Goal: Task Accomplishment & Management: Contribute content

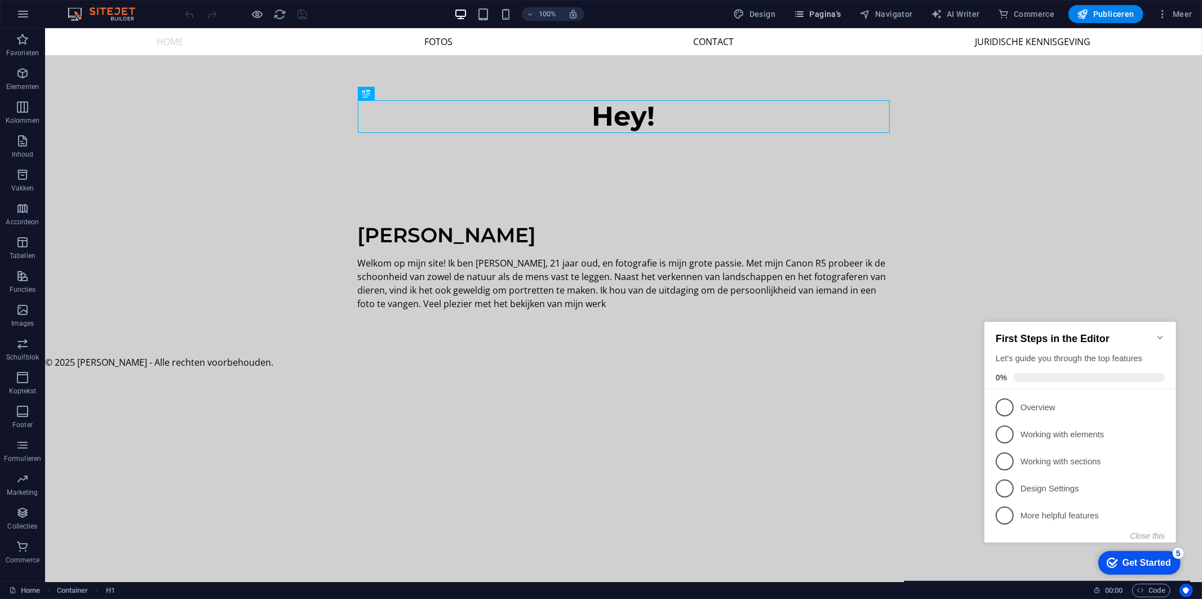
click at [809, 6] on button "Pagina's" at bounding box center [817, 14] width 57 height 18
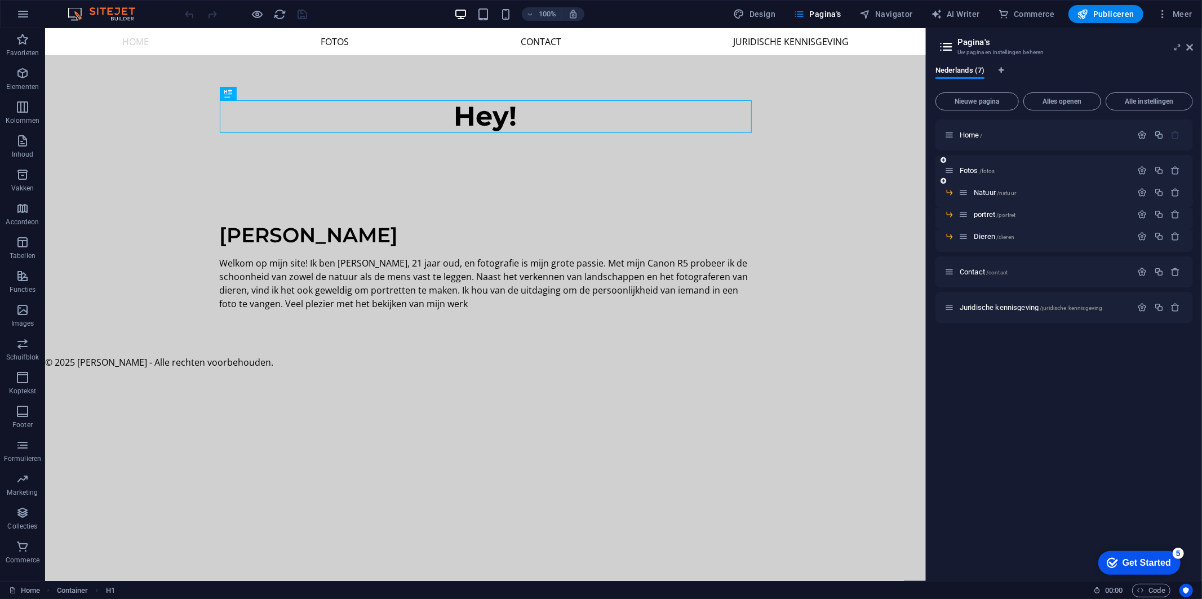
click at [942, 181] on icon at bounding box center [944, 181] width 6 height 7
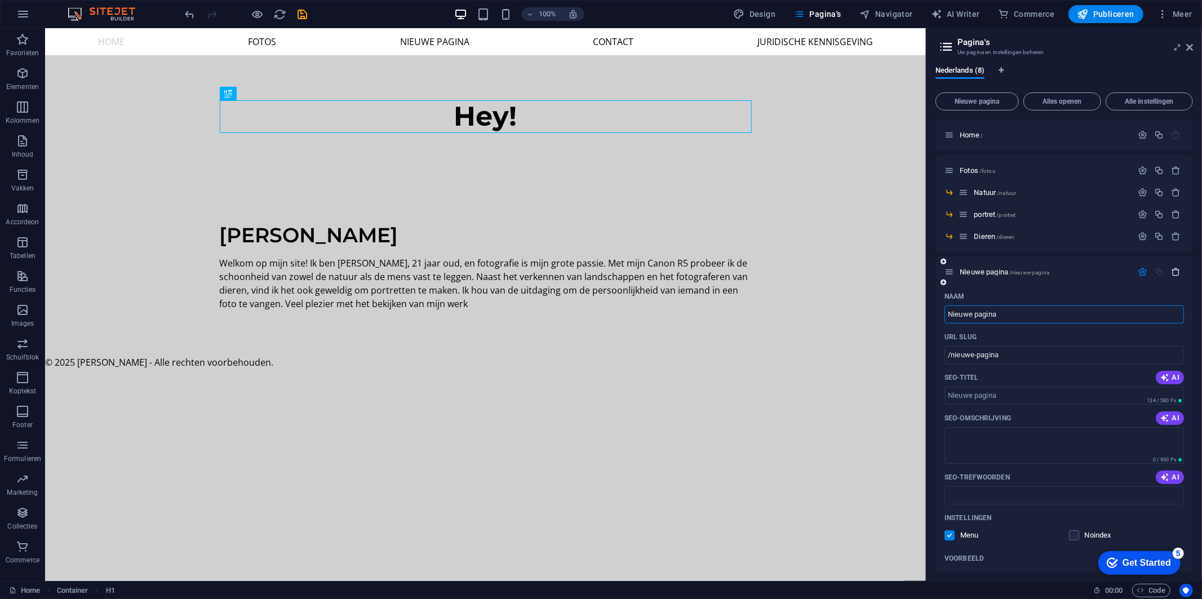
click at [1174, 269] on icon "button" at bounding box center [1176, 272] width 10 height 10
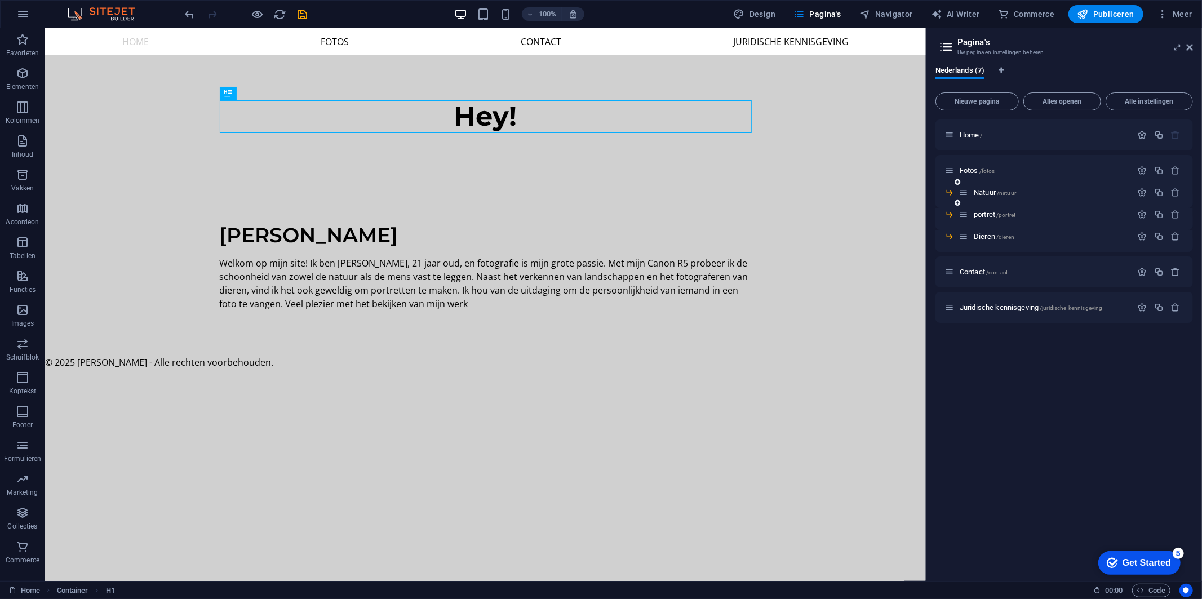
click at [959, 204] on icon at bounding box center [958, 203] width 6 height 7
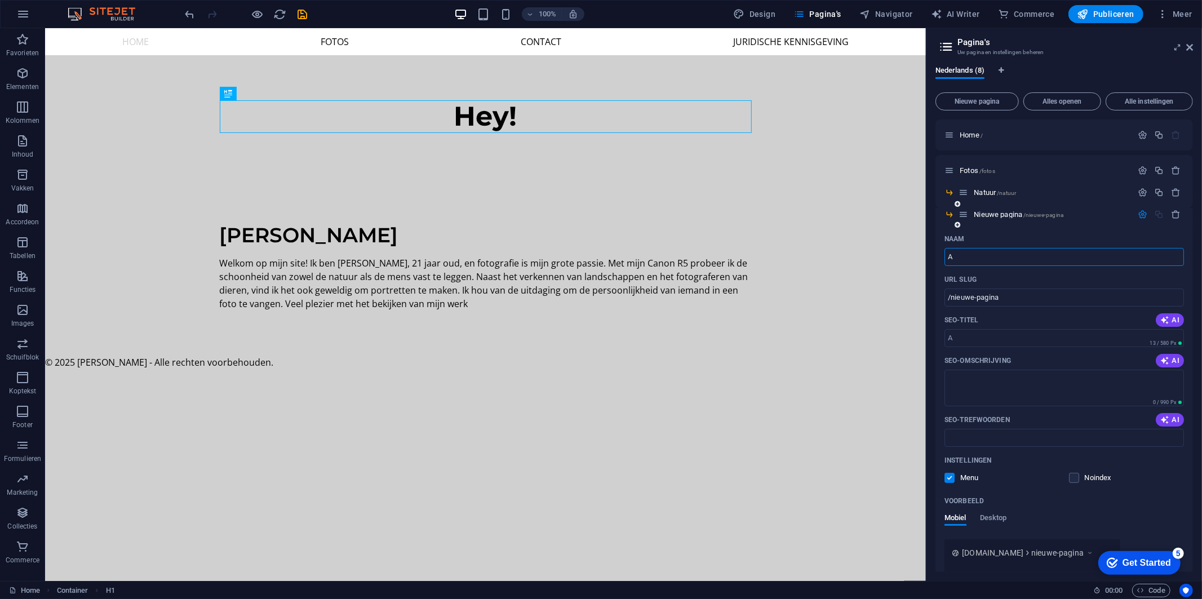
type input "A"
type input "/a"
type input "[US_STATE]"
type input "/alaska"
type input "[US_STATE]"
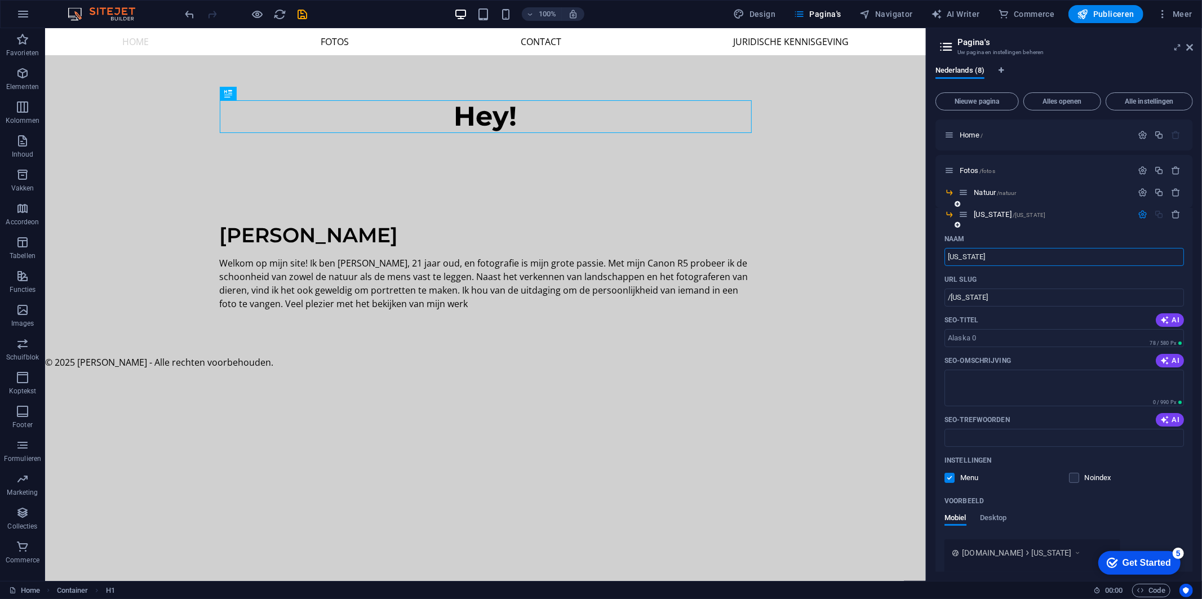
type input "/alaska-0"
type input "Alaska 2"
type input "/alaska-2"
type input "[US_STATE] 2025"
type input "/[US_STATE]-2025"
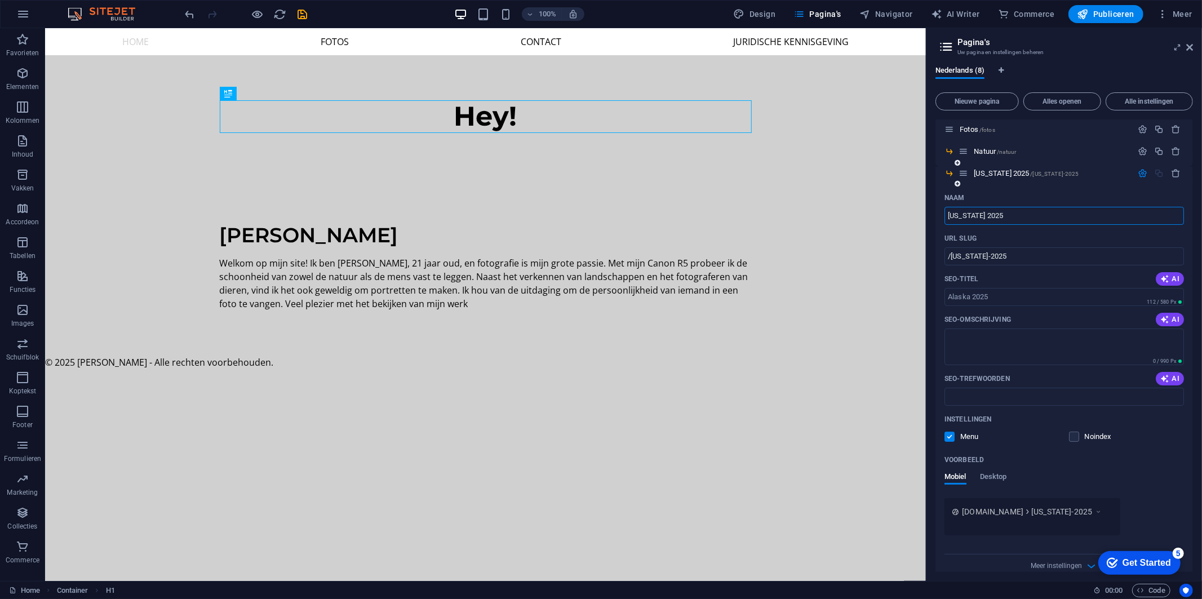
scroll to position [63, 0]
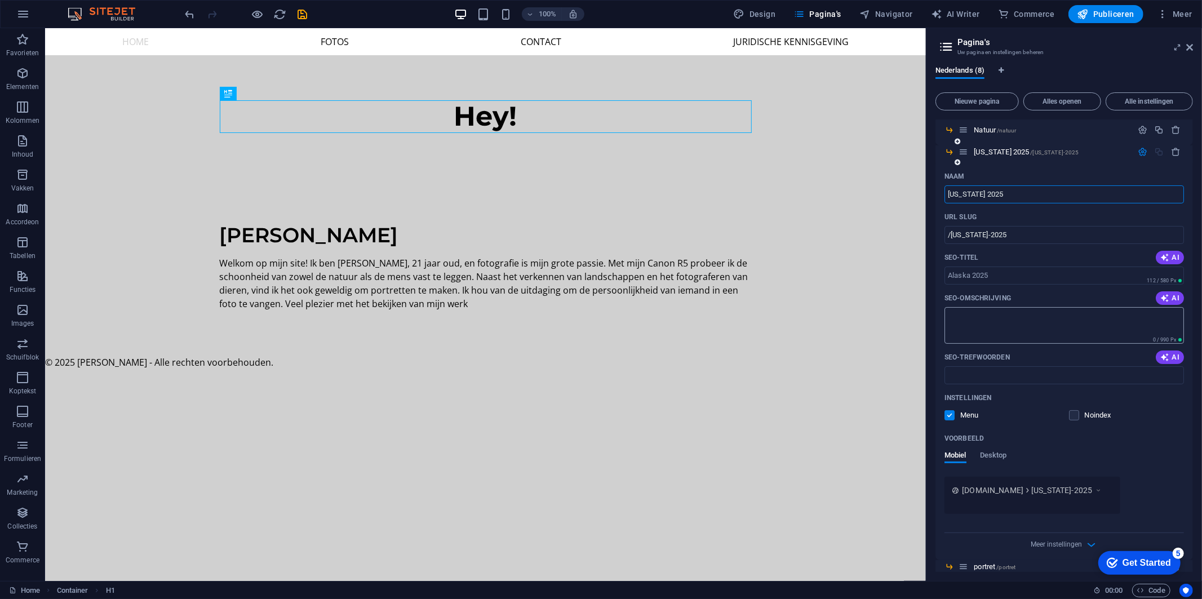
type input "[US_STATE] 2025"
click at [1017, 313] on textarea "SEO-omschrijving" at bounding box center [1065, 325] width 240 height 37
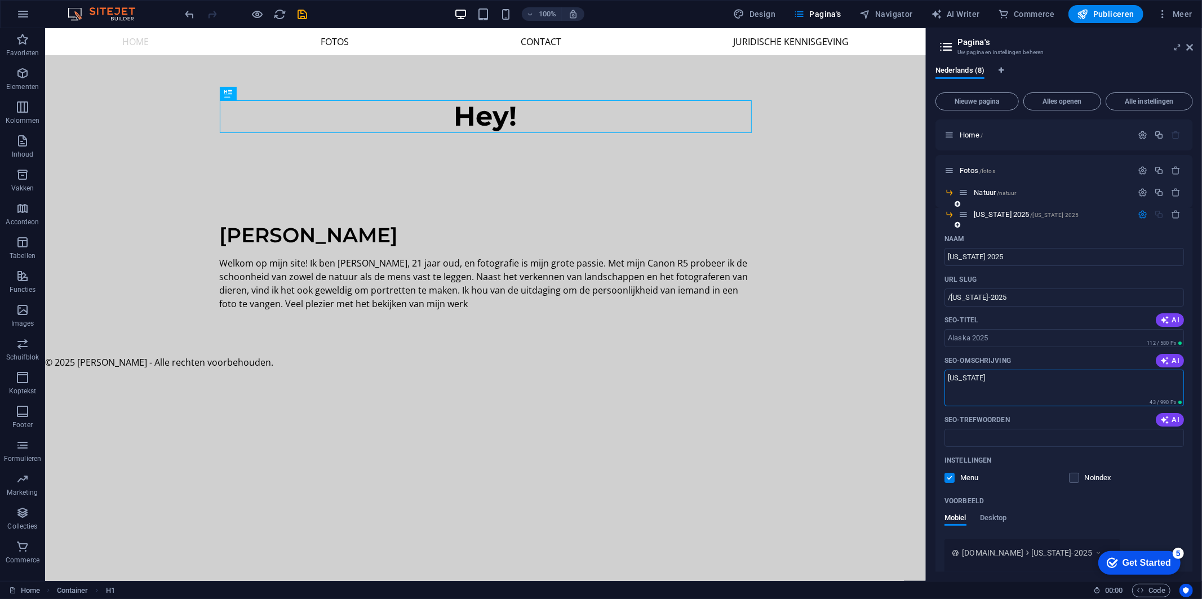
type textarea "[US_STATE]"
click at [1014, 316] on div "SEO-titel AI" at bounding box center [1065, 320] width 240 height 18
click at [996, 171] on p "Fotos /fotos" at bounding box center [1044, 170] width 169 height 7
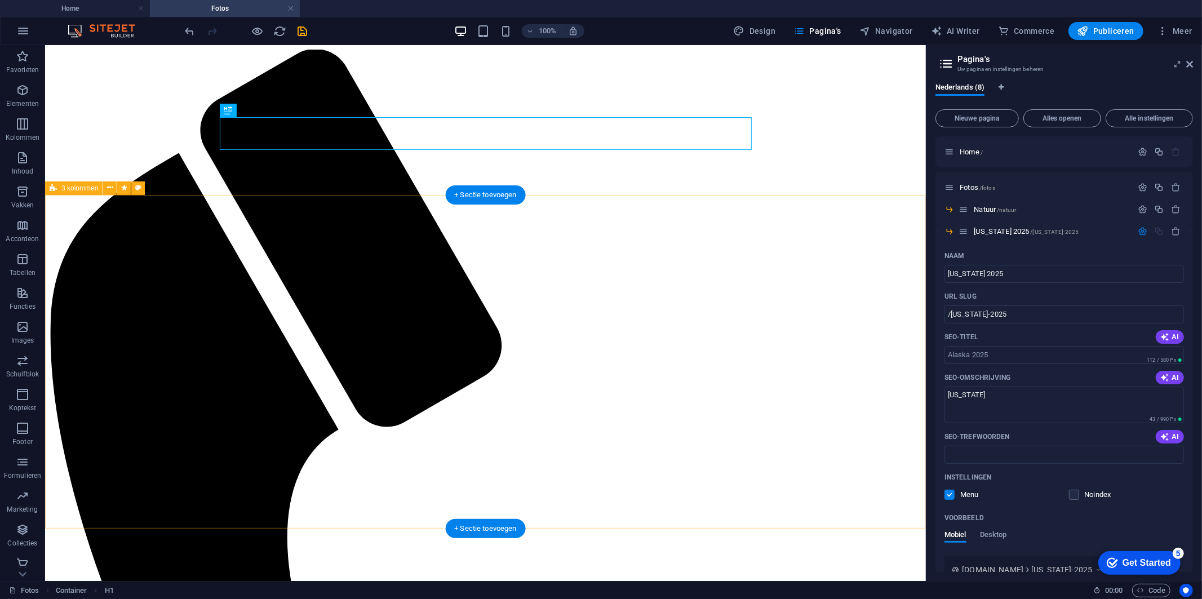
click at [81, 189] on span "3 kolommen" at bounding box center [79, 188] width 37 height 7
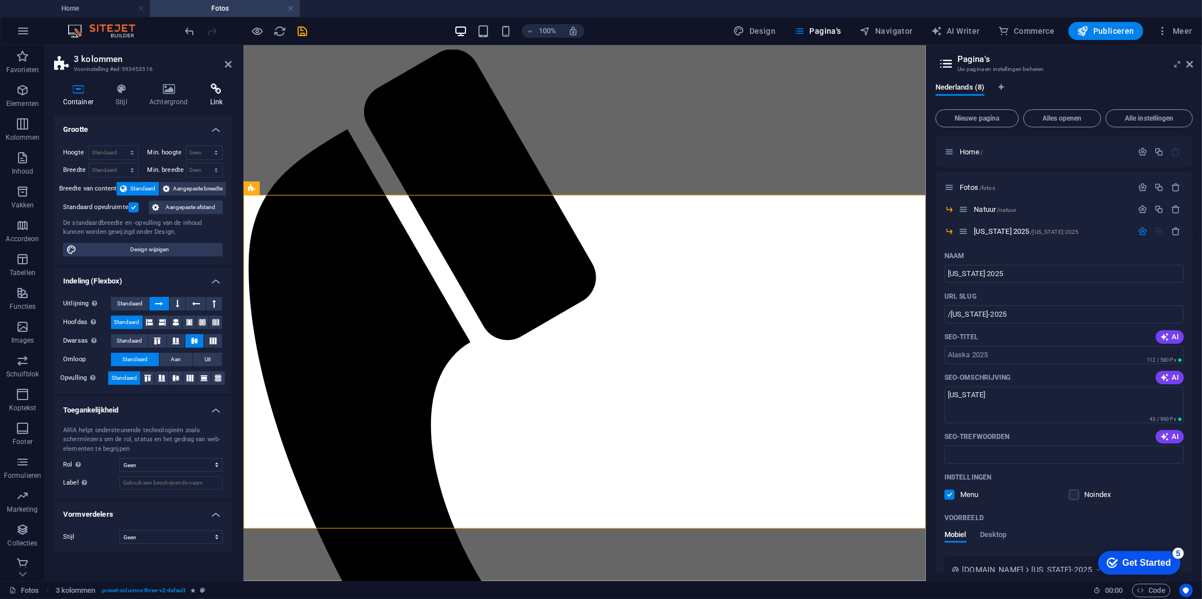
click at [202, 89] on icon at bounding box center [216, 88] width 30 height 11
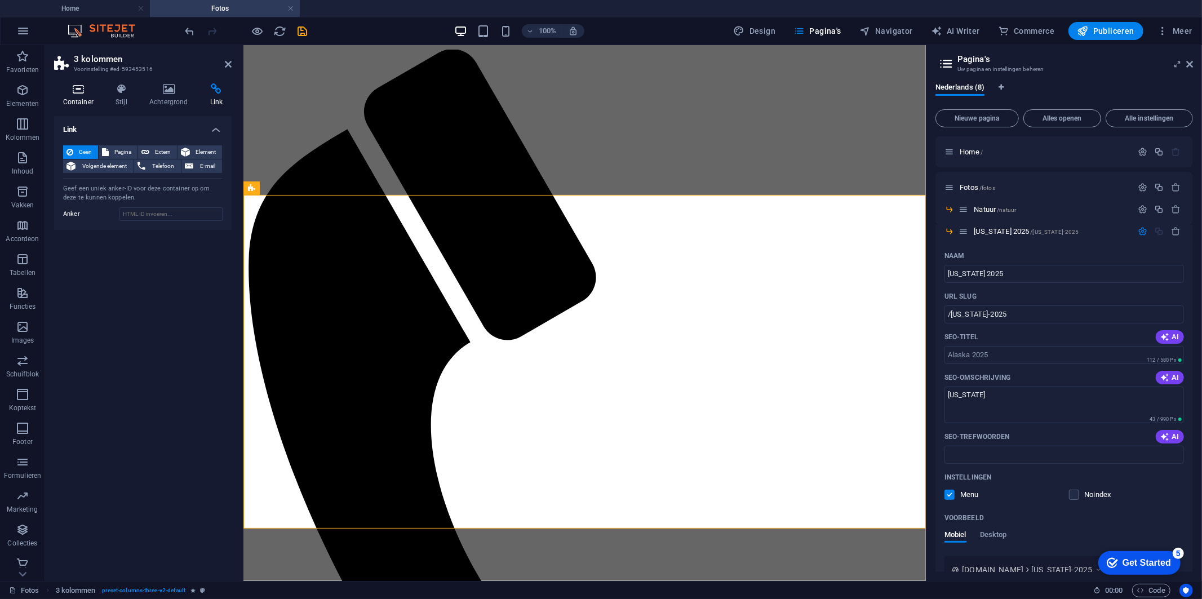
click at [63, 88] on icon at bounding box center [78, 88] width 48 height 11
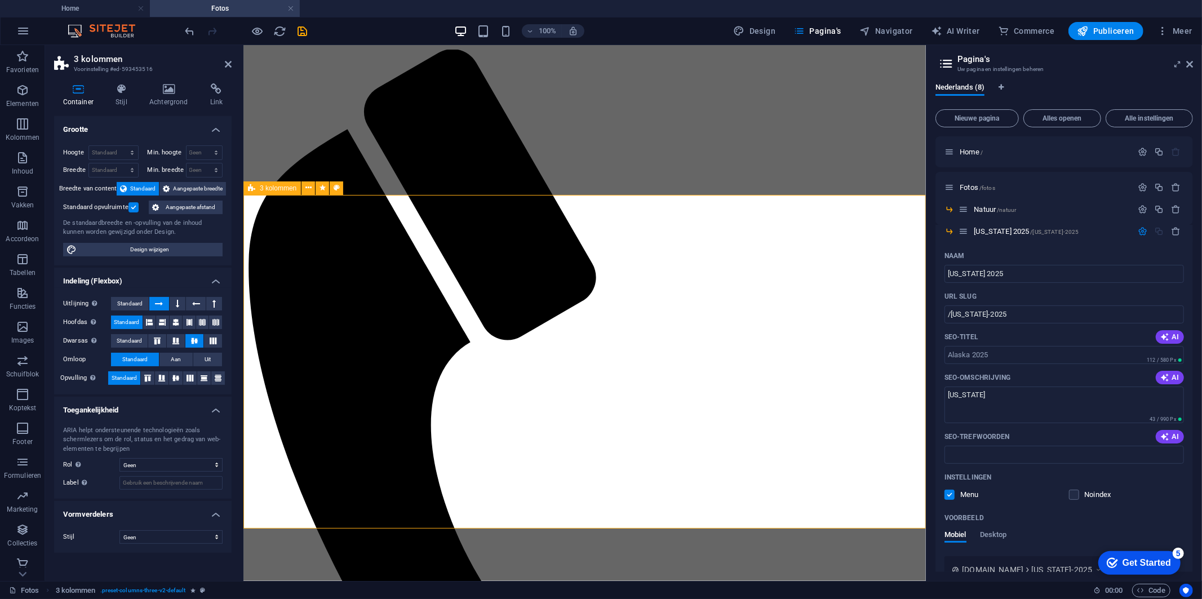
click at [285, 189] on span "3 kolommen" at bounding box center [278, 188] width 37 height 7
click at [105, 60] on h2 "3 kolommen" at bounding box center [153, 59] width 158 height 10
click at [96, 64] on h3 "Voorinstelling #ed-593453516" at bounding box center [141, 69] width 135 height 10
click at [227, 60] on icon at bounding box center [228, 64] width 7 height 9
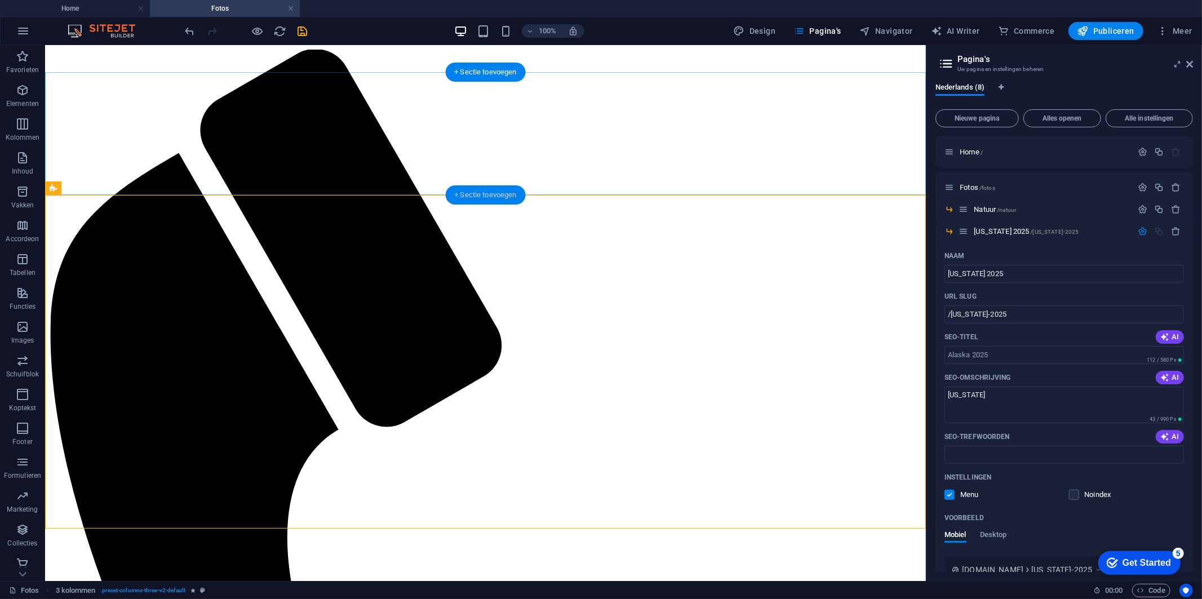
click at [475, 197] on div "+ Sectie toevoegen" at bounding box center [485, 194] width 81 height 19
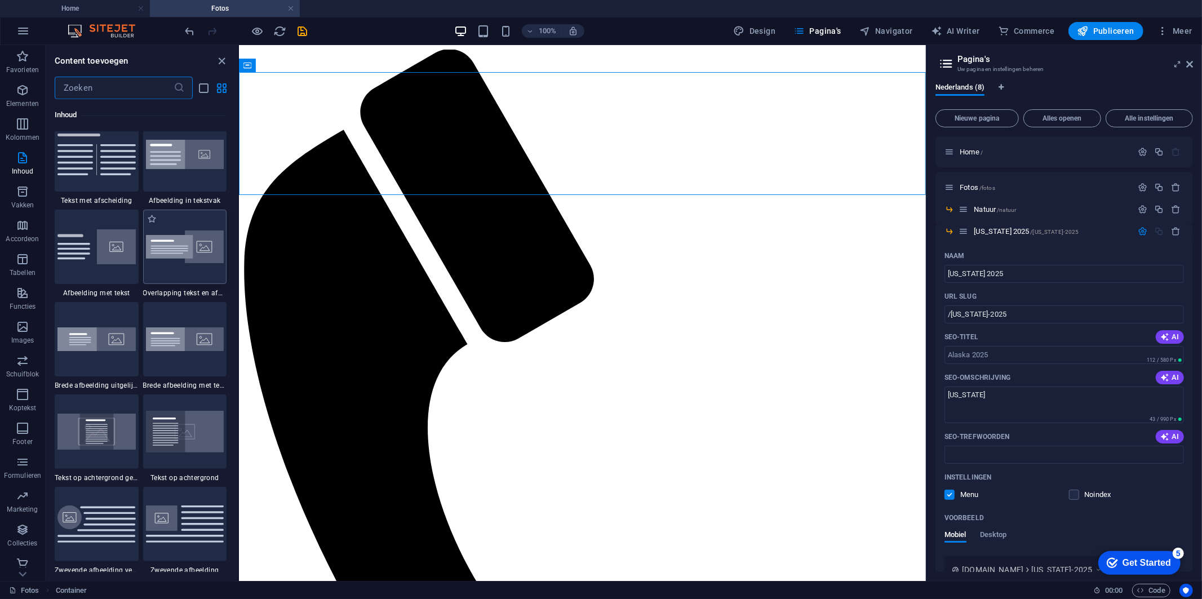
scroll to position [2097, 0]
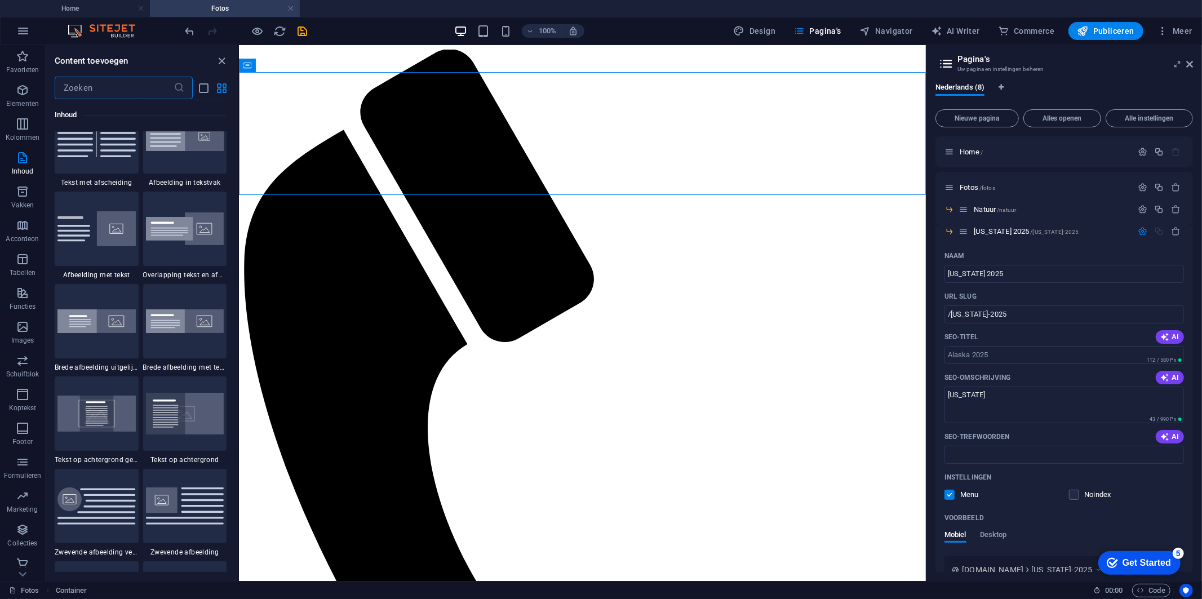
click at [110, 86] on input "text" at bounding box center [114, 88] width 119 height 23
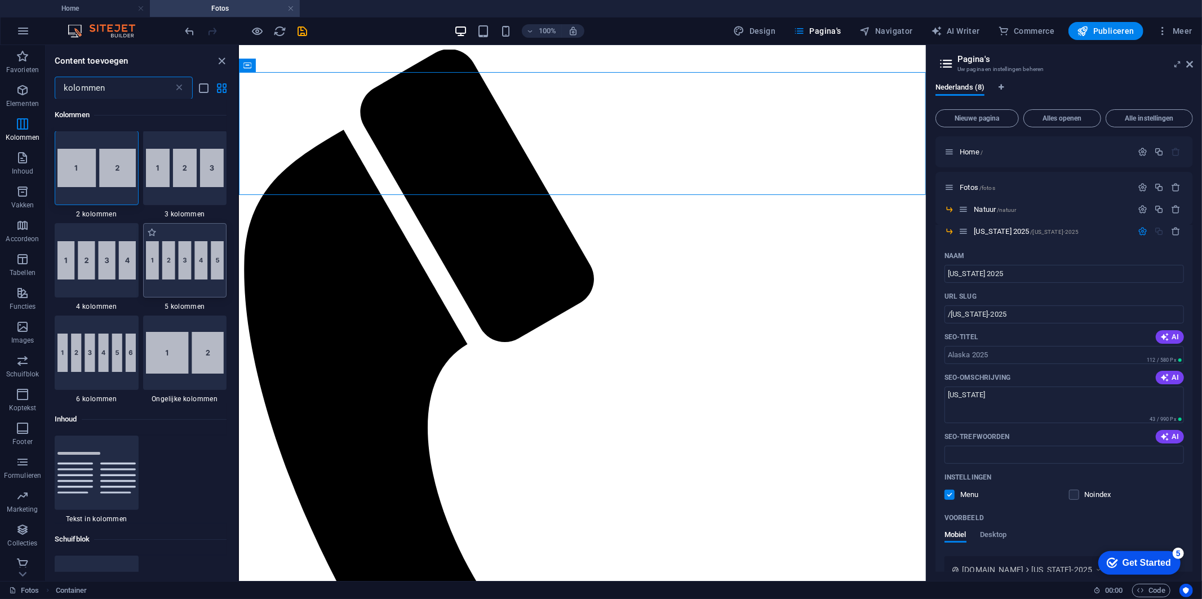
scroll to position [0, 0]
type input "kolommen"
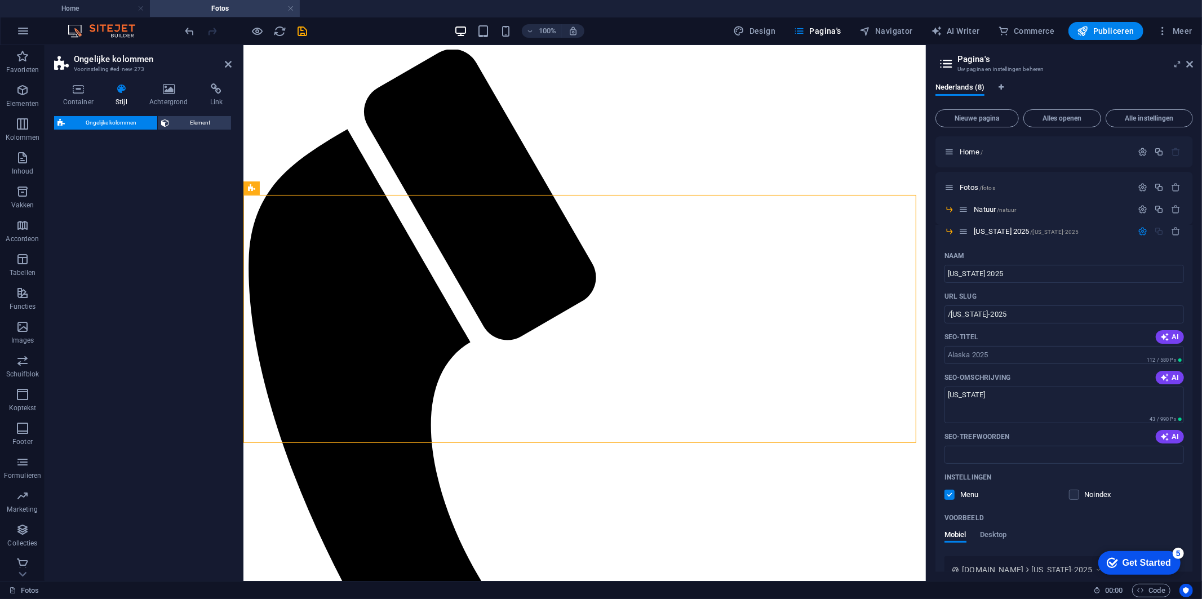
select select "%"
select select "rem"
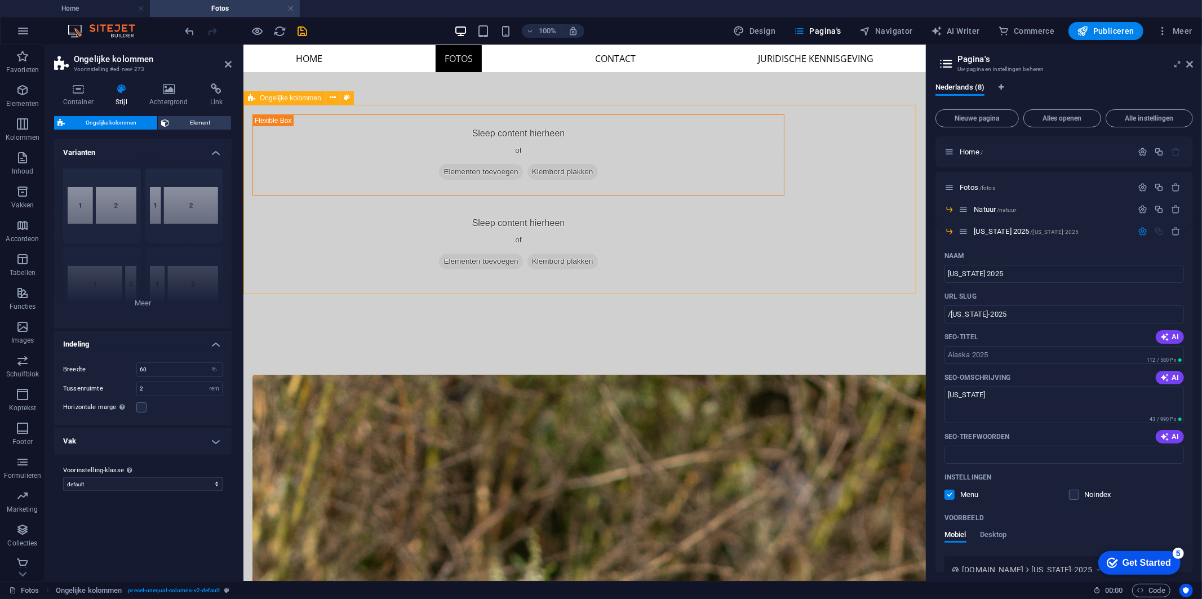
scroll to position [151, 0]
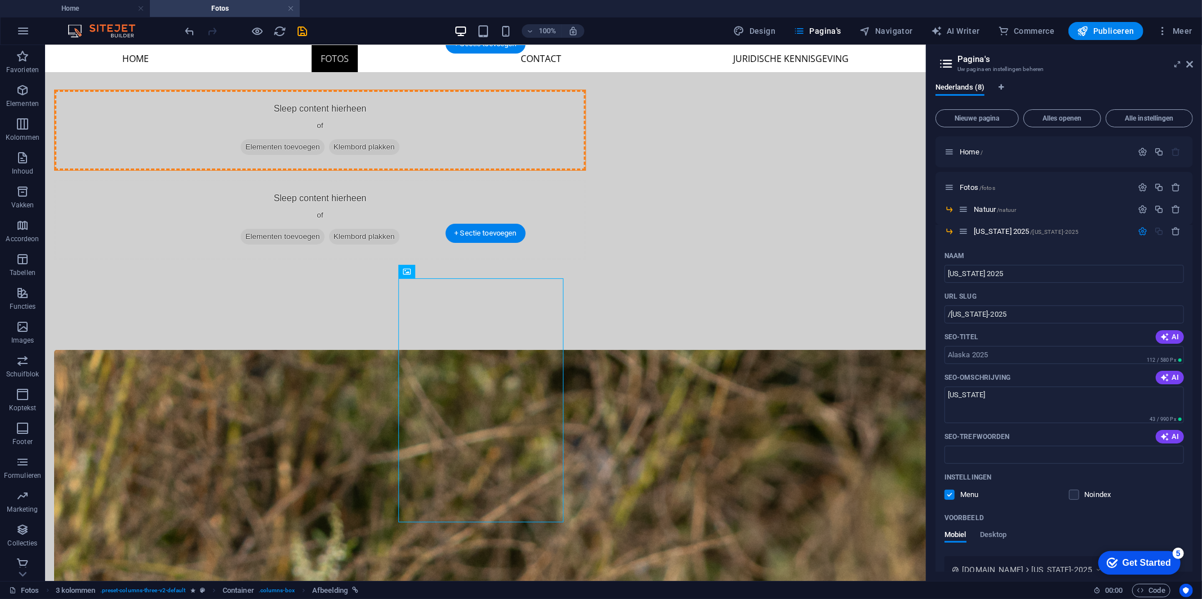
drag, startPoint x: 388, startPoint y: 404, endPoint x: 396, endPoint y: 125, distance: 279.7
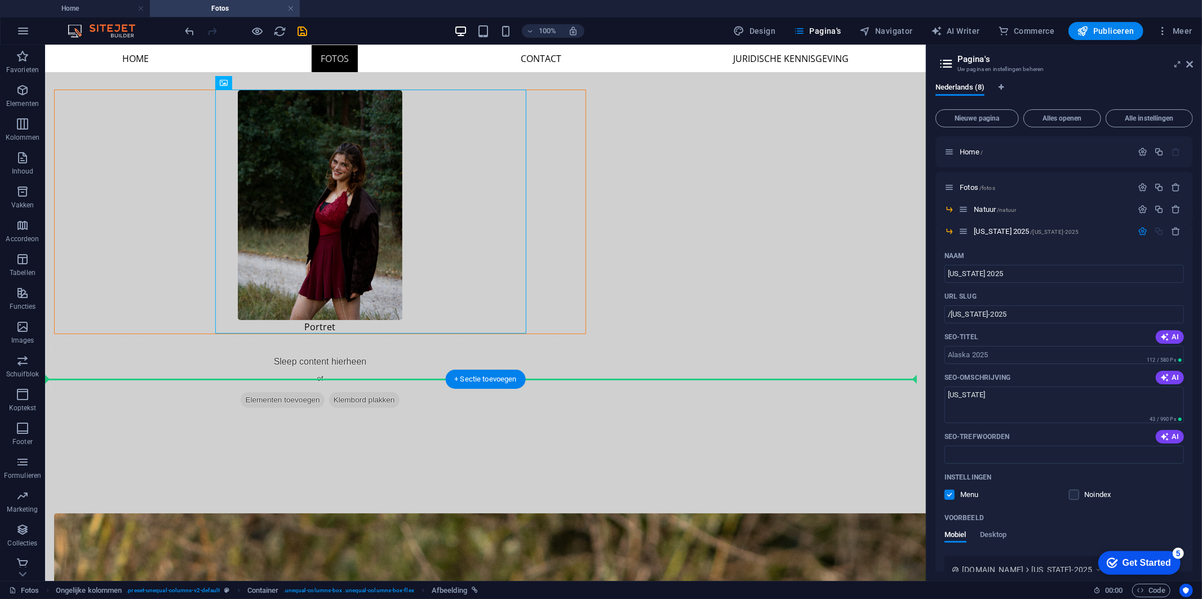
drag, startPoint x: 391, startPoint y: 190, endPoint x: 174, endPoint y: 375, distance: 284.7
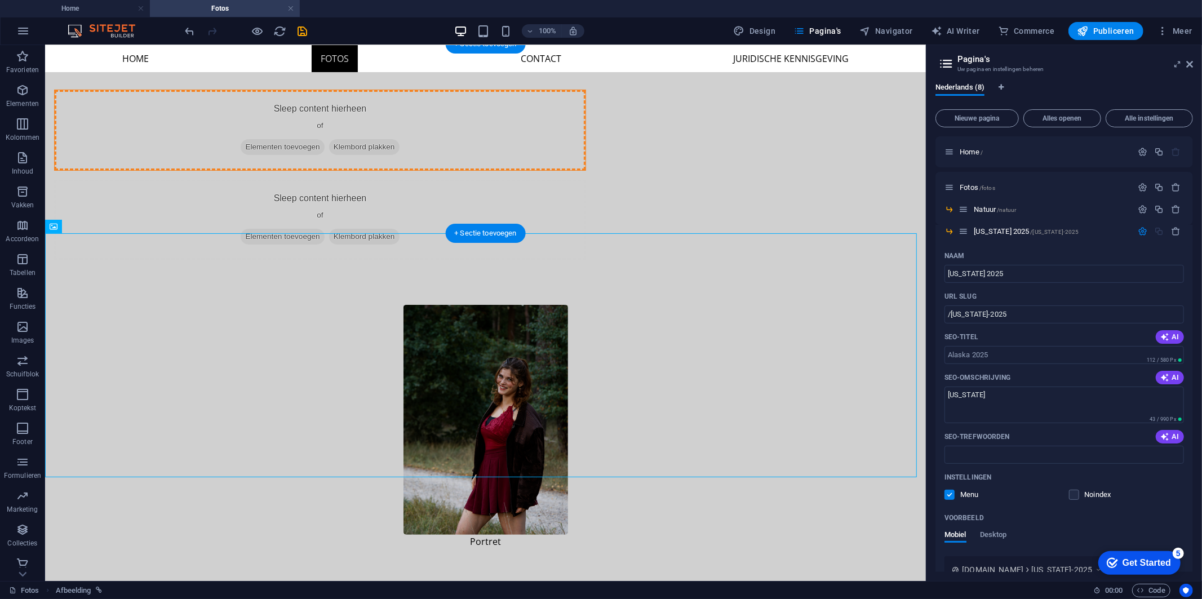
drag, startPoint x: 487, startPoint y: 328, endPoint x: 374, endPoint y: 132, distance: 226.0
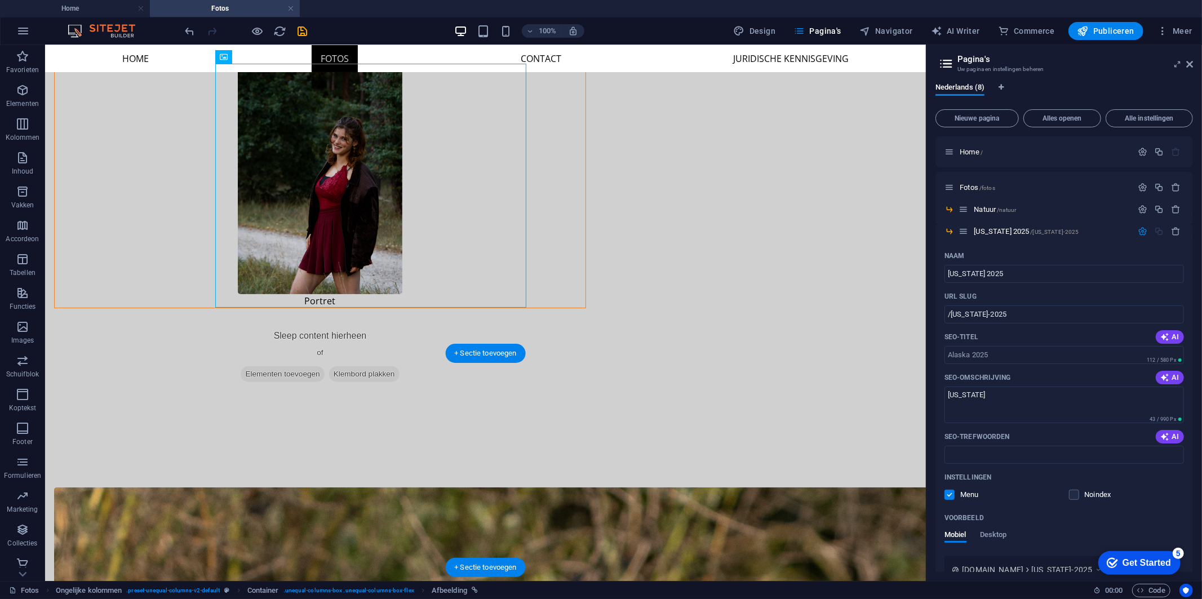
drag, startPoint x: 475, startPoint y: 489, endPoint x: 496, endPoint y: 441, distance: 52.5
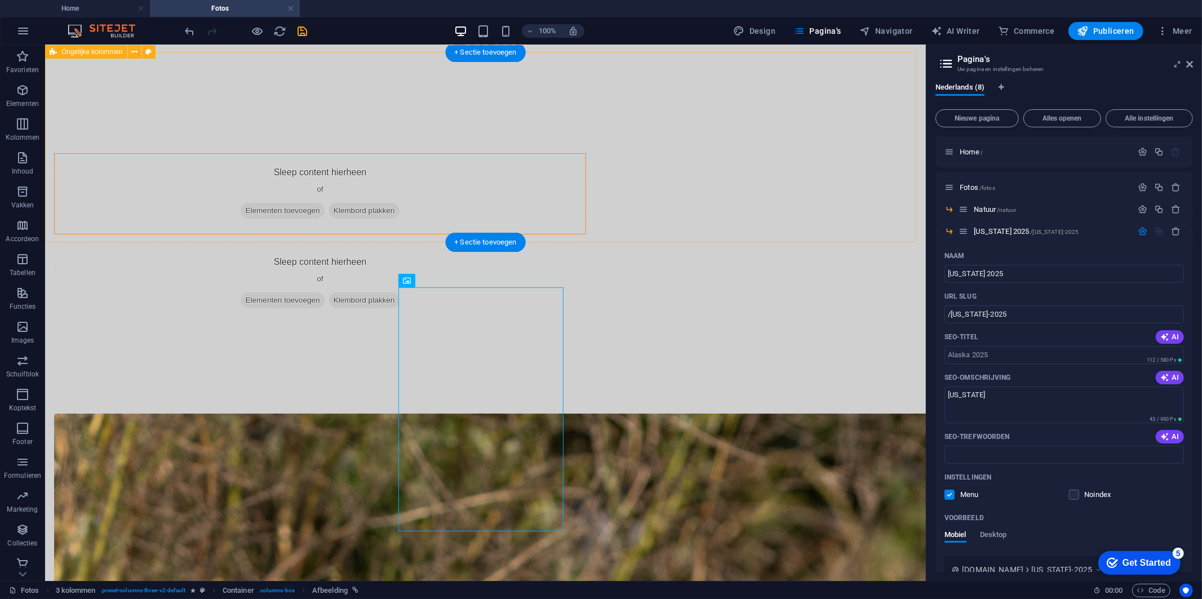
scroll to position [0, 0]
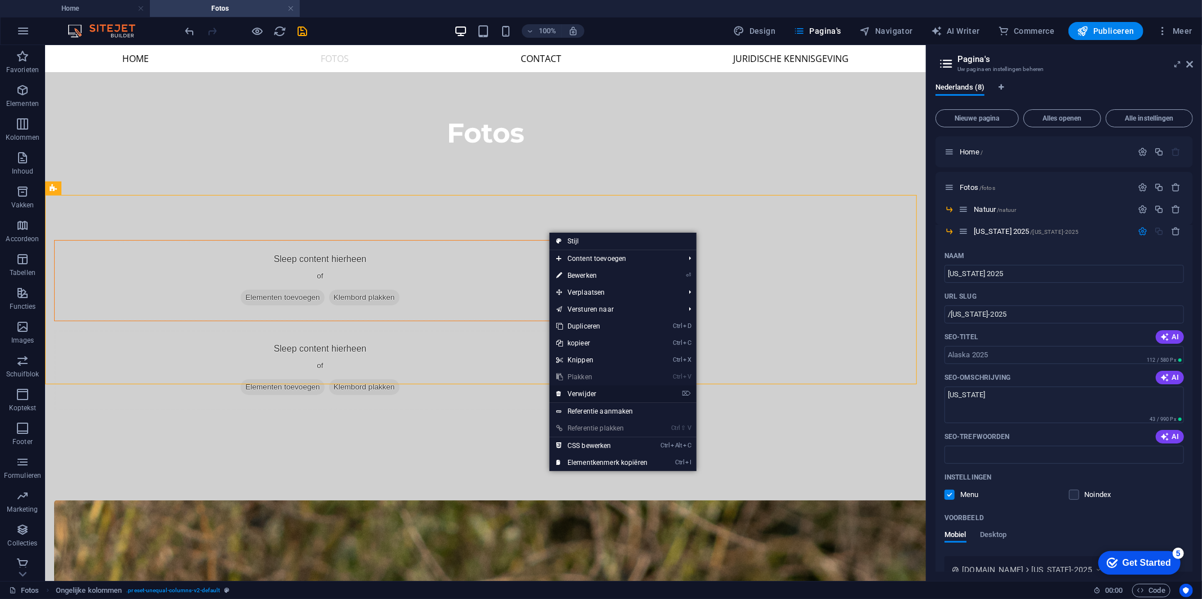
click at [590, 387] on link "⌦ Verwijder" at bounding box center [602, 394] width 105 height 17
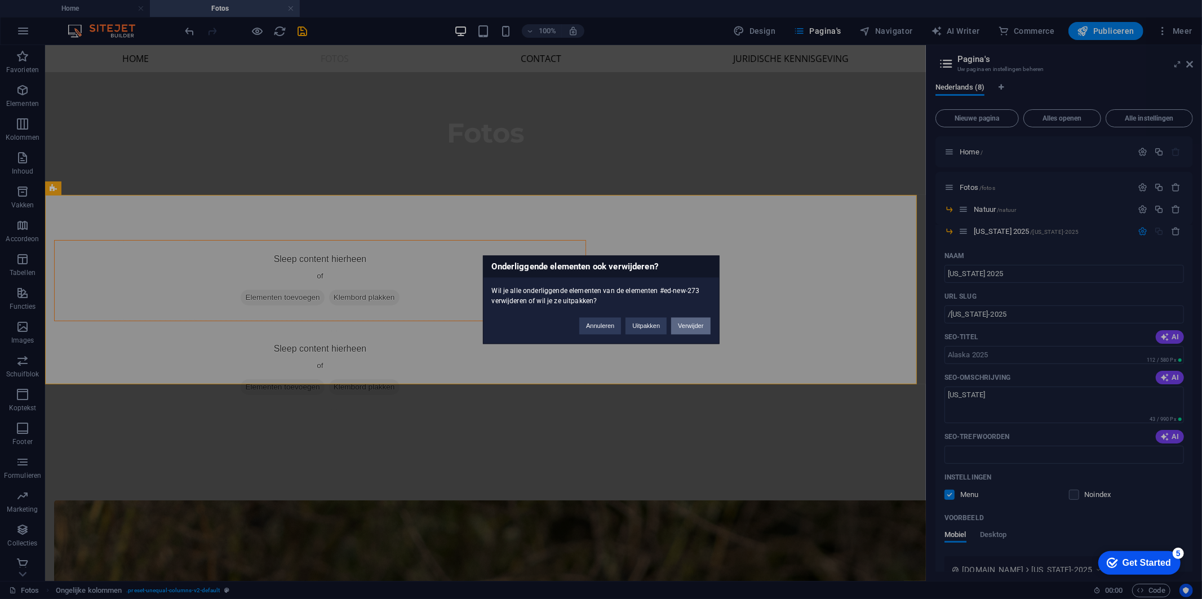
click at [683, 326] on button "Verwijder" at bounding box center [690, 325] width 39 height 17
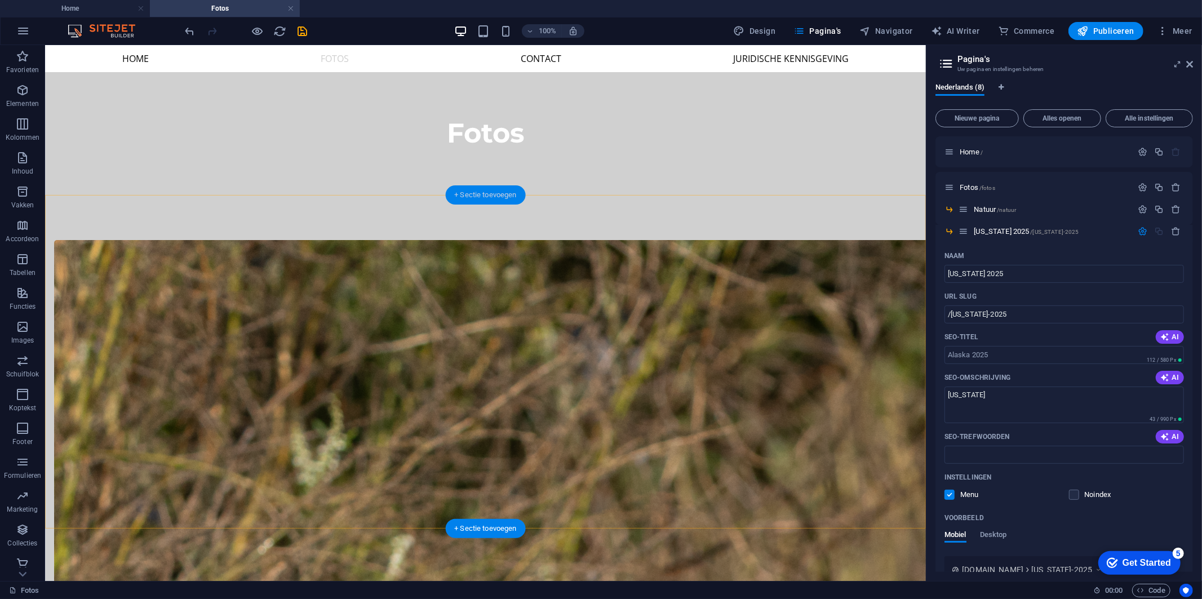
drag, startPoint x: 489, startPoint y: 190, endPoint x: 218, endPoint y: 167, distance: 272.1
click at [489, 190] on div "+ Sectie toevoegen" at bounding box center [485, 194] width 81 height 19
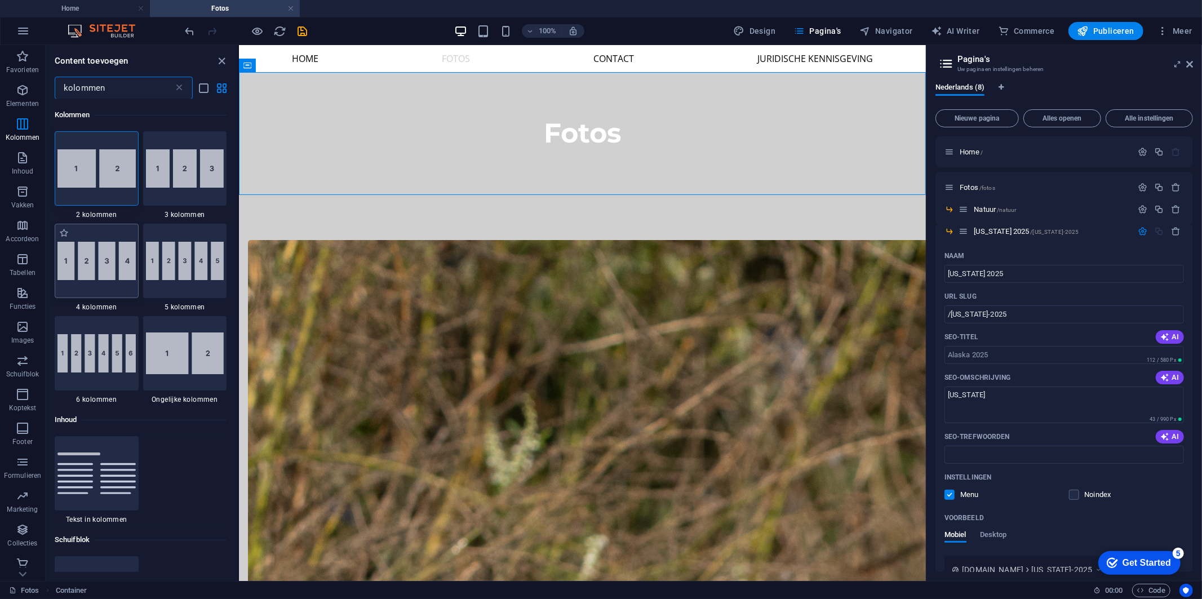
click at [108, 265] on img at bounding box center [96, 261] width 78 height 38
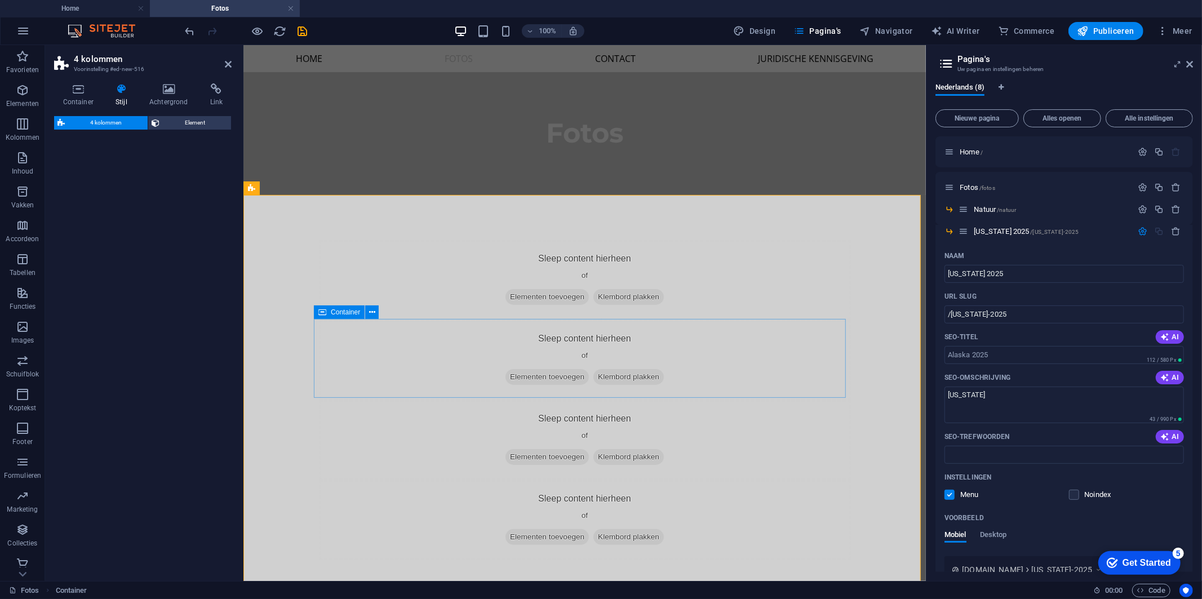
select select "rem"
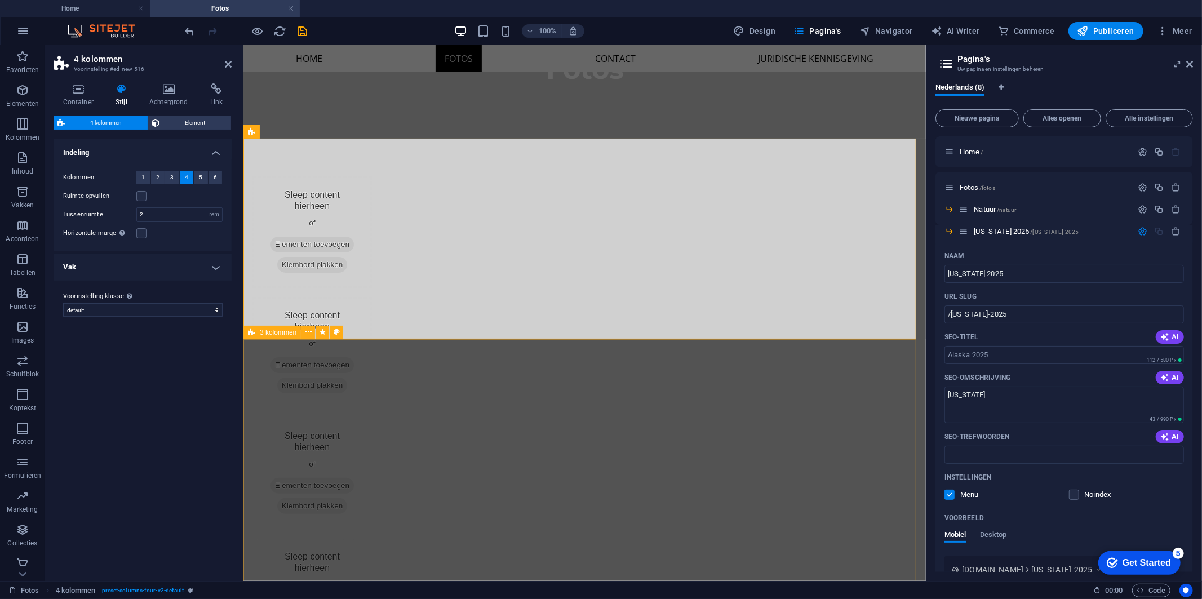
scroll to position [162, 0]
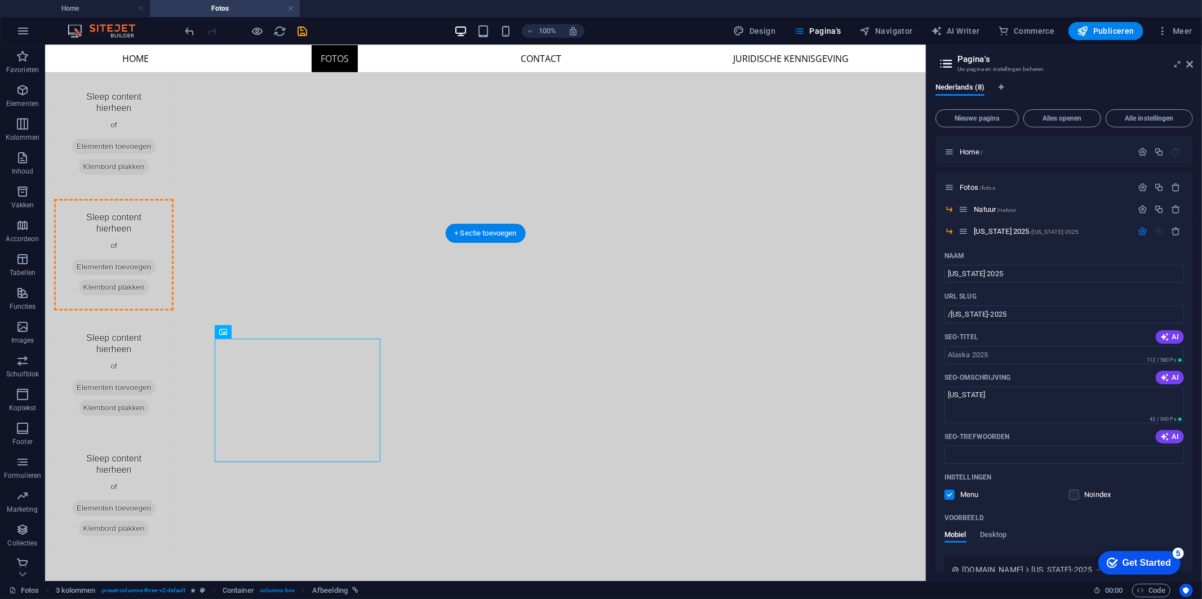
drag, startPoint x: 207, startPoint y: 408, endPoint x: 432, endPoint y: 158, distance: 335.7
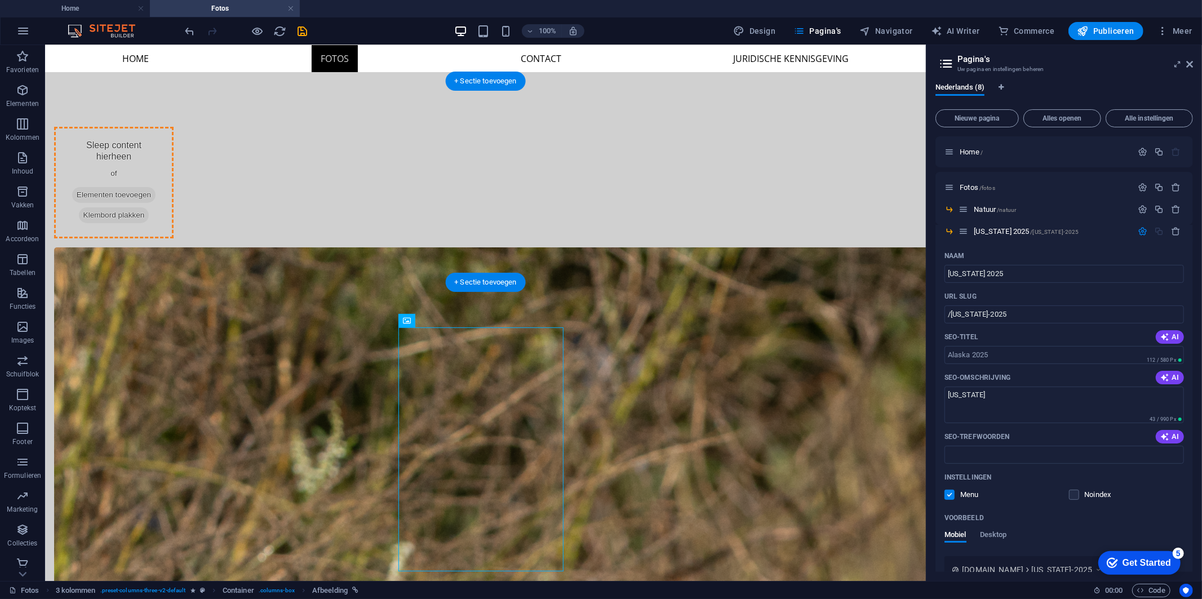
drag, startPoint x: 501, startPoint y: 393, endPoint x: 302, endPoint y: 192, distance: 283.0
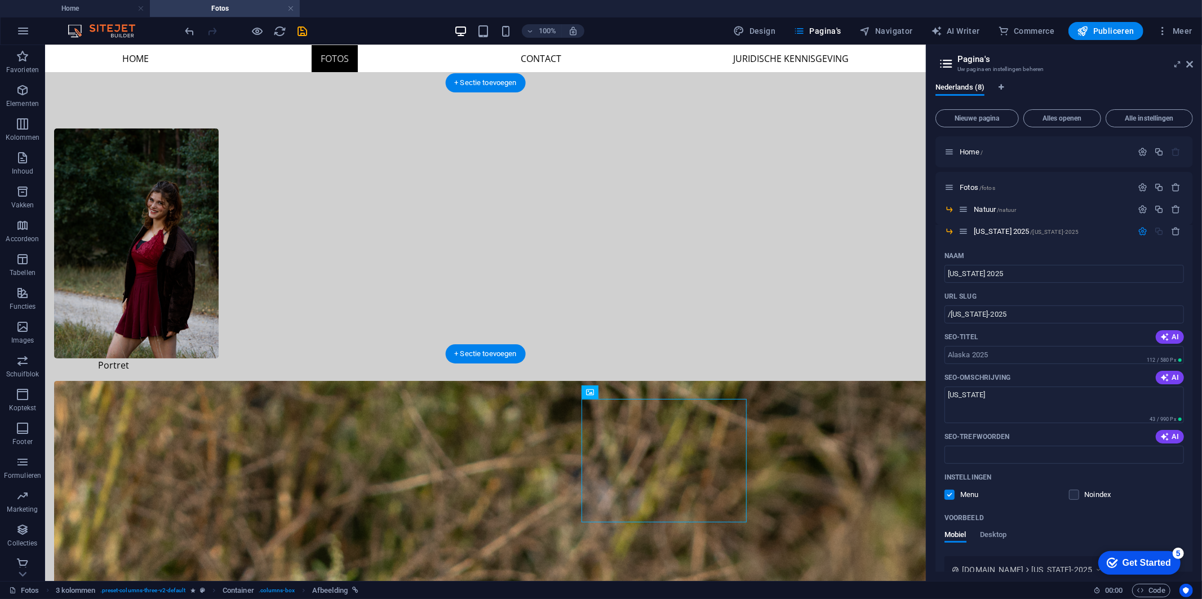
drag, startPoint x: 688, startPoint y: 449, endPoint x: 701, endPoint y: 169, distance: 280.5
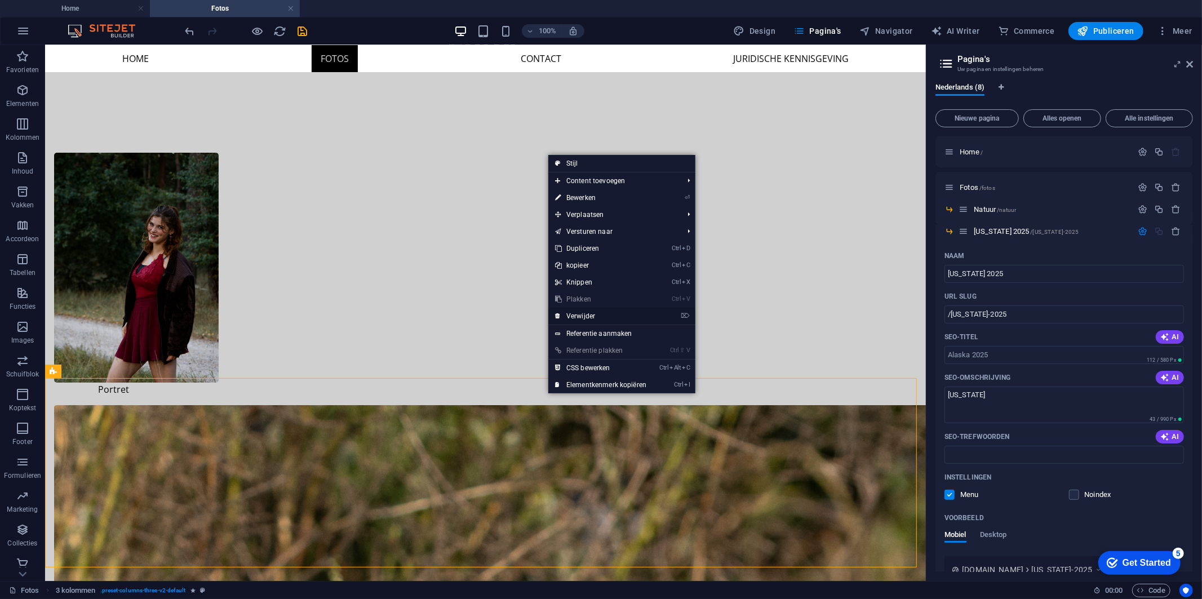
click at [605, 314] on link "⌦ Verwijder" at bounding box center [600, 316] width 105 height 17
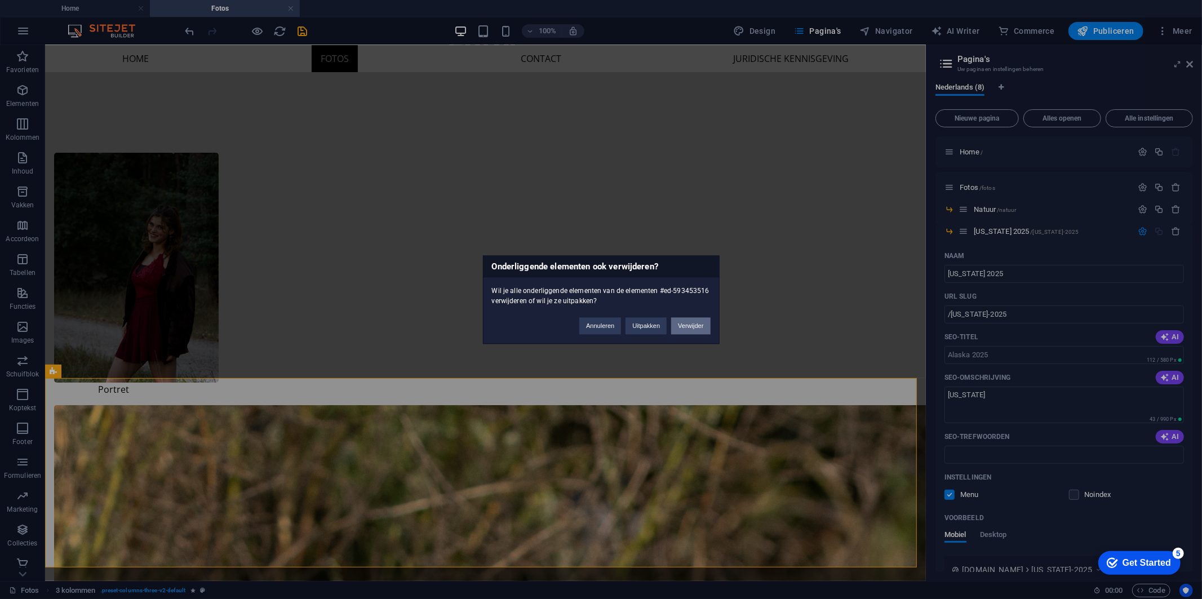
drag, startPoint x: 686, startPoint y: 325, endPoint x: 643, endPoint y: 282, distance: 61.0
click at [686, 325] on button "Verwijder" at bounding box center [690, 325] width 39 height 17
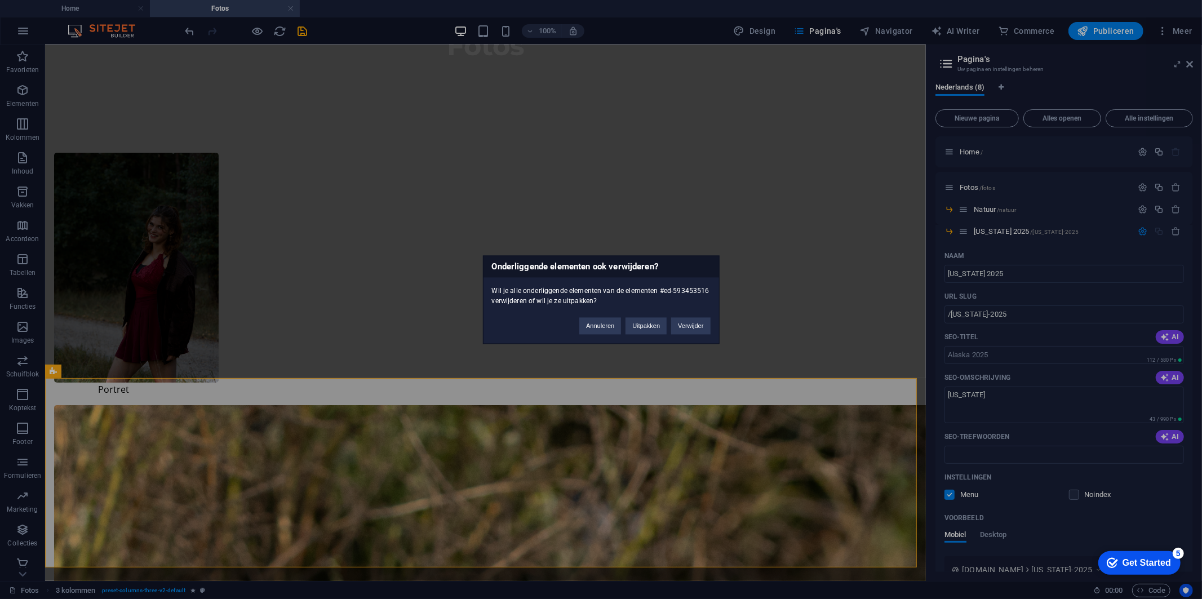
scroll to position [0, 0]
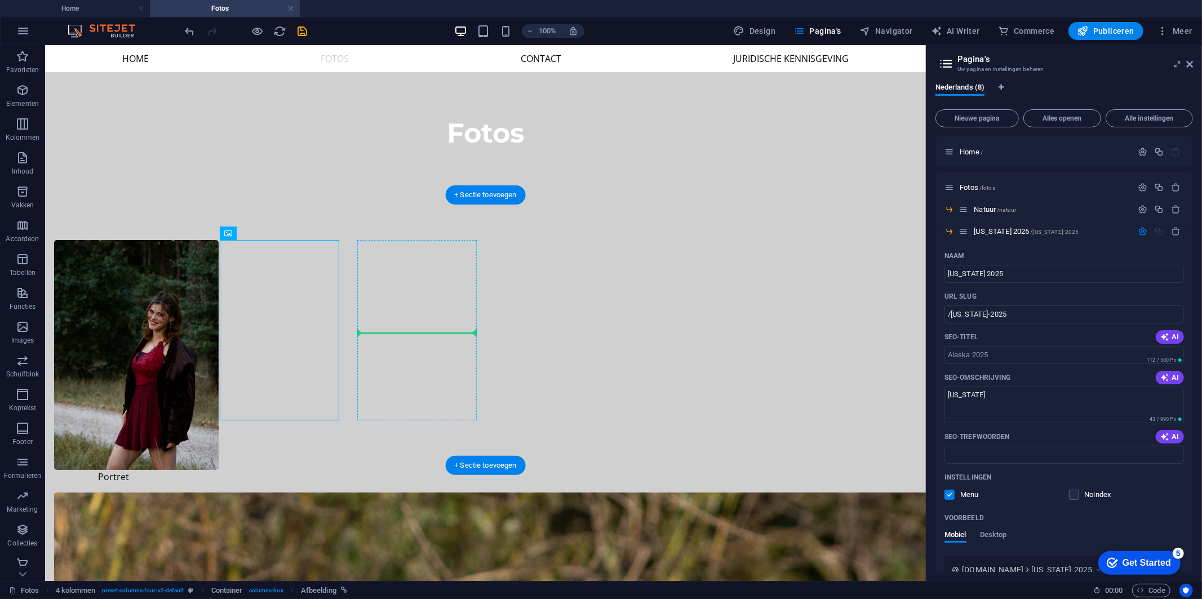
drag, startPoint x: 299, startPoint y: 317, endPoint x: 437, endPoint y: 302, distance: 138.4
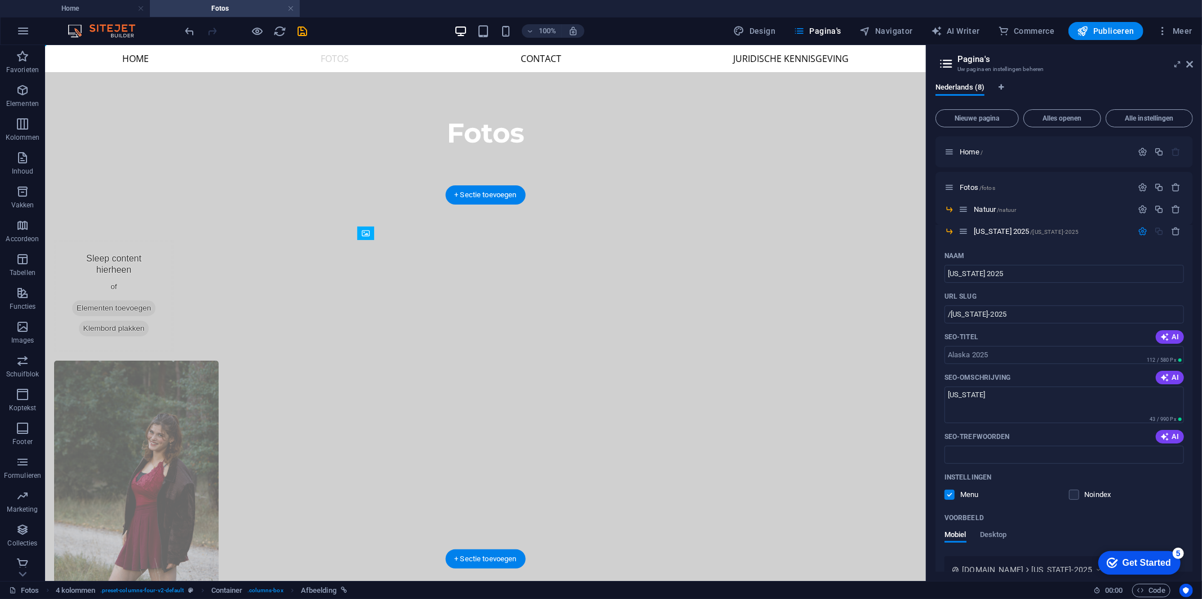
drag, startPoint x: 414, startPoint y: 381, endPoint x: 421, endPoint y: 300, distance: 81.4
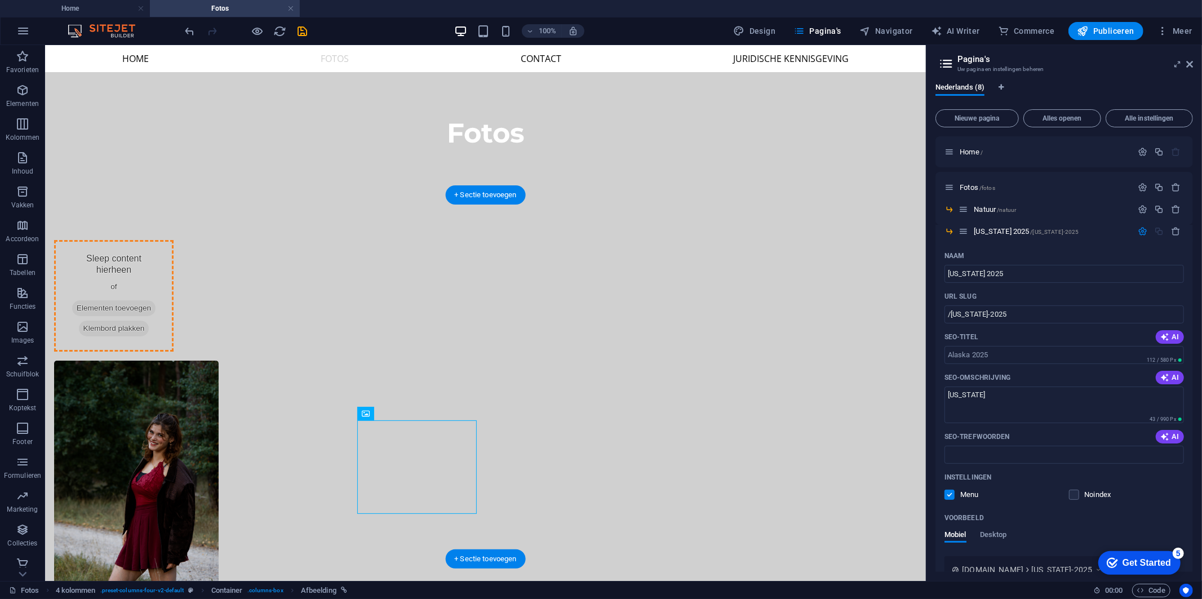
drag, startPoint x: 433, startPoint y: 442, endPoint x: 276, endPoint y: 296, distance: 215.0
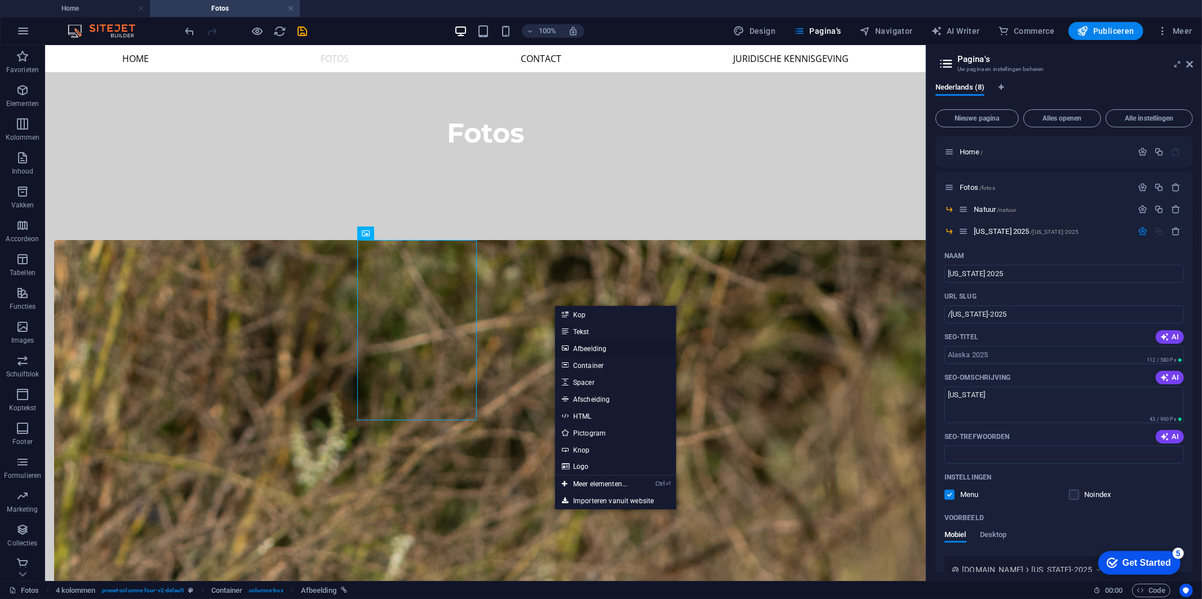
click at [616, 351] on link "Afbeelding" at bounding box center [615, 348] width 121 height 17
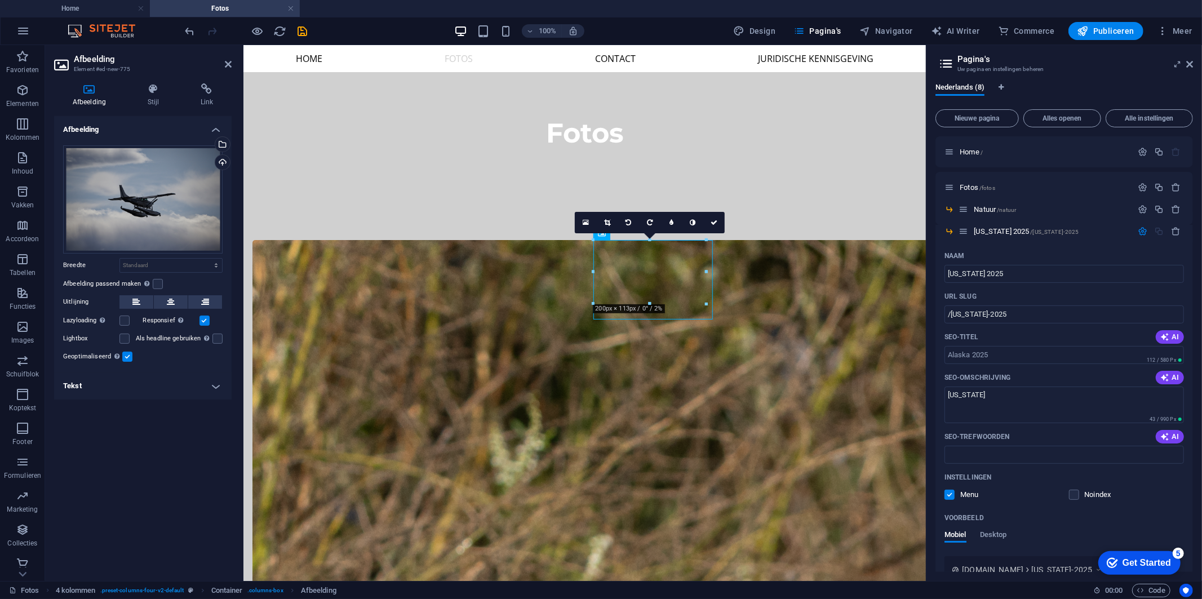
click at [125, 360] on label at bounding box center [127, 357] width 10 height 10
click at [0, 0] on input "Geoptimaliseerd Afbeeldingen worden gecomprimeerd om de pagina sneller te maken." at bounding box center [0, 0] width 0 height 0
click at [700, 223] on link at bounding box center [695, 222] width 21 height 21
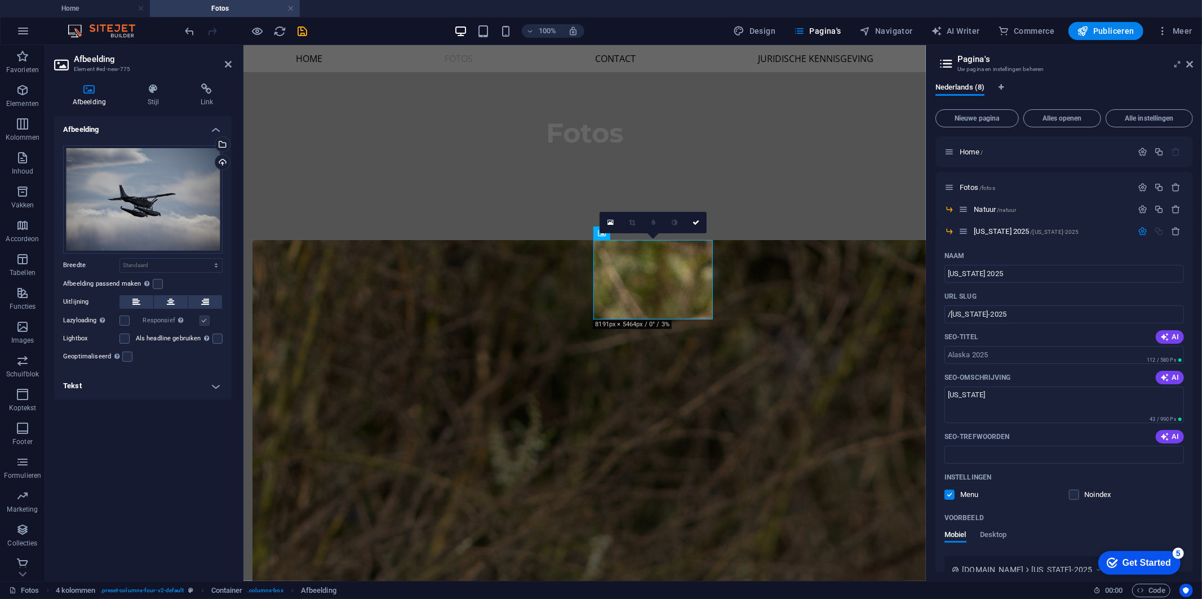
click at [141, 389] on h4 "Tekst" at bounding box center [143, 386] width 178 height 27
click at [183, 406] on input "Alternatieve tekst De alternatieve tekst wordt gebruikt door apparaten die geen…" at bounding box center [174, 409] width 96 height 14
type input "[US_STATE]"
click at [183, 414] on input "[US_STATE]" at bounding box center [174, 409] width 96 height 14
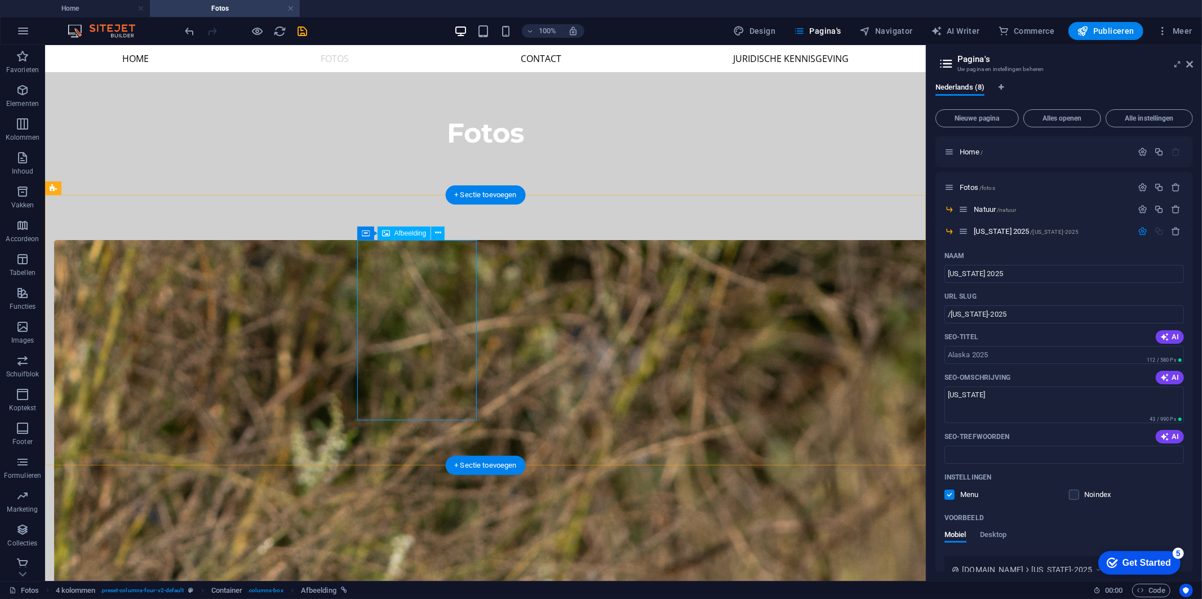
select select "px"
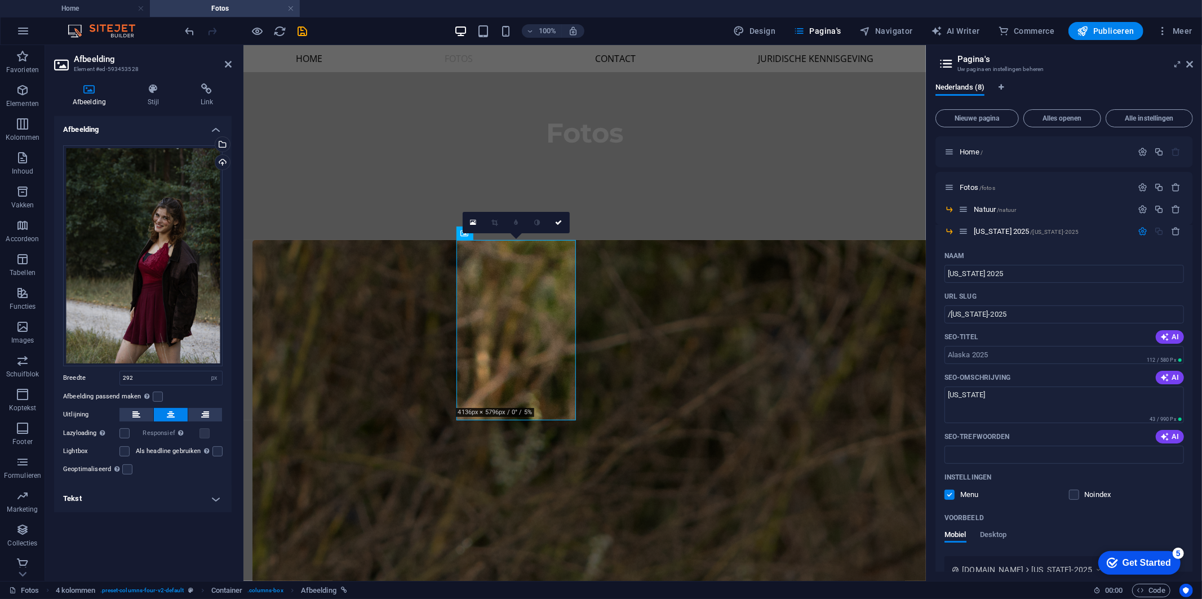
click at [161, 503] on h4 "Tekst" at bounding box center [143, 498] width 178 height 27
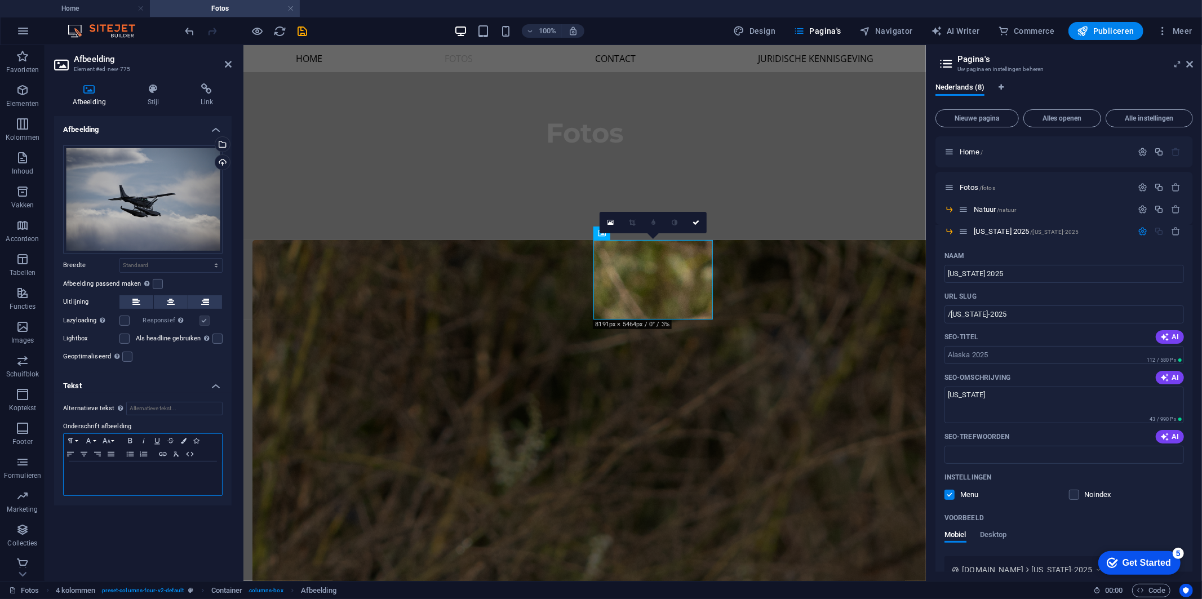
click at [144, 487] on div at bounding box center [143, 479] width 158 height 34
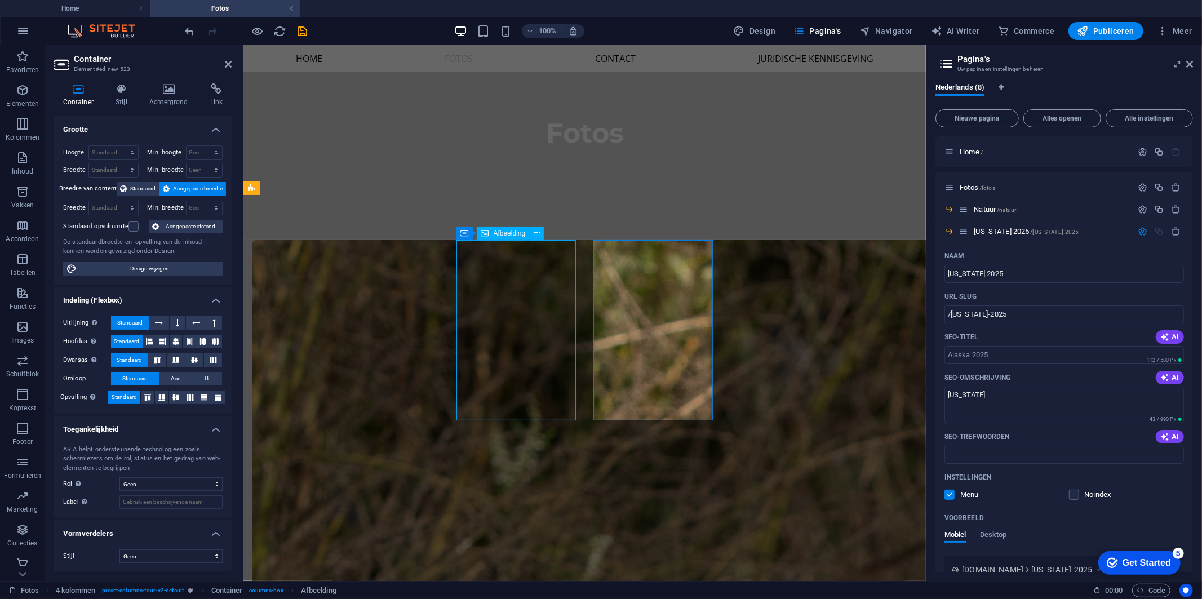
select select "px"
select select "4"
select select
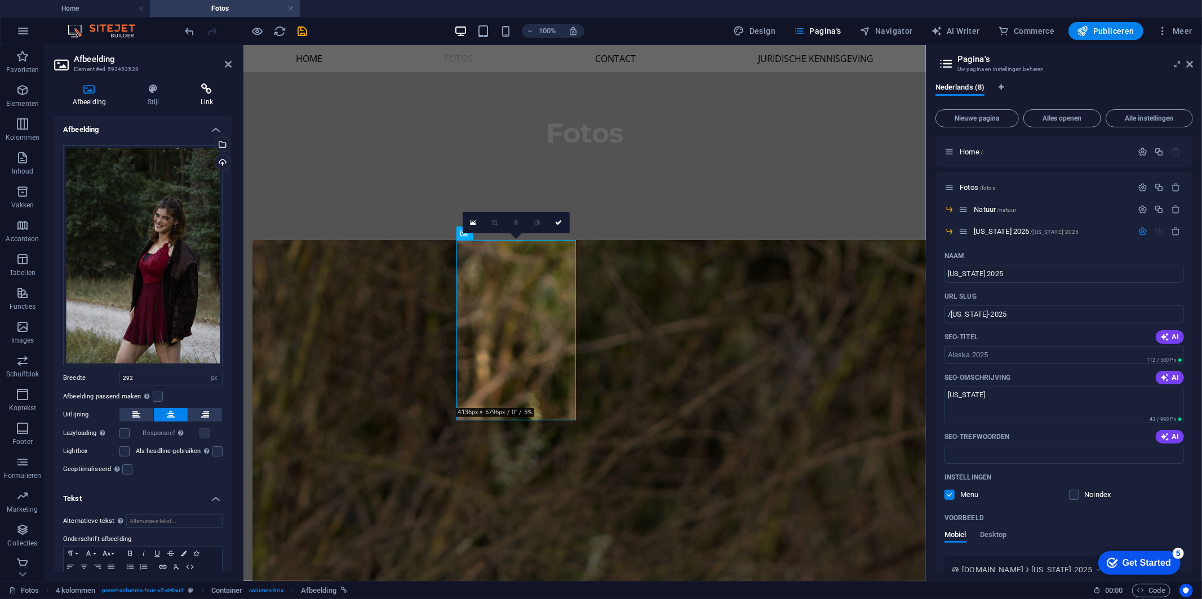
click at [204, 89] on icon at bounding box center [207, 88] width 50 height 11
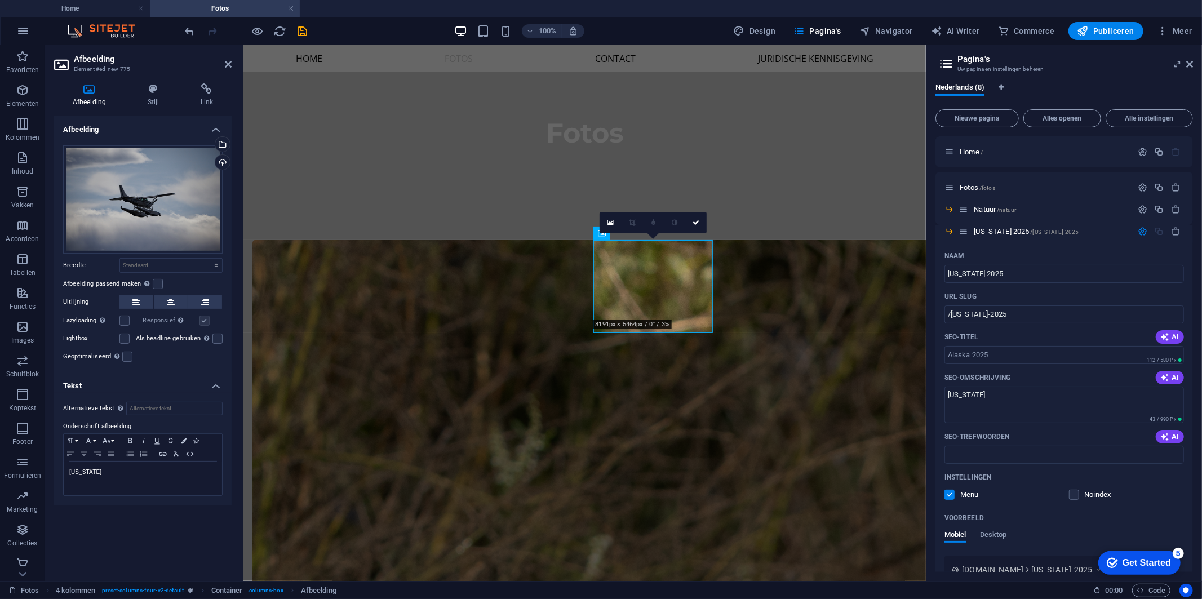
click at [210, 82] on div "Afbeelding Stijl Link Afbeelding Sleep bestanden hierheen, klik om bestanden te…" at bounding box center [143, 327] width 196 height 507
click at [205, 85] on icon at bounding box center [207, 88] width 50 height 11
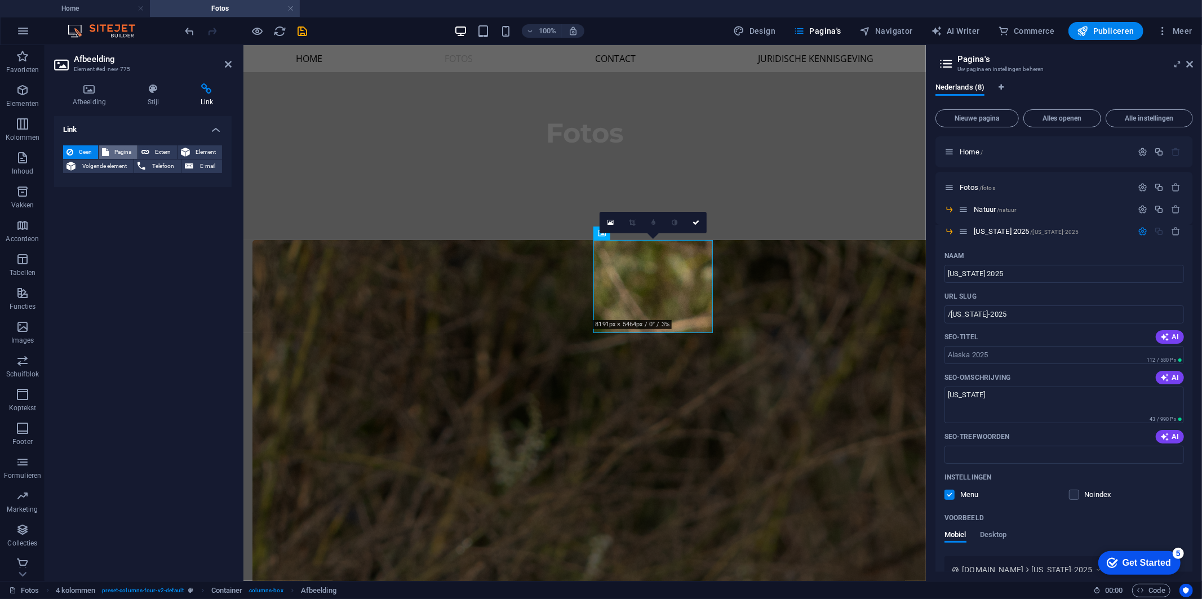
click at [130, 149] on span "Pagina" at bounding box center [123, 152] width 22 height 14
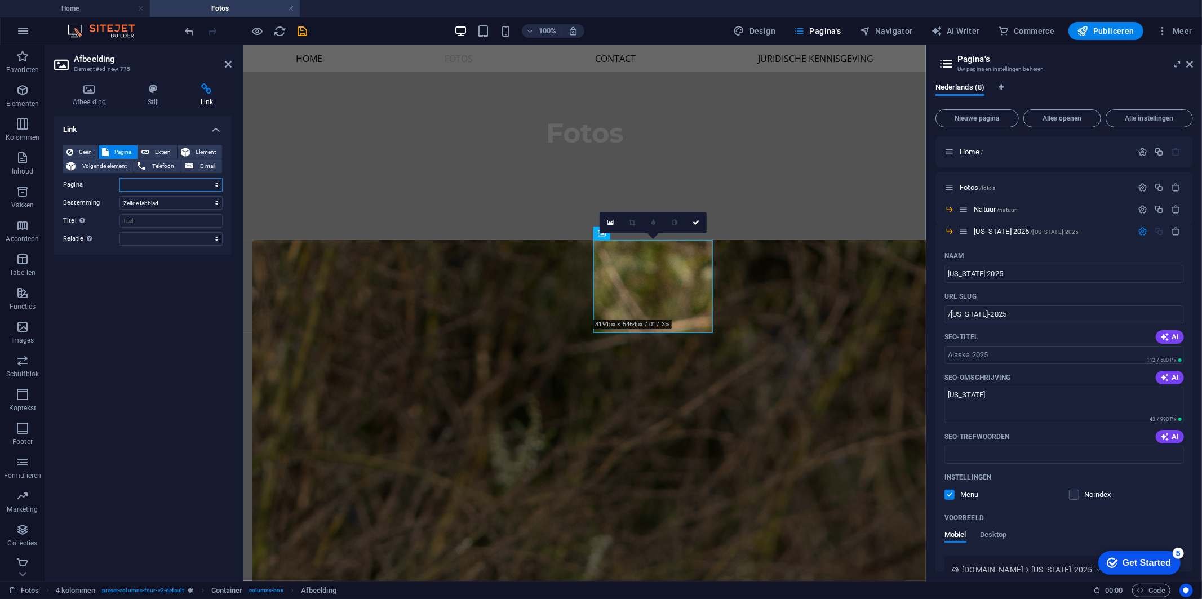
click at [192, 179] on select "Home Fotos -- Natuur -- [US_STATE] 2025 -- portret -- Dieren Contact Juridische…" at bounding box center [171, 185] width 103 height 14
select select "3"
click at [120, 178] on select "Home Fotos -- Natuur -- [US_STATE] 2025 -- portret -- Dieren Contact Juridische…" at bounding box center [171, 185] width 103 height 14
click at [171, 203] on select "Nieuw tabblad Zelfde tabblad Overlay" at bounding box center [171, 203] width 103 height 14
click at [120, 196] on select "Nieuw tabblad Zelfde tabblad Overlay" at bounding box center [171, 203] width 103 height 14
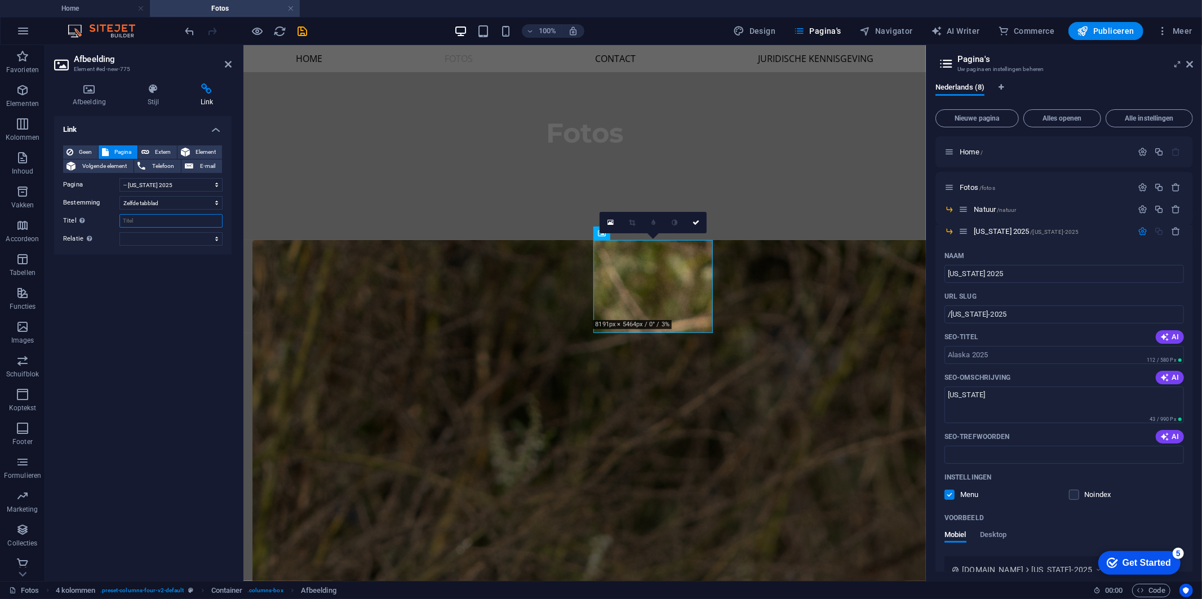
click at [178, 227] on input "Titel Aanvullende linkomschrijving, mag niet gelijk zijn aan de linktekst. De t…" at bounding box center [171, 221] width 103 height 14
click at [173, 240] on select "afwisselend auteur bladwijzer extern hulp licentie volgende nofollow noreferrer…" at bounding box center [171, 239] width 103 height 14
click at [698, 223] on icon at bounding box center [696, 222] width 7 height 7
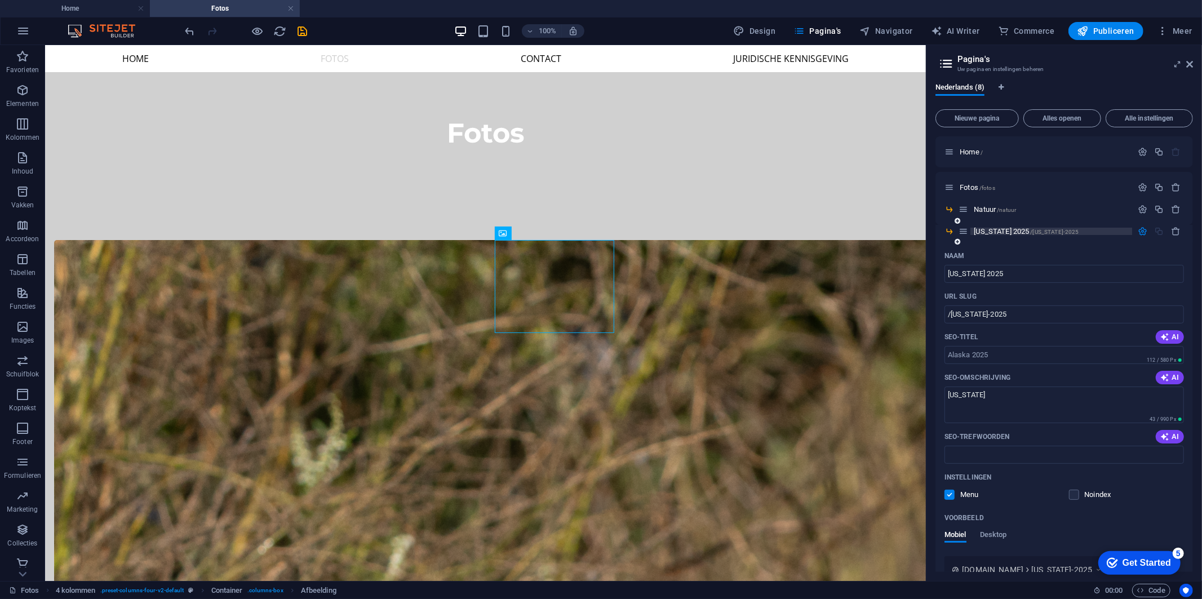
click at [994, 227] on span "Alaska 2025 /alaska-2025" at bounding box center [1026, 231] width 105 height 8
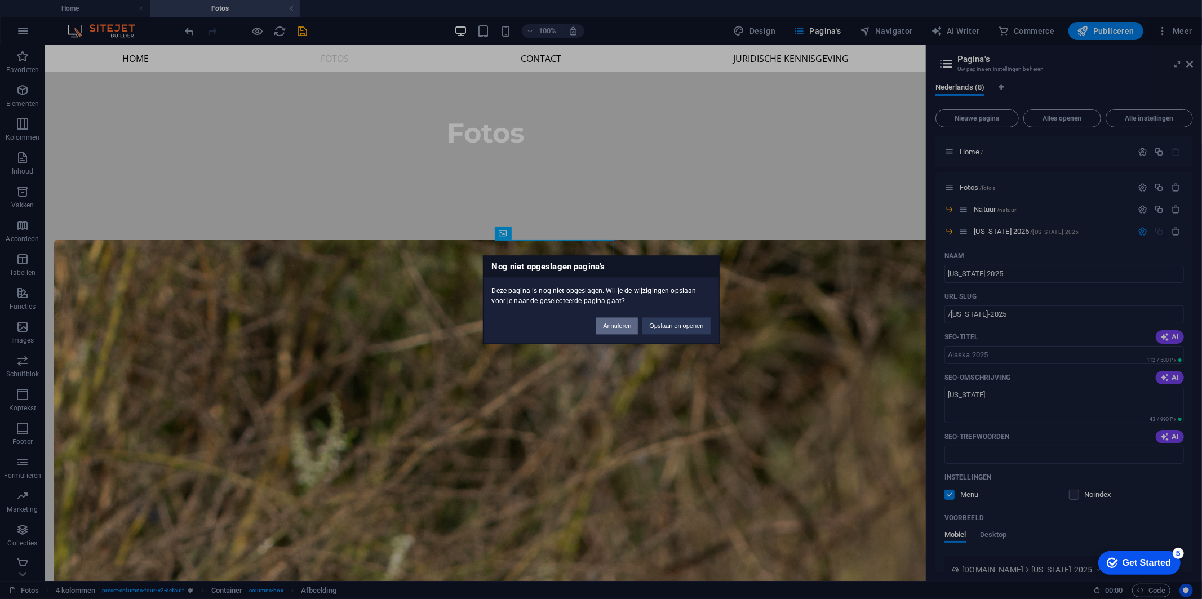
click at [622, 333] on button "Annuleren" at bounding box center [617, 325] width 42 height 17
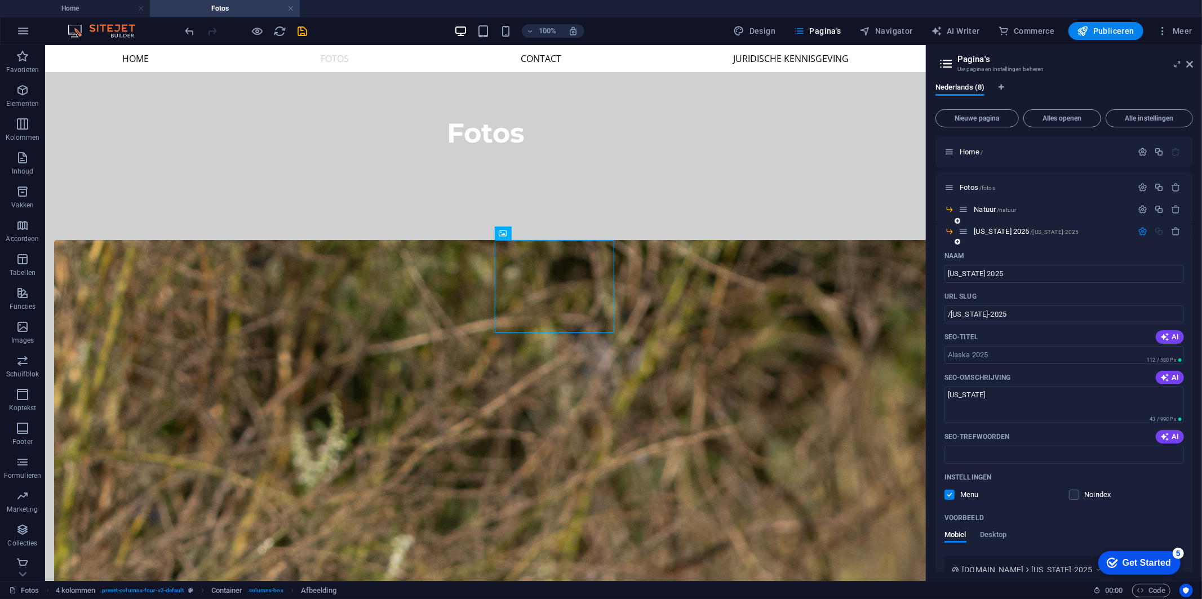
click at [1039, 254] on div "Naam" at bounding box center [1065, 256] width 240 height 18
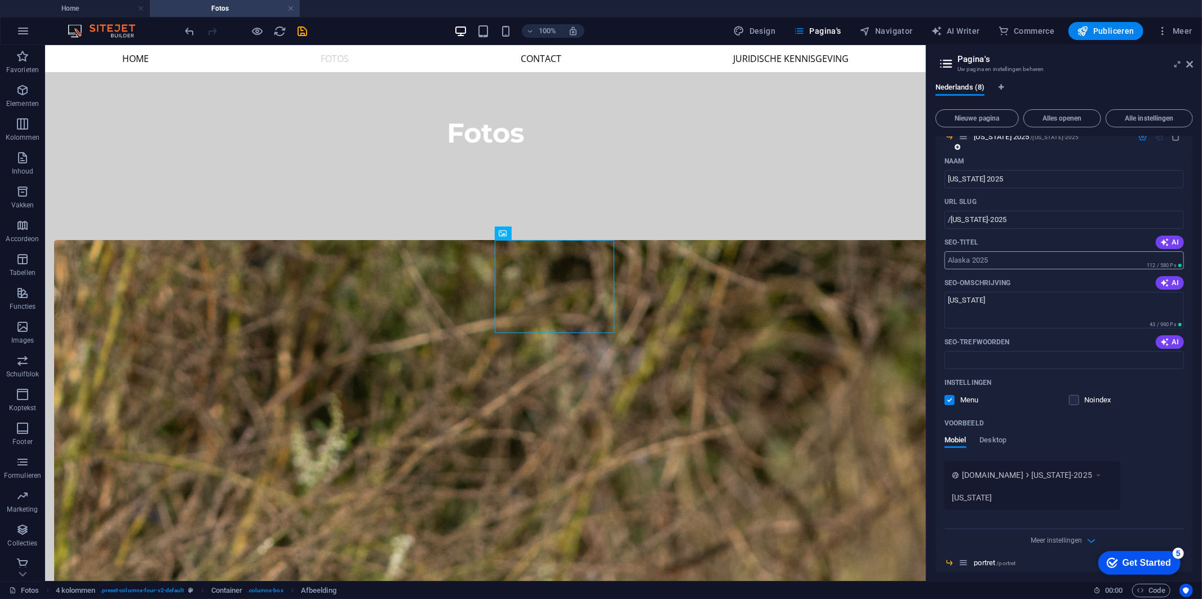
scroll to position [0, 0]
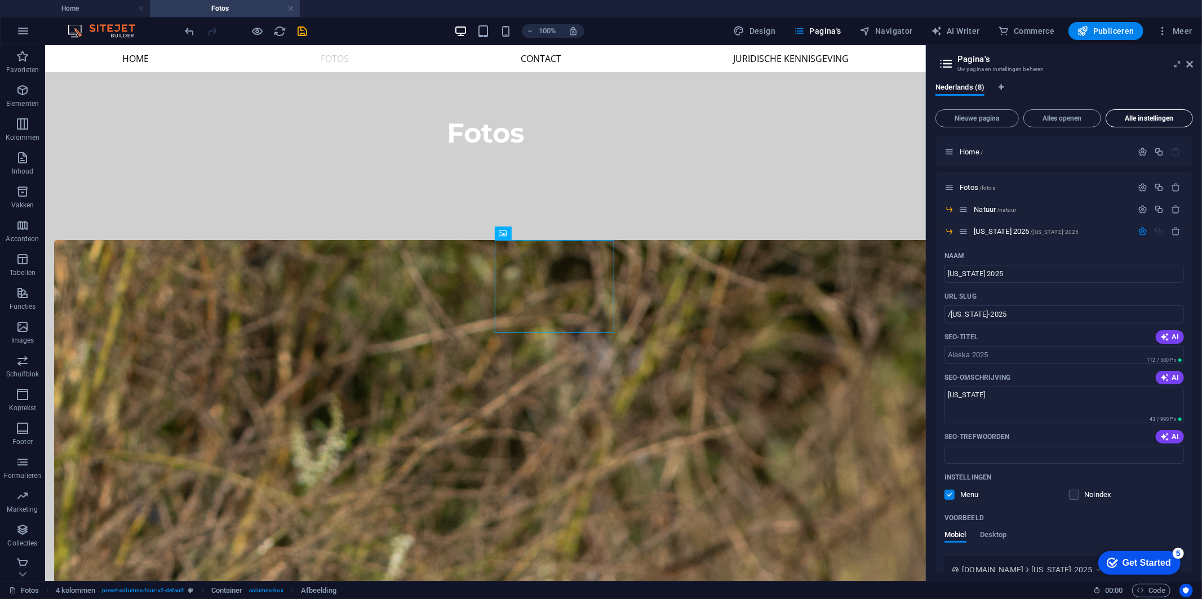
click at [1134, 121] on span "Alle instellingen" at bounding box center [1149, 118] width 77 height 7
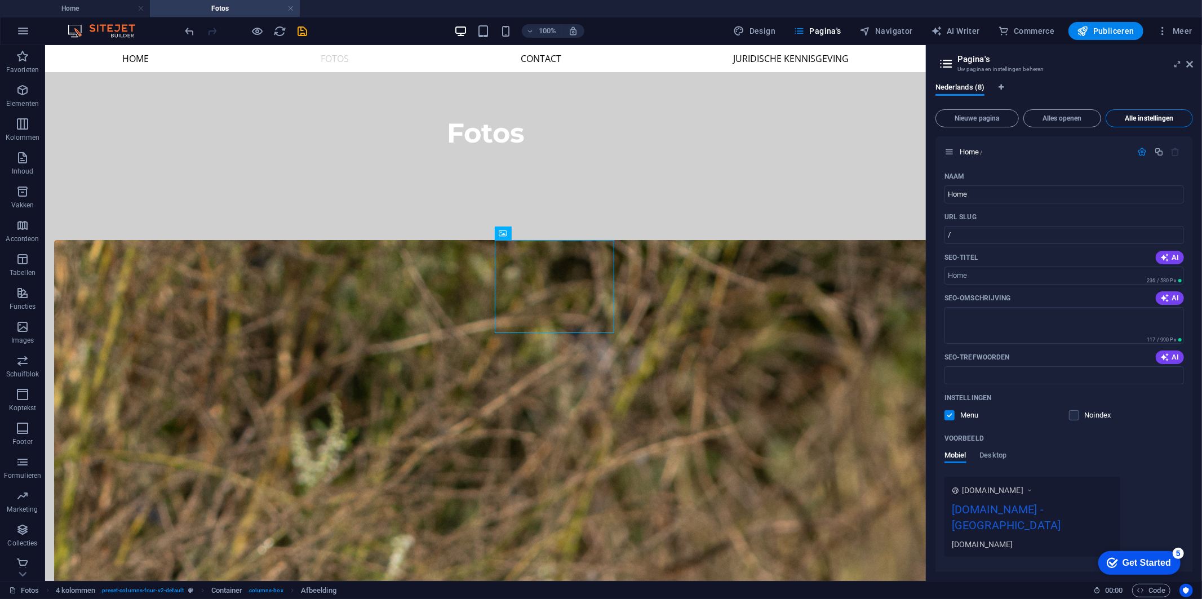
click at [1136, 110] on button "Alle instellingen" at bounding box center [1149, 118] width 87 height 18
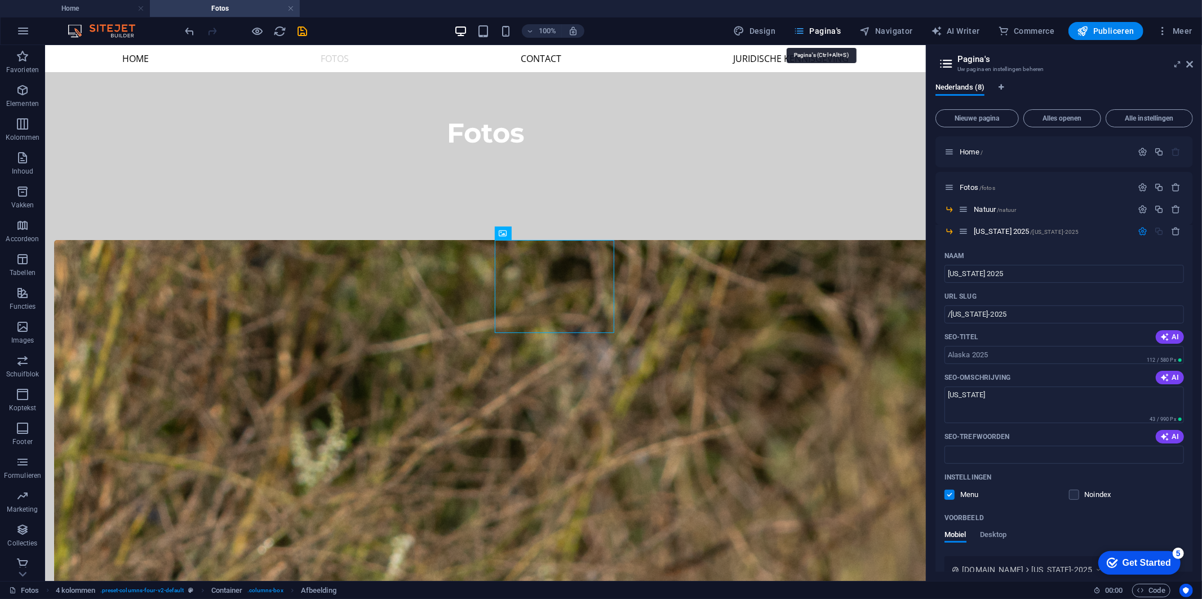
click at [827, 30] on span "Pagina's" at bounding box center [818, 30] width 48 height 11
click at [1123, 117] on span "Alle instellingen" at bounding box center [1149, 118] width 77 height 7
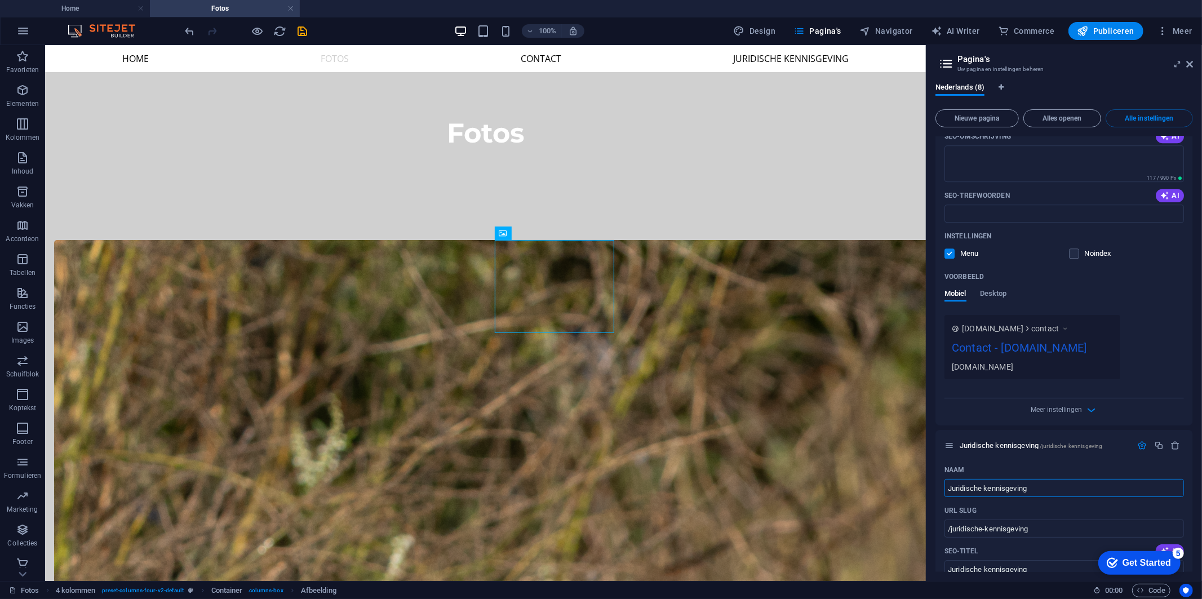
scroll to position [2776, 0]
click at [1083, 402] on div "Naam Contact ​ URL SLUG /contact ​ SEO-titel AI Contact ​ 254 / 580 Px SEO-omsc…" at bounding box center [1065, 216] width 258 height 420
click at [1083, 399] on div "Meer instellingen" at bounding box center [1065, 408] width 240 height 18
click at [1091, 404] on icon "button" at bounding box center [1091, 410] width 13 height 13
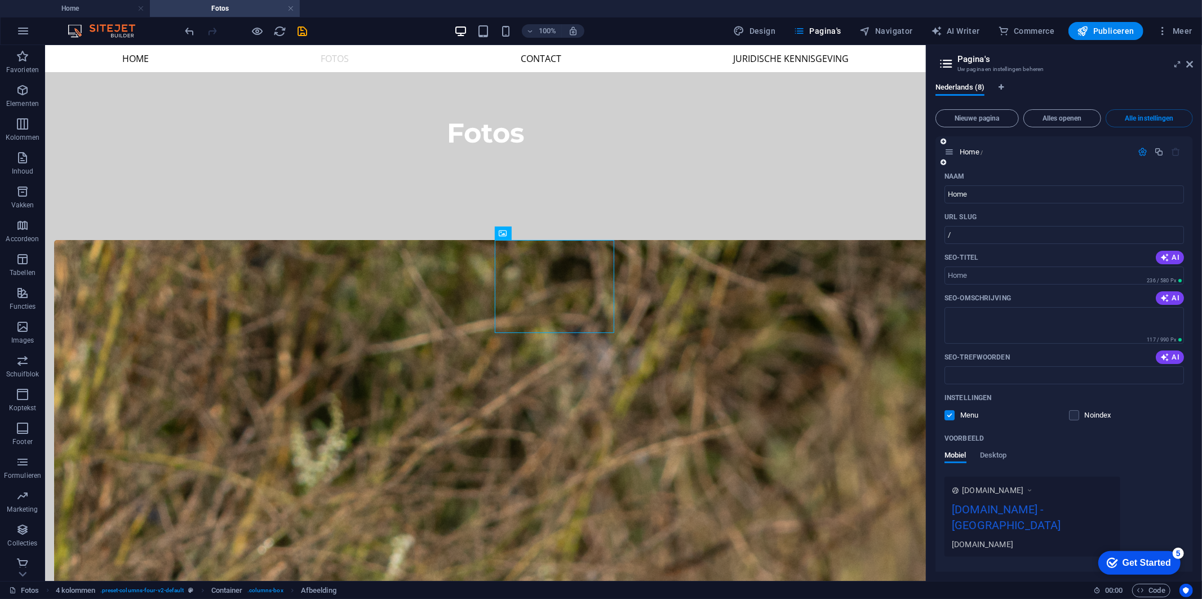
scroll to position [188, 0]
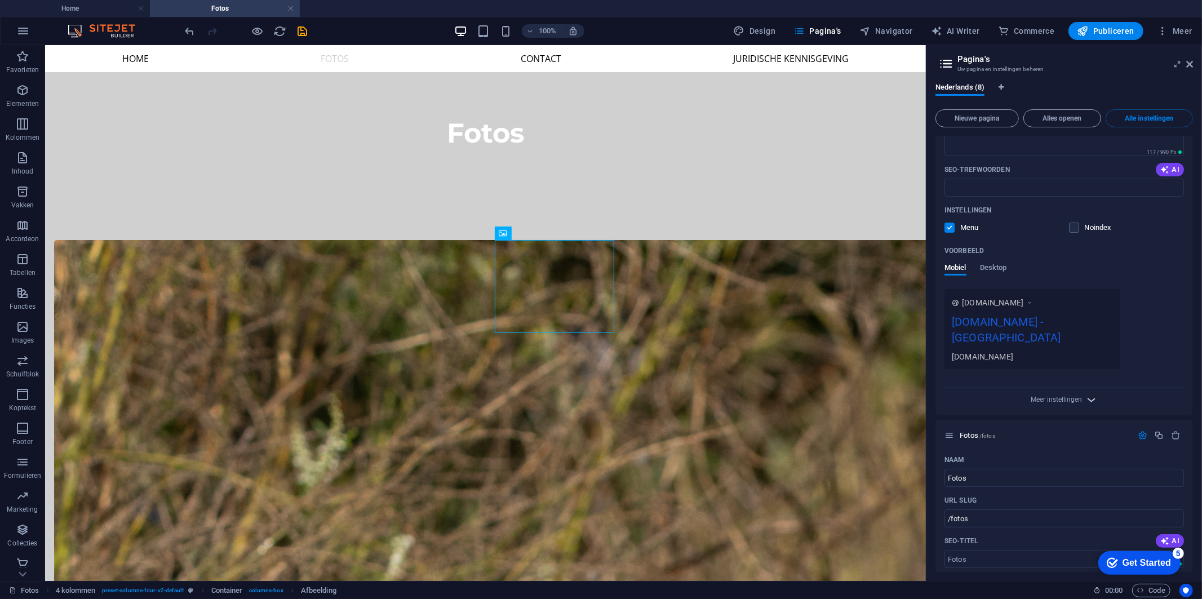
click at [1088, 393] on icon "button" at bounding box center [1091, 399] width 13 height 13
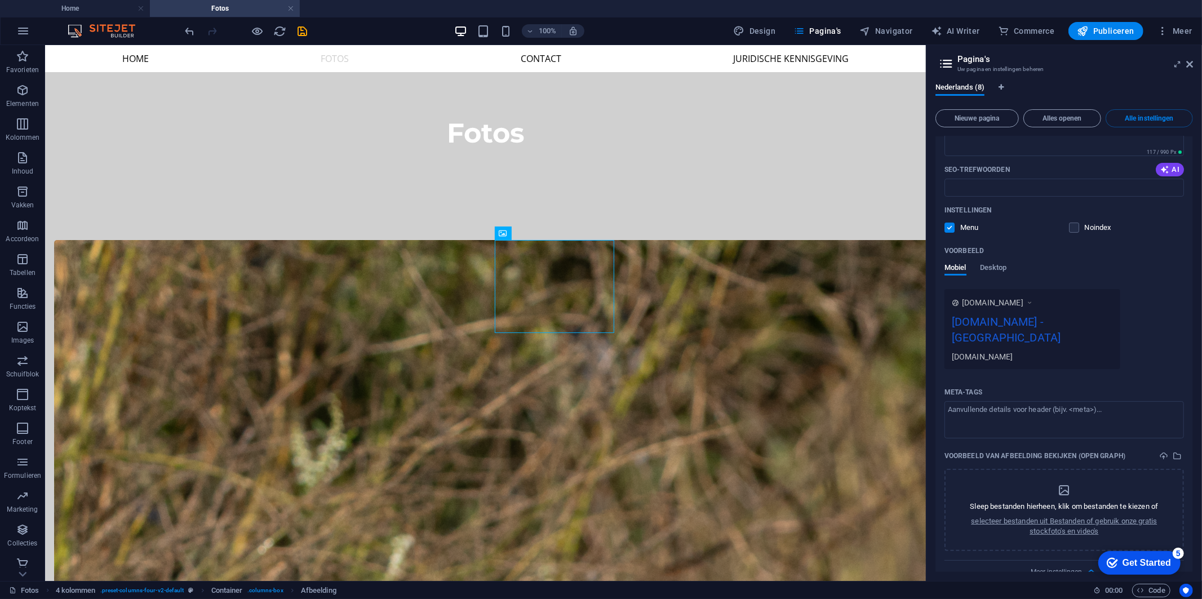
drag, startPoint x: 1078, startPoint y: 320, endPoint x: 1061, endPoint y: 320, distance: 17.5
click at [1061, 320] on div "[DOMAIN_NAME] - [GEOGRAPHIC_DATA]" at bounding box center [1032, 332] width 161 height 38
click at [1060, 322] on div "[DOMAIN_NAME] - [GEOGRAPHIC_DATA]" at bounding box center [1032, 332] width 161 height 38
drag, startPoint x: 1060, startPoint y: 322, endPoint x: 1092, endPoint y: 320, distance: 31.6
click at [1061, 322] on div "[DOMAIN_NAME] - [GEOGRAPHIC_DATA]" at bounding box center [1032, 332] width 161 height 38
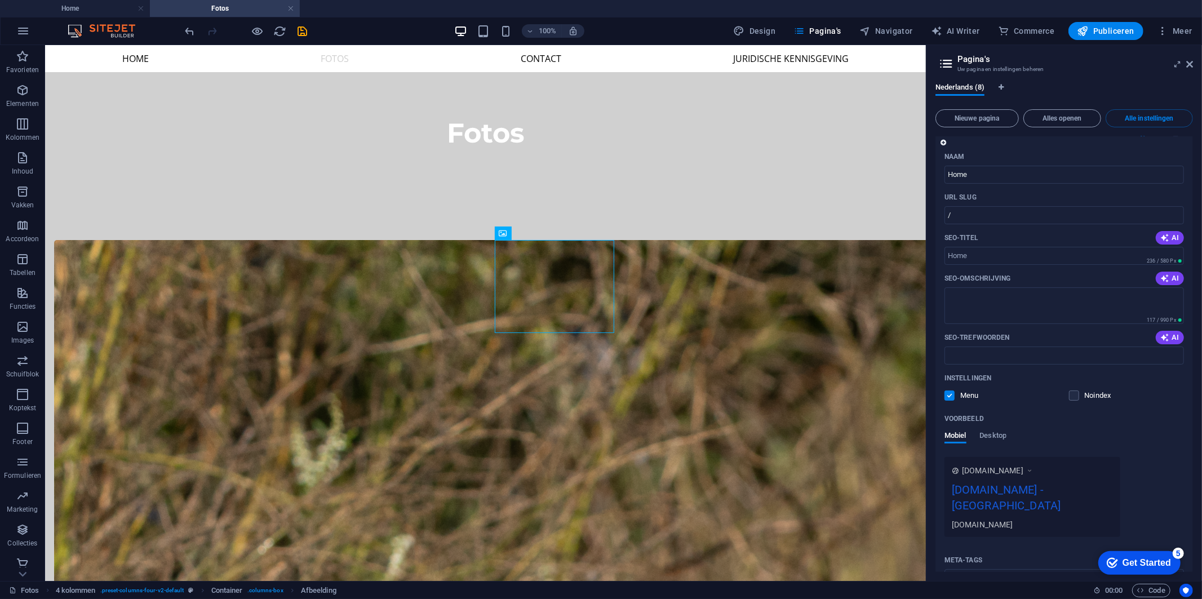
scroll to position [0, 0]
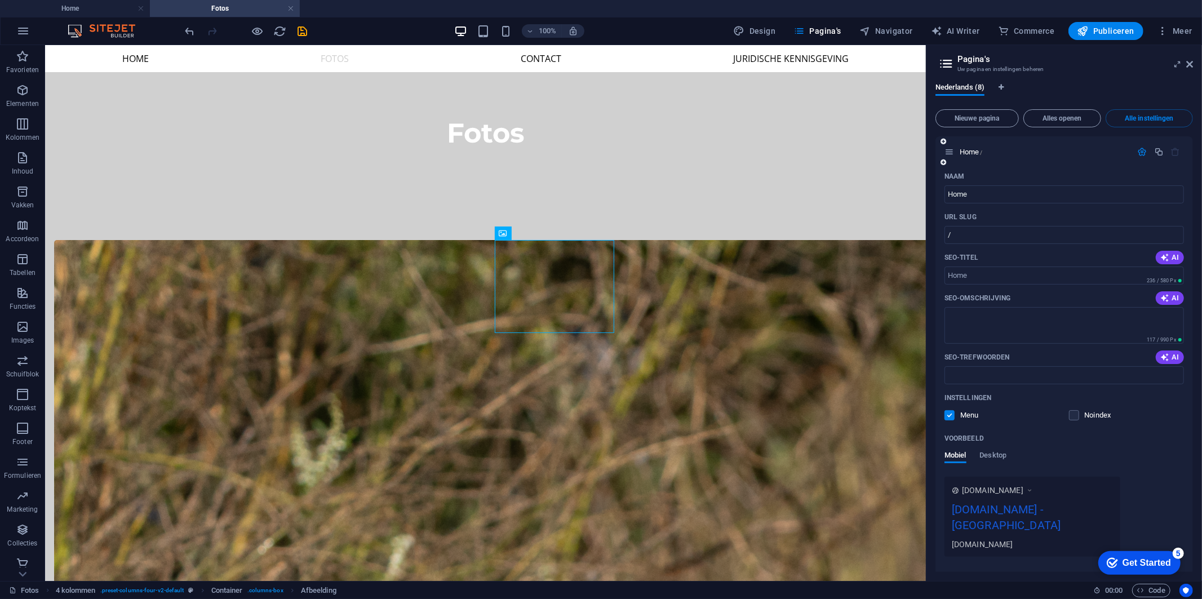
click at [1139, 152] on icon "button" at bounding box center [1143, 152] width 10 height 10
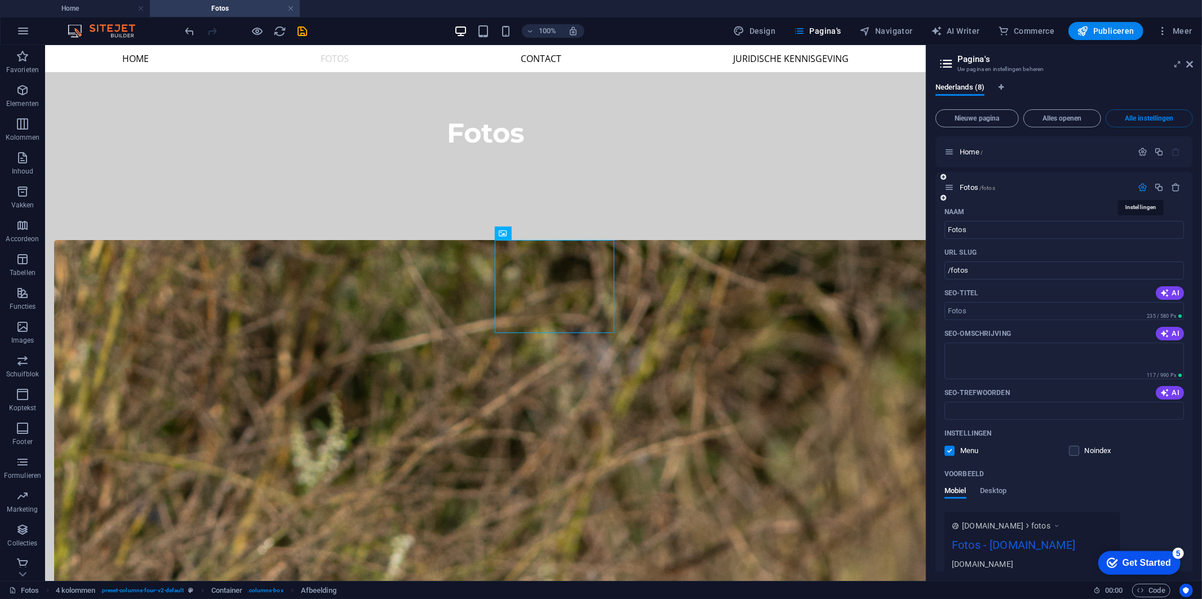
click at [1140, 185] on icon "button" at bounding box center [1143, 188] width 10 height 10
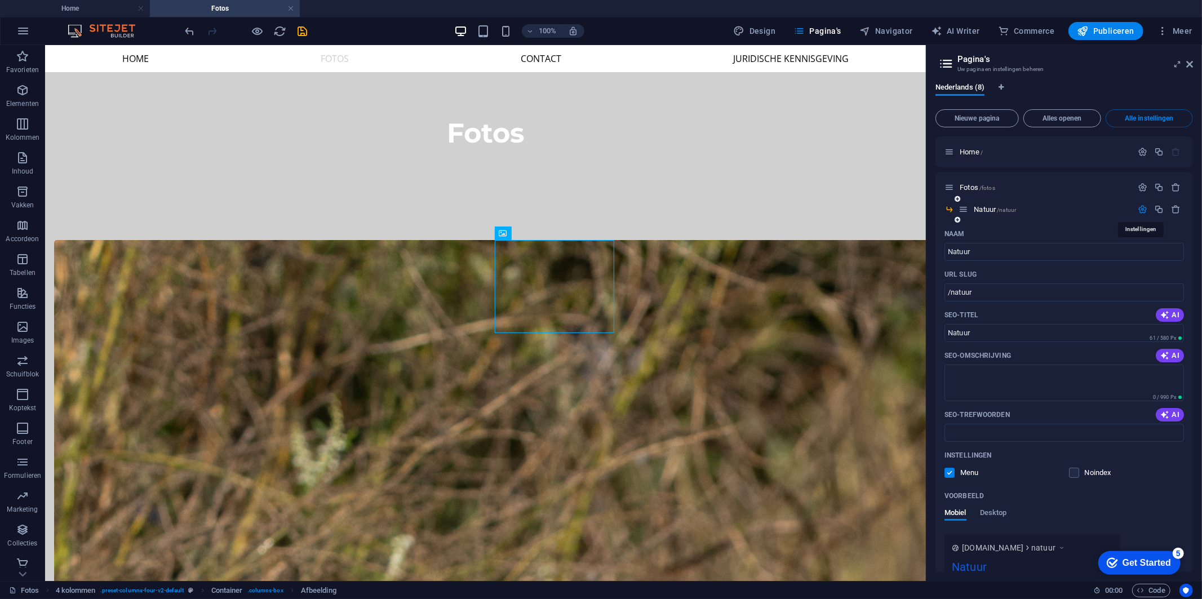
click at [1141, 210] on icon "button" at bounding box center [1143, 210] width 10 height 10
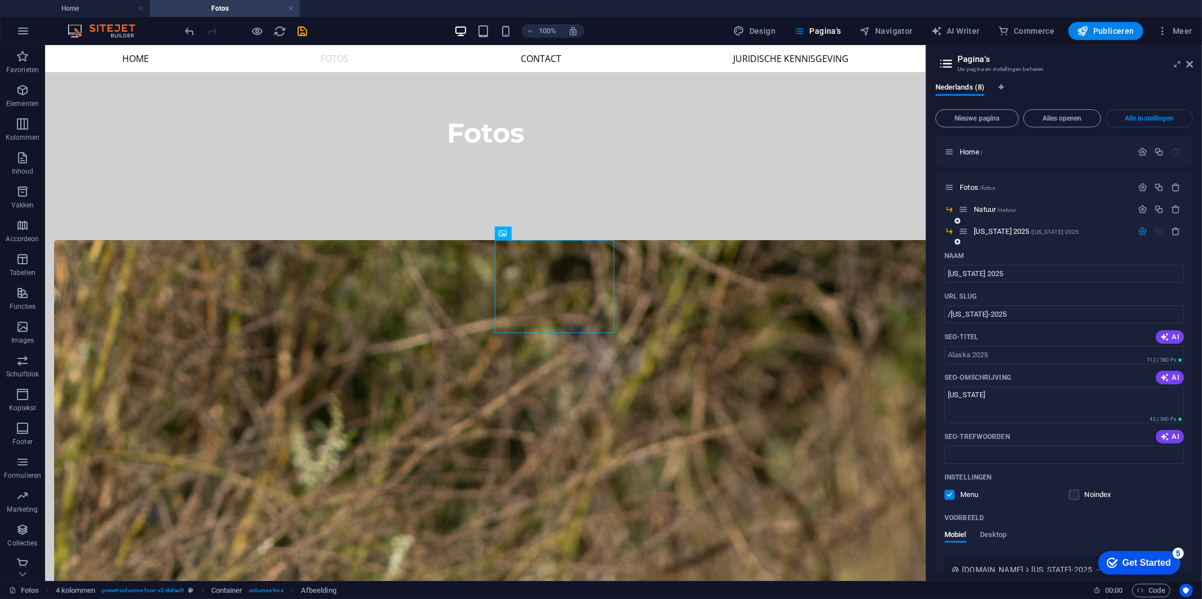
click at [1146, 234] on button "button" at bounding box center [1143, 232] width 16 height 10
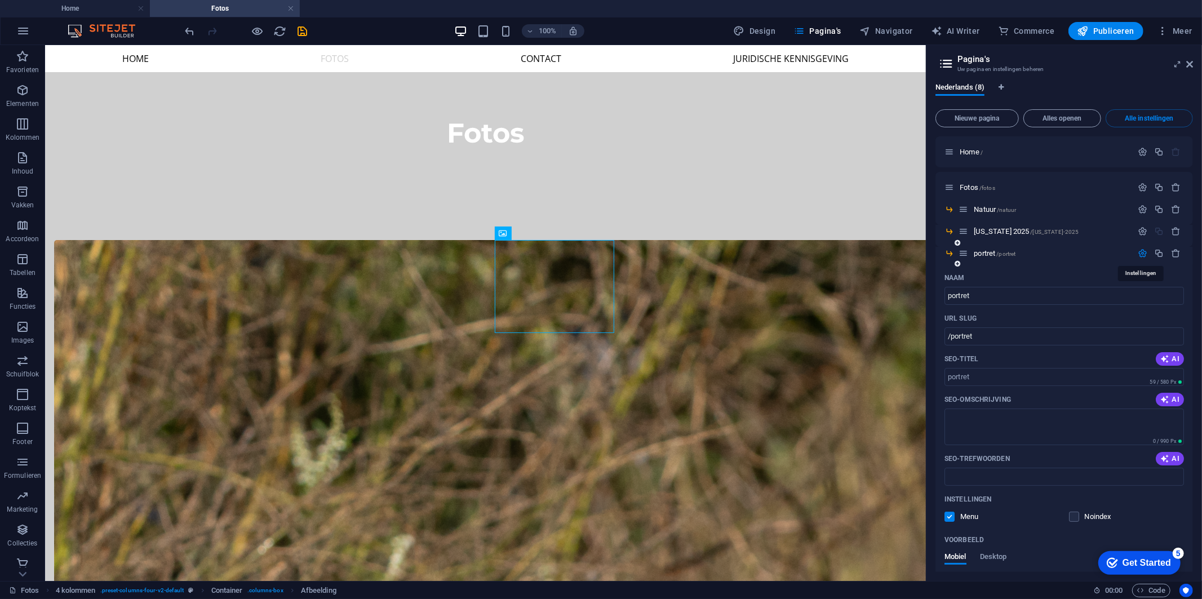
click at [1145, 251] on icon "button" at bounding box center [1143, 254] width 10 height 10
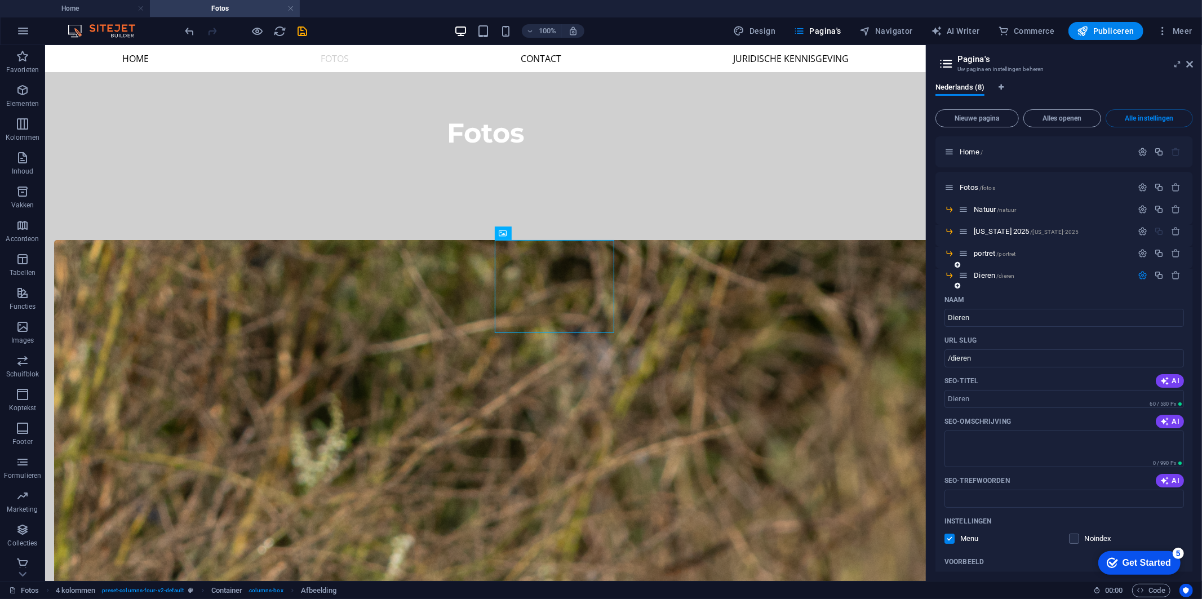
click at [1143, 277] on icon "button" at bounding box center [1143, 276] width 10 height 10
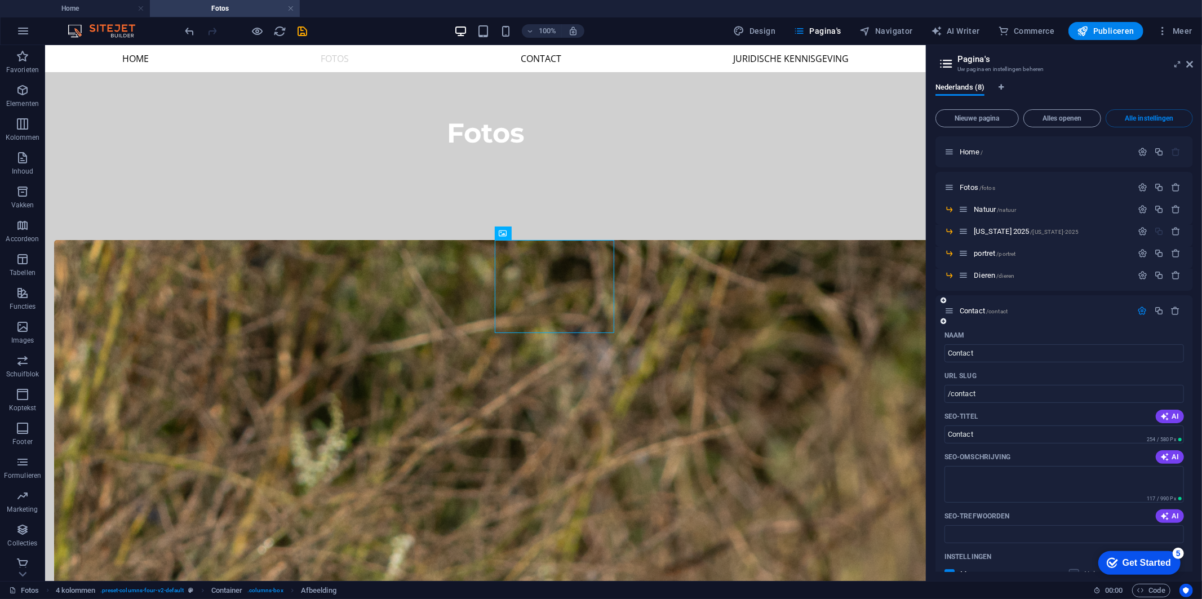
click at [1142, 314] on icon "button" at bounding box center [1143, 311] width 10 height 10
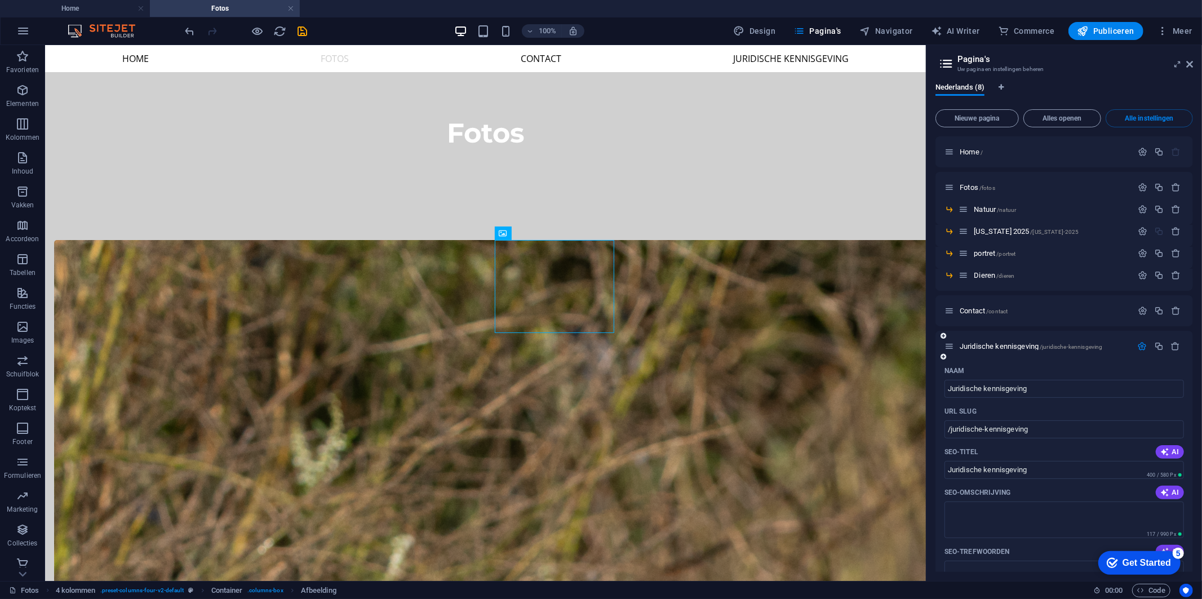
click at [1140, 346] on icon "button" at bounding box center [1143, 347] width 10 height 10
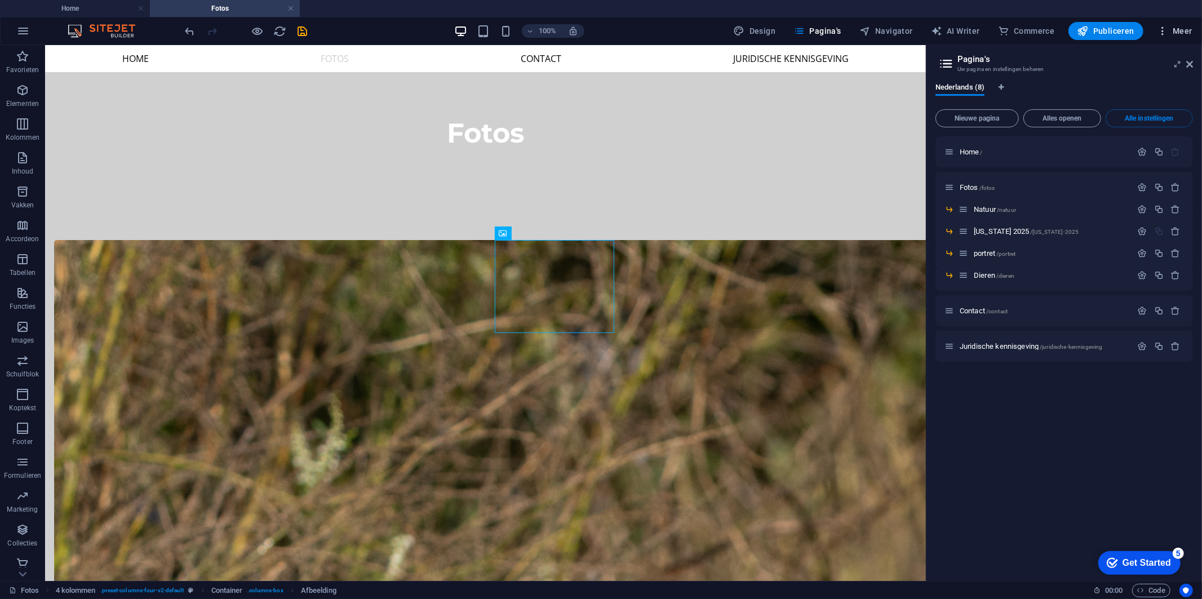
click at [1170, 30] on span "Meer" at bounding box center [1175, 30] width 36 height 11
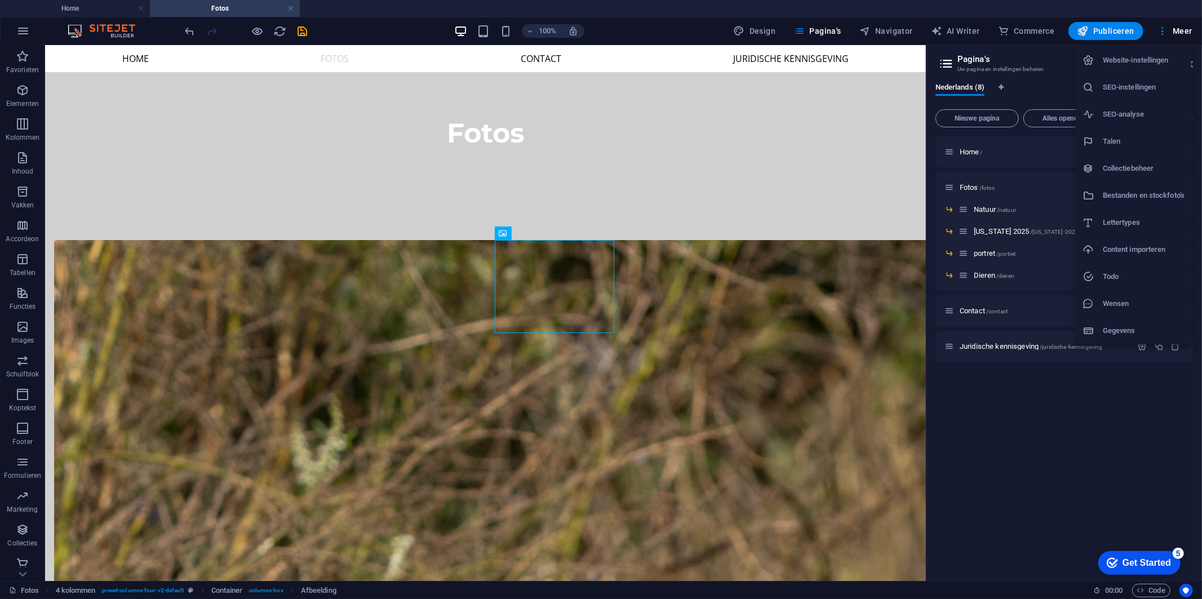
click at [1141, 64] on h6 "Website-instellingen" at bounding box center [1144, 61] width 82 height 14
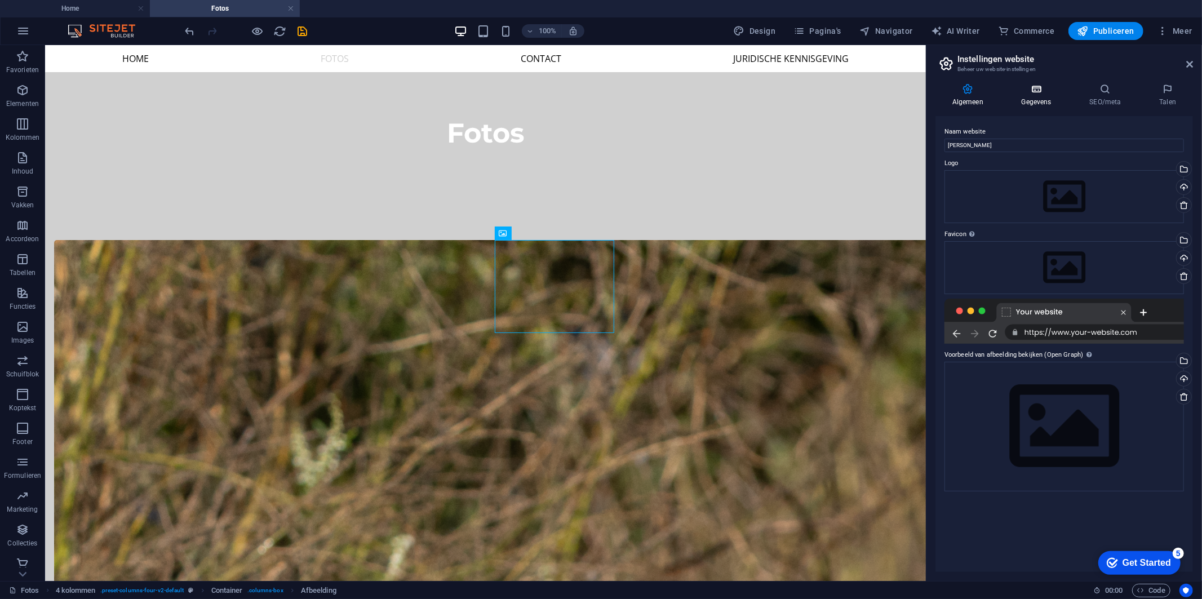
click at [1043, 97] on h4 "Gegevens" at bounding box center [1039, 95] width 68 height 24
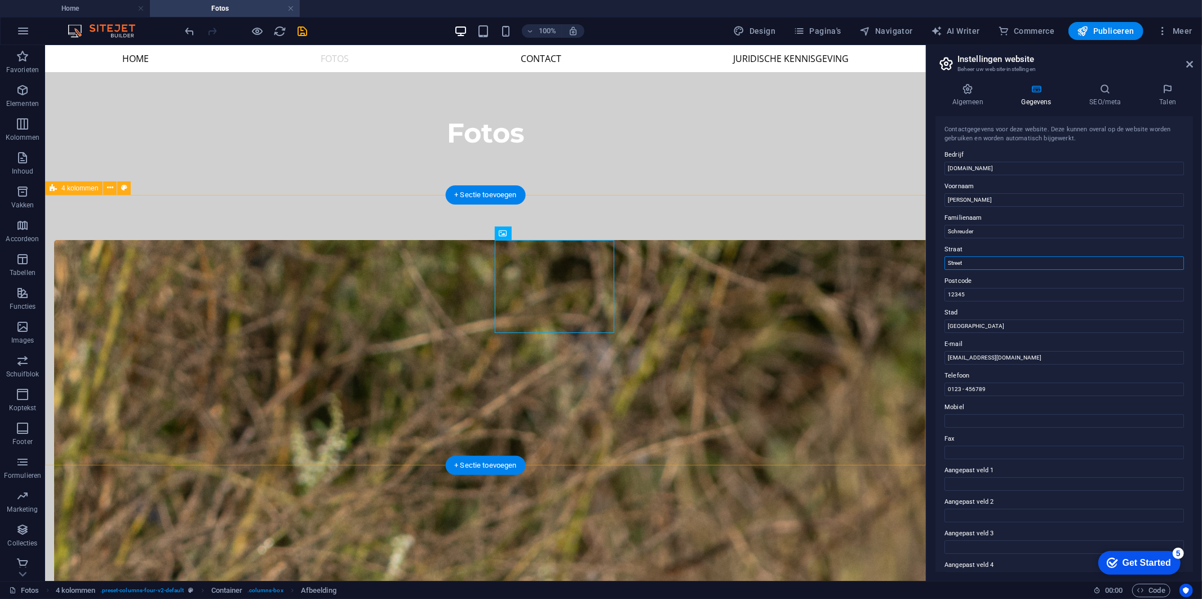
drag, startPoint x: 1038, startPoint y: 308, endPoint x: 648, endPoint y: 284, distance: 390.8
click at [1041, 264] on input "Street" at bounding box center [1065, 263] width 240 height 14
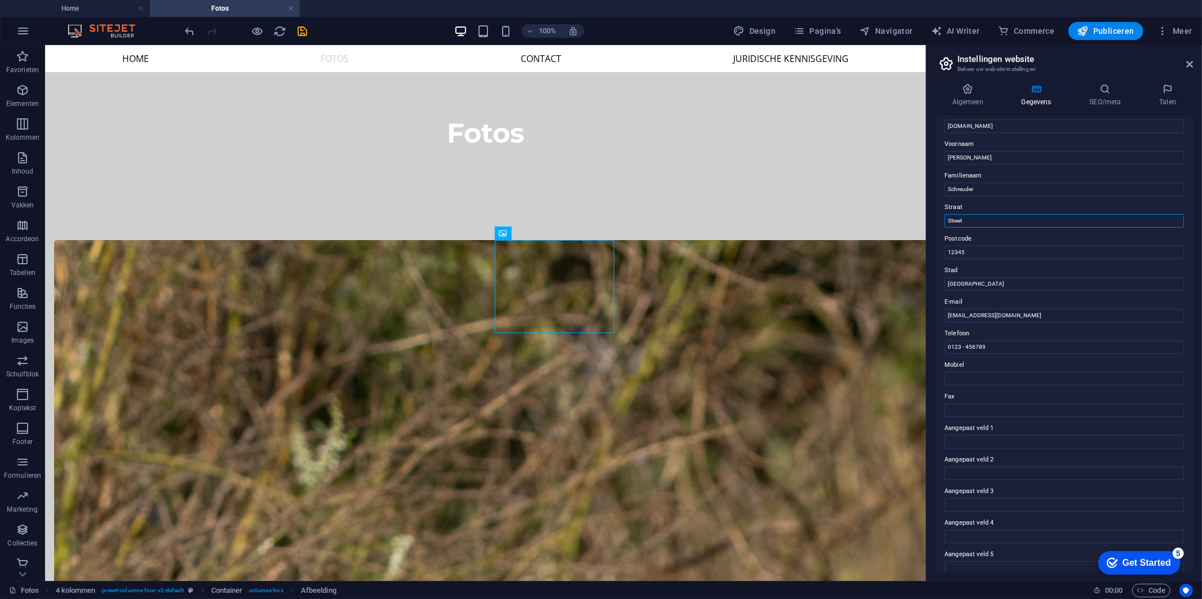
scroll to position [63, 0]
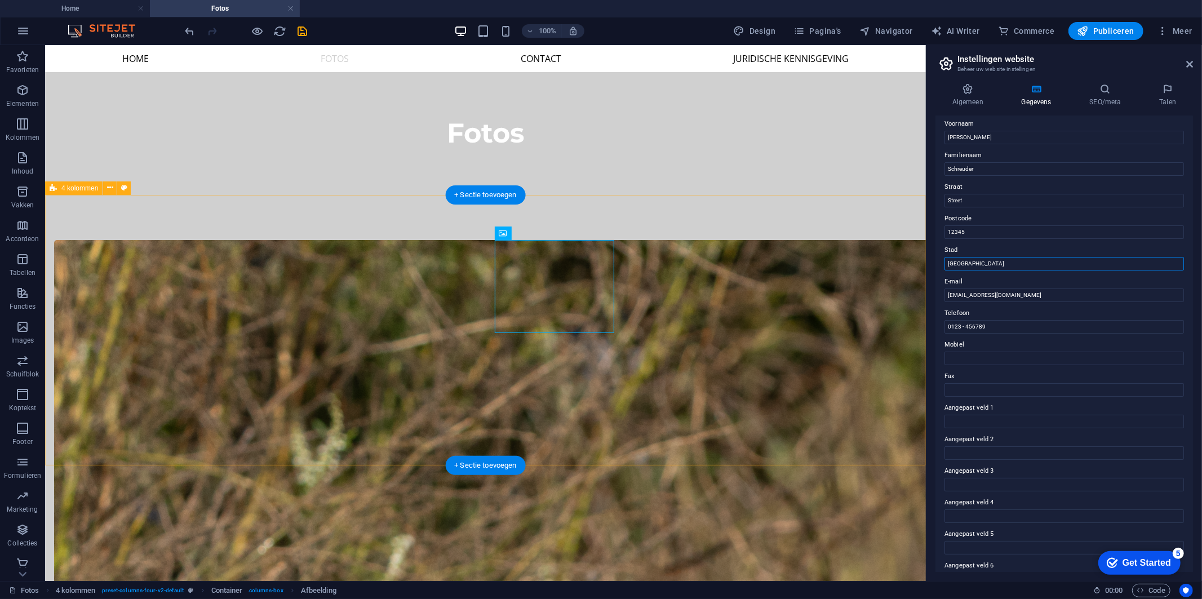
drag, startPoint x: 1054, startPoint y: 309, endPoint x: 919, endPoint y: 259, distance: 143.4
drag, startPoint x: 1043, startPoint y: 282, endPoint x: 920, endPoint y: 227, distance: 134.0
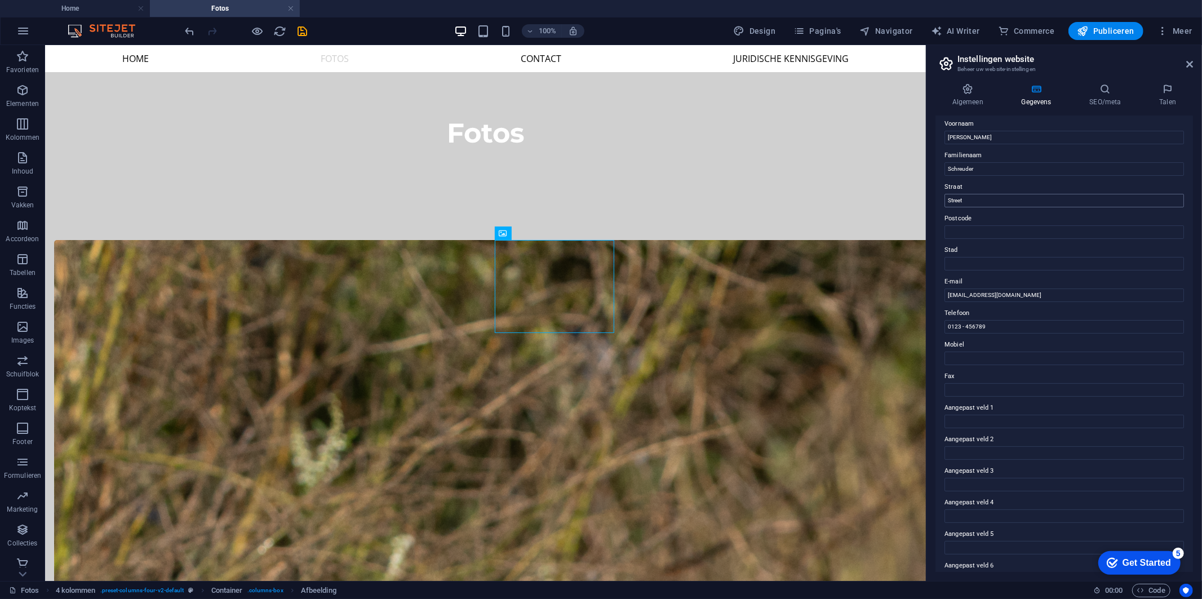
click at [1019, 206] on div "Contactgegevens voor deze website. Deze kunnen overal op de website worden gebr…" at bounding box center [1065, 344] width 258 height 456
drag, startPoint x: 1019, startPoint y: 205, endPoint x: 935, endPoint y: 203, distance: 84.0
click at [935, 203] on div "Algemeen Gegevens SEO/meta Talen Naam website Dirk Schreuder Logo Sleep bestand…" at bounding box center [1065, 327] width 276 height 507
drag, startPoint x: 1004, startPoint y: 172, endPoint x: 937, endPoint y: 171, distance: 66.5
click at [937, 171] on div "Contactgegevens voor deze website. Deze kunnen overal op de website worden gebr…" at bounding box center [1065, 344] width 258 height 456
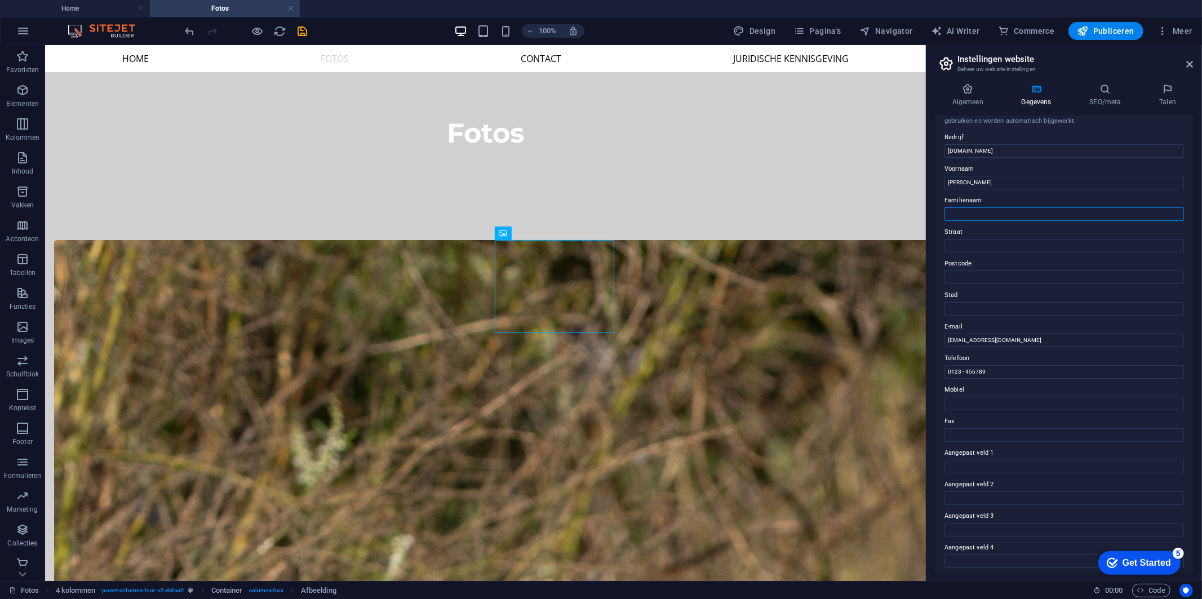
scroll to position [0, 0]
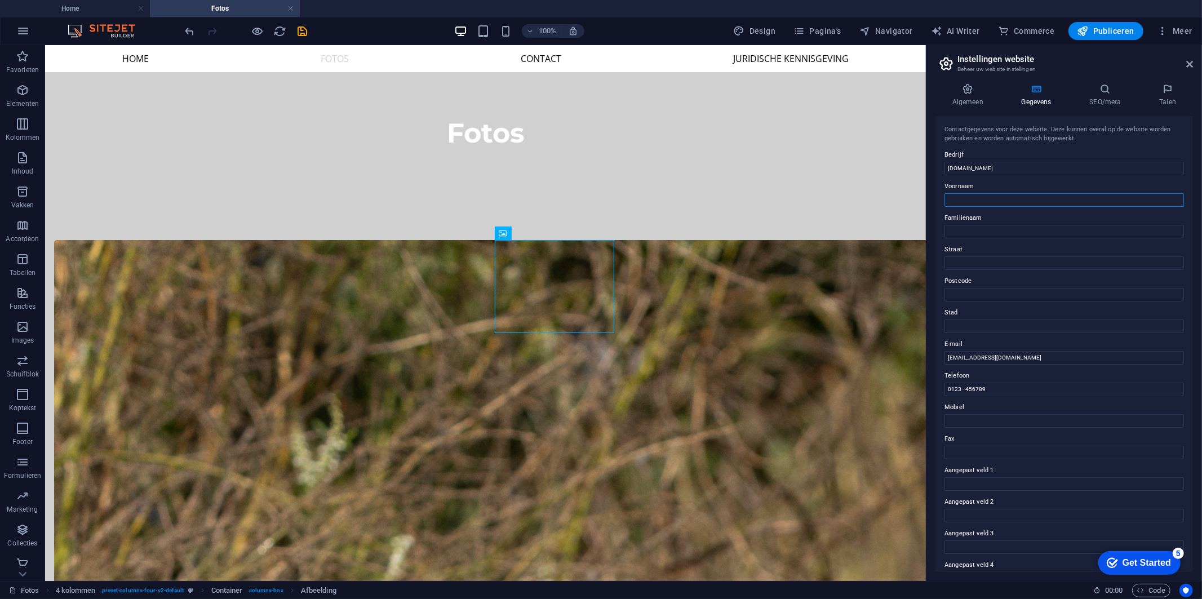
drag, startPoint x: 957, startPoint y: 200, endPoint x: 948, endPoint y: 197, distance: 8.8
click at [930, 199] on div "Algemeen Gegevens SEO/meta Talen Naam website Dirk Schreuder Logo Sleep bestand…" at bounding box center [1065, 327] width 276 height 507
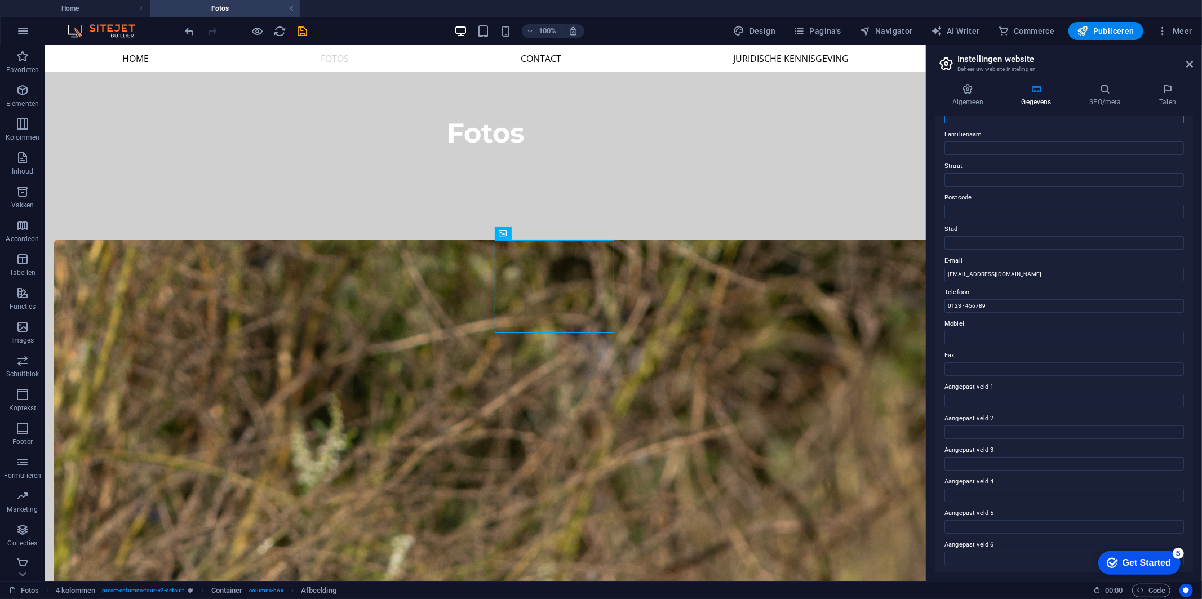
scroll to position [85, 0]
click at [1069, 62] on h2 "Instellingen website" at bounding box center [1076, 59] width 236 height 10
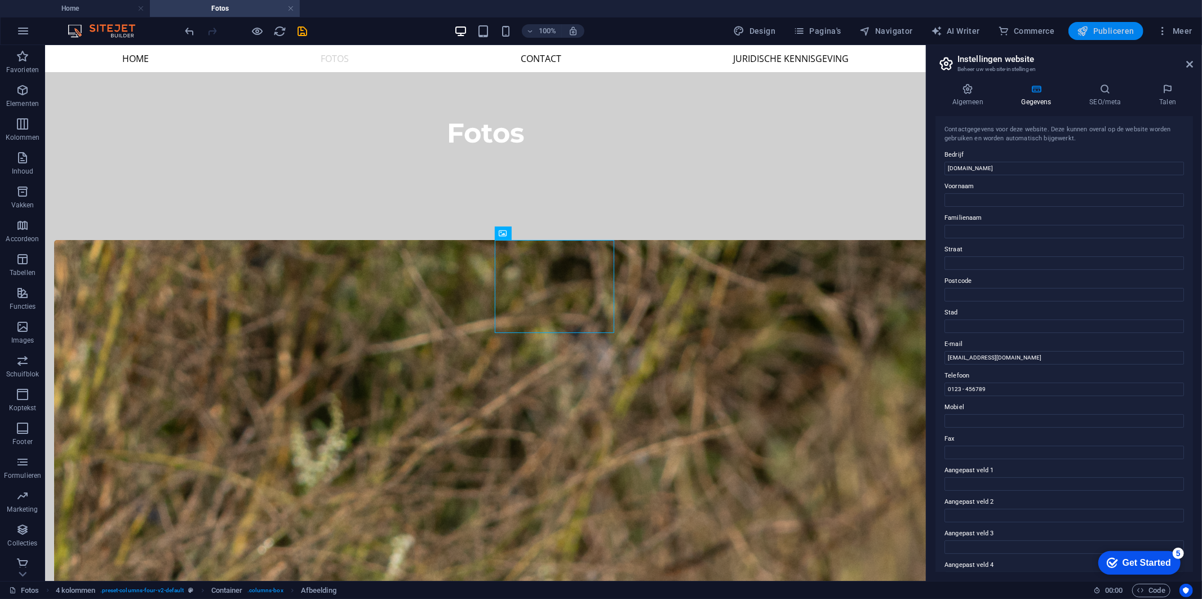
click at [1101, 27] on span "Publiceren" at bounding box center [1106, 30] width 57 height 11
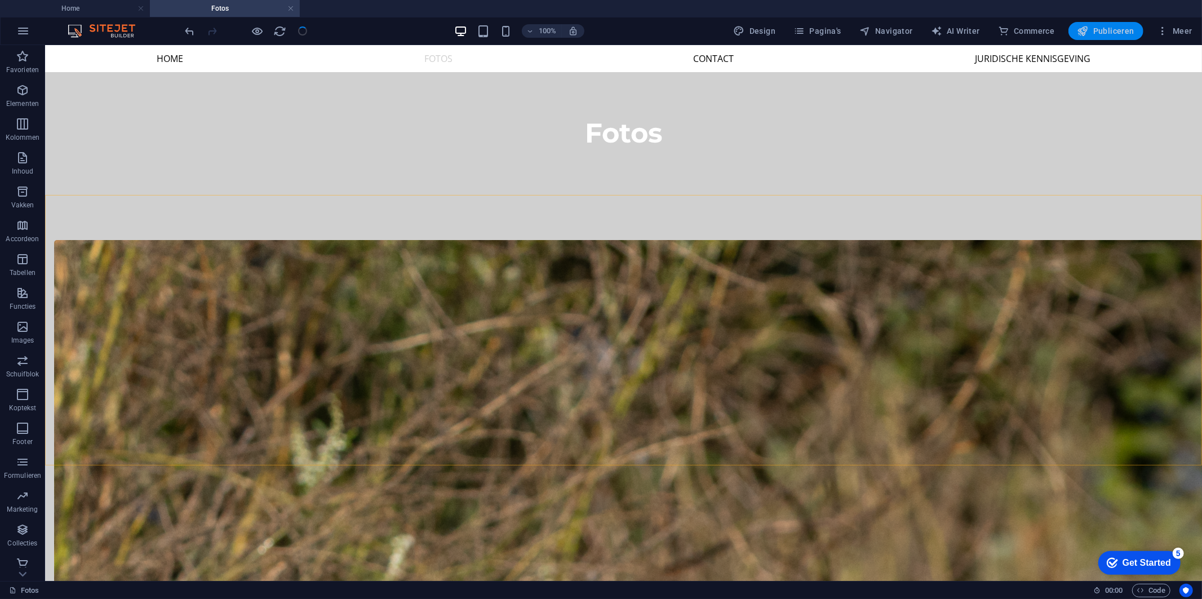
click at [1116, 30] on span "Publiceren" at bounding box center [1106, 30] width 57 height 11
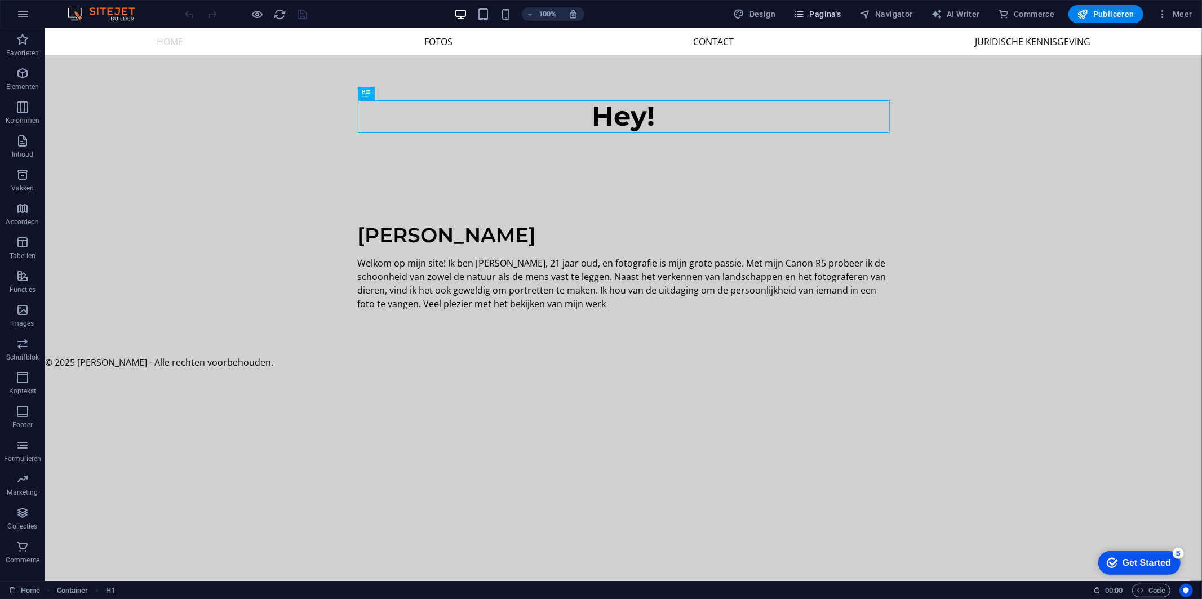
click at [834, 14] on span "Pagina's" at bounding box center [818, 13] width 48 height 11
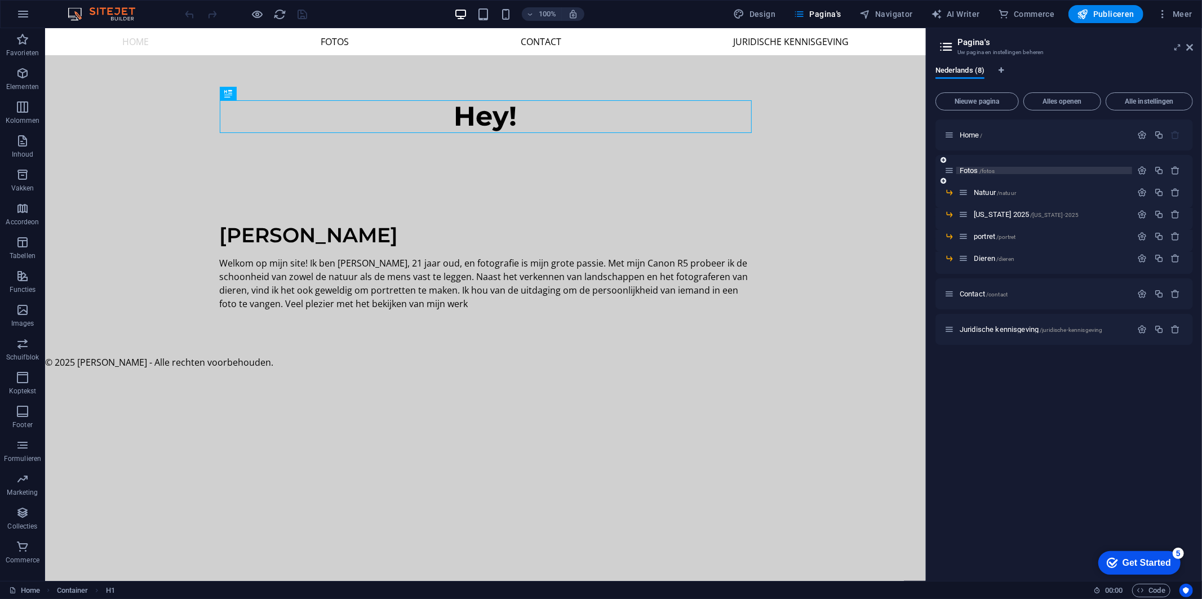
click at [993, 170] on span "/fotos" at bounding box center [988, 171] width 16 height 6
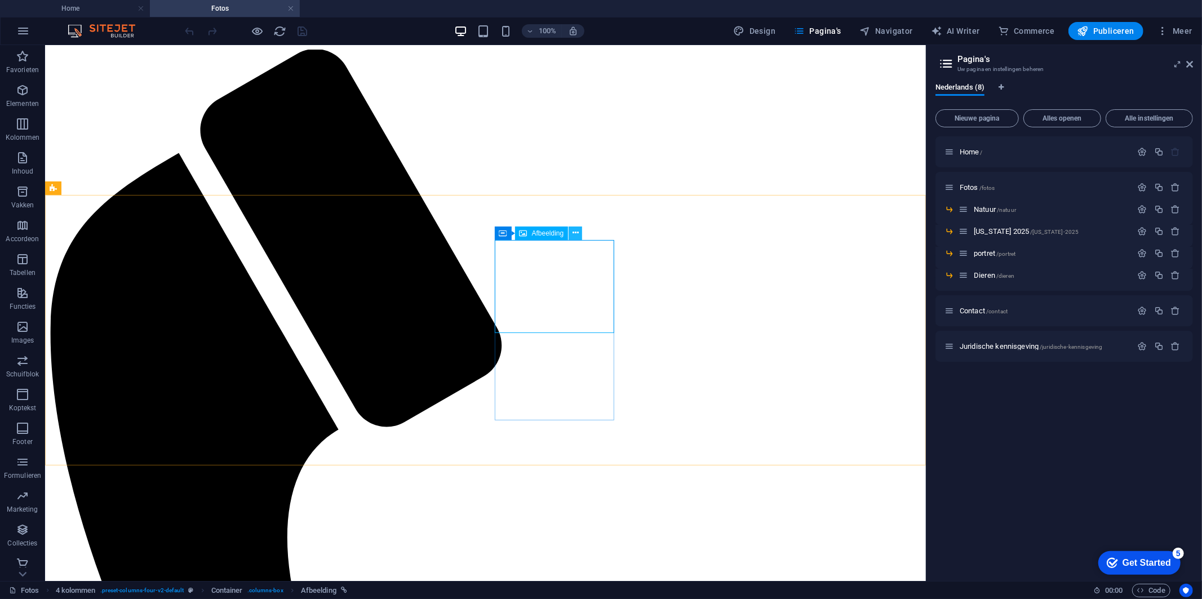
click at [573, 234] on icon at bounding box center [576, 233] width 6 height 12
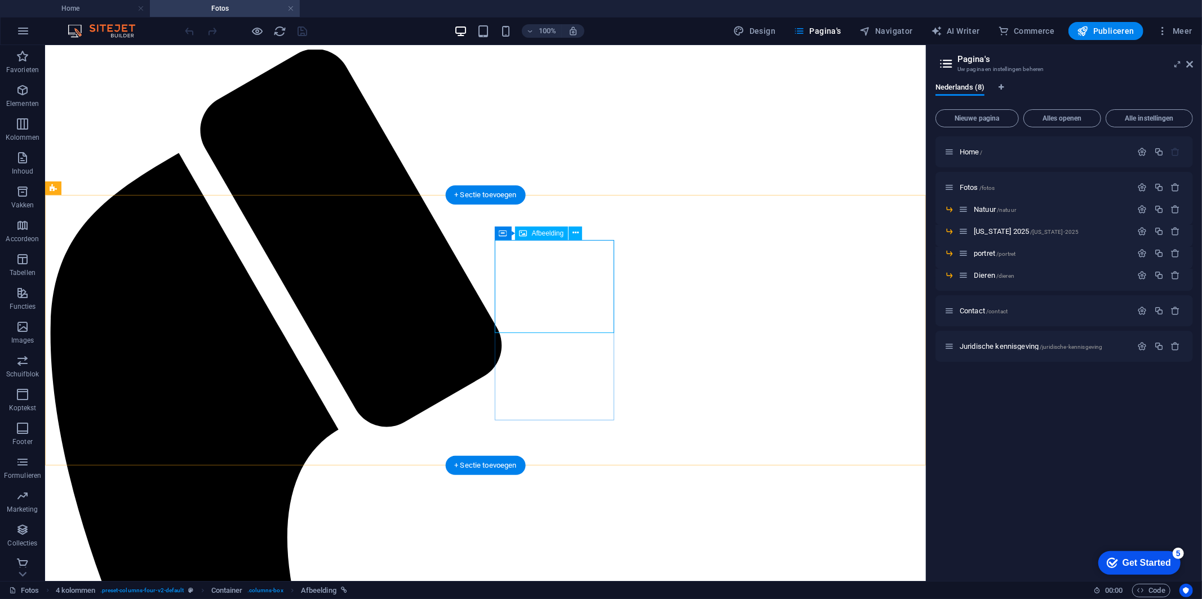
select select
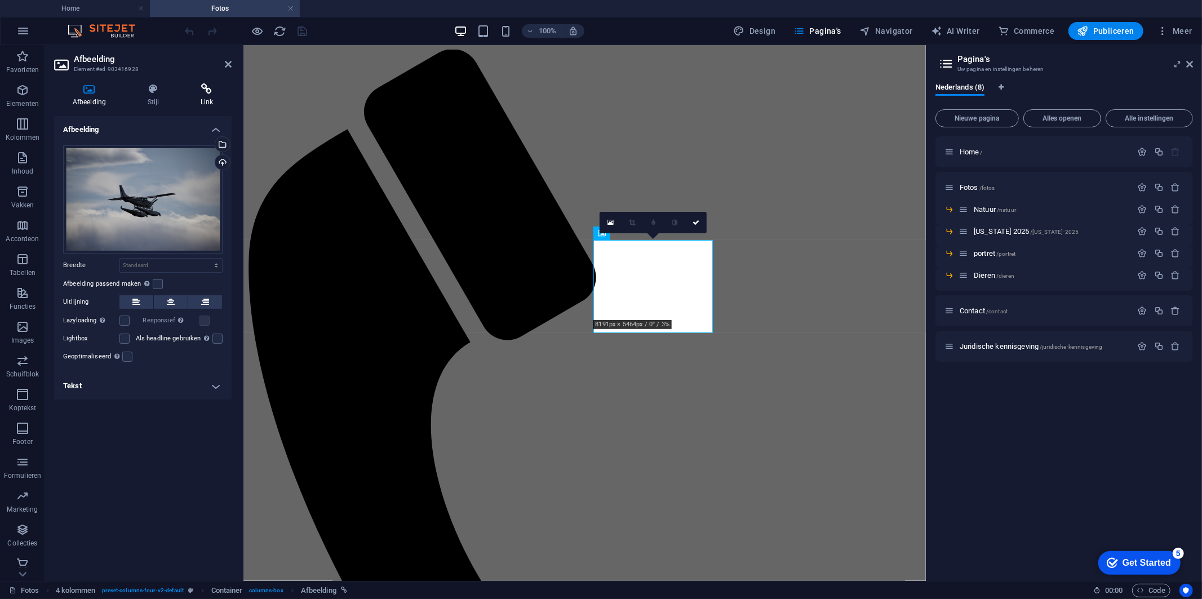
click at [202, 86] on icon at bounding box center [207, 88] width 50 height 11
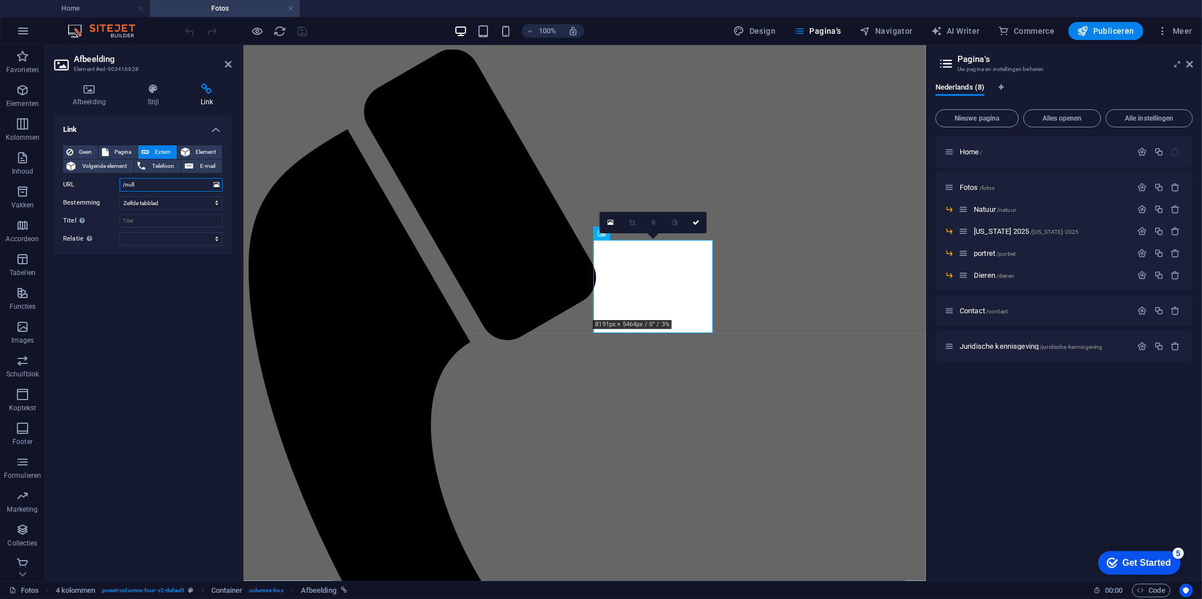
click at [163, 187] on input "/null" at bounding box center [171, 185] width 103 height 14
click at [122, 152] on span "Pagina" at bounding box center [123, 152] width 22 height 14
click at [171, 182] on select "Home Fotos -- Natuur -- [US_STATE] 2025 -- portret -- Dieren Contact Juridische…" at bounding box center [171, 185] width 103 height 14
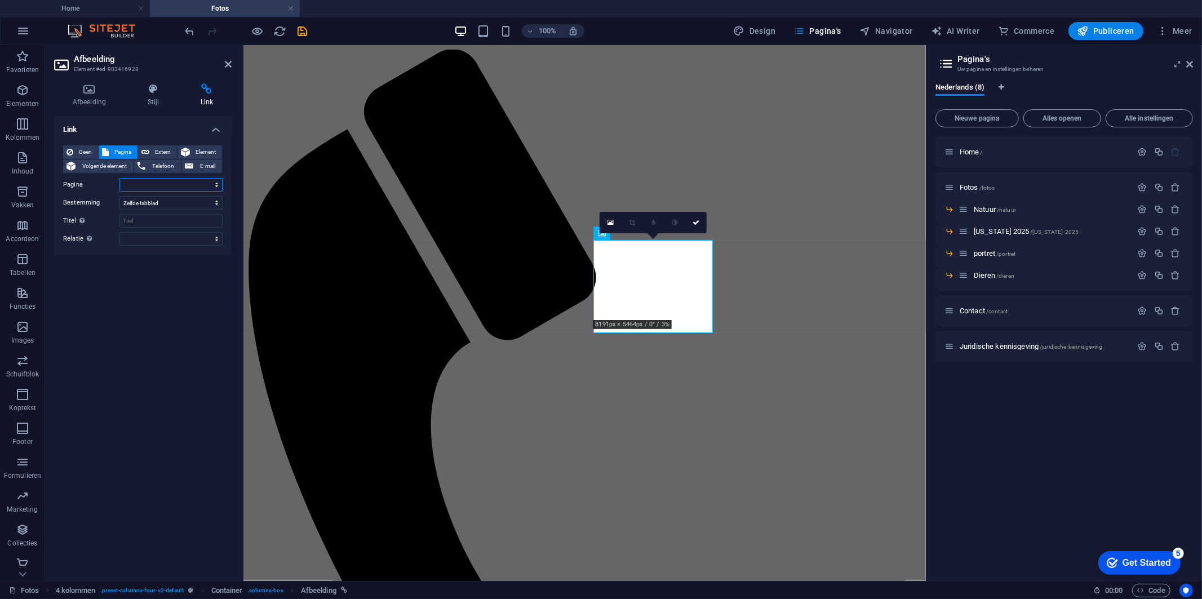
select select "3"
click at [120, 178] on select "Home Fotos -- Natuur -- [US_STATE] 2025 -- portret -- Dieren Contact Juridische…" at bounding box center [171, 185] width 103 height 14
click at [161, 298] on div "Link Geen Pagina Extern Element Volgende element Telefoon E-mail Pagina Home Fo…" at bounding box center [143, 344] width 178 height 456
click at [1045, 229] on span "/[US_STATE]-2025" at bounding box center [1054, 232] width 48 height 6
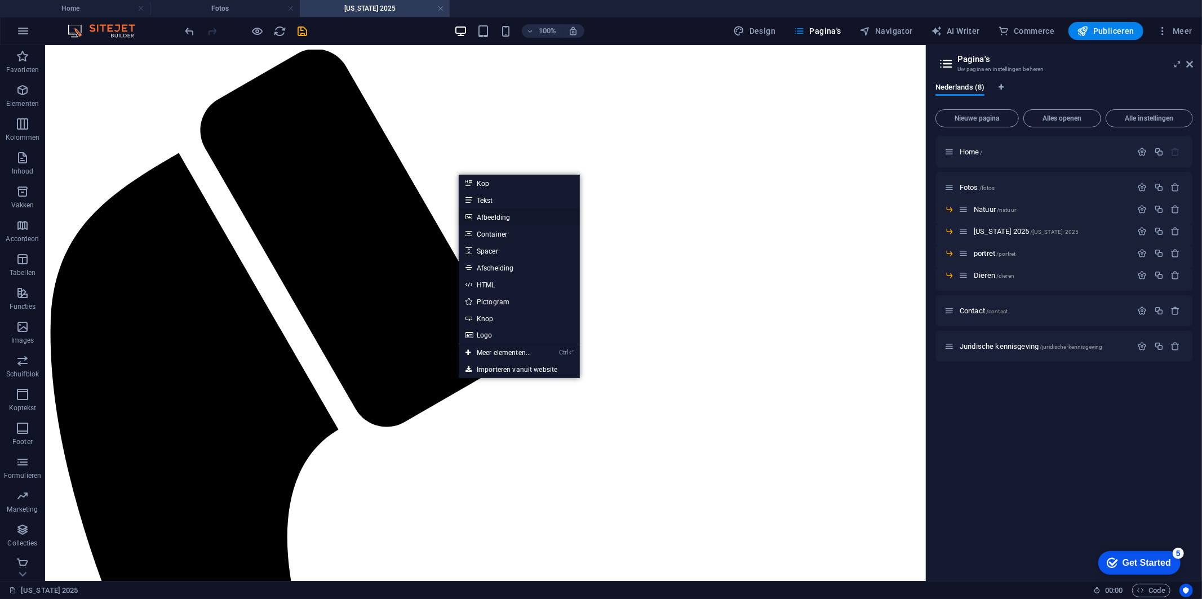
click at [523, 218] on link "Afbeelding" at bounding box center [519, 217] width 121 height 17
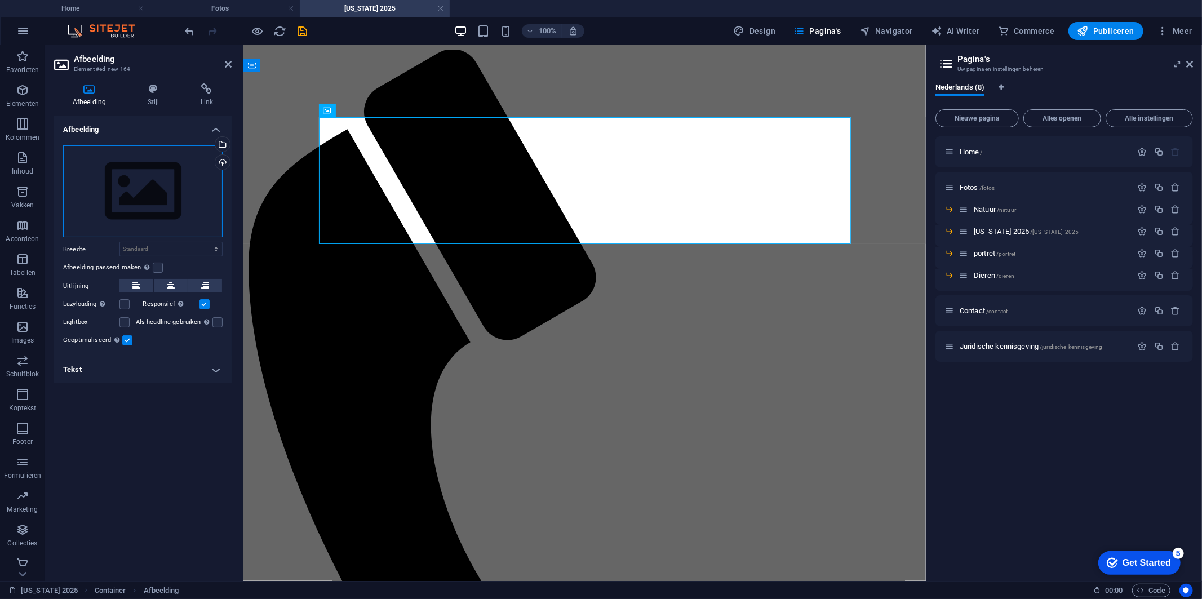
click at [154, 198] on div "Sleep bestanden hierheen, klik om bestanden te kiezen of selecteer bestanden ui…" at bounding box center [143, 191] width 160 height 92
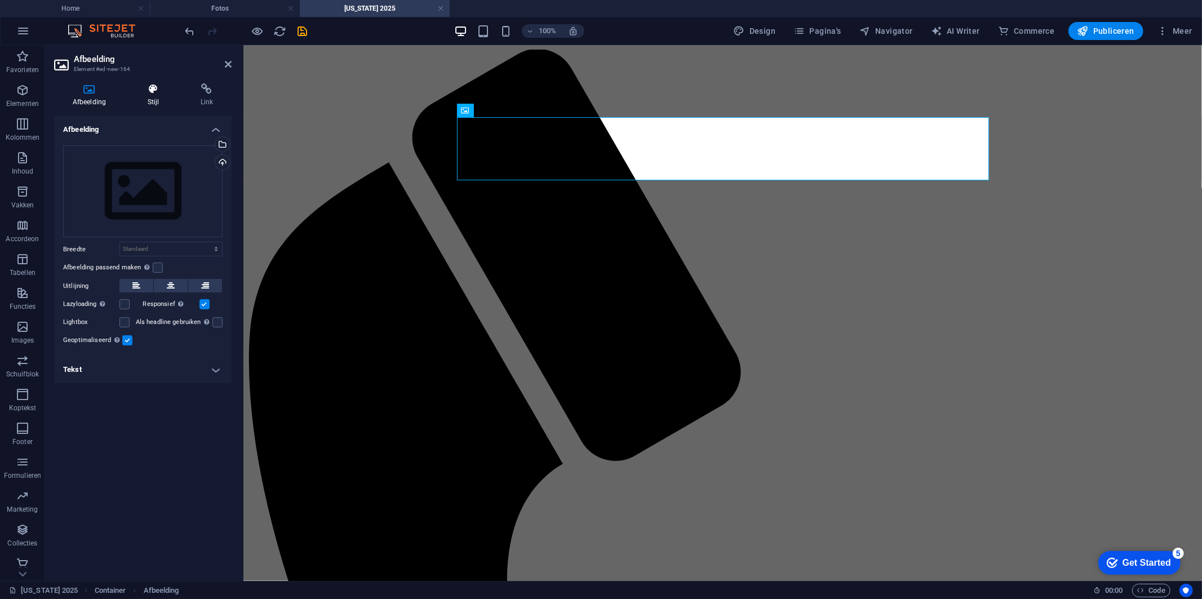
click at [149, 102] on h4 "Stijl" at bounding box center [155, 95] width 53 height 24
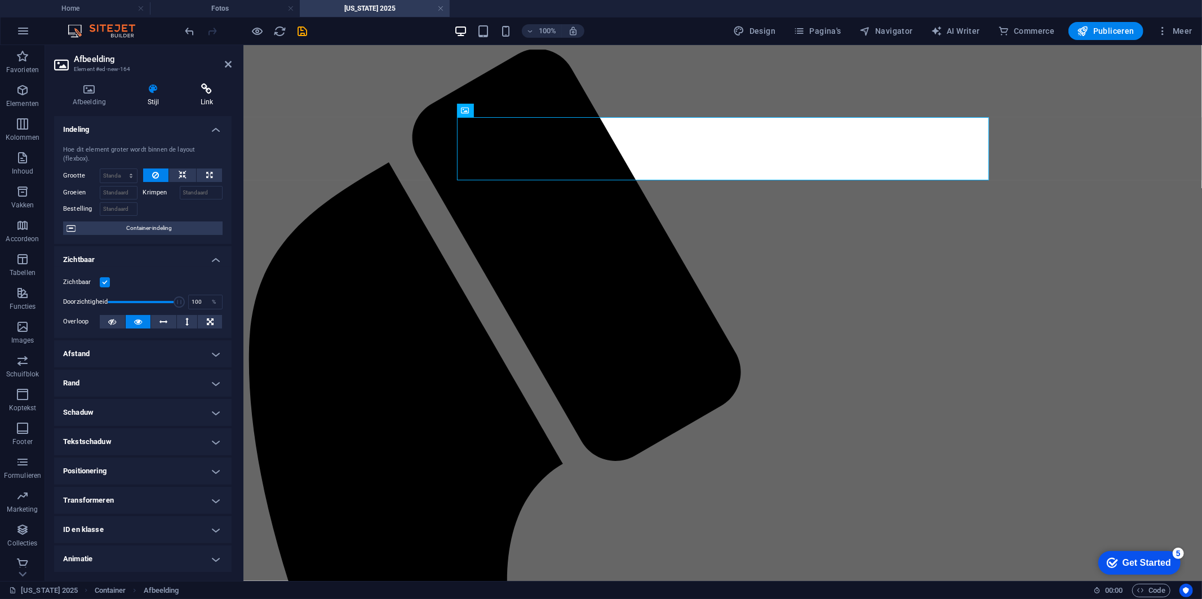
click at [219, 94] on icon at bounding box center [207, 88] width 50 height 11
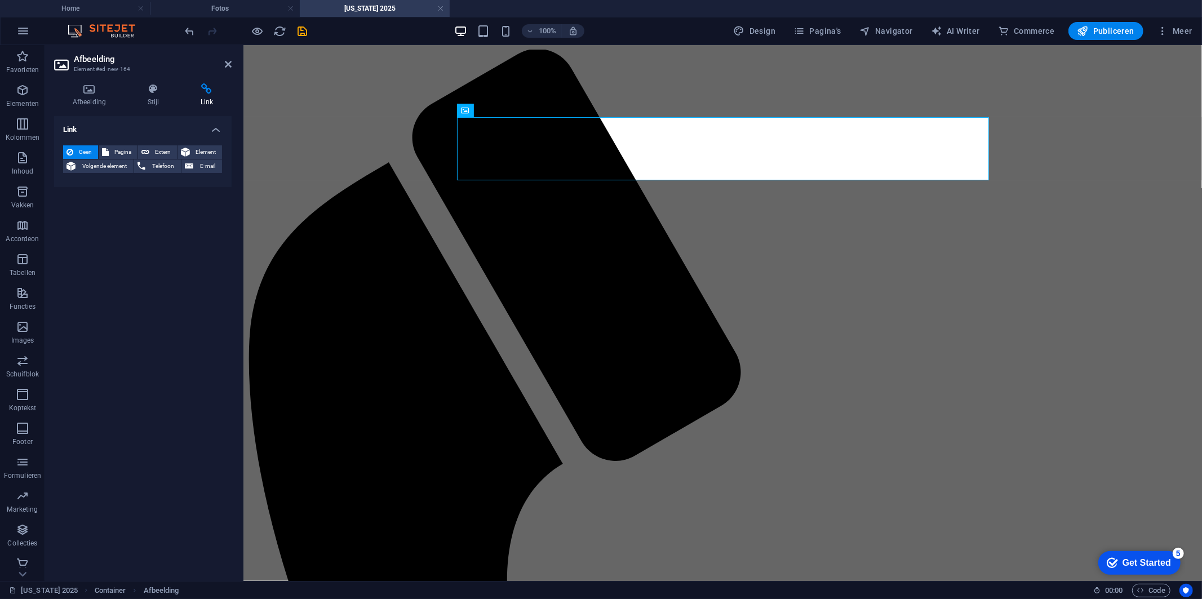
click at [221, 67] on header "Afbeelding Element #ed-new-164" at bounding box center [143, 59] width 178 height 29
click at [226, 67] on icon at bounding box center [228, 64] width 7 height 9
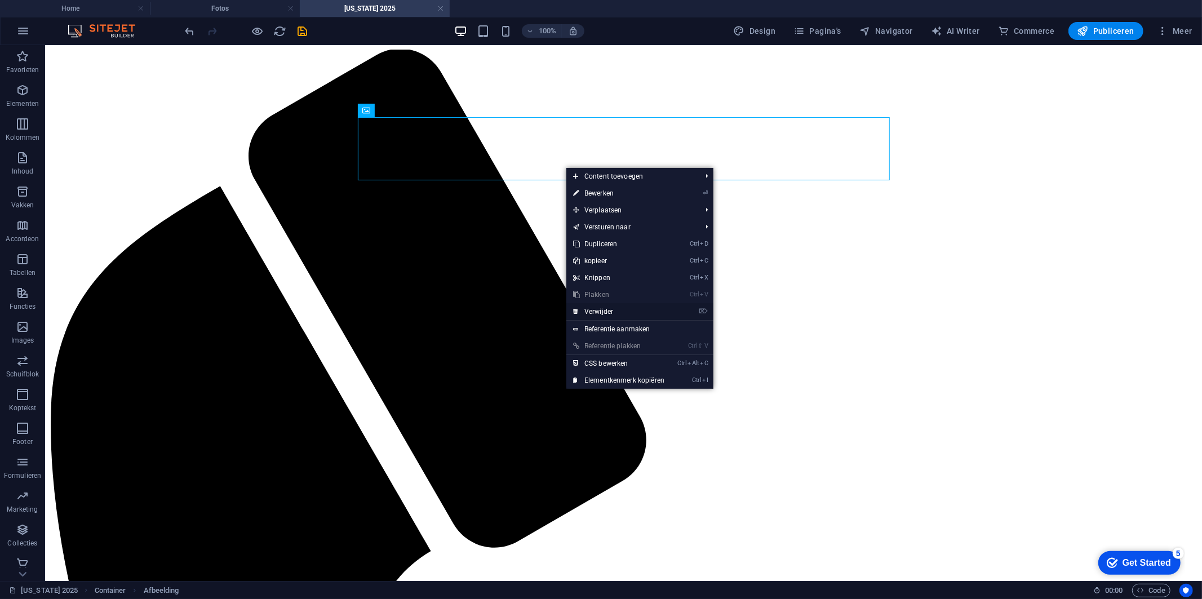
click at [634, 308] on link "⌦ Verwijder" at bounding box center [619, 311] width 105 height 17
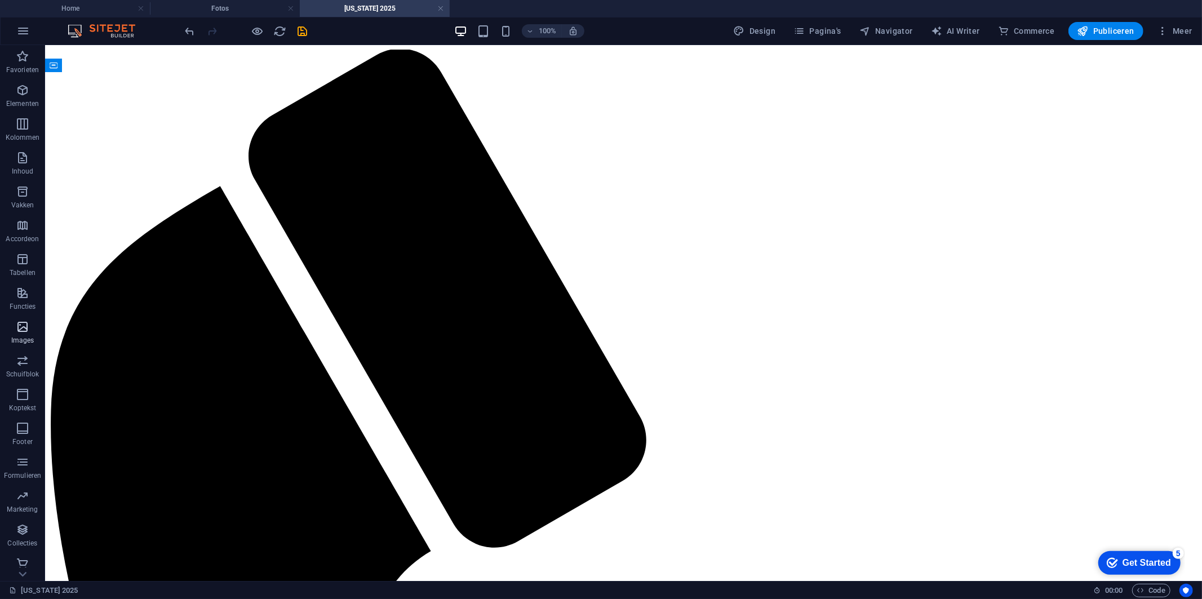
click at [23, 334] on icon "button" at bounding box center [23, 327] width 14 height 14
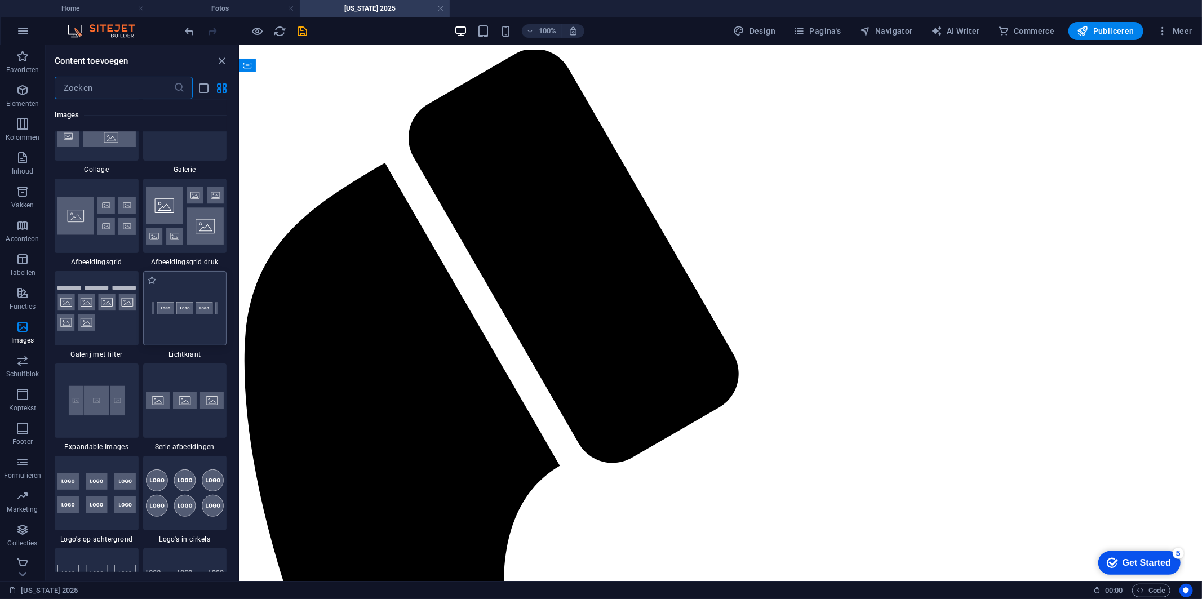
scroll to position [5902, 0]
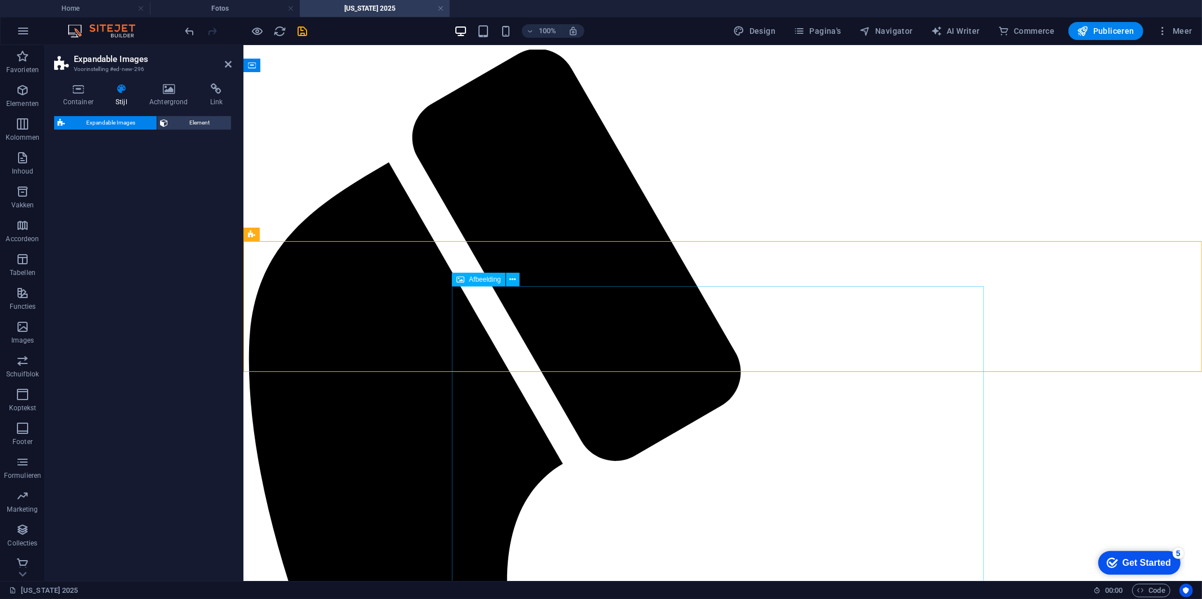
select select "rem"
select select "px"
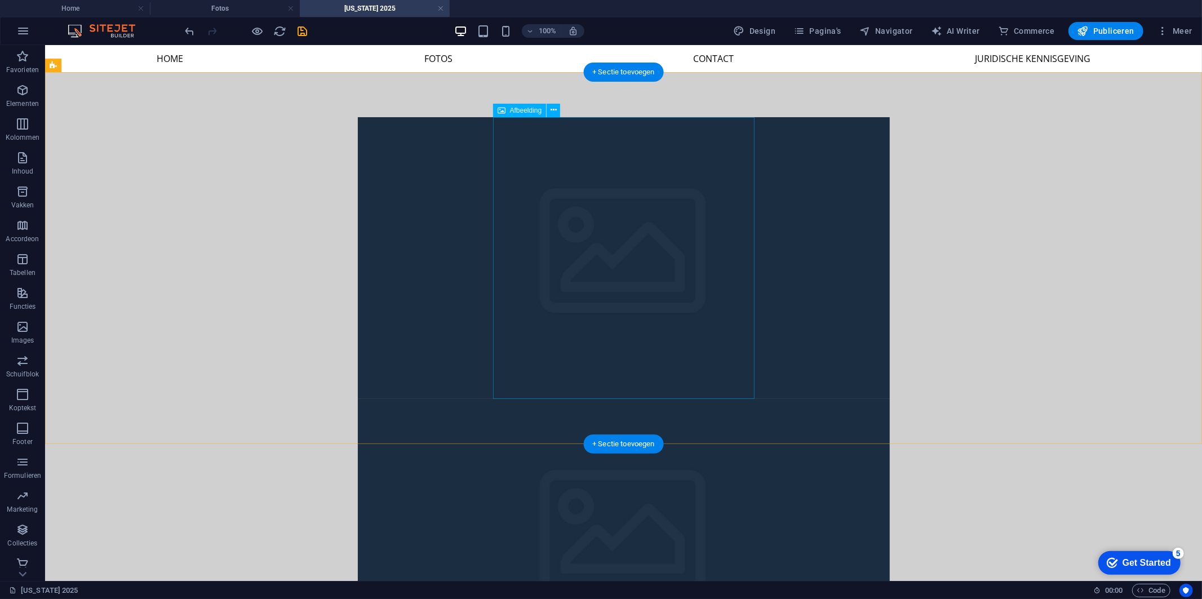
click at [638, 399] on figure at bounding box center [623, 540] width 532 height 282
drag, startPoint x: 1040, startPoint y: 267, endPoint x: 430, endPoint y: 281, distance: 610.6
click at [430, 281] on div at bounding box center [623, 399] width 1157 height 654
click at [519, 266] on figure at bounding box center [623, 258] width 532 height 282
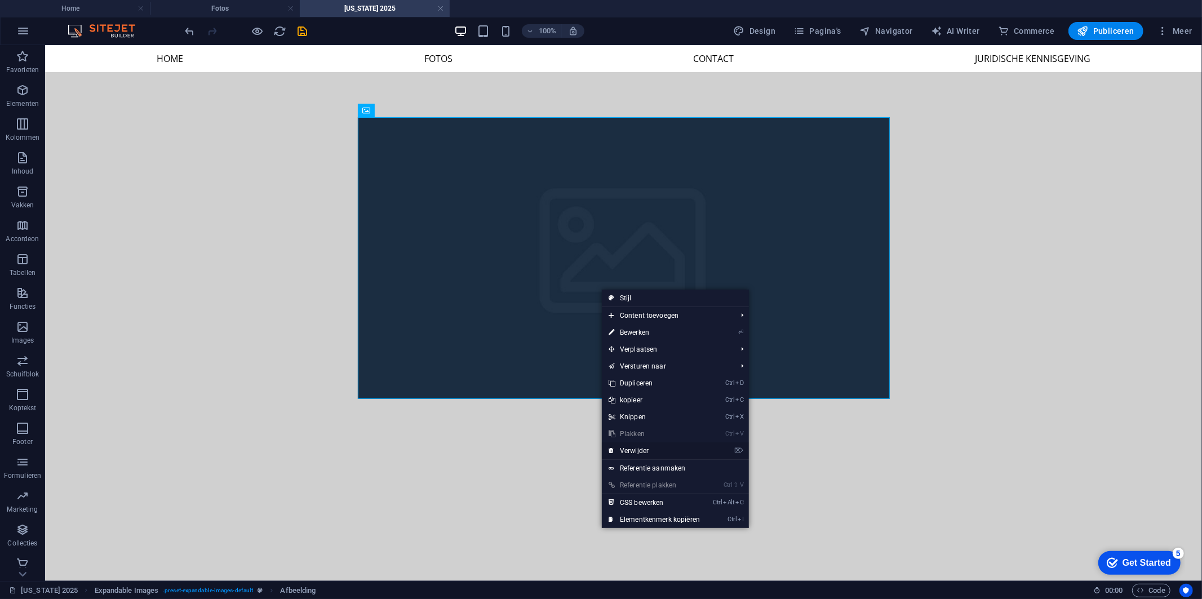
click at [656, 445] on link "⌦ Verwijder" at bounding box center [654, 450] width 105 height 17
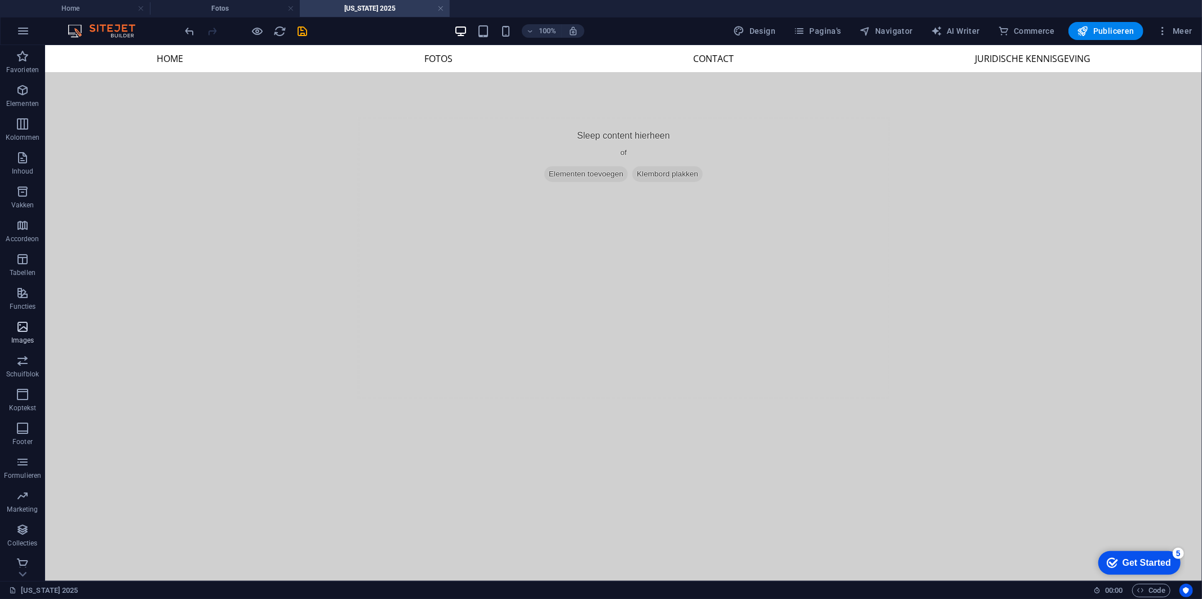
click at [31, 333] on span "Images" at bounding box center [22, 333] width 45 height 27
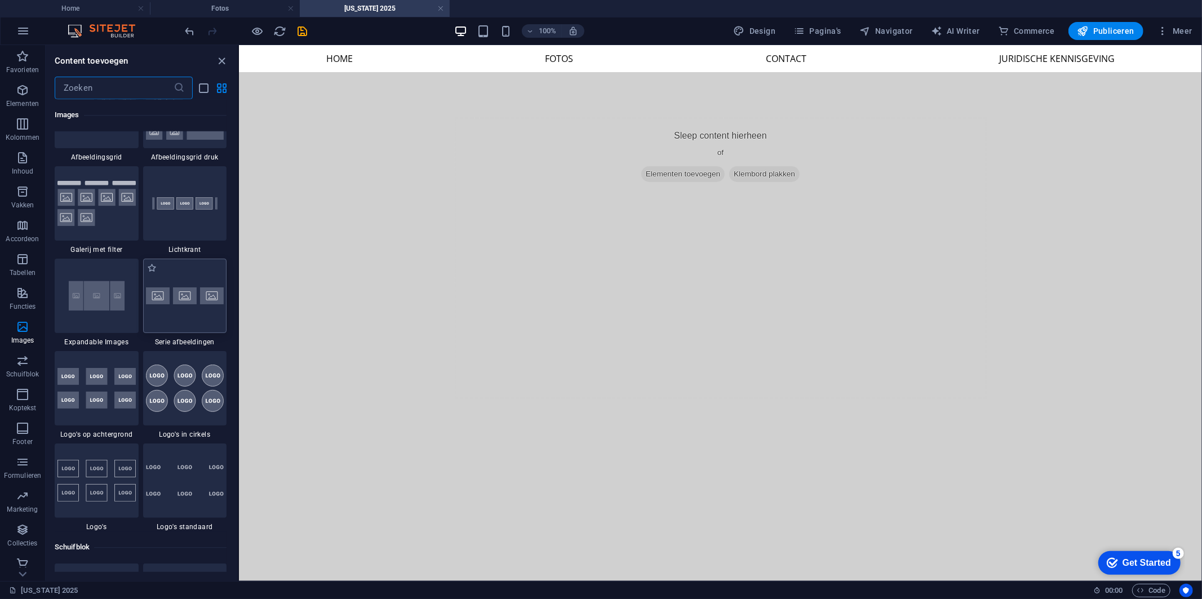
scroll to position [5965, 0]
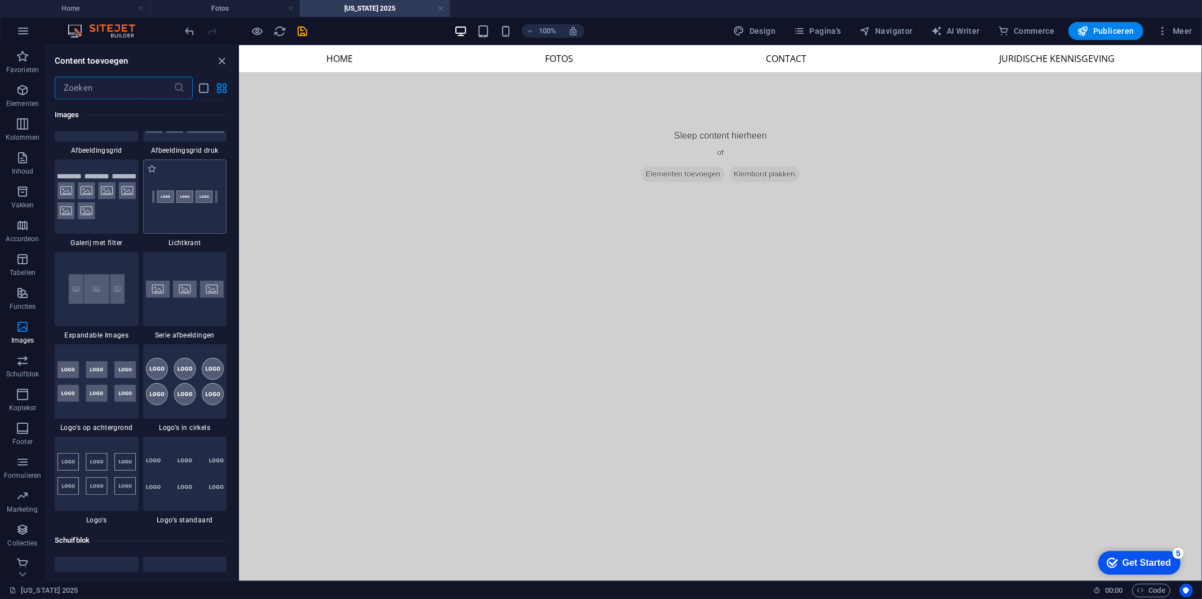
click at [196, 213] on img at bounding box center [185, 197] width 78 height 52
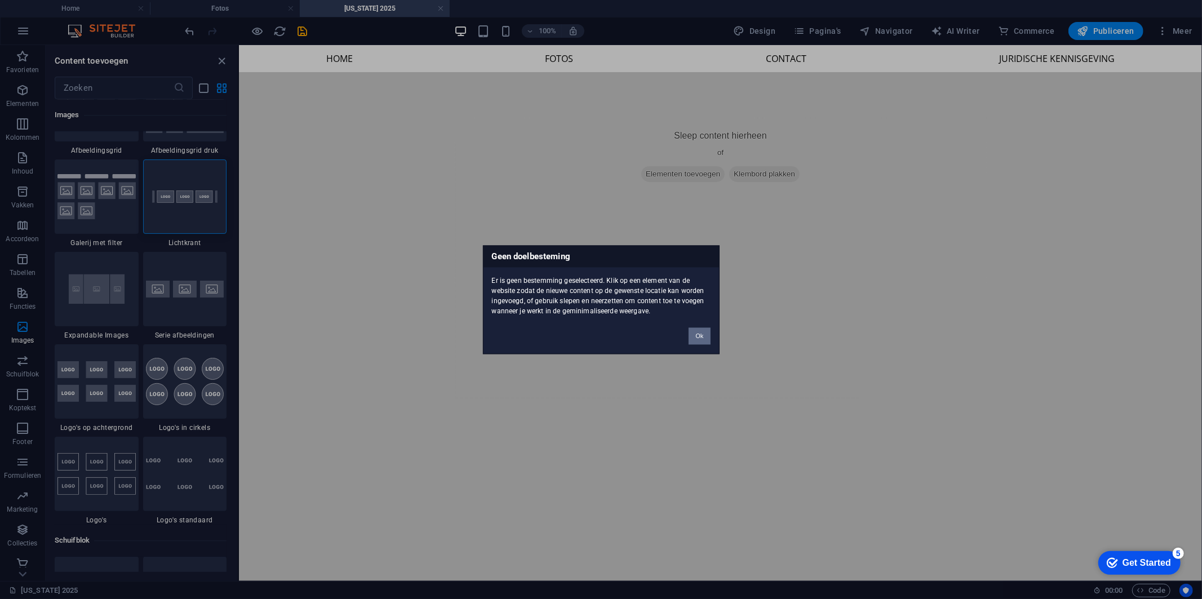
click at [694, 333] on button "Ok" at bounding box center [699, 336] width 21 height 17
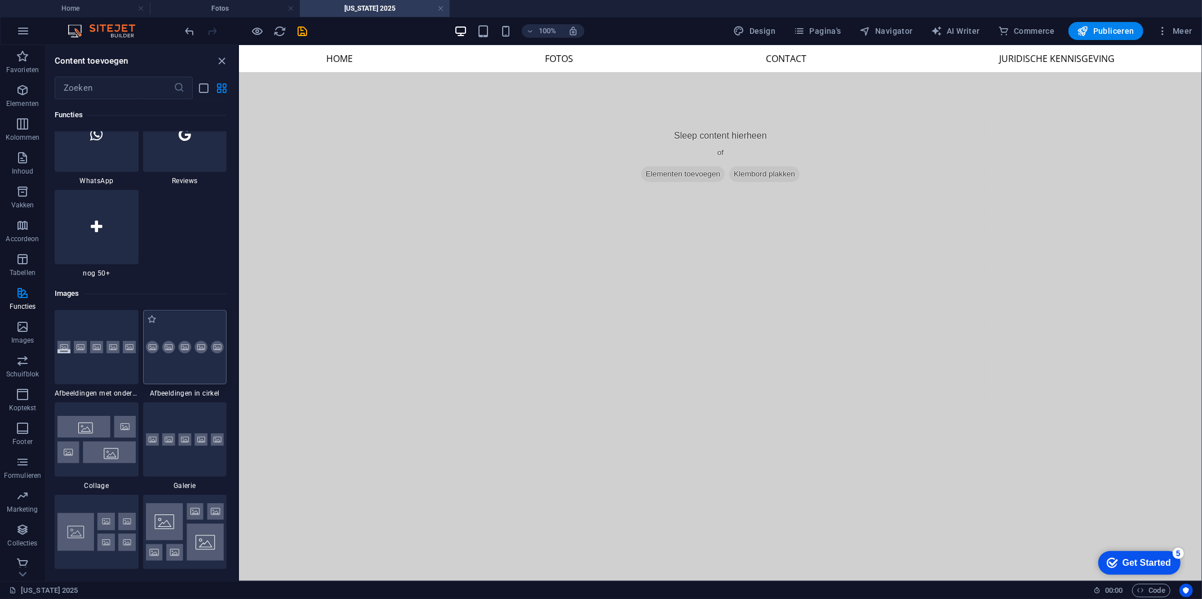
scroll to position [5526, 0]
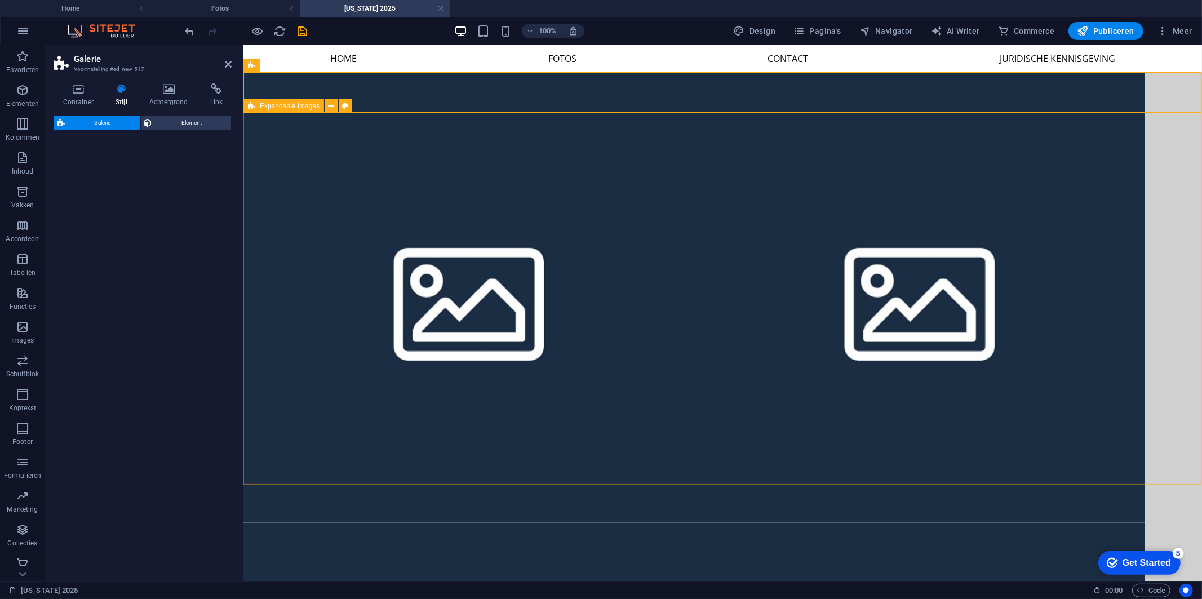
select select "rem"
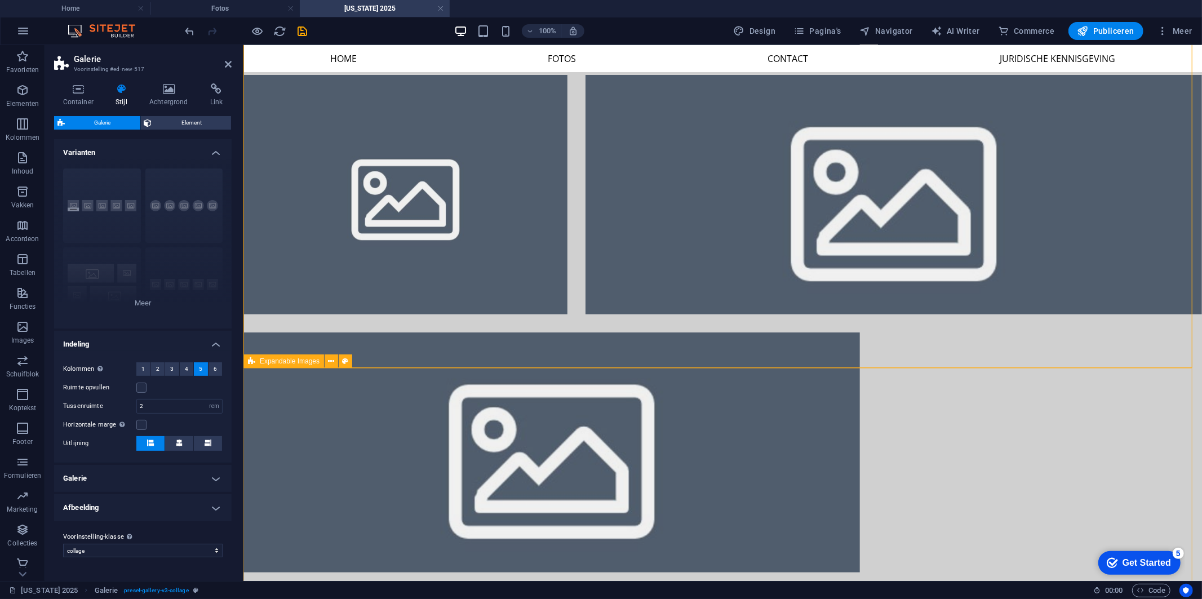
scroll to position [242, 0]
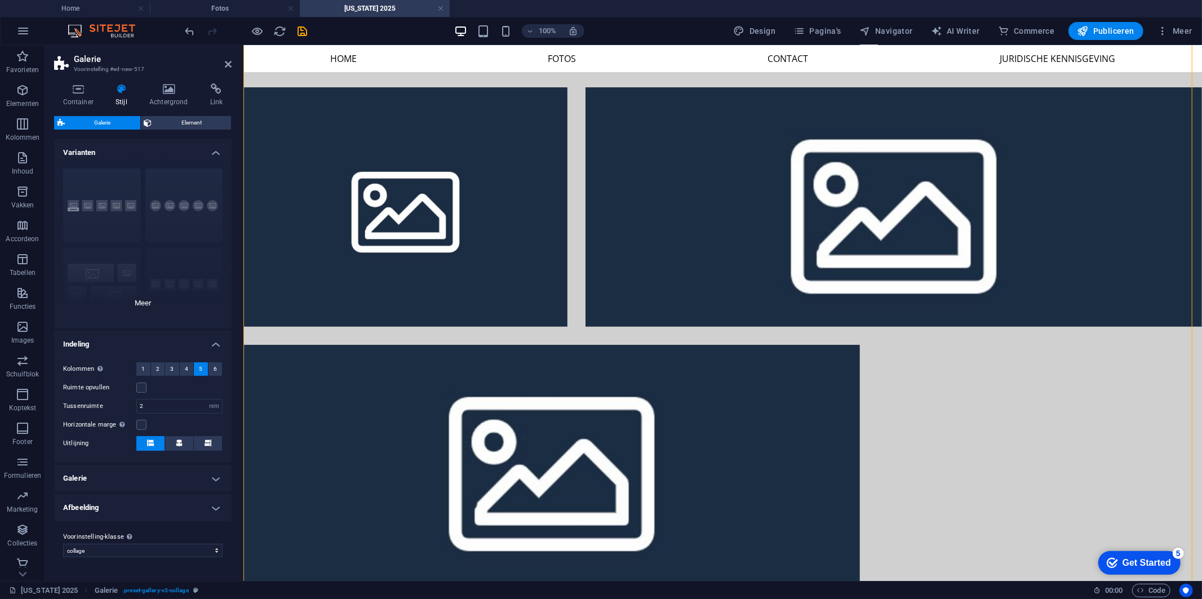
click at [152, 307] on div "Onderschriften Cirkel Collage Standaard Grid Verschoven grid" at bounding box center [143, 244] width 178 height 169
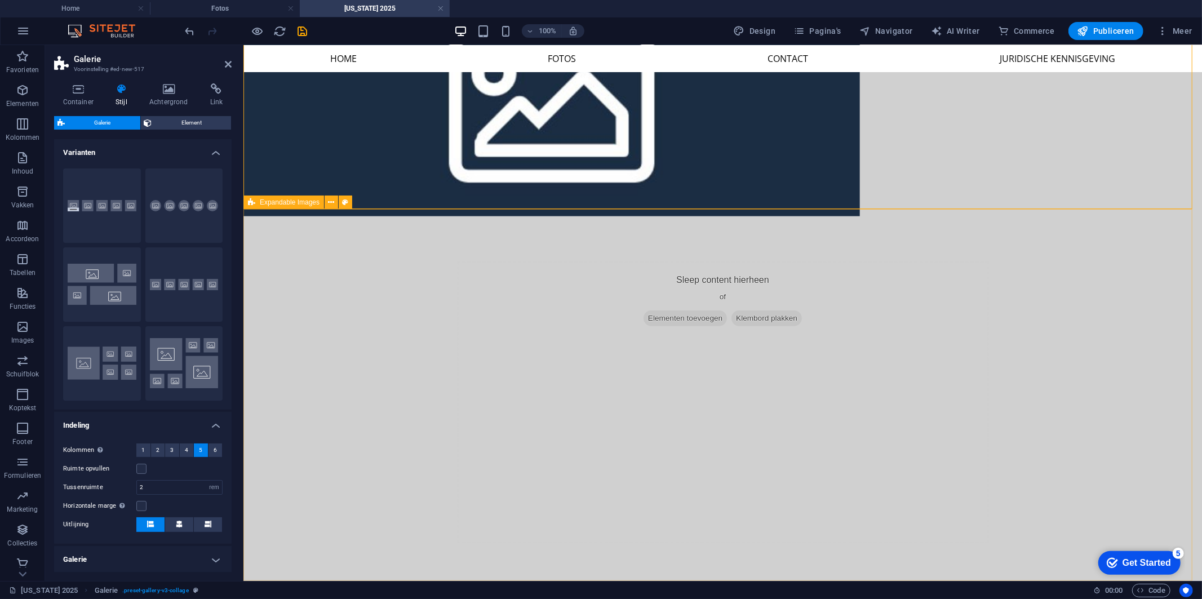
scroll to position [618, 0]
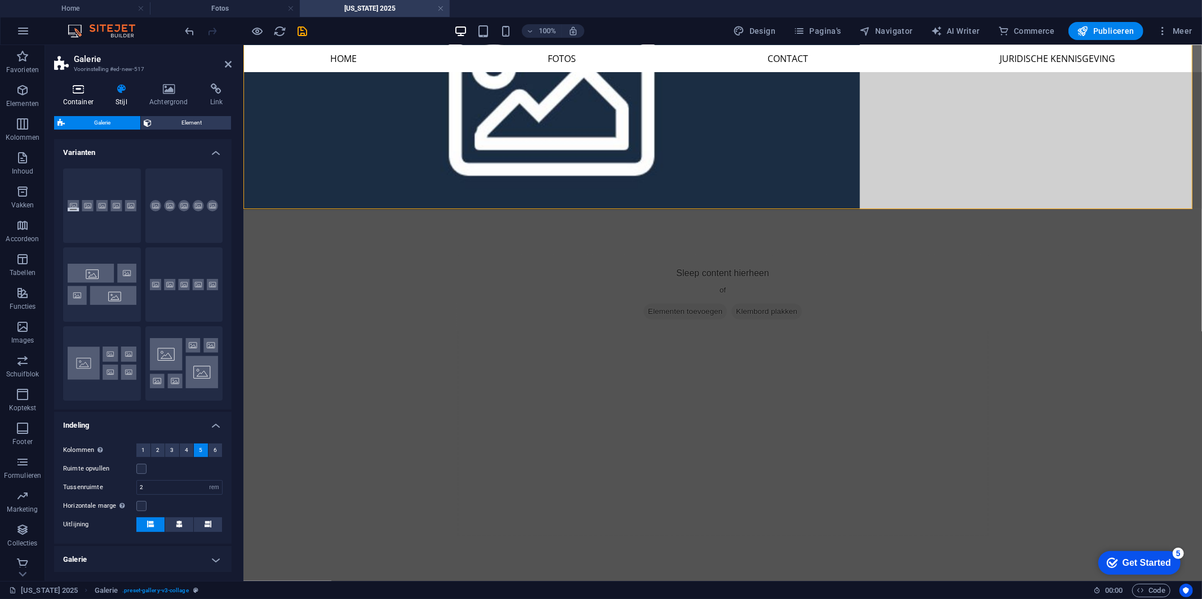
click at [70, 90] on icon at bounding box center [78, 88] width 48 height 11
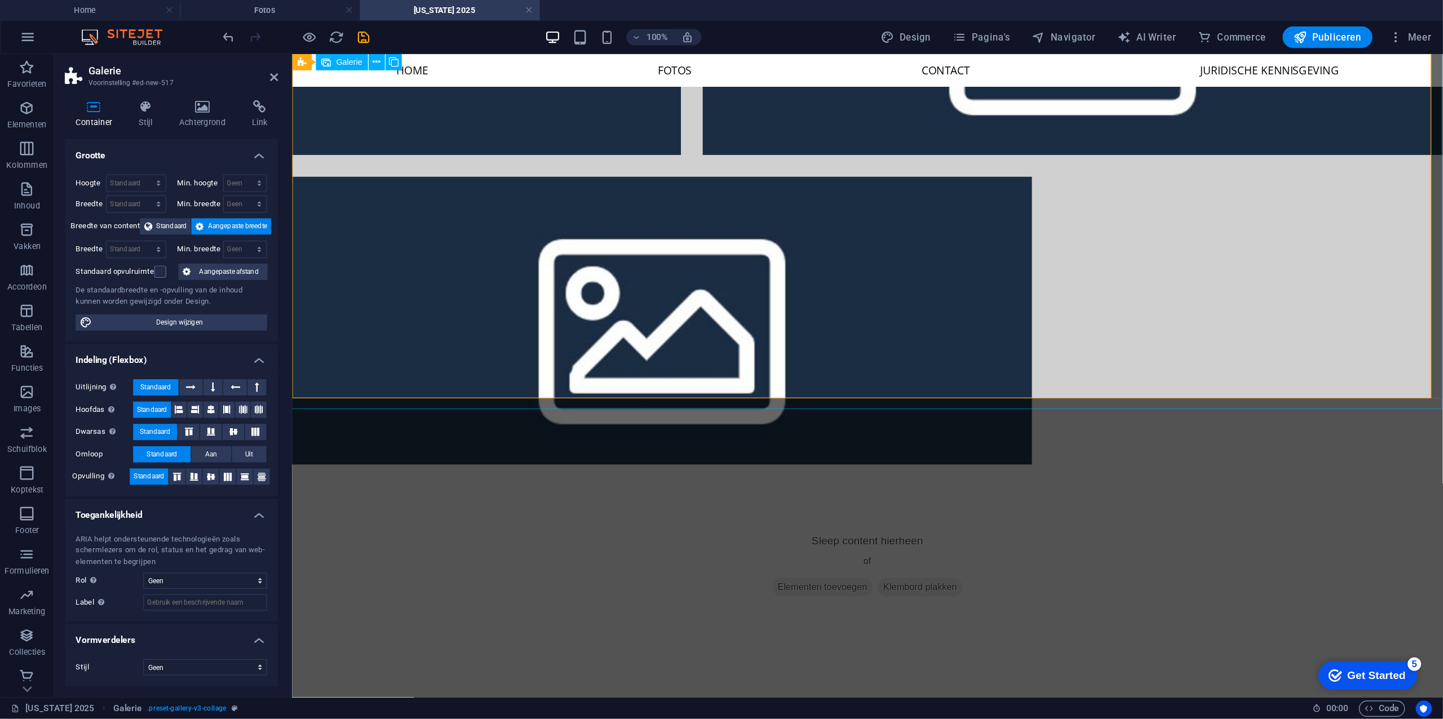
scroll to position [242, 0]
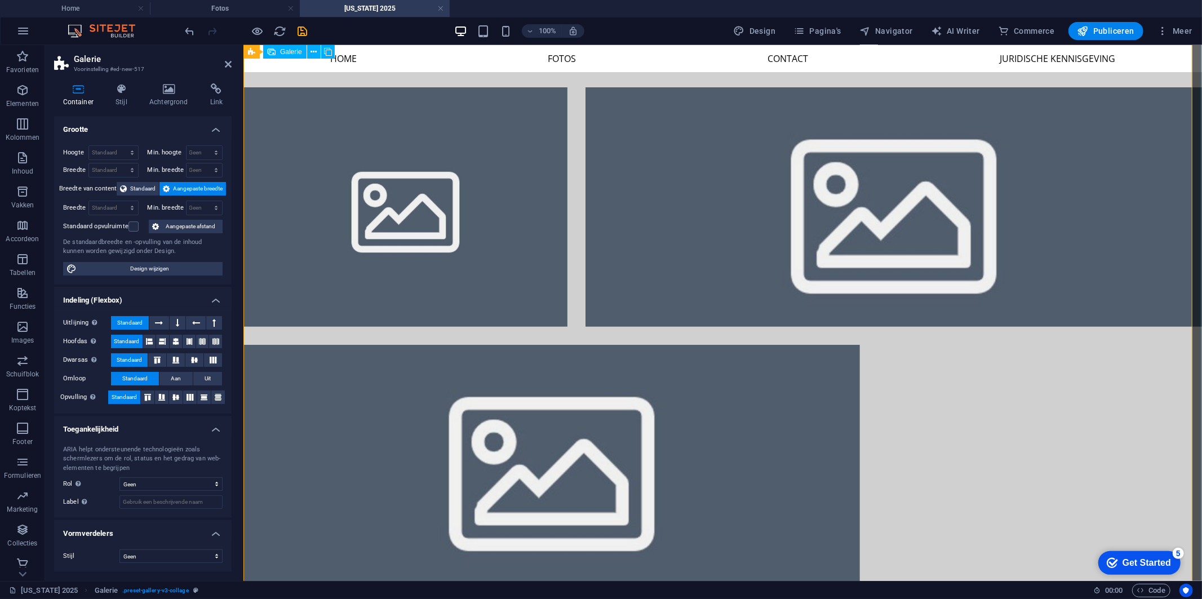
click at [505, 242] on li at bounding box center [405, 207] width 324 height 240
click at [468, 227] on li at bounding box center [405, 207] width 324 height 240
select select "4"
select select "px"
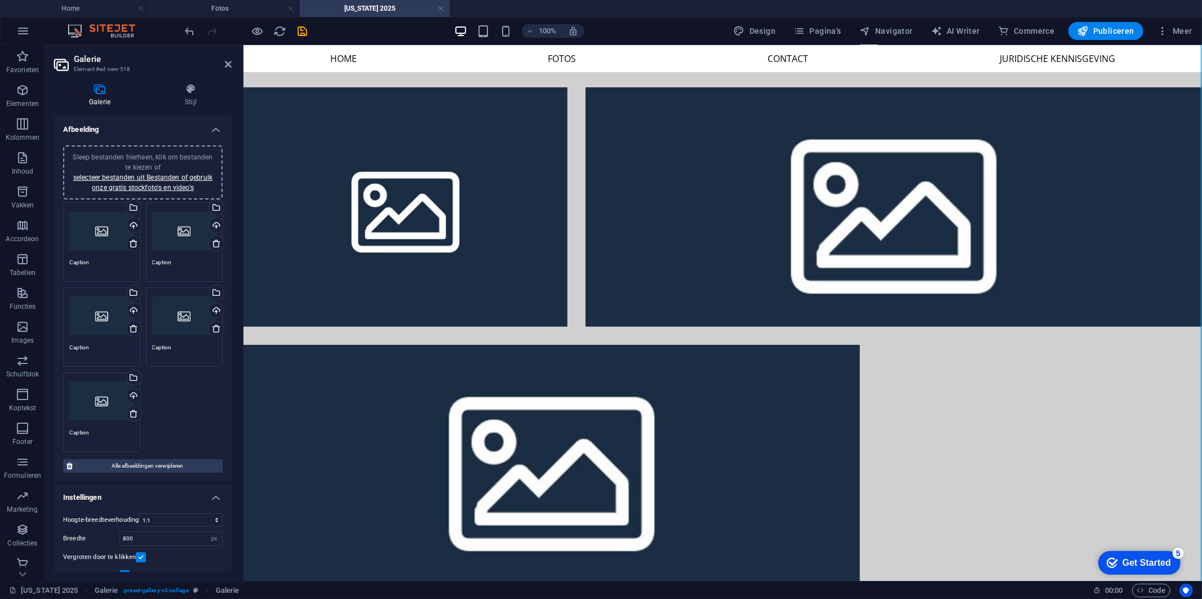
click at [97, 236] on div "Sleep bestanden hierheen, klik om bestanden te kiezen of selecteer bestanden ui…" at bounding box center [101, 231] width 65 height 45
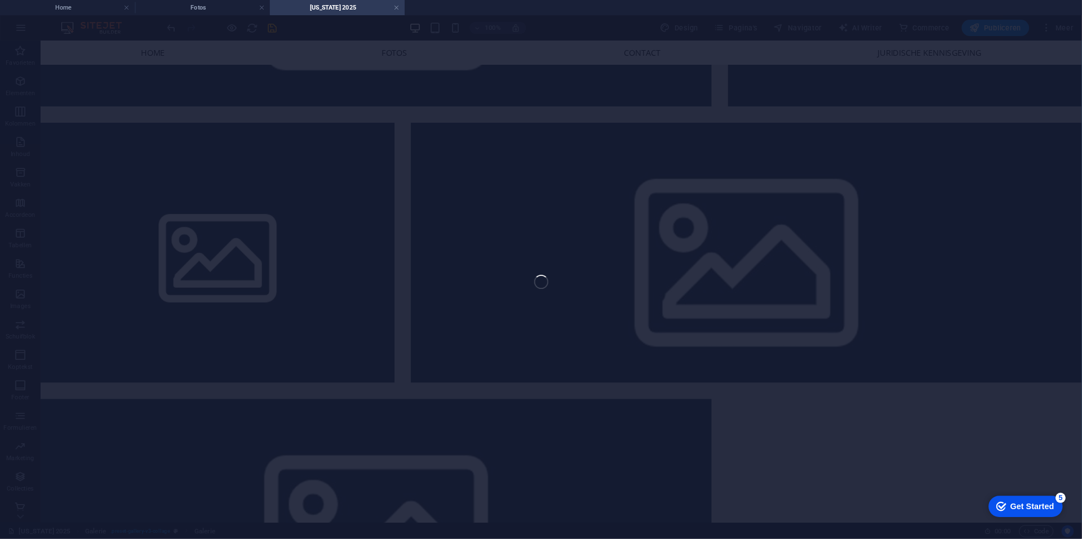
scroll to position [243, 0]
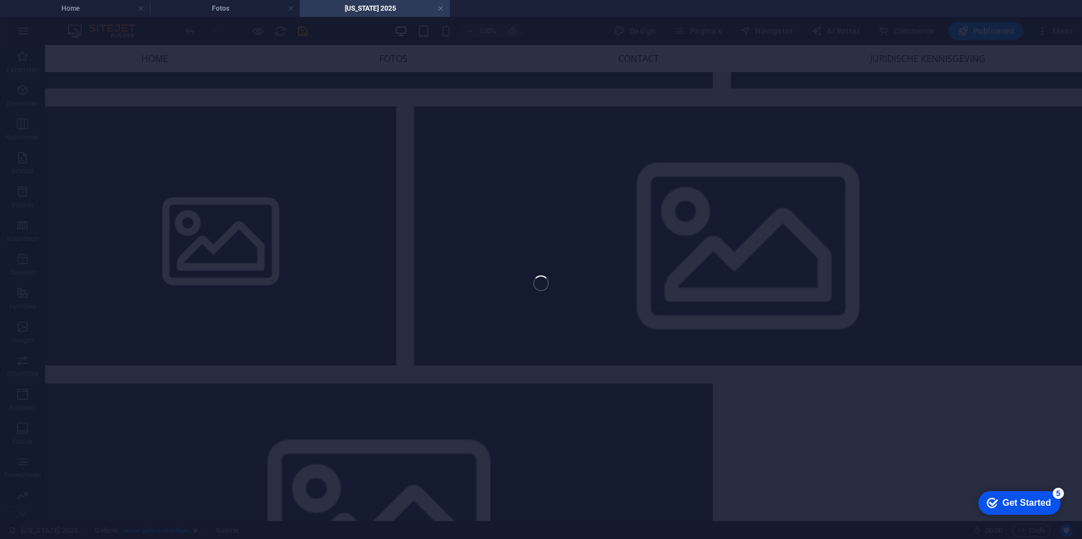
select select "4"
select select "px"
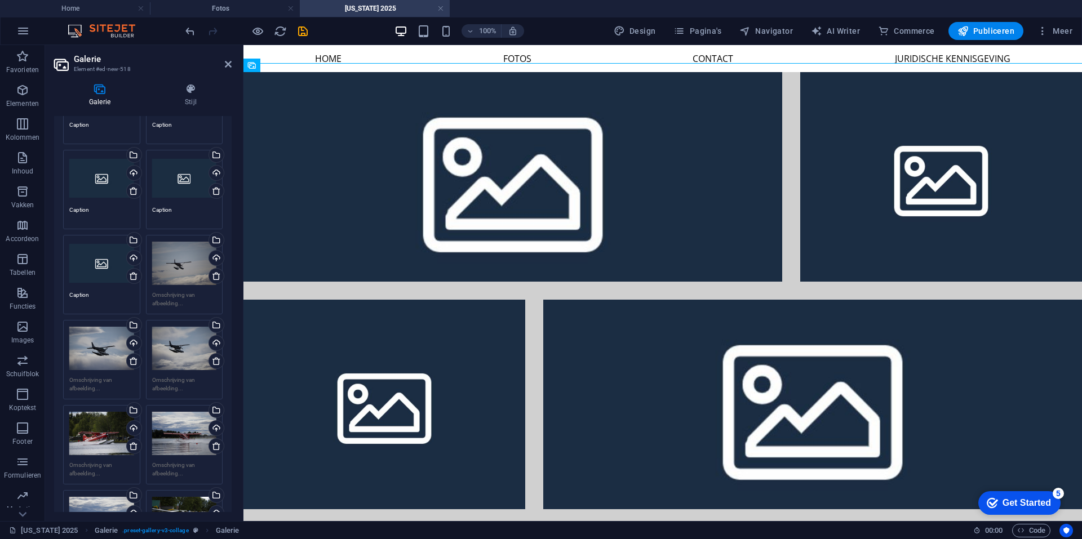
scroll to position [0, 0]
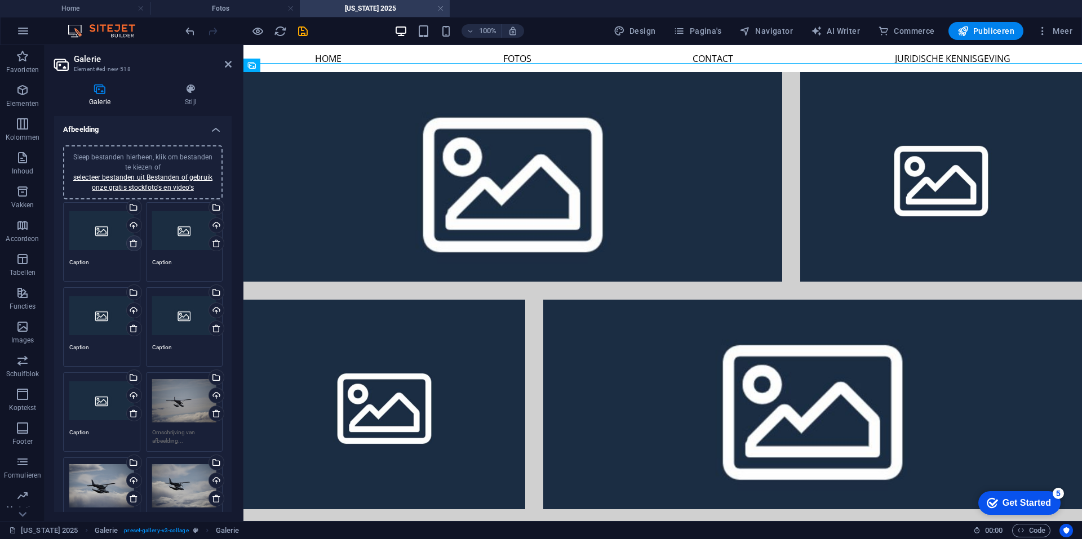
click at [135, 244] on icon at bounding box center [133, 243] width 9 height 9
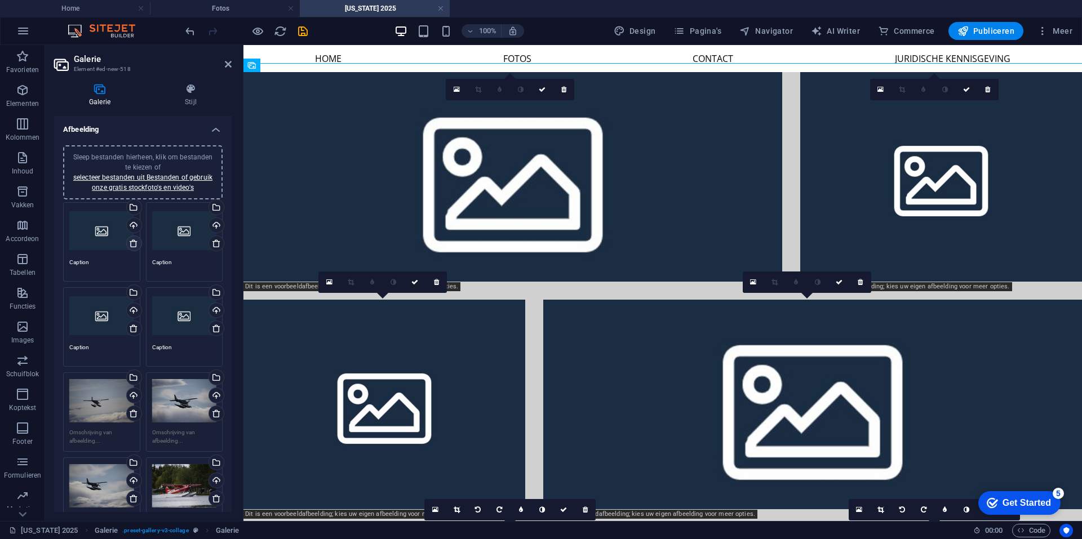
click at [135, 244] on icon at bounding box center [133, 243] width 9 height 9
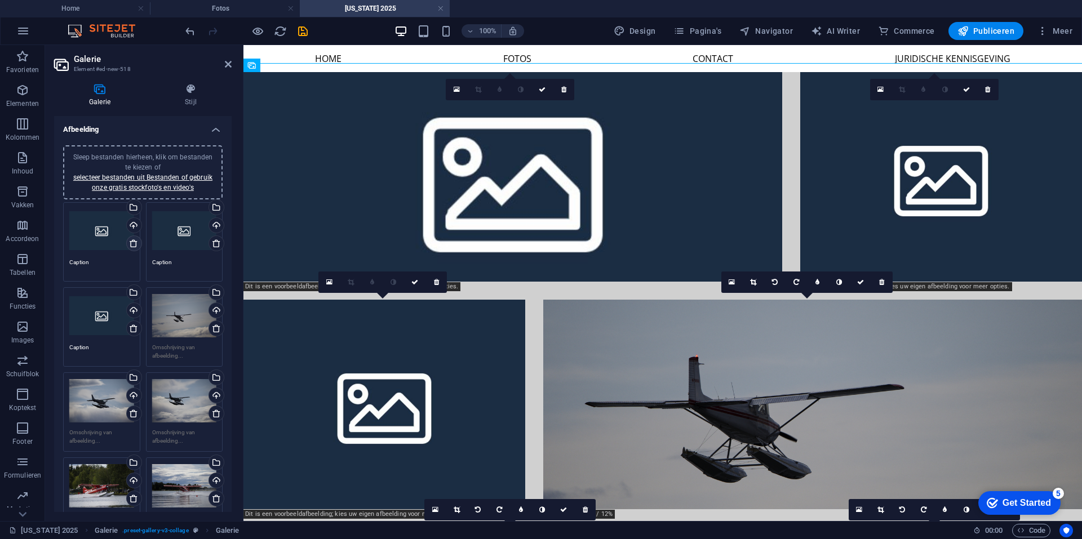
click at [135, 244] on icon at bounding box center [133, 243] width 9 height 9
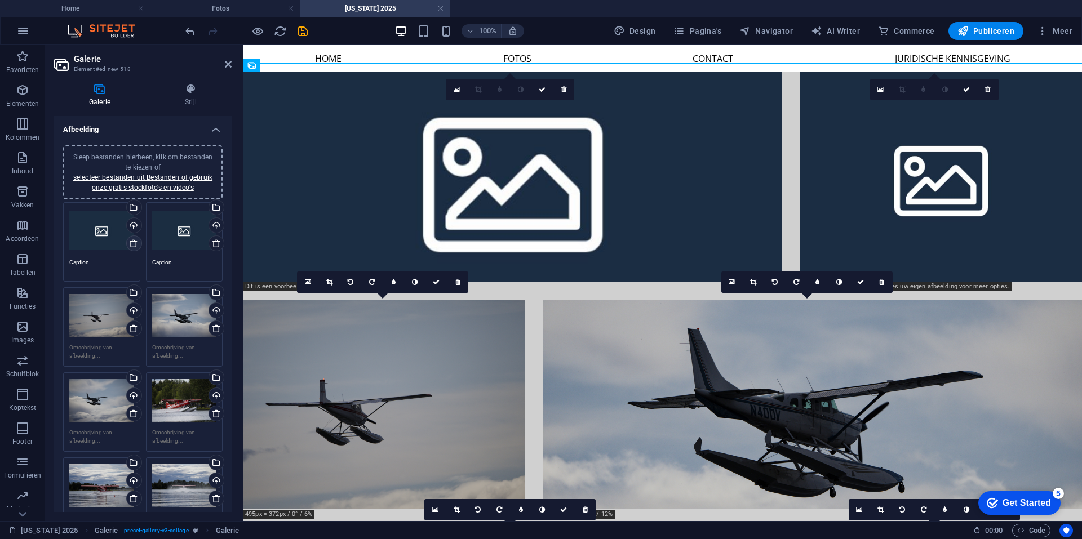
click at [135, 244] on icon at bounding box center [133, 243] width 9 height 9
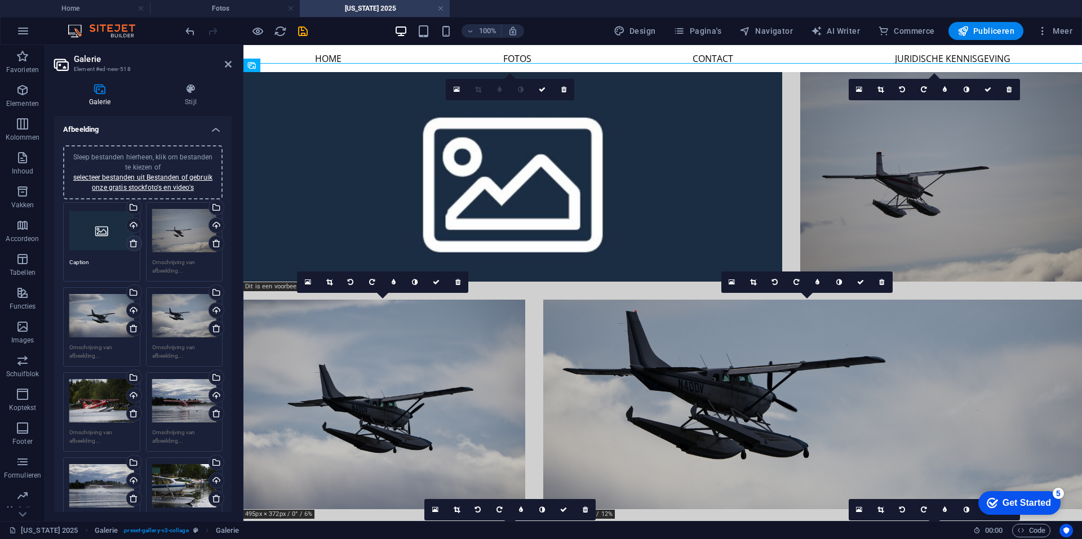
click at [135, 244] on icon at bounding box center [133, 243] width 9 height 9
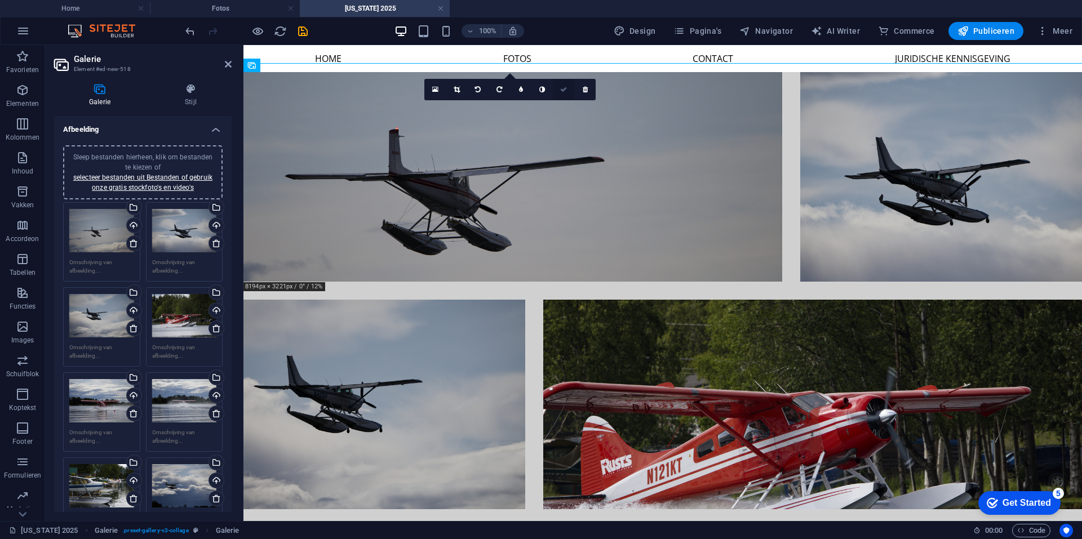
click at [566, 90] on icon at bounding box center [563, 89] width 7 height 7
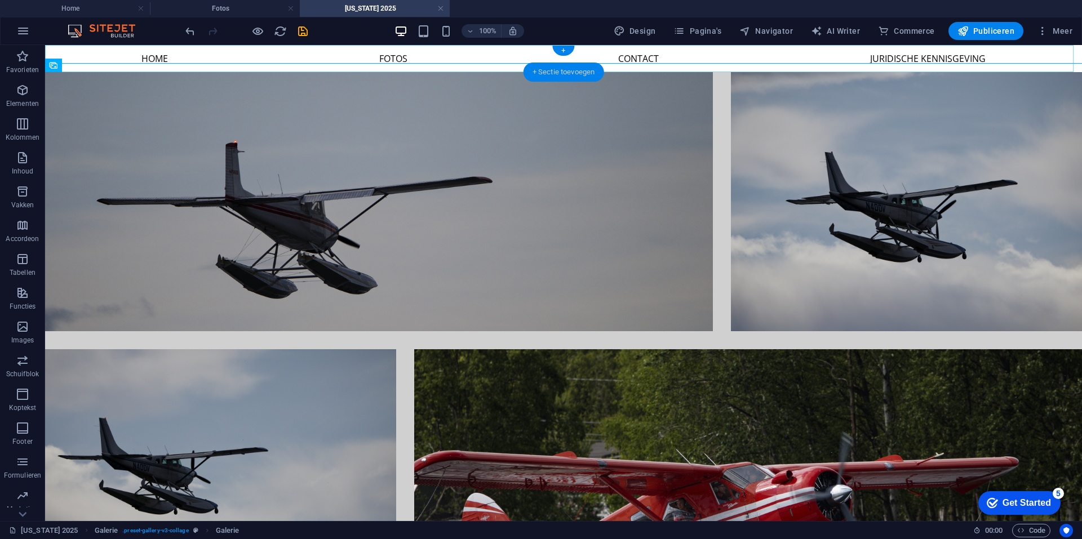
click at [572, 72] on div "+ Sectie toevoegen" at bounding box center [564, 72] width 81 height 19
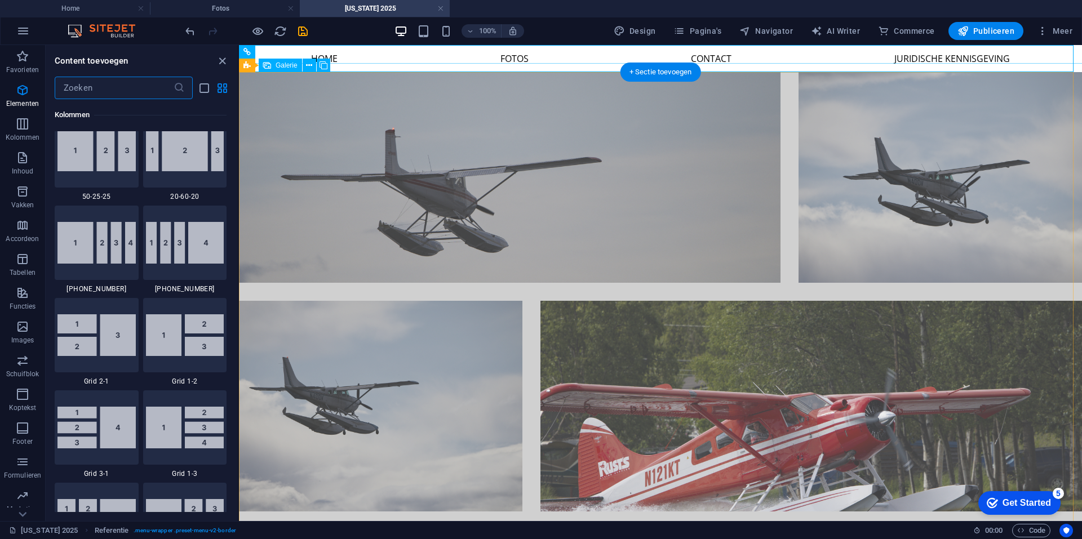
scroll to position [1972, 0]
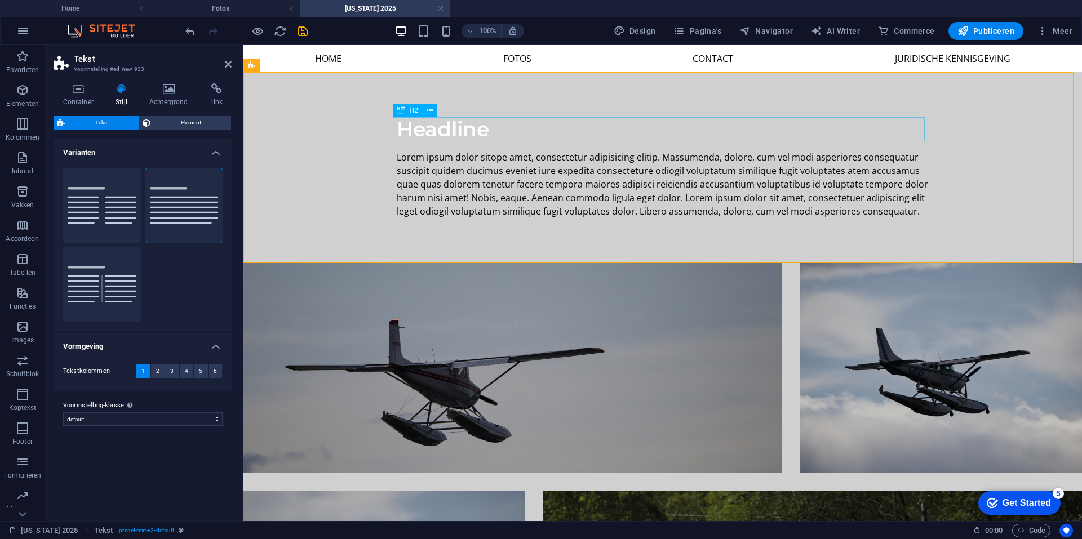
click at [484, 132] on div "Headline" at bounding box center [663, 129] width 532 height 24
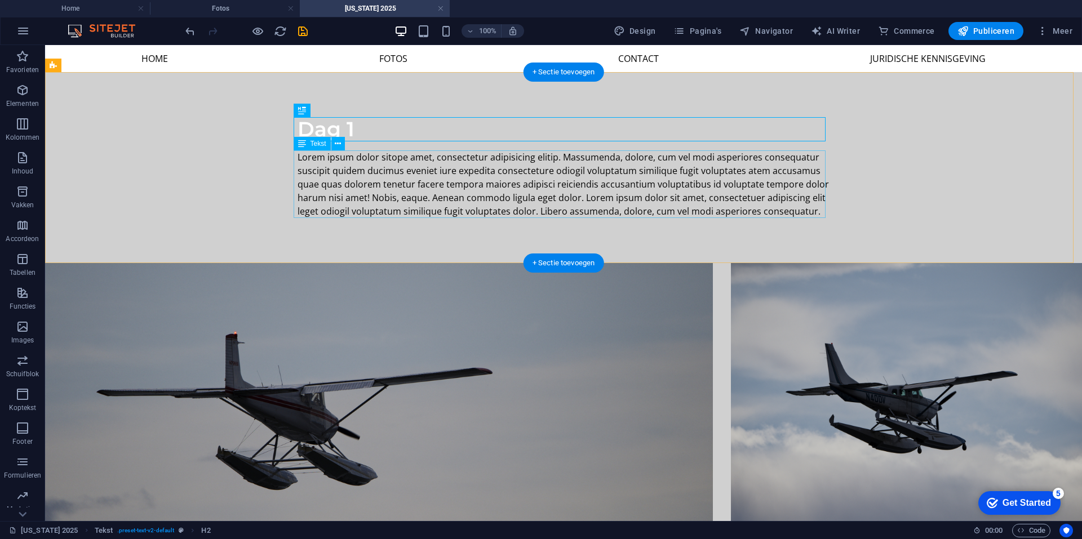
click at [490, 181] on div "Lorem ipsum dolor sitope amet, consectetur adipisicing elitip. Massumenda, dolo…" at bounding box center [564, 185] width 532 height 68
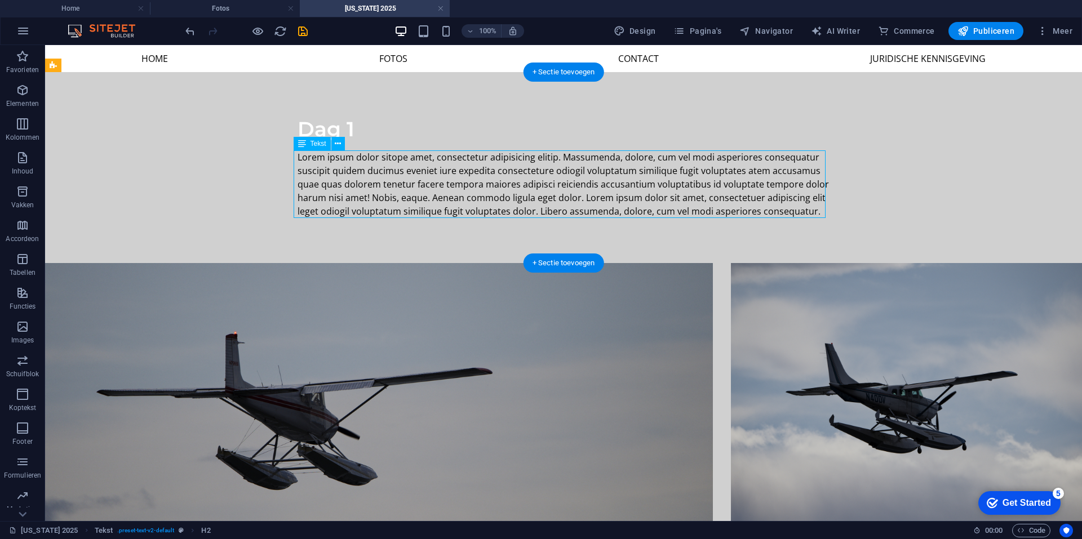
click at [490, 181] on div "Lorem ipsum dolor sitope amet, consectetur adipisicing elitip. Massumenda, dolo…" at bounding box center [564, 185] width 532 height 68
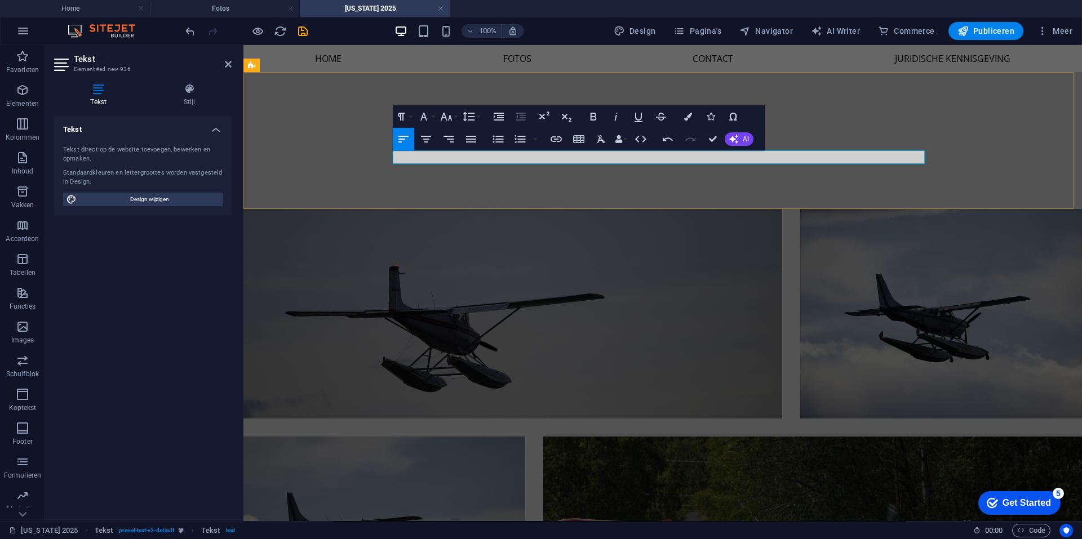
click at [915, 164] on p at bounding box center [663, 158] width 532 height 14
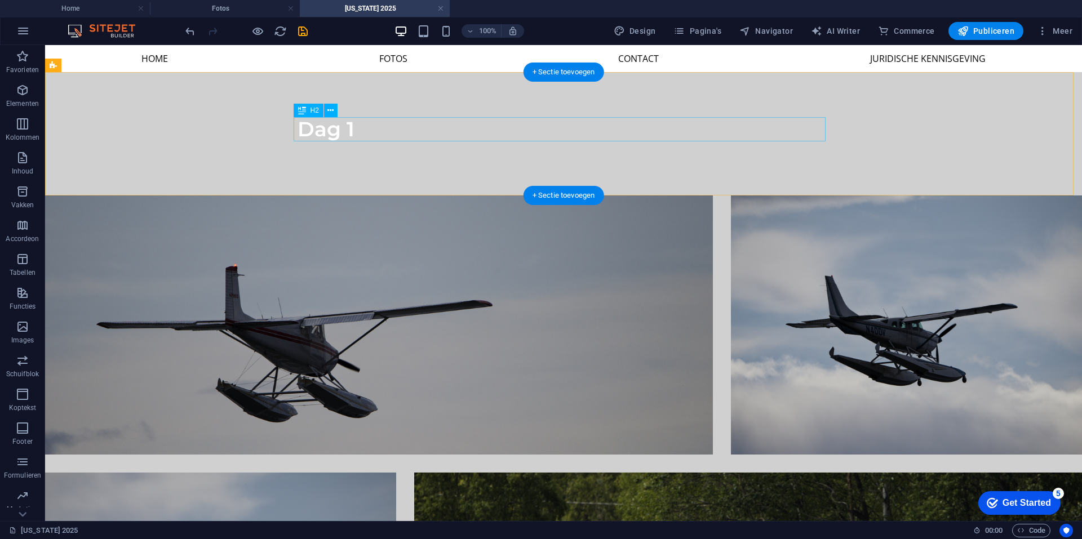
click at [347, 132] on div "Dag 1" at bounding box center [564, 129] width 532 height 24
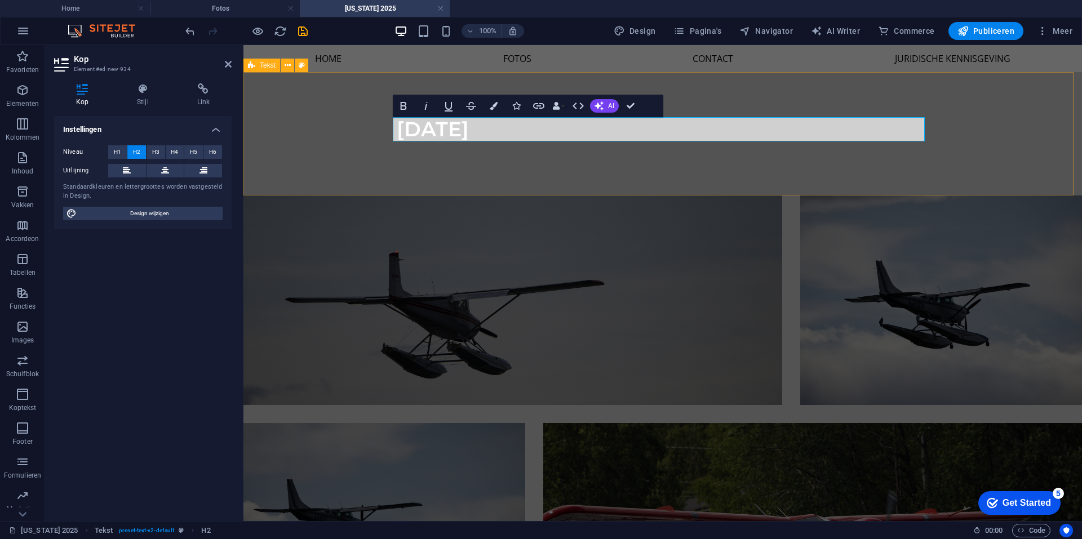
drag, startPoint x: 741, startPoint y: 97, endPoint x: 722, endPoint y: 99, distance: 18.7
click at [741, 97] on div "[DATE]" at bounding box center [663, 133] width 839 height 123
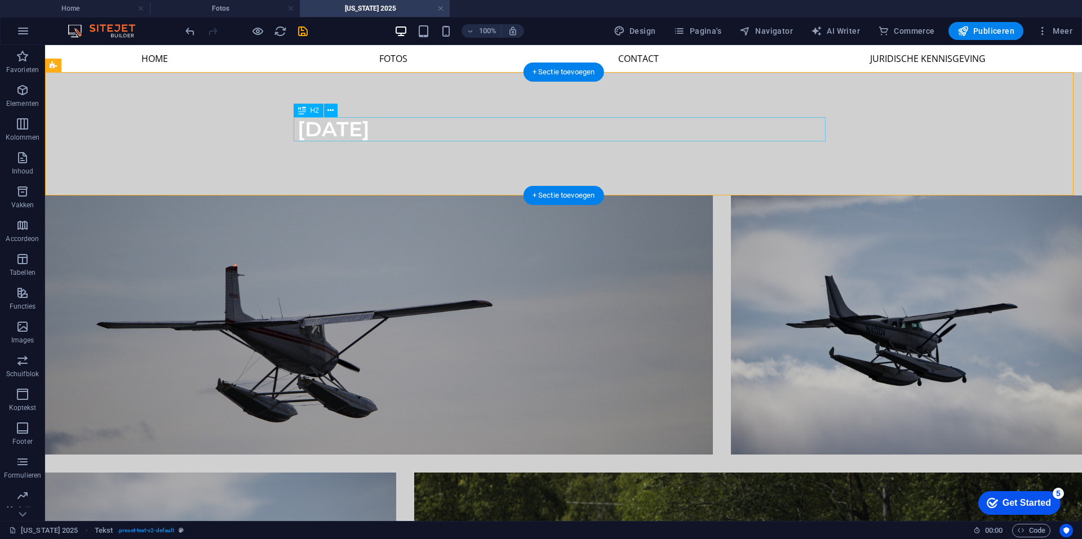
click at [324, 125] on div "[DATE]" at bounding box center [564, 129] width 532 height 24
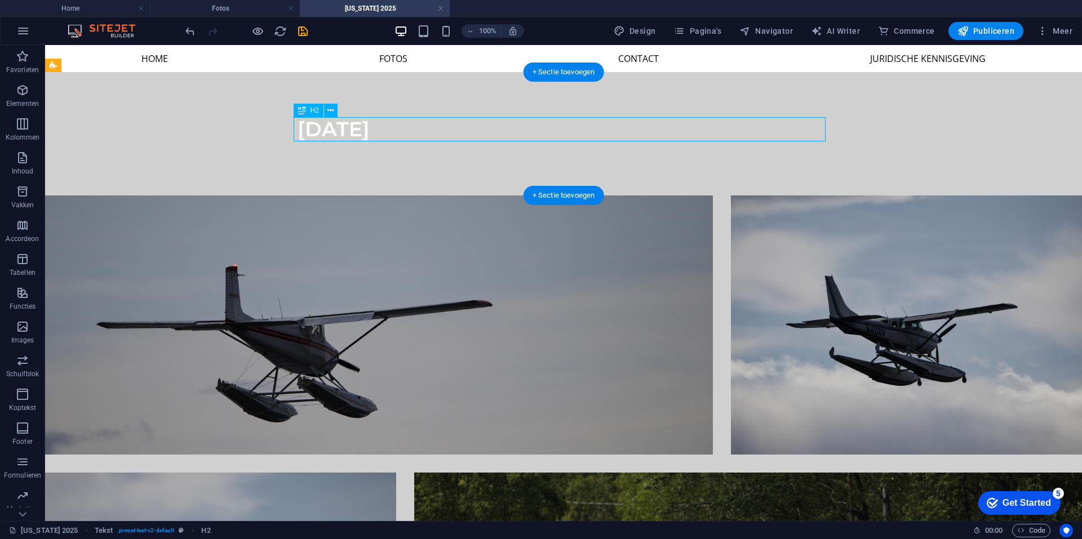
click at [324, 125] on div "[DATE]" at bounding box center [564, 129] width 532 height 24
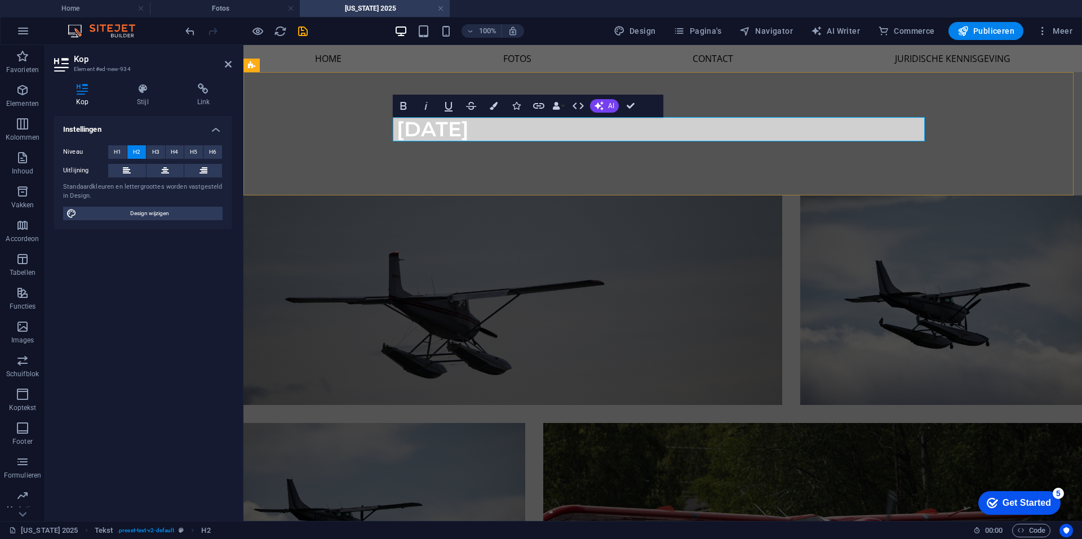
click at [418, 130] on h2 "[DATE]" at bounding box center [663, 129] width 532 height 24
click at [426, 126] on h2 "[DATE]" at bounding box center [663, 129] width 532 height 24
click at [507, 144] on div at bounding box center [663, 145] width 532 height 9
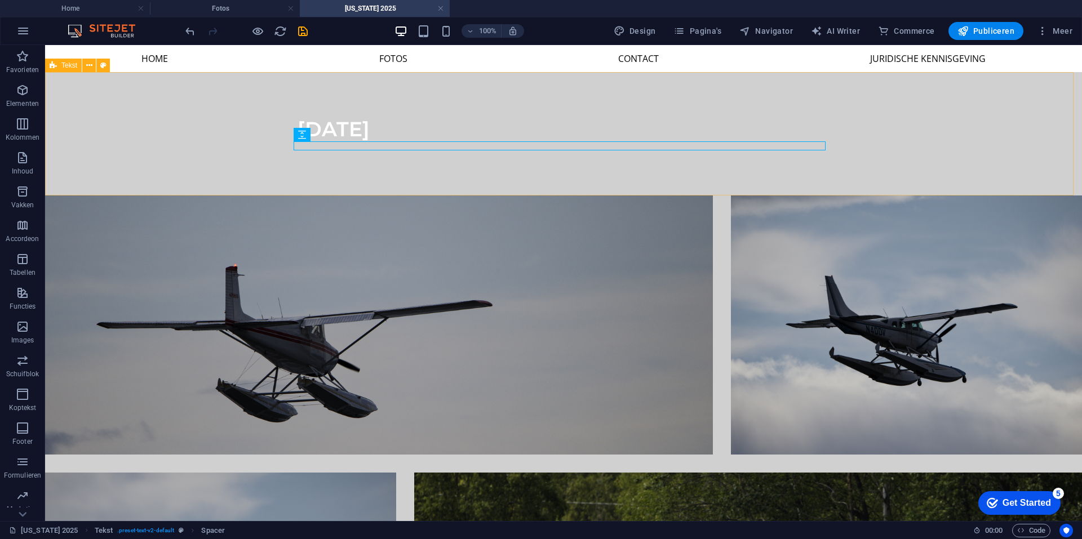
click at [519, 178] on div "[DATE]" at bounding box center [563, 133] width 1037 height 123
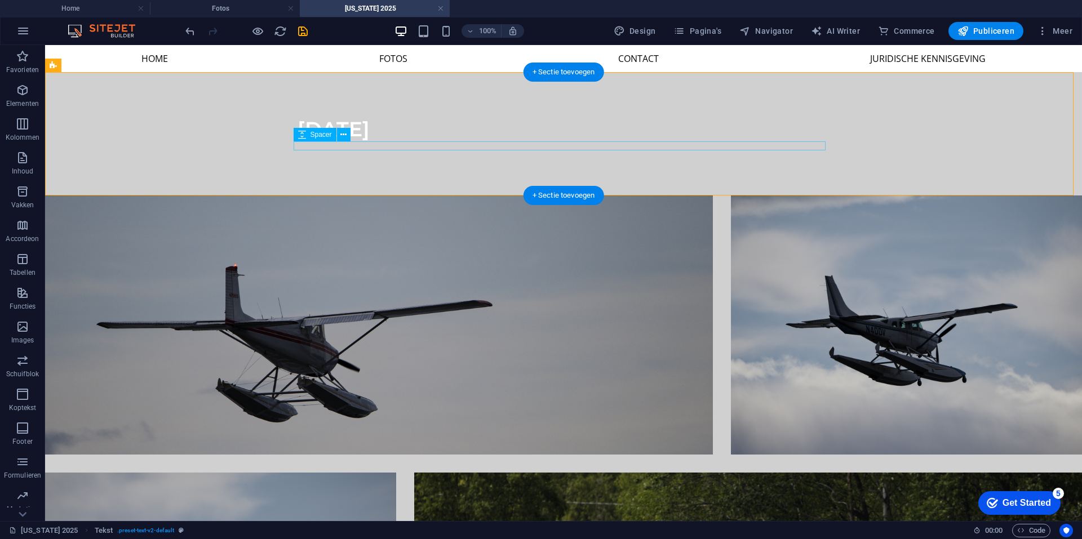
click at [398, 144] on div at bounding box center [564, 145] width 532 height 9
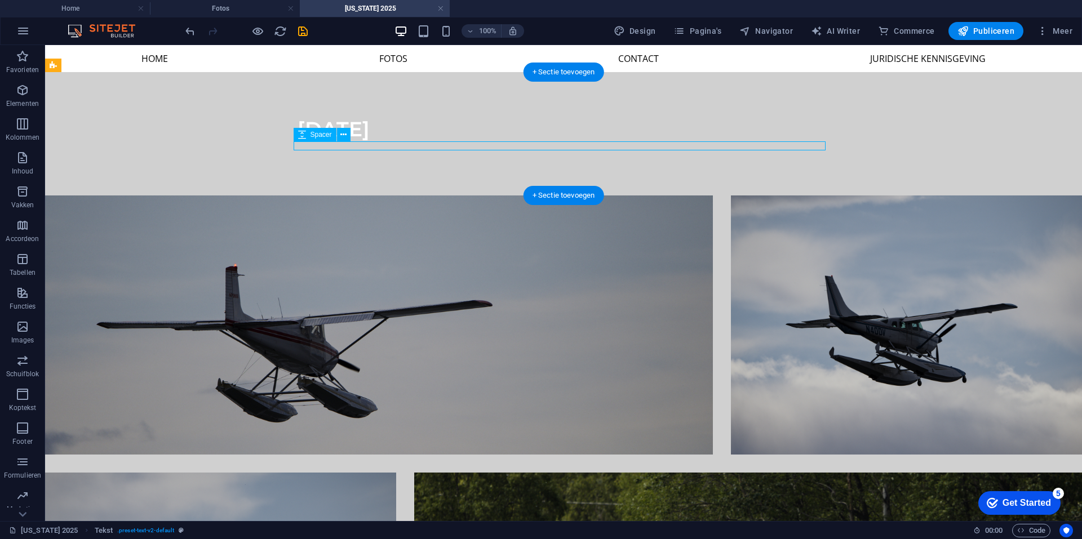
click at [398, 144] on div at bounding box center [564, 145] width 532 height 9
select select "rem"
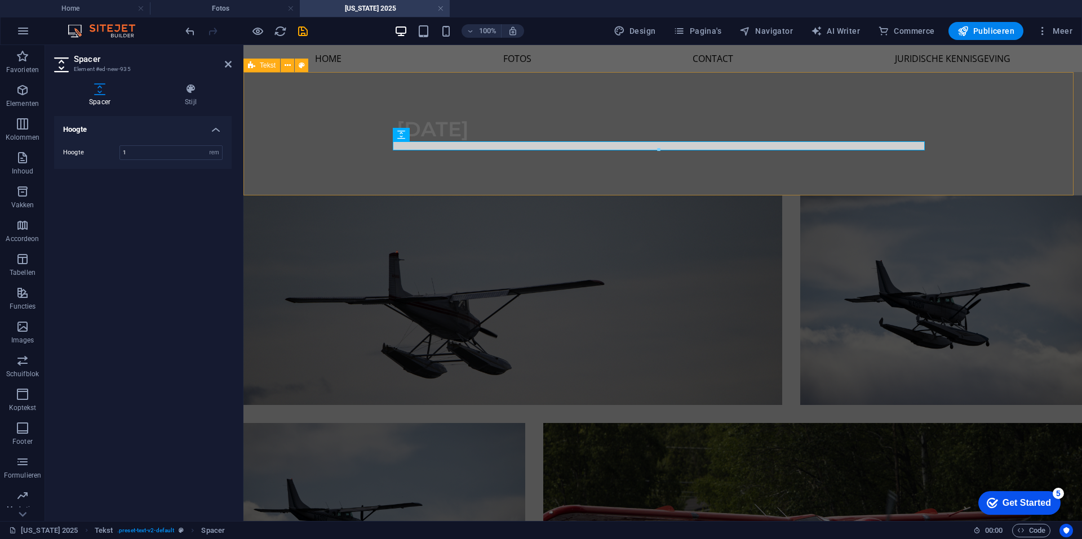
click at [480, 169] on div "[DATE]" at bounding box center [663, 133] width 839 height 123
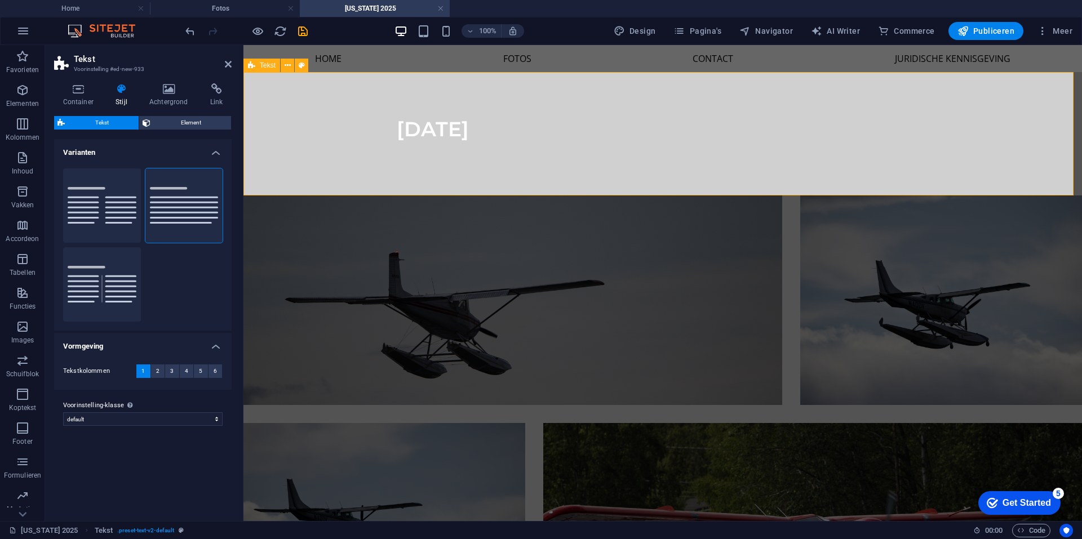
click at [478, 169] on div "[DATE]" at bounding box center [663, 133] width 839 height 123
click at [454, 130] on div "Spacer" at bounding box center [425, 135] width 64 height 14
click at [488, 132] on div "[DATE]" at bounding box center [663, 129] width 532 height 24
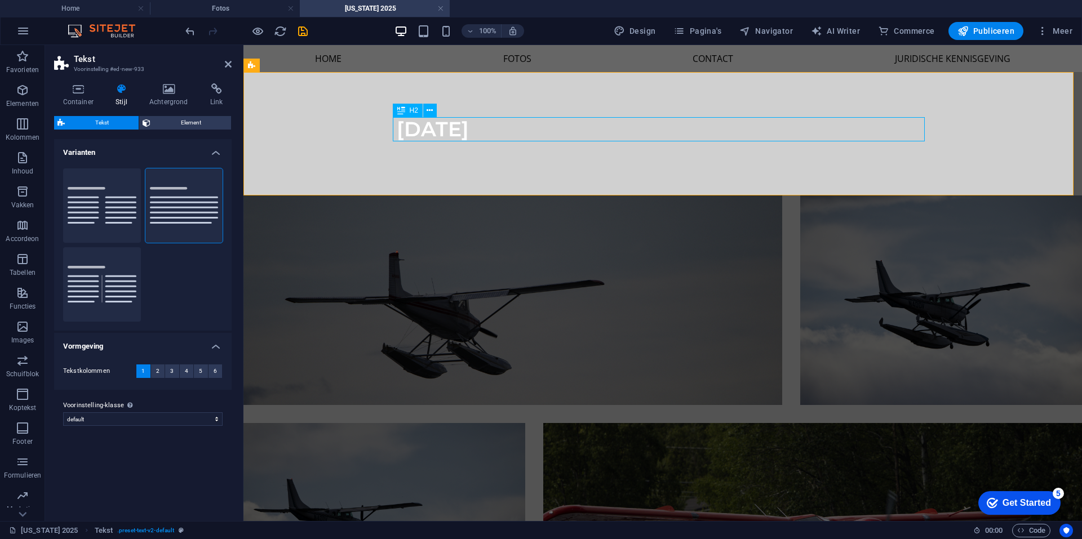
click at [488, 132] on div "[DATE]" at bounding box center [663, 129] width 532 height 24
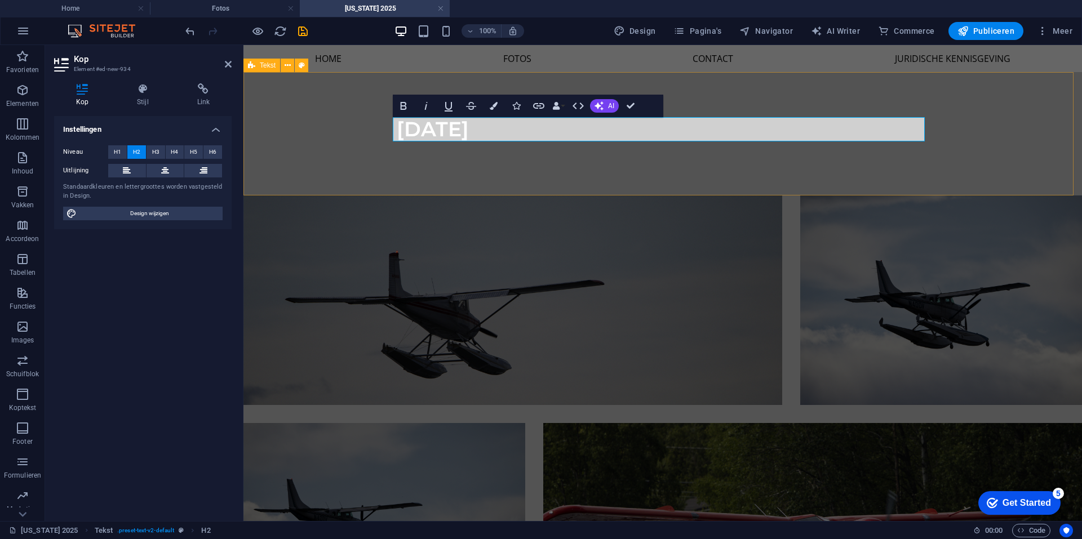
click at [490, 162] on div "[DATE]" at bounding box center [663, 133] width 839 height 123
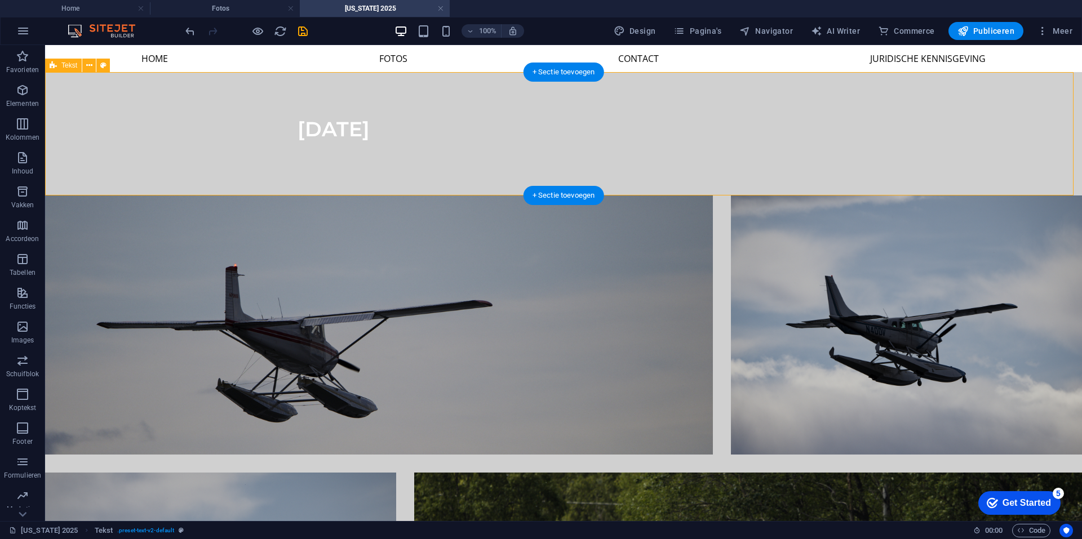
click at [232, 105] on div "[DATE]" at bounding box center [563, 133] width 1037 height 123
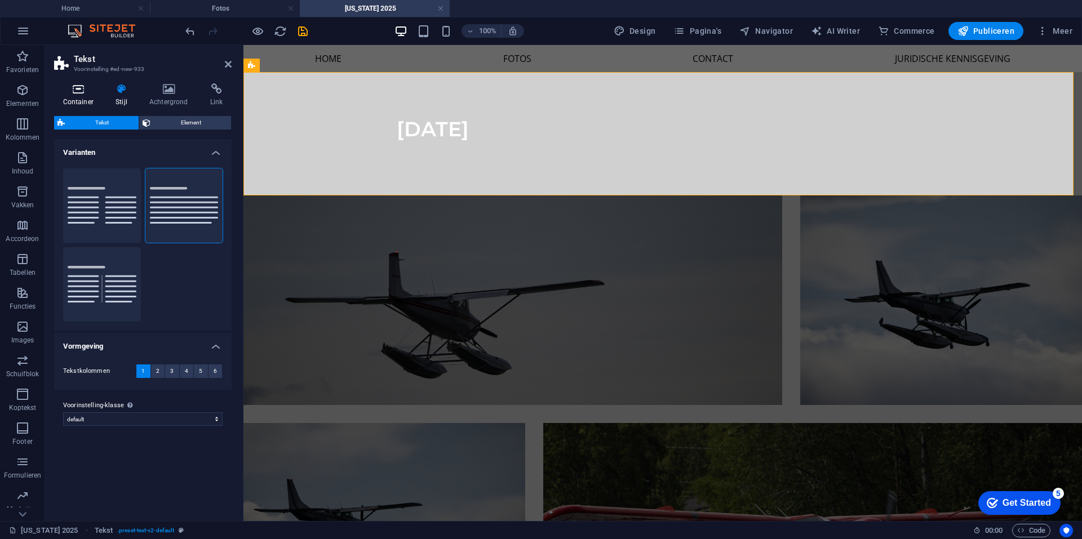
click at [86, 94] on icon at bounding box center [78, 88] width 48 height 11
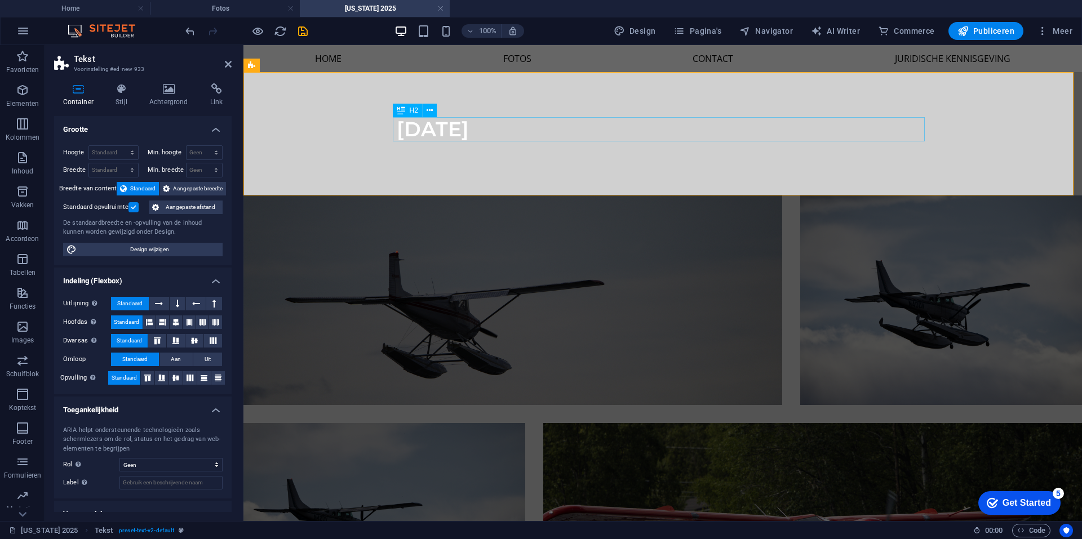
click at [517, 108] on div "[DATE]" at bounding box center [663, 133] width 839 height 123
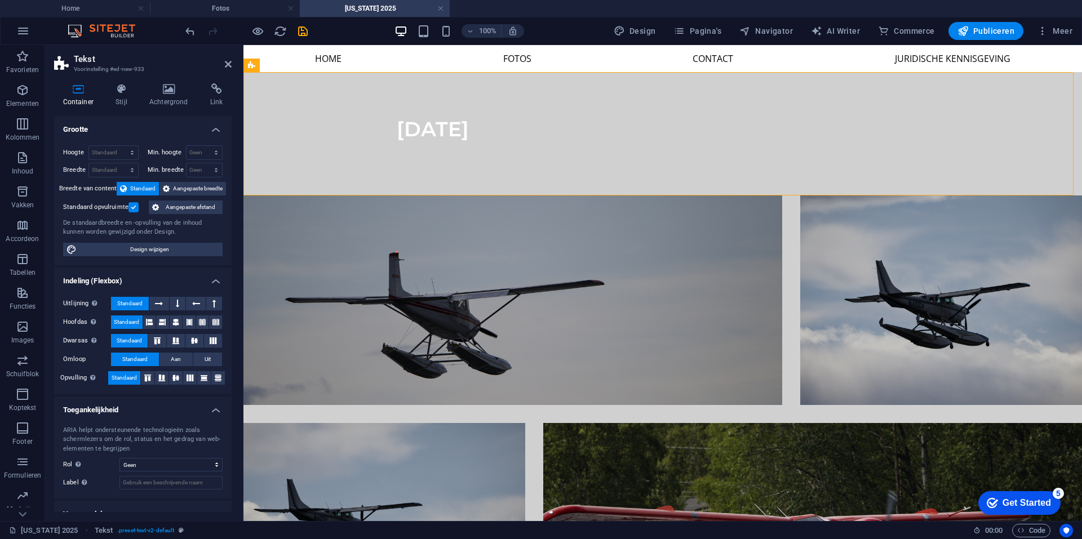
drag, startPoint x: 437, startPoint y: 93, endPoint x: 598, endPoint y: 163, distance: 175.9
click at [600, 163] on div "[DATE]" at bounding box center [663, 133] width 839 height 123
click at [518, 117] on div "[DATE]" at bounding box center [663, 133] width 839 height 123
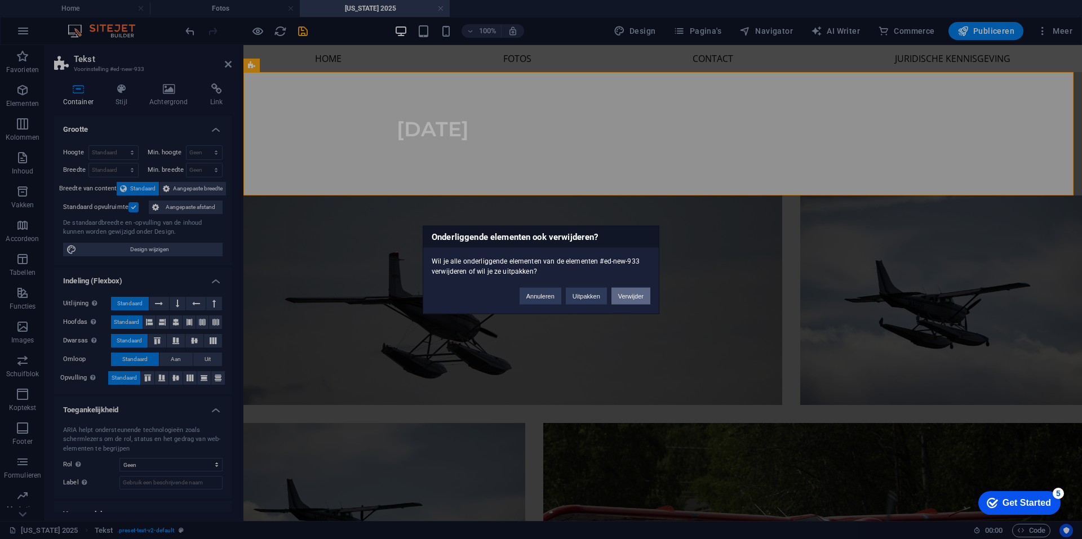
click at [638, 295] on button "Verwijder" at bounding box center [631, 295] width 39 height 17
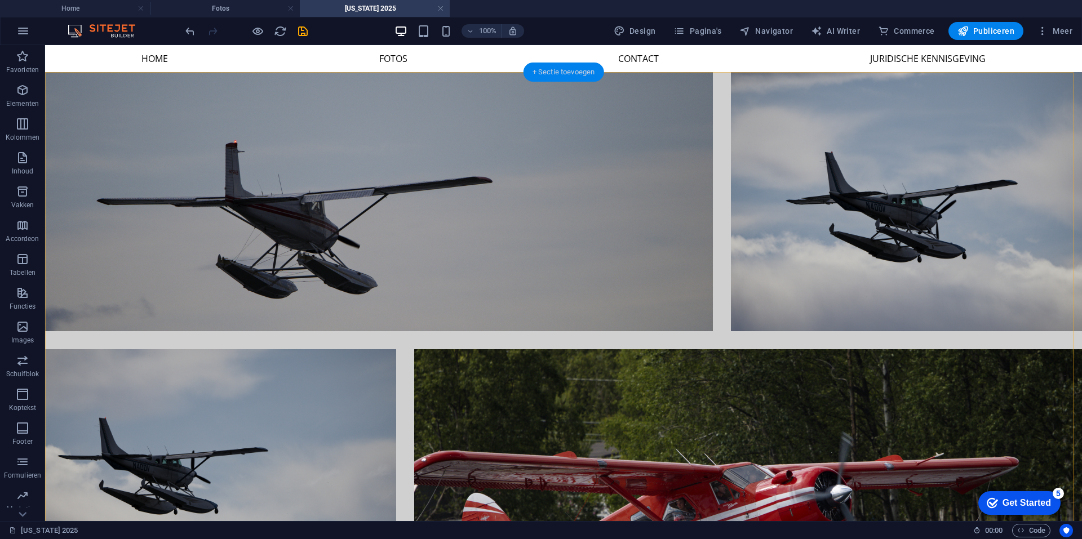
click at [550, 67] on div "+ Sectie toevoegen" at bounding box center [564, 72] width 81 height 19
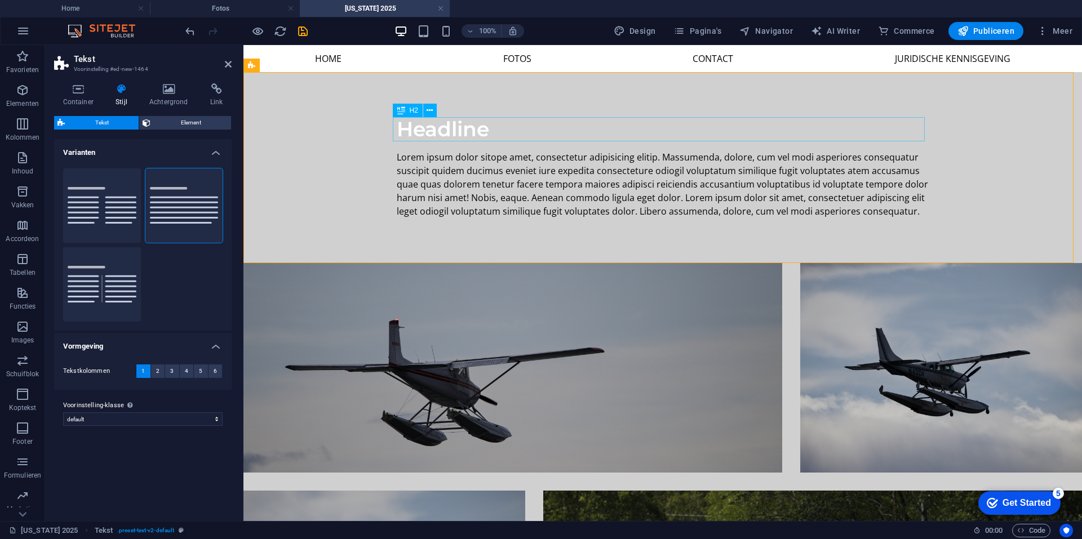
click at [498, 125] on div "Headline" at bounding box center [663, 129] width 532 height 24
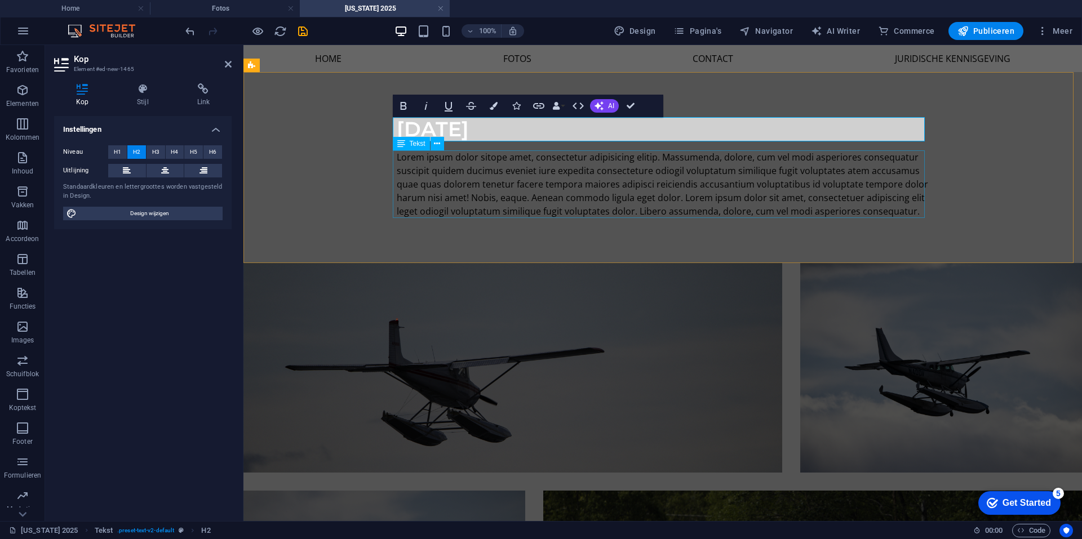
click at [484, 188] on div "Lorem ipsum dolor sitope amet, consectetur adipisicing elitip. Massumenda, dolo…" at bounding box center [663, 185] width 532 height 68
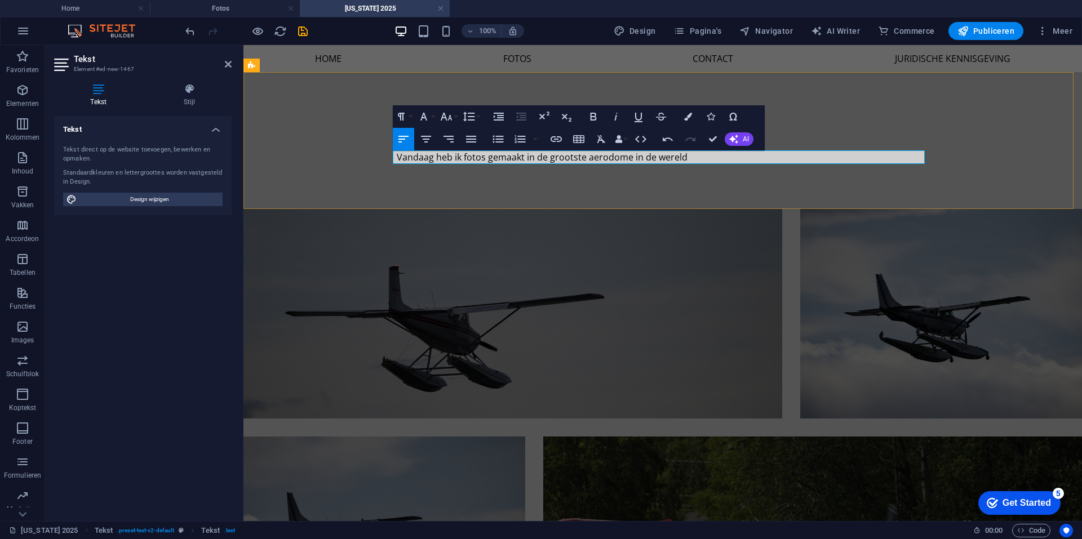
click at [402, 157] on p "Vandaag heb ik fotos gemaakt in de grootste aerodome in de wereld" at bounding box center [663, 158] width 532 height 14
drag, startPoint x: 402, startPoint y: 157, endPoint x: 853, endPoint y: 181, distance: 452.2
click at [853, 181] on div "[DATE] Vandaag heb ik fotos gemaakt in de grootste aerodome in de wereld" at bounding box center [663, 140] width 839 height 137
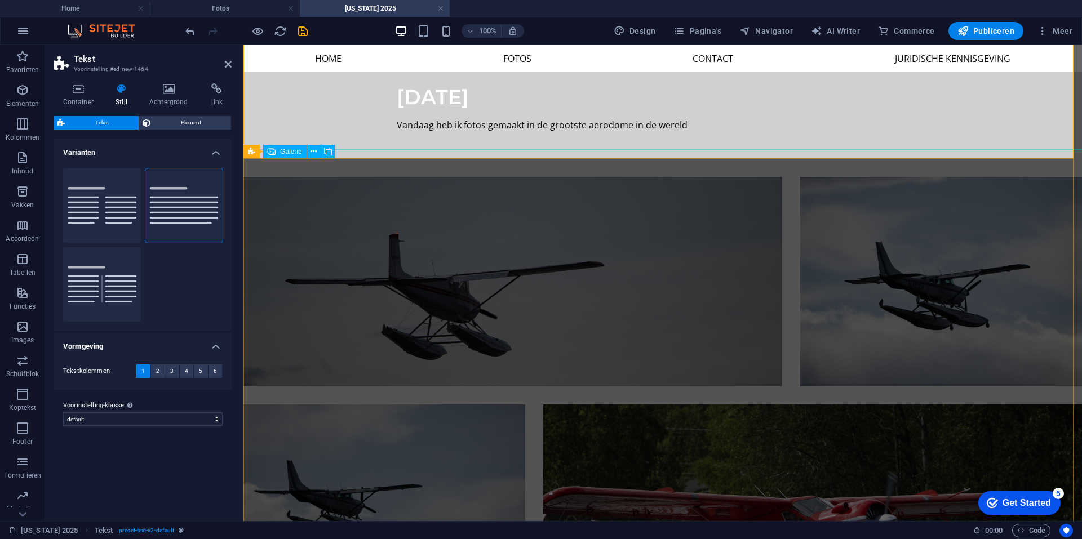
scroll to position [0, 0]
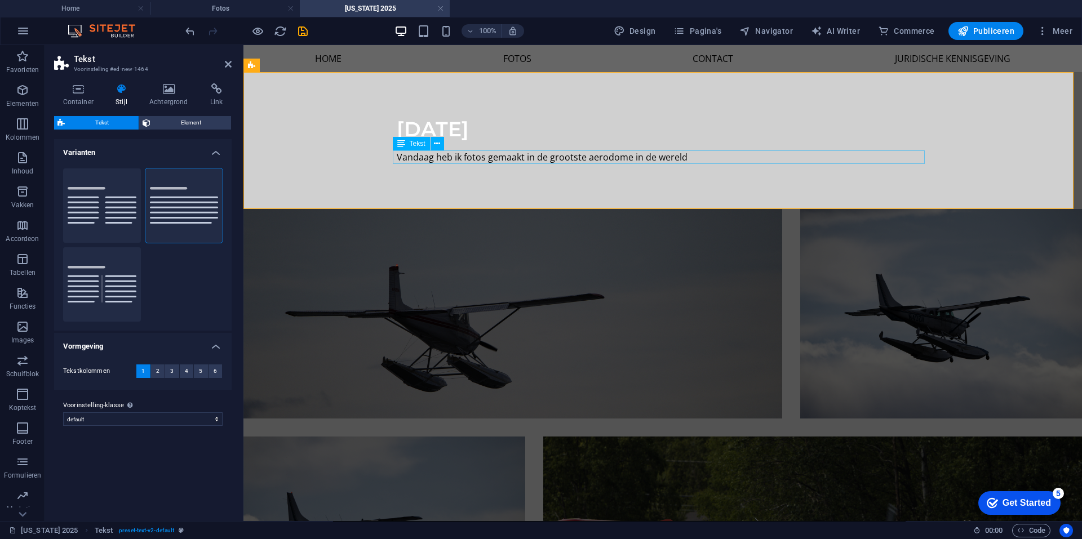
click at [401, 156] on div "Vandaag heb ik fotos gemaakt in de grootste aerodome in de wereld" at bounding box center [663, 158] width 532 height 14
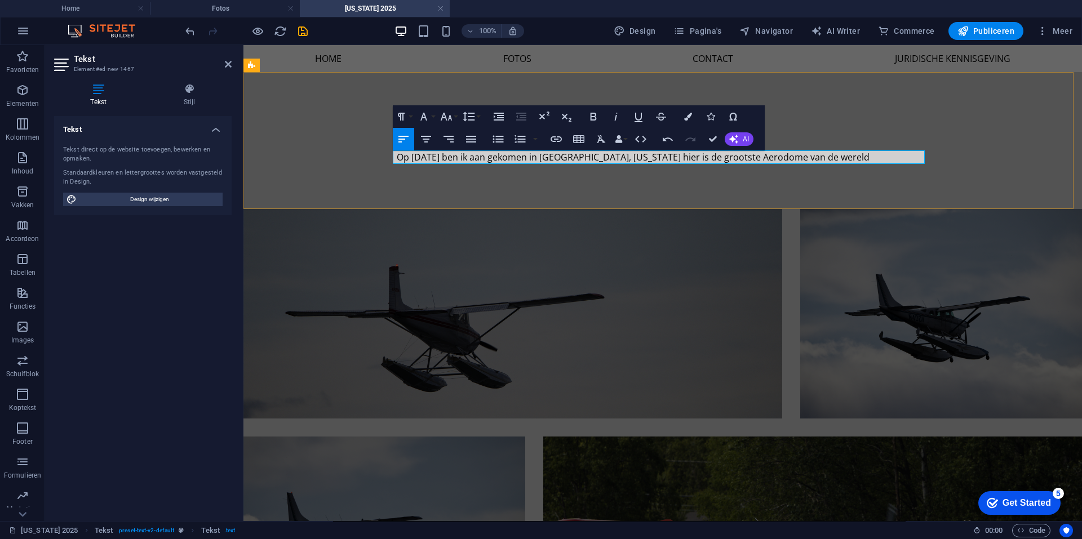
click at [820, 156] on p "Op [DATE] ben ik aan gekomen in [GEOGRAPHIC_DATA], [US_STATE] hier is de groots…" at bounding box center [663, 158] width 532 height 14
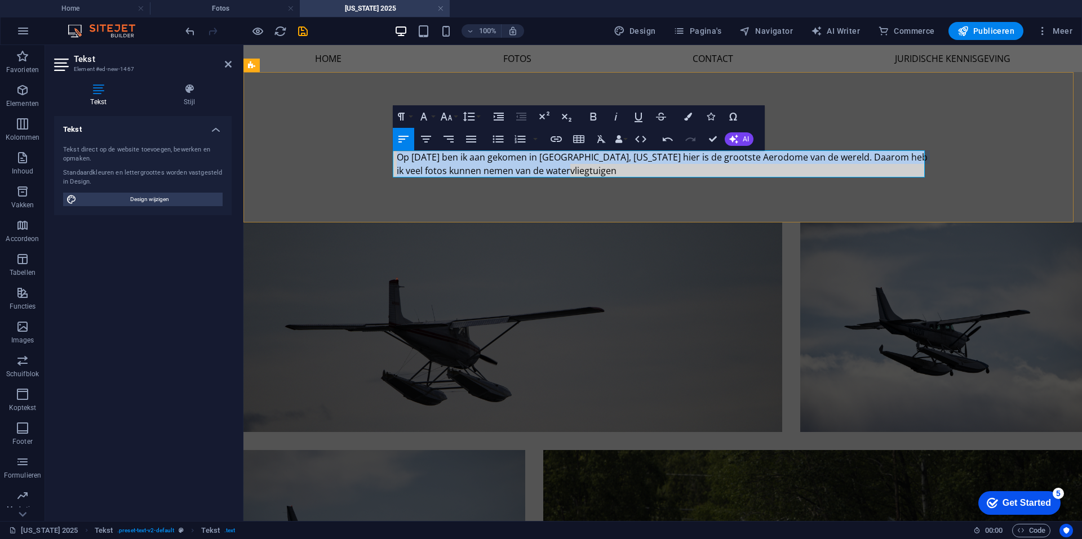
copy p "Op [DATE] ben ik aan gekomen in [GEOGRAPHIC_DATA], [US_STATE] hier is de groots…"
click at [574, 175] on p "Op [DATE] ben ik aan gekomen in [GEOGRAPHIC_DATA], [US_STATE] hier is de groots…" at bounding box center [663, 164] width 532 height 27
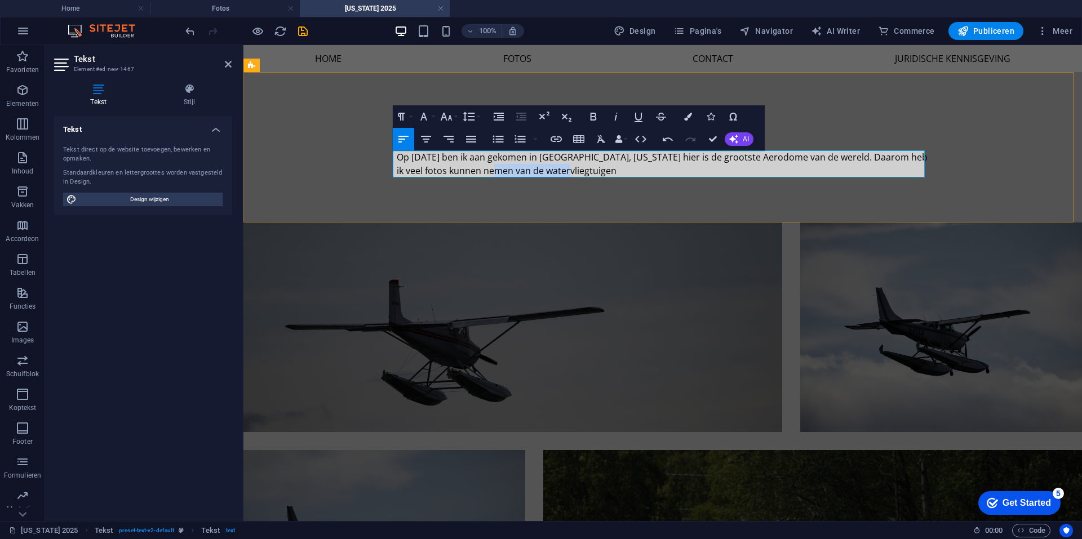
click at [574, 175] on p "Op [DATE] ben ik aan gekomen in [GEOGRAPHIC_DATA], [US_STATE] hier is de groots…" at bounding box center [663, 164] width 532 height 27
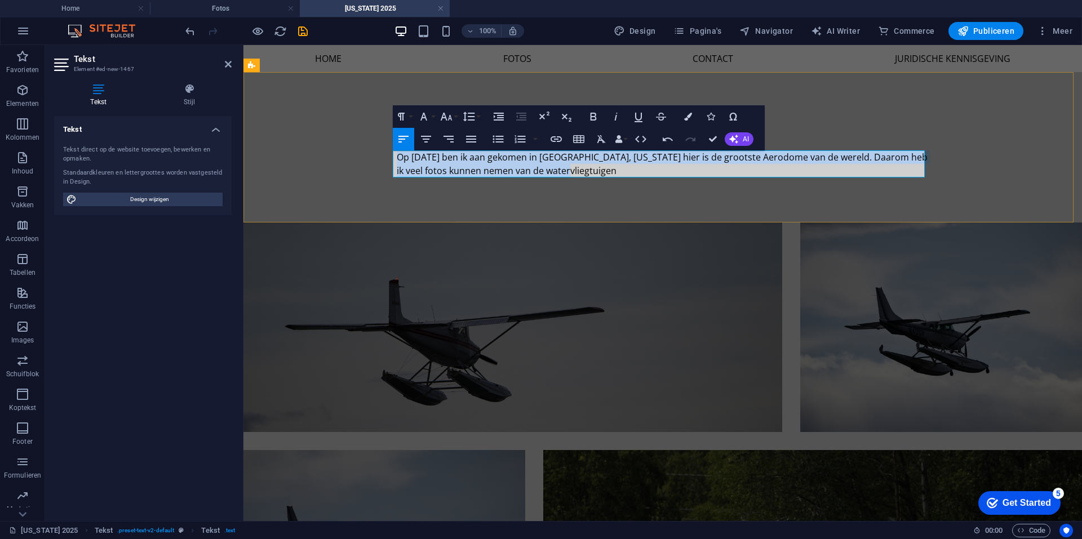
click at [574, 175] on p "Op [DATE] ben ik aan gekomen in [GEOGRAPHIC_DATA], [US_STATE] hier is de groots…" at bounding box center [663, 164] width 532 height 27
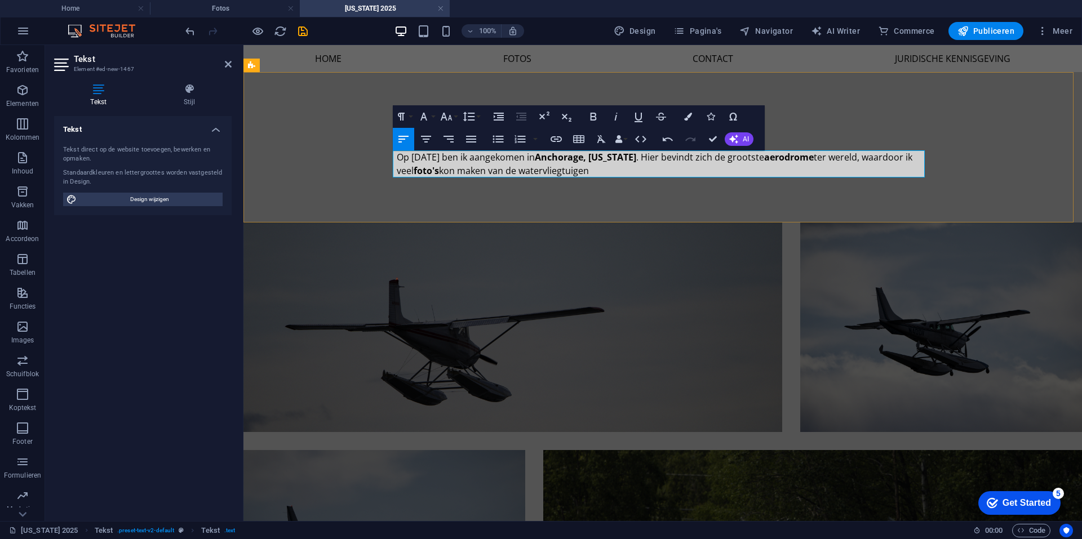
click at [542, 154] on strong "Anchorage, [US_STATE]" at bounding box center [585, 157] width 101 height 12
drag, startPoint x: 605, startPoint y: 158, endPoint x: 605, endPoint y: 170, distance: 12.4
click at [605, 160] on strong "Anchorage, [US_STATE]" at bounding box center [585, 157] width 101 height 12
click at [606, 177] on p "Op [DATE] ben ik aangekomen in [GEOGRAPHIC_DATA], [US_STATE] . Hier bevindt zic…" at bounding box center [663, 164] width 532 height 27
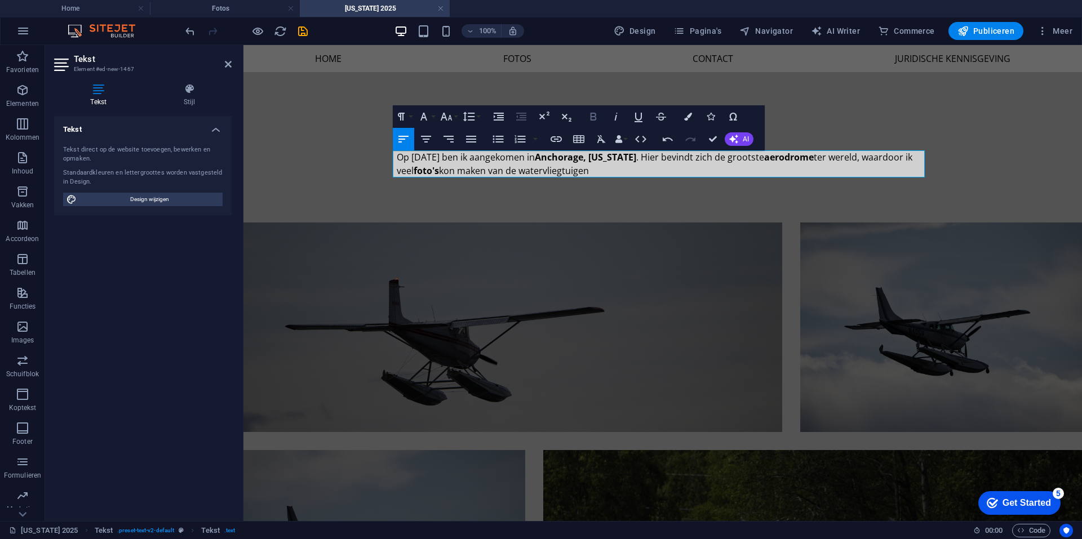
click at [595, 117] on icon "button" at bounding box center [593, 117] width 6 height 8
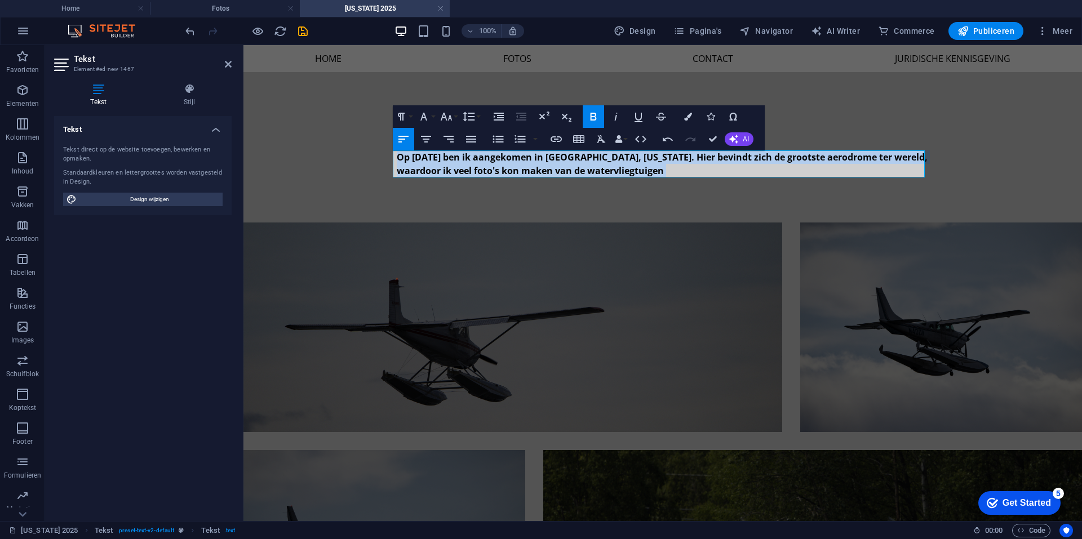
click at [595, 117] on icon "button" at bounding box center [593, 117] width 6 height 8
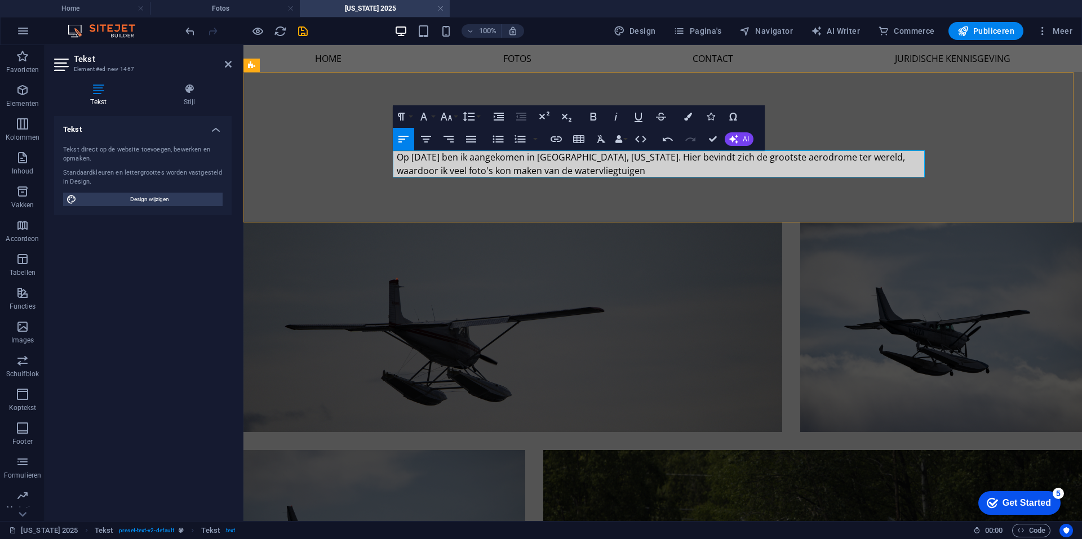
click at [626, 170] on p "Op [DATE] ben ik aangekomen in [GEOGRAPHIC_DATA], [US_STATE]. Hier bevindt zich…" at bounding box center [663, 164] width 532 height 27
click at [708, 205] on div "[DATE] Op [DATE] ben ik aangekomen in [GEOGRAPHIC_DATA], [US_STATE]. Hier bevin…" at bounding box center [663, 147] width 839 height 151
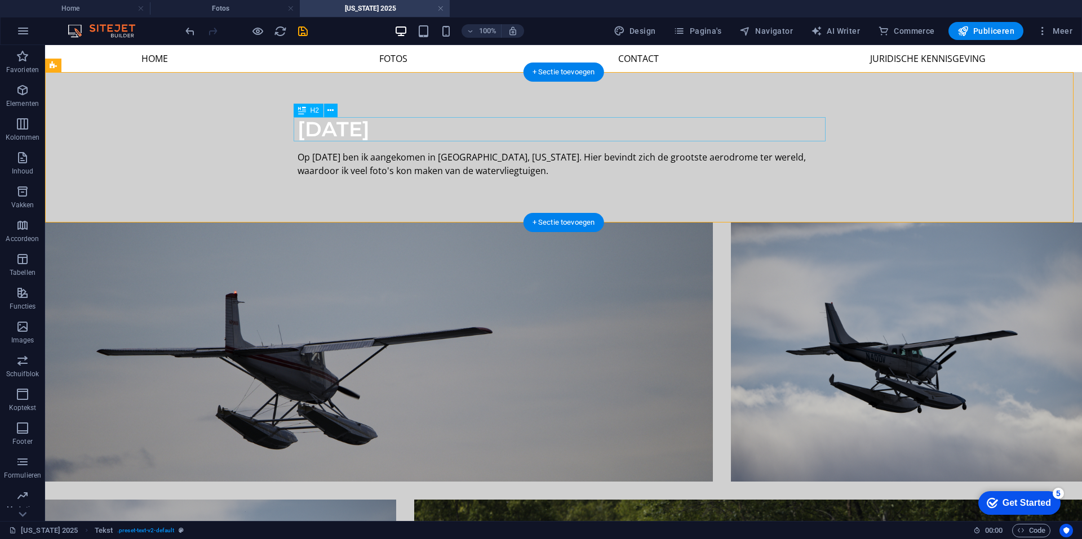
click at [376, 129] on div "[DATE]" at bounding box center [564, 129] width 532 height 24
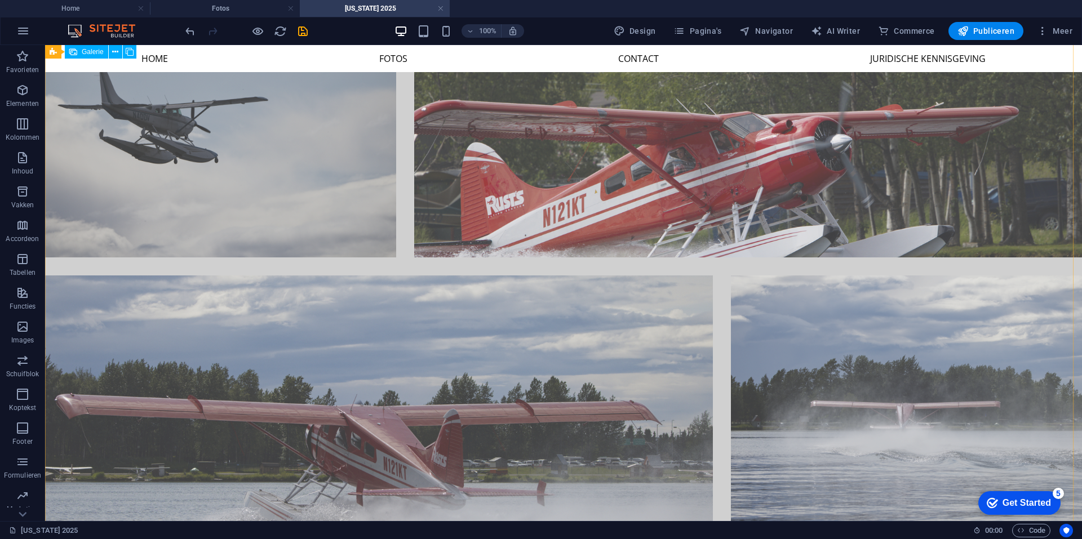
scroll to position [432, 0]
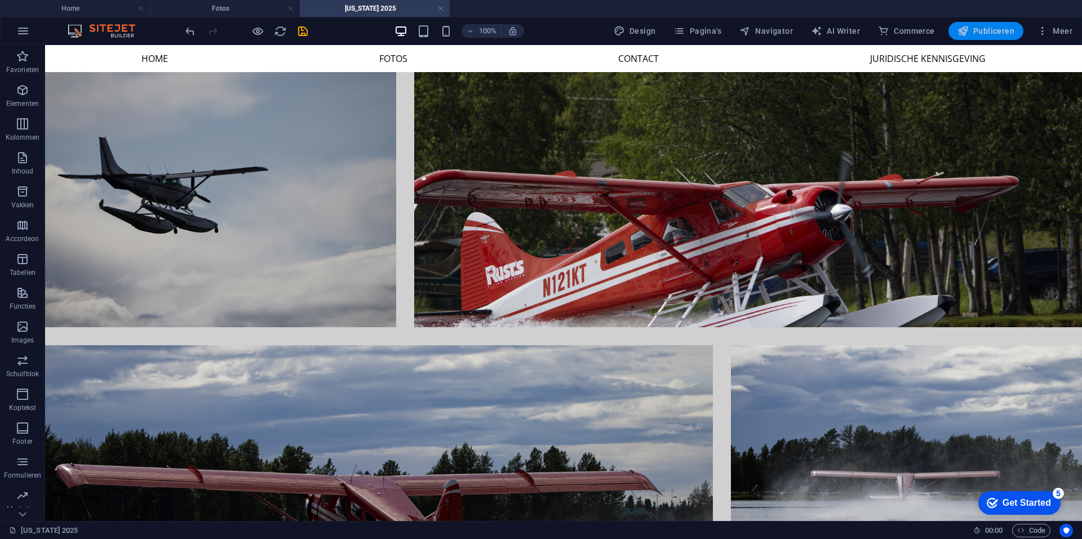
click at [994, 36] on span "Publiceren" at bounding box center [986, 30] width 57 height 11
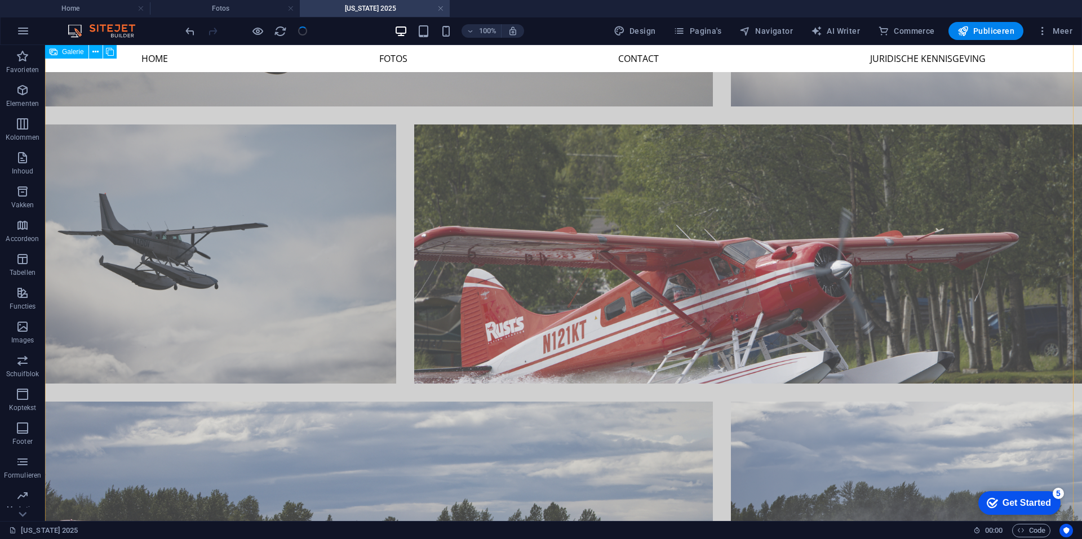
scroll to position [0, 0]
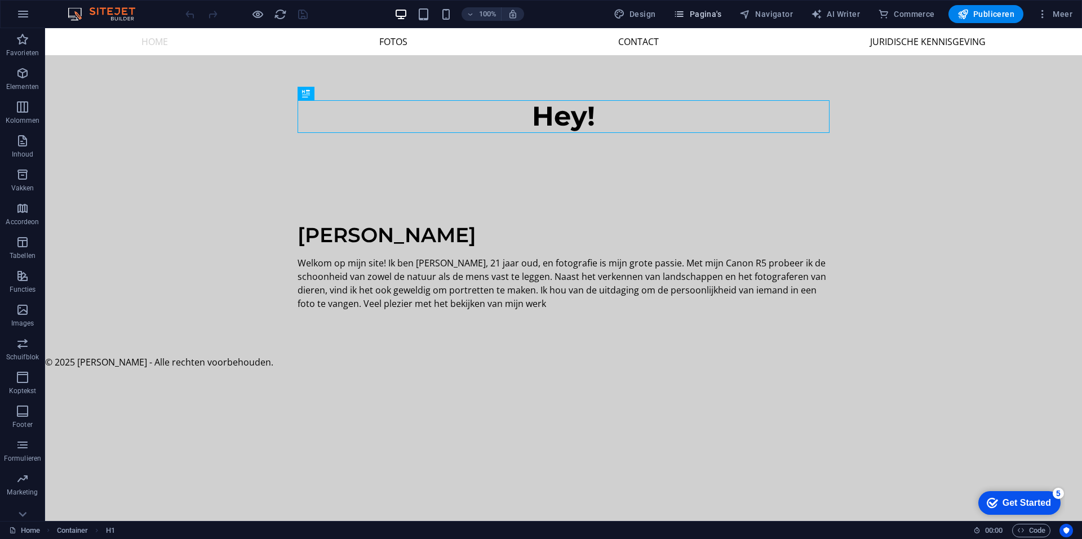
click at [708, 11] on span "Pagina's" at bounding box center [698, 13] width 48 height 11
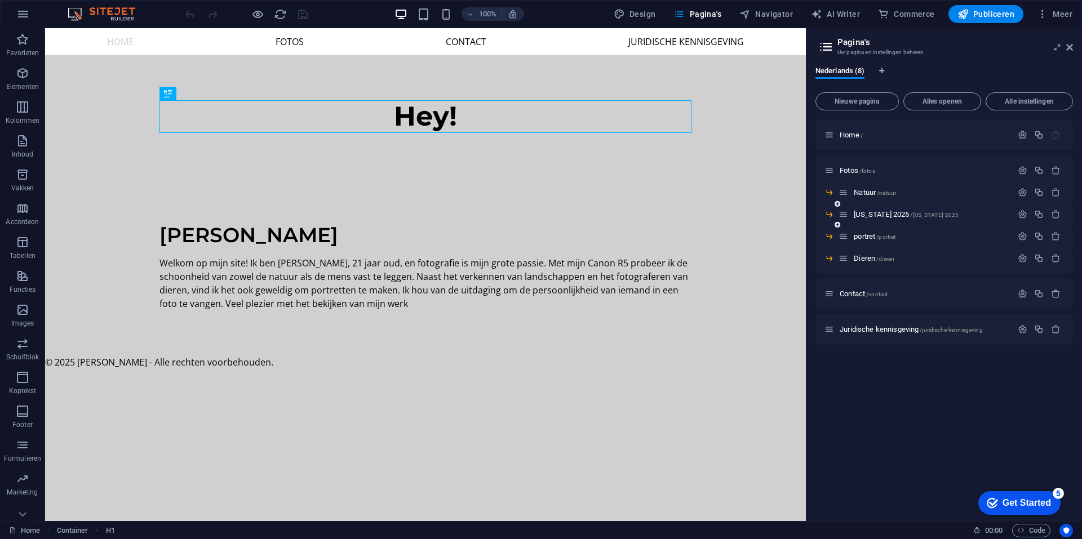
click at [902, 210] on div "Alaska 2025 /alaska-2025" at bounding box center [926, 214] width 174 height 13
click at [895, 217] on span "Alaska 2025 /alaska-2025" at bounding box center [906, 214] width 105 height 8
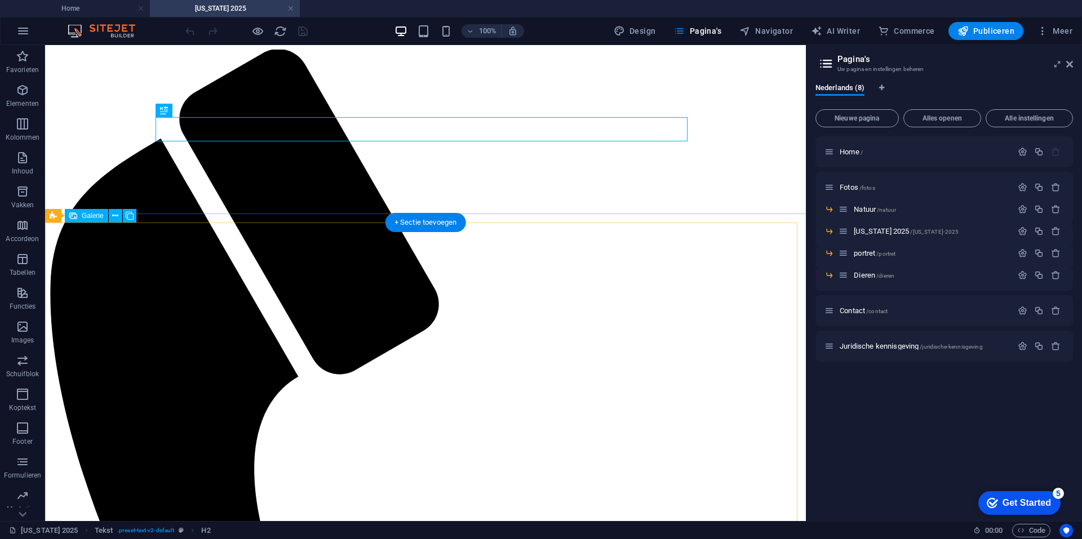
select select "4"
select select "px"
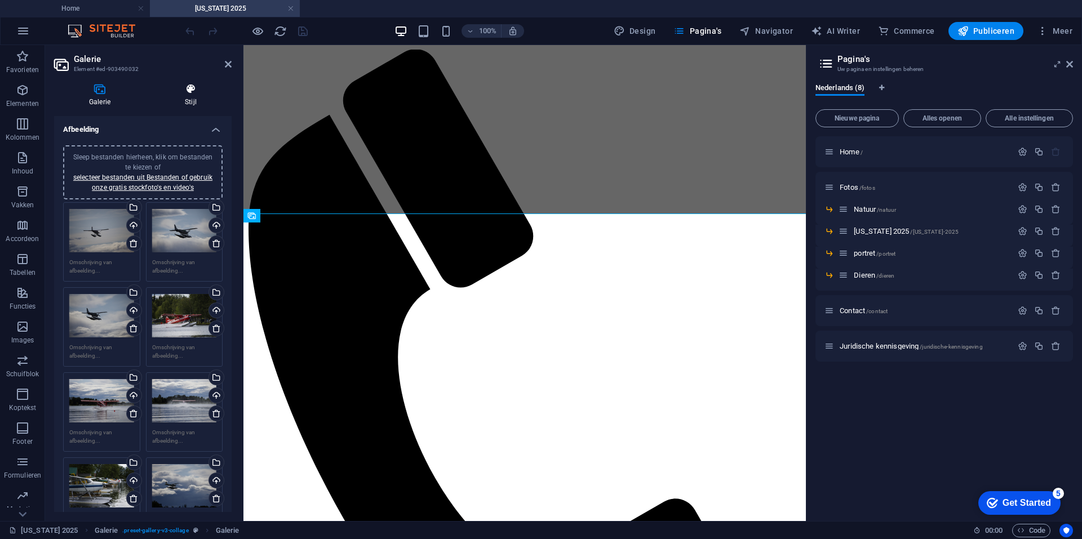
click at [180, 92] on icon at bounding box center [191, 88] width 82 height 11
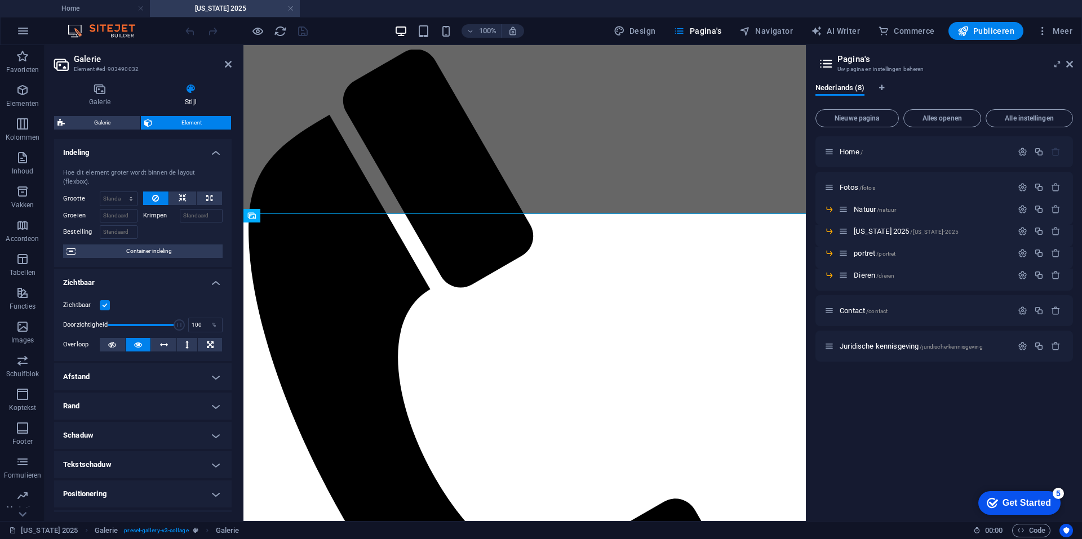
click at [134, 397] on h4 "Rand" at bounding box center [143, 406] width 178 height 27
click at [143, 374] on h4 "Afstand" at bounding box center [143, 377] width 178 height 27
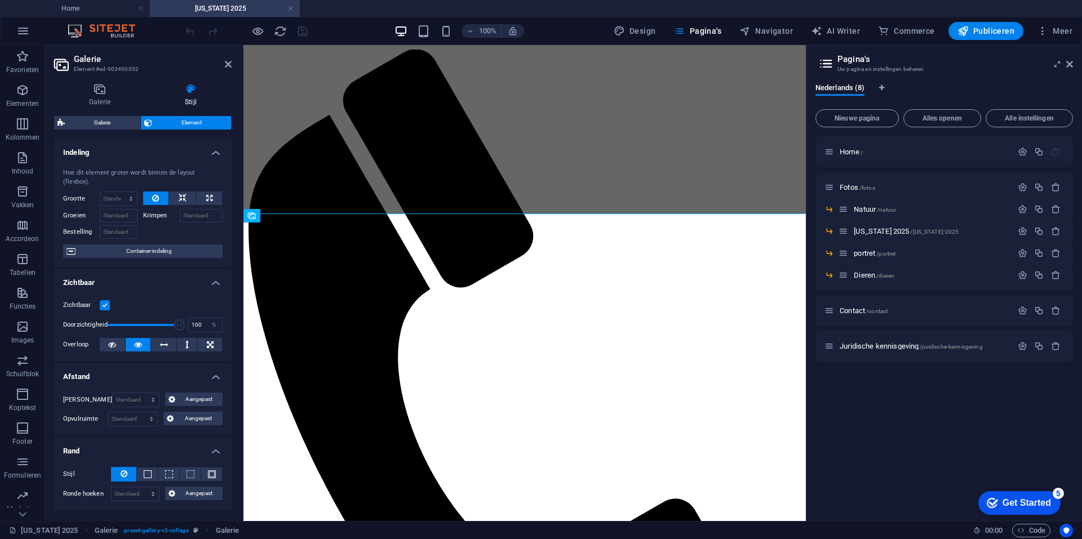
click at [143, 374] on h4 "Afstand" at bounding box center [143, 374] width 178 height 20
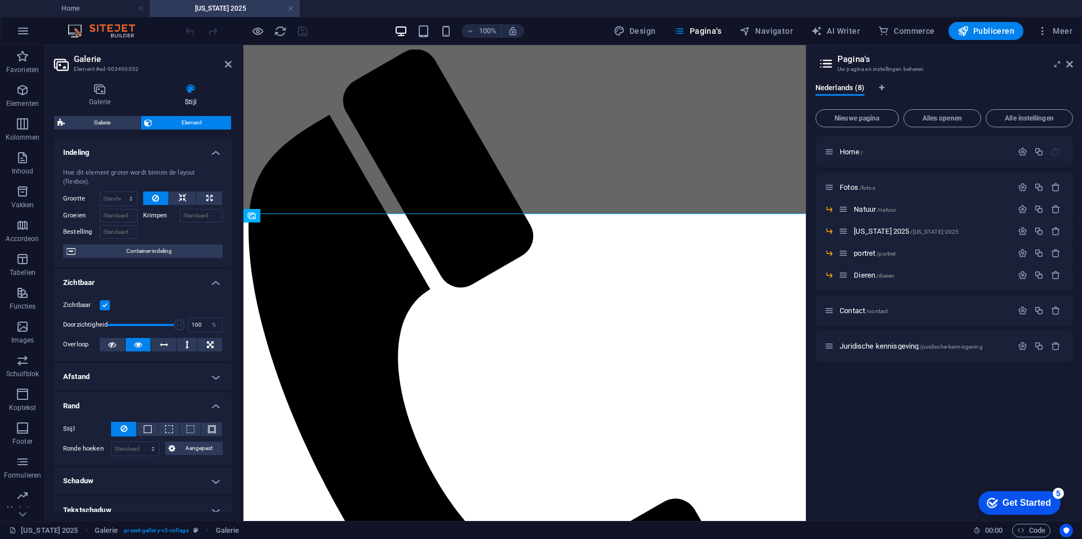
click at [153, 400] on h4 "Rand" at bounding box center [143, 403] width 178 height 20
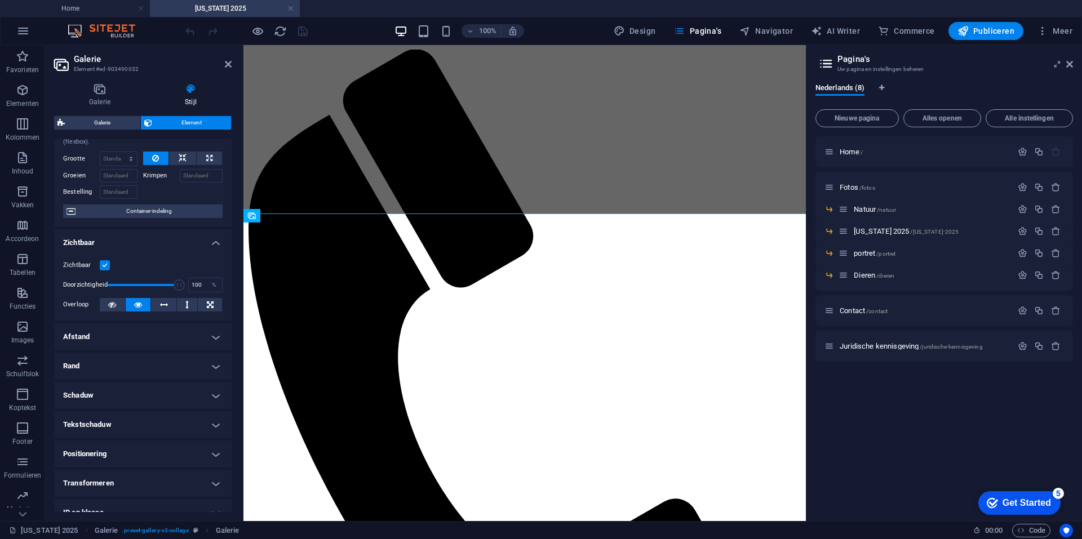
scroll to position [56, 0]
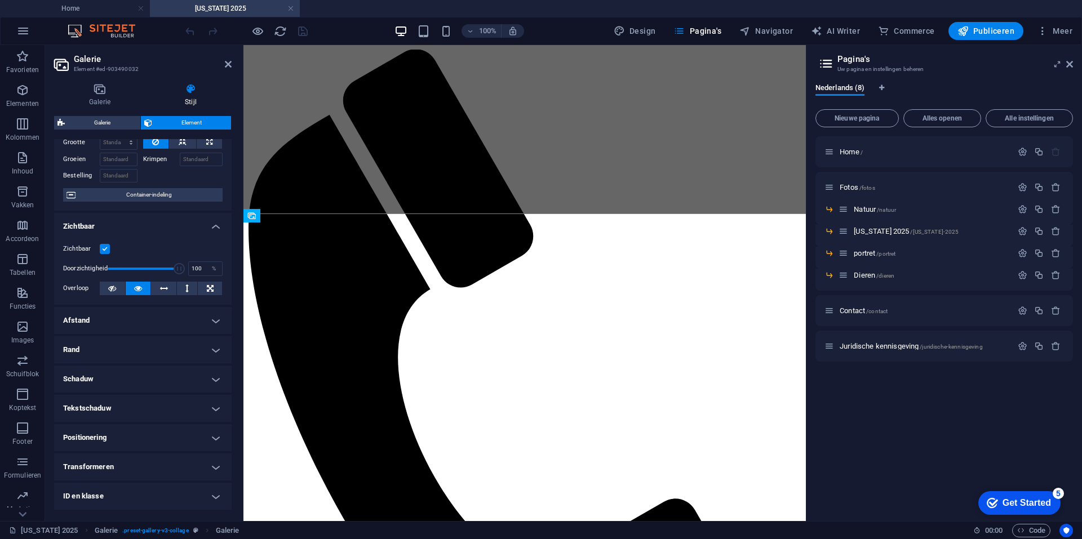
click at [160, 344] on h4 "Rand" at bounding box center [143, 350] width 178 height 27
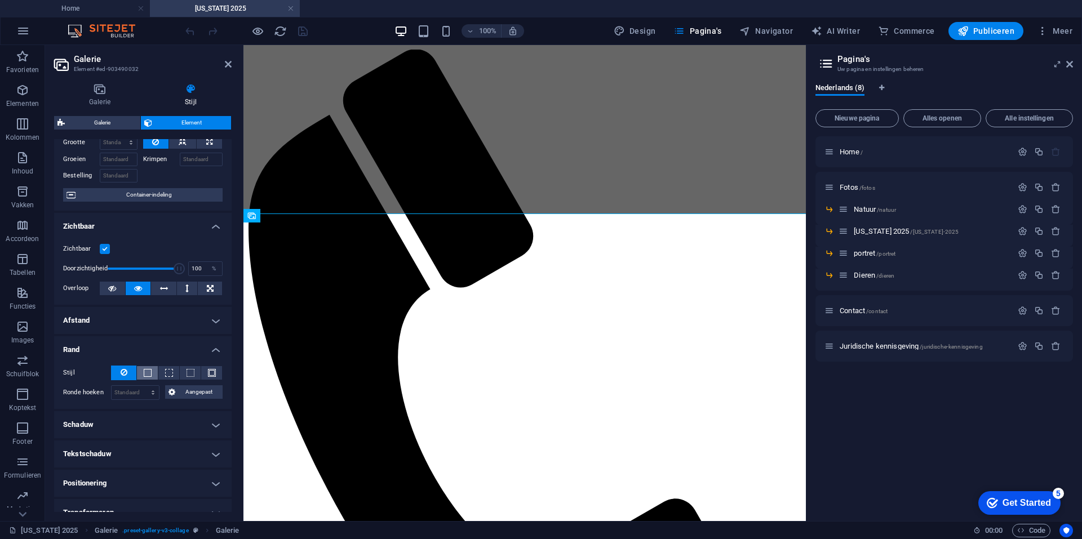
click at [148, 379] on button at bounding box center [147, 373] width 21 height 14
click at [125, 375] on icon at bounding box center [124, 373] width 7 height 14
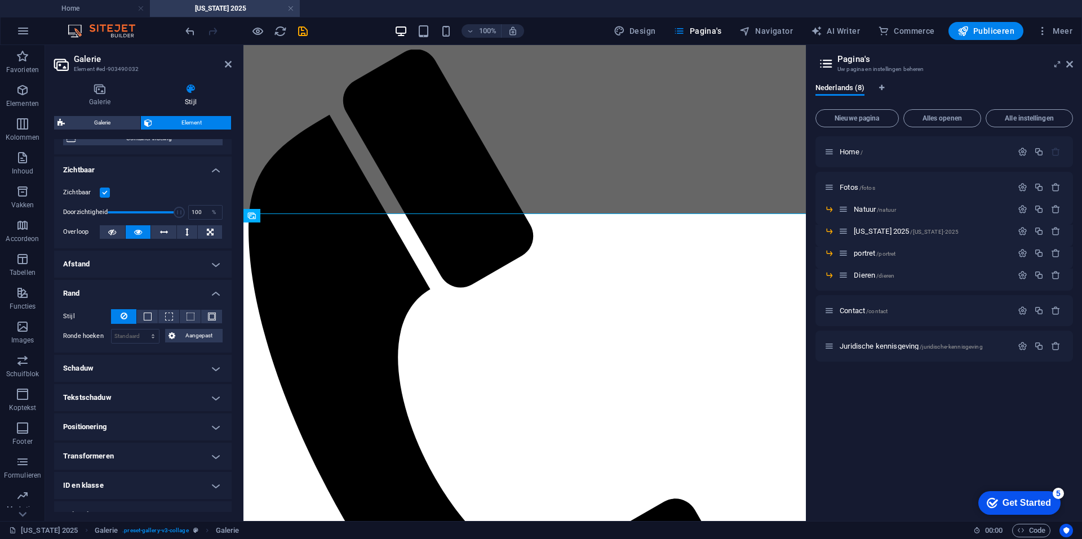
click at [140, 422] on h4 "Positionering" at bounding box center [143, 427] width 178 height 27
click at [144, 449] on span "Relatief" at bounding box center [134, 450] width 17 height 14
click at [76, 452] on span "Standaard" at bounding box center [79, 450] width 25 height 14
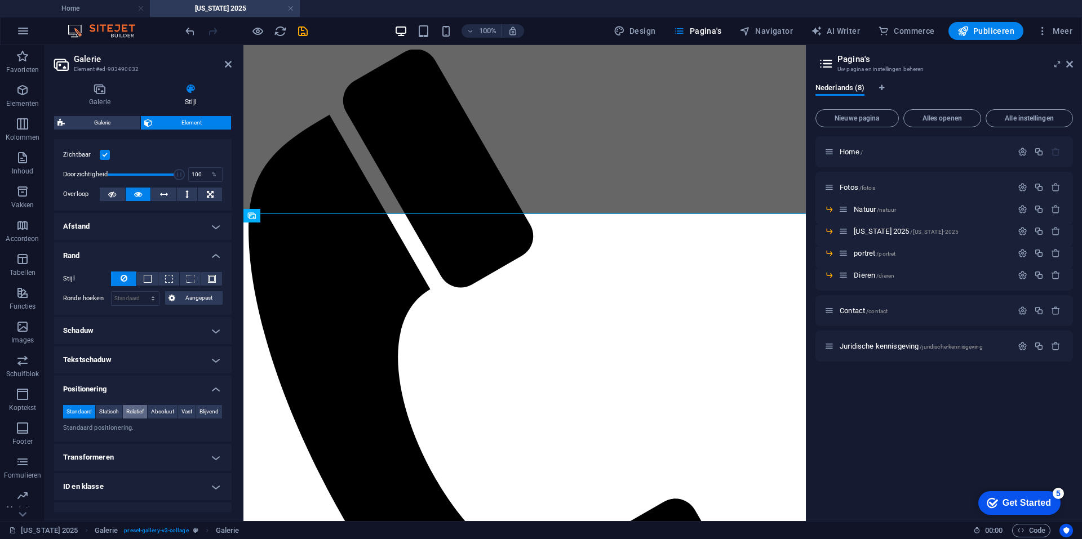
scroll to position [211, 0]
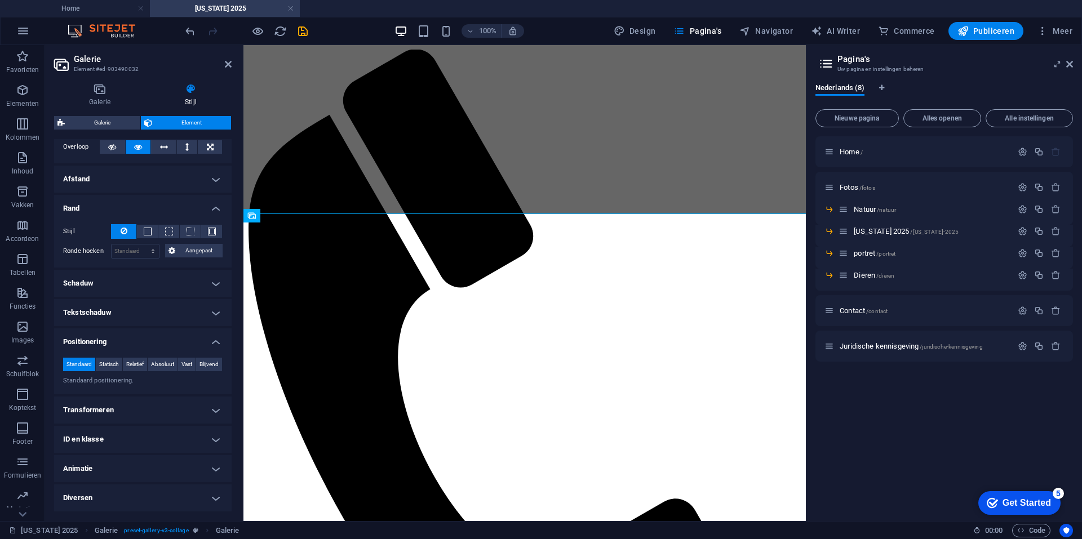
click at [150, 417] on h4 "Transformeren" at bounding box center [143, 410] width 178 height 27
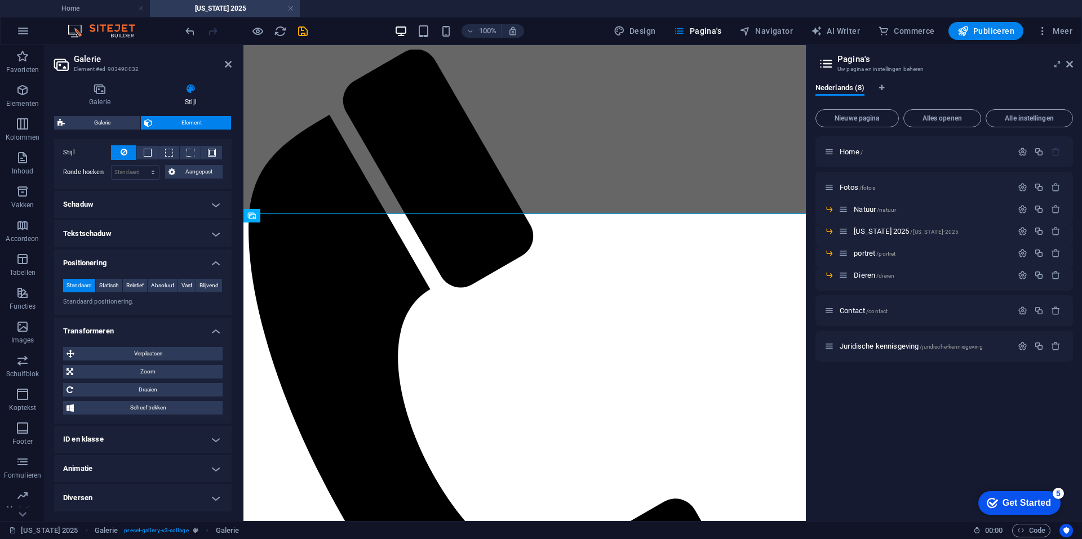
click at [146, 444] on h4 "ID en klasse" at bounding box center [143, 439] width 178 height 27
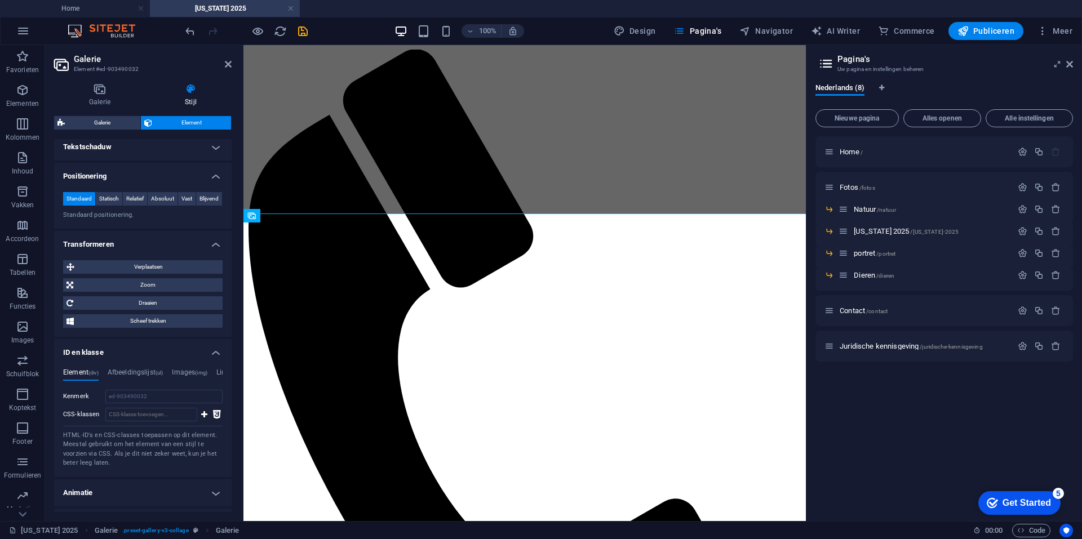
scroll to position [401, 0]
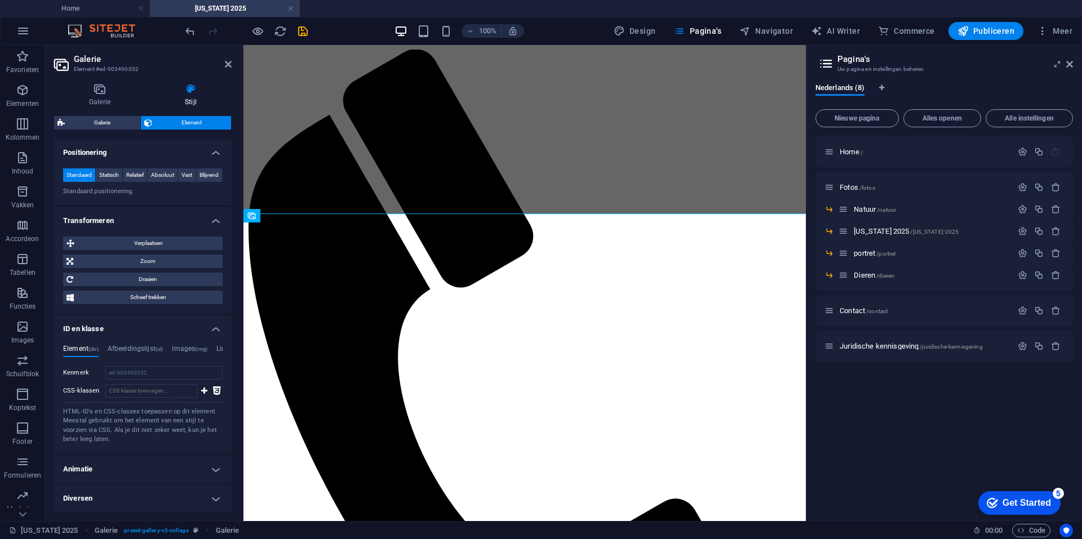
click at [136, 473] on h4 "Animatie" at bounding box center [143, 469] width 178 height 27
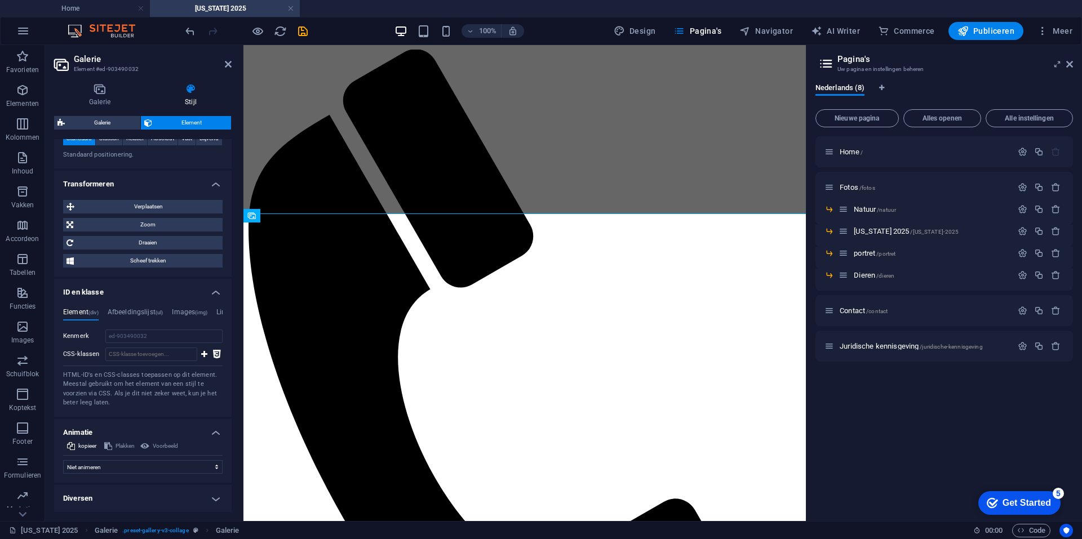
click at [136, 488] on h4 "Diversen" at bounding box center [143, 498] width 178 height 27
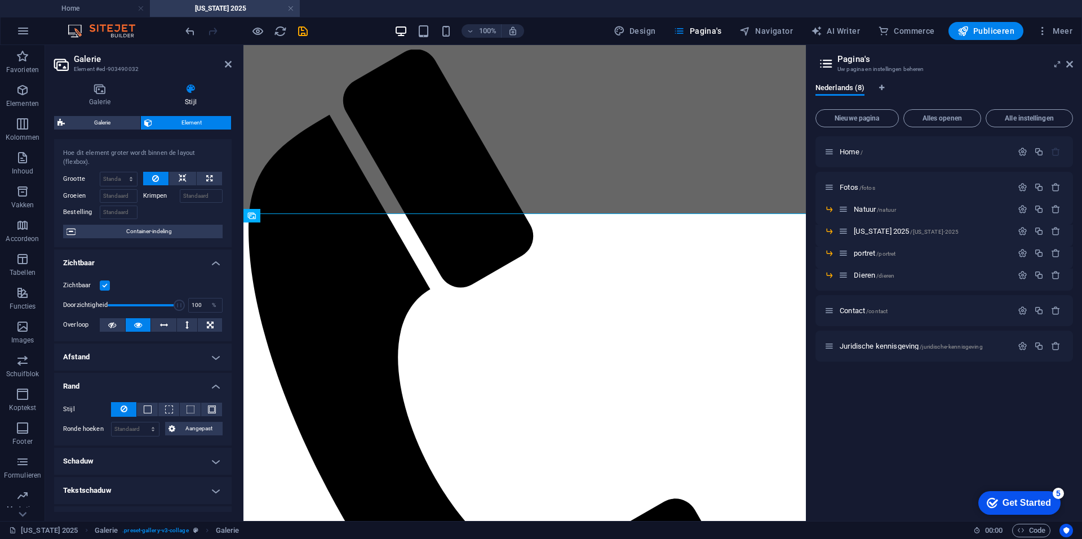
scroll to position [0, 0]
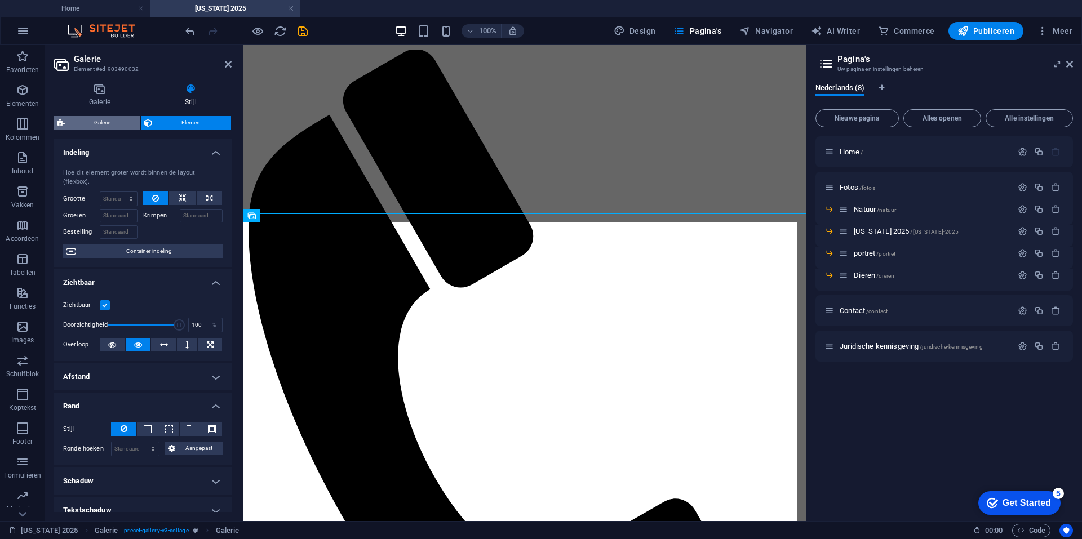
click at [110, 126] on span "Galerie" at bounding box center [102, 123] width 69 height 14
select select "rem"
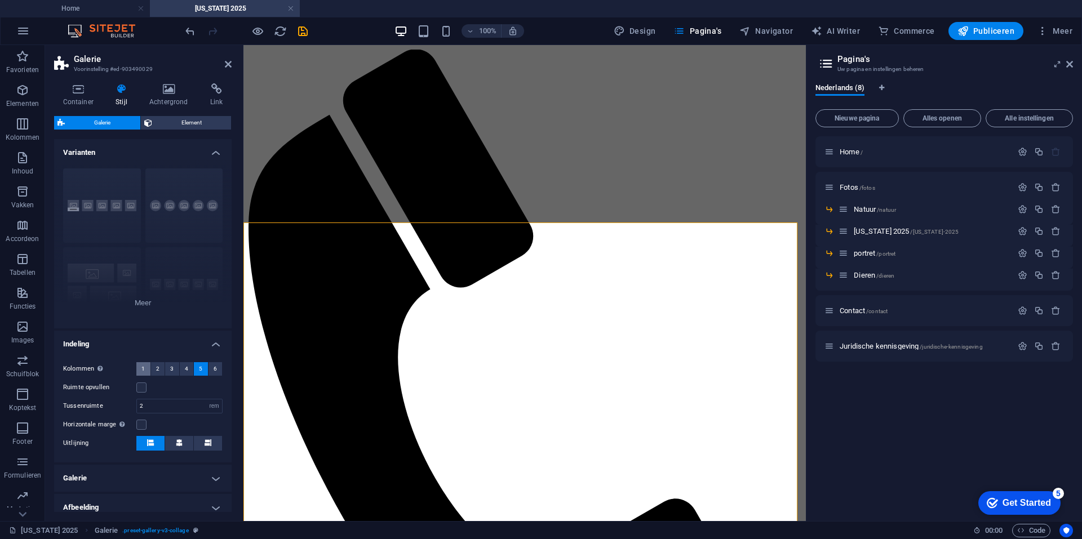
click at [143, 368] on span "1" at bounding box center [142, 369] width 3 height 14
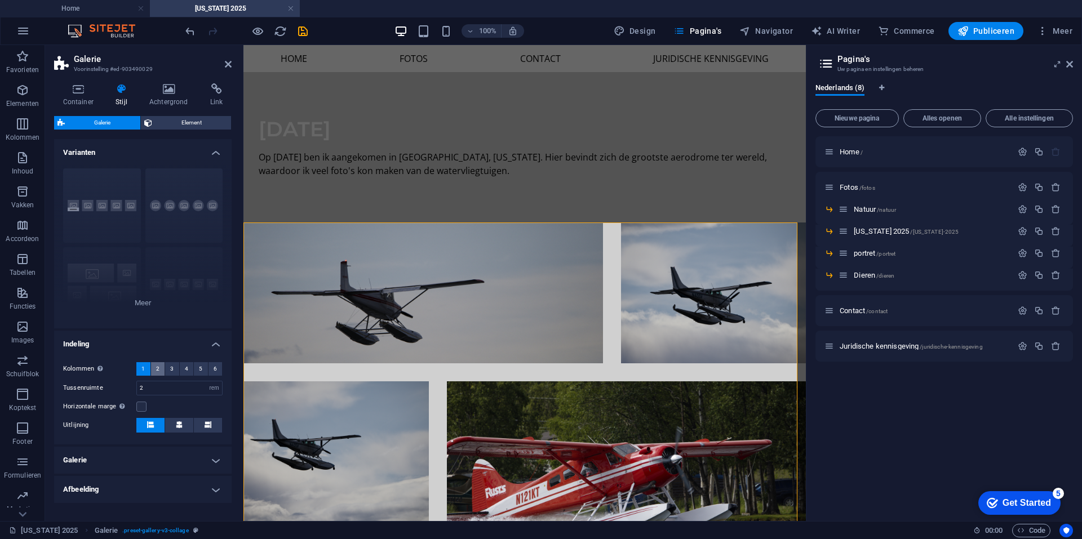
click at [157, 370] on span "2" at bounding box center [157, 369] width 3 height 14
click at [192, 370] on button "4" at bounding box center [187, 369] width 14 height 14
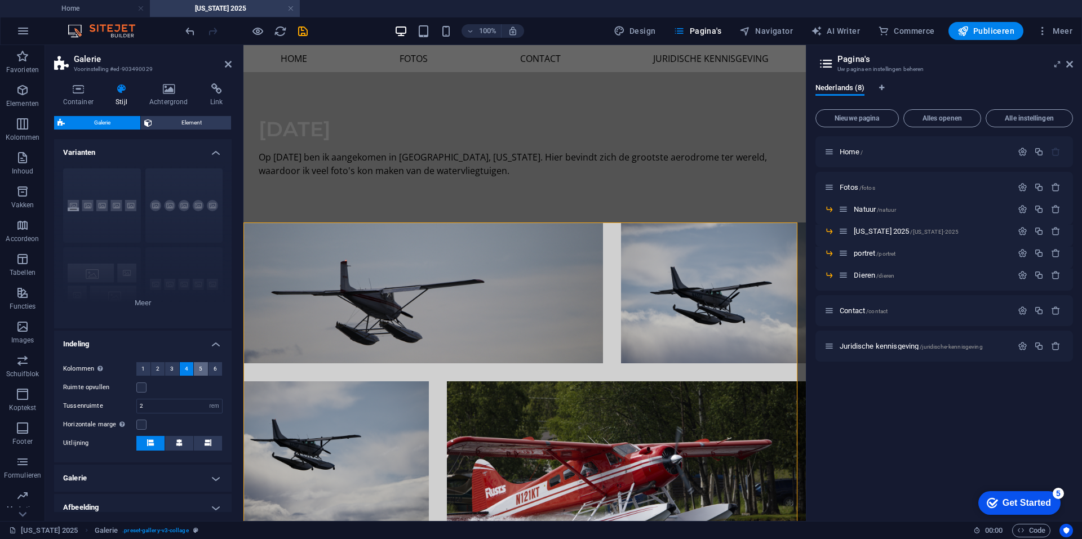
click at [199, 369] on span "5" at bounding box center [200, 369] width 3 height 14
click at [141, 387] on label at bounding box center [141, 388] width 10 height 10
click at [0, 0] on input "Ruimte opvullen" at bounding box center [0, 0] width 0 height 0
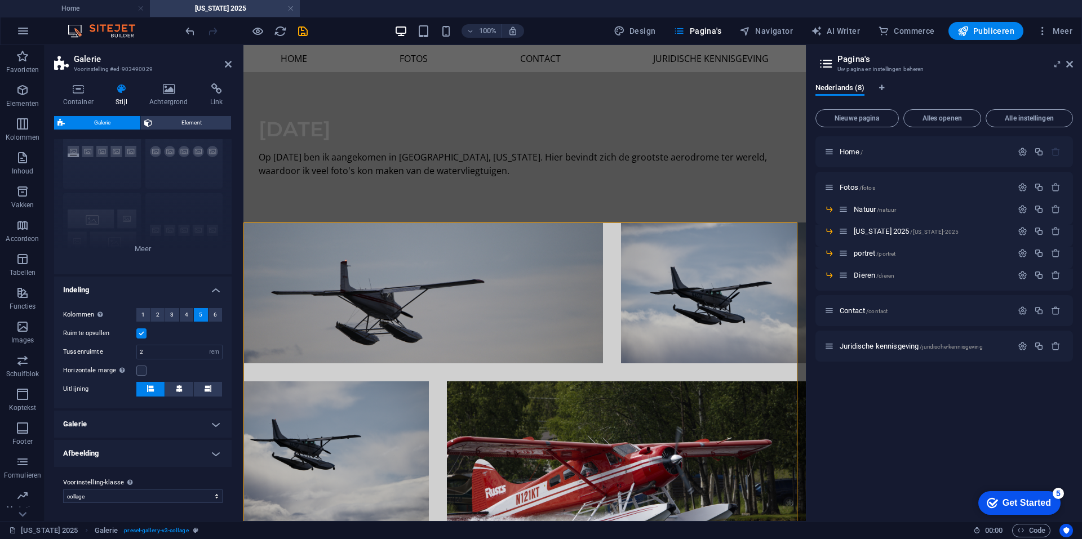
click at [145, 416] on h4 "Galerie" at bounding box center [143, 424] width 178 height 27
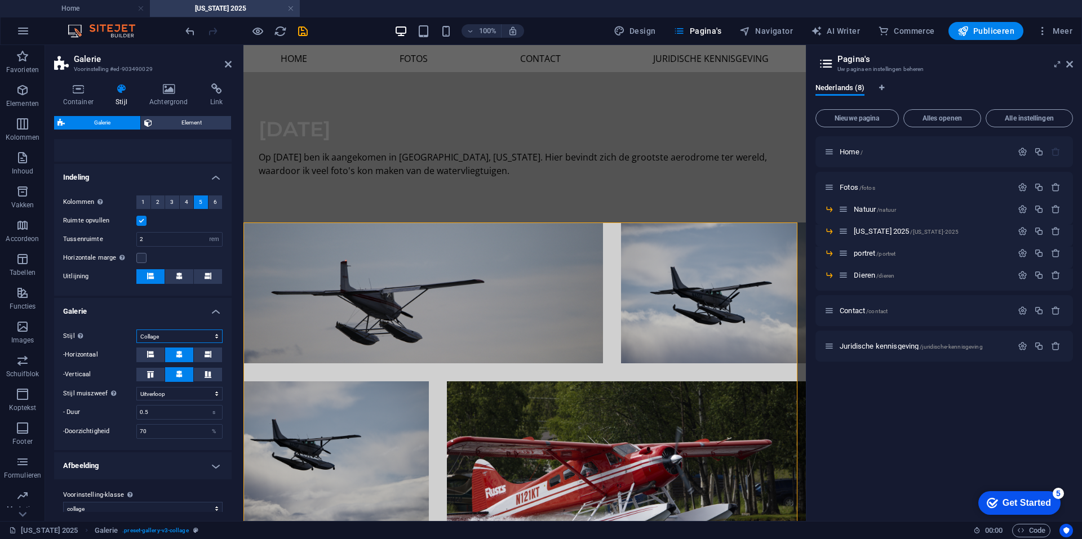
click at [155, 336] on select "Standaard Grid Omgekeerde grid Verschoven grid Collage" at bounding box center [179, 337] width 86 height 14
click at [167, 334] on select "Standaard Grid Omgekeerde grid Verschoven grid Collage" at bounding box center [179, 337] width 86 height 14
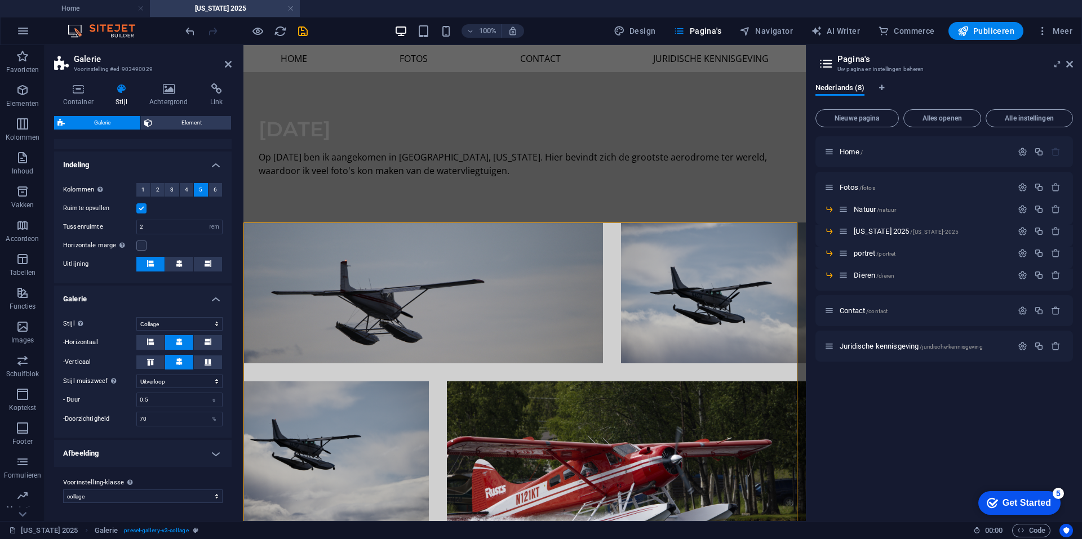
click at [166, 456] on h4 "Afbeelding" at bounding box center [143, 453] width 178 height 27
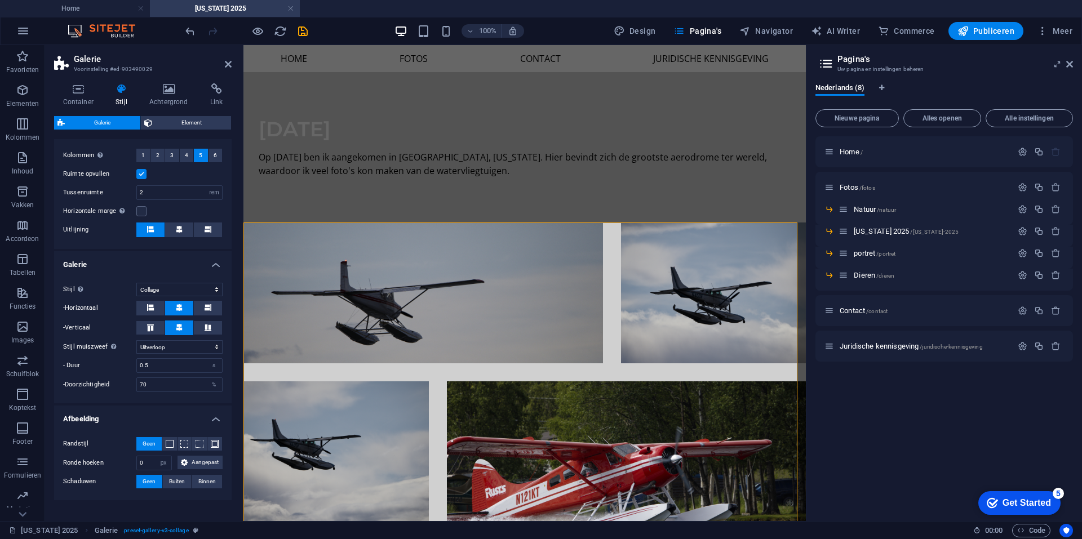
scroll to position [247, 0]
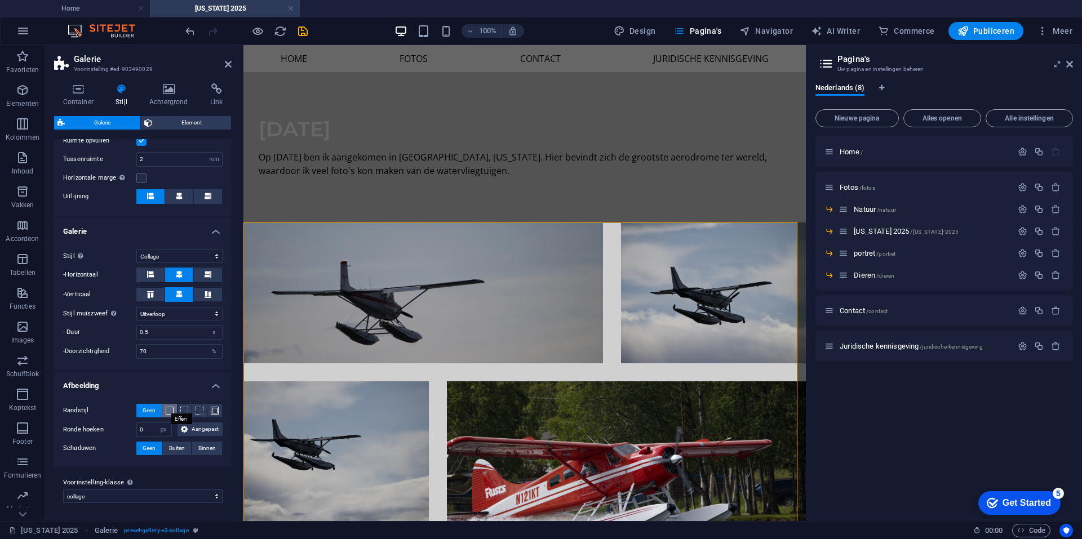
click at [170, 410] on span at bounding box center [170, 411] width 8 height 8
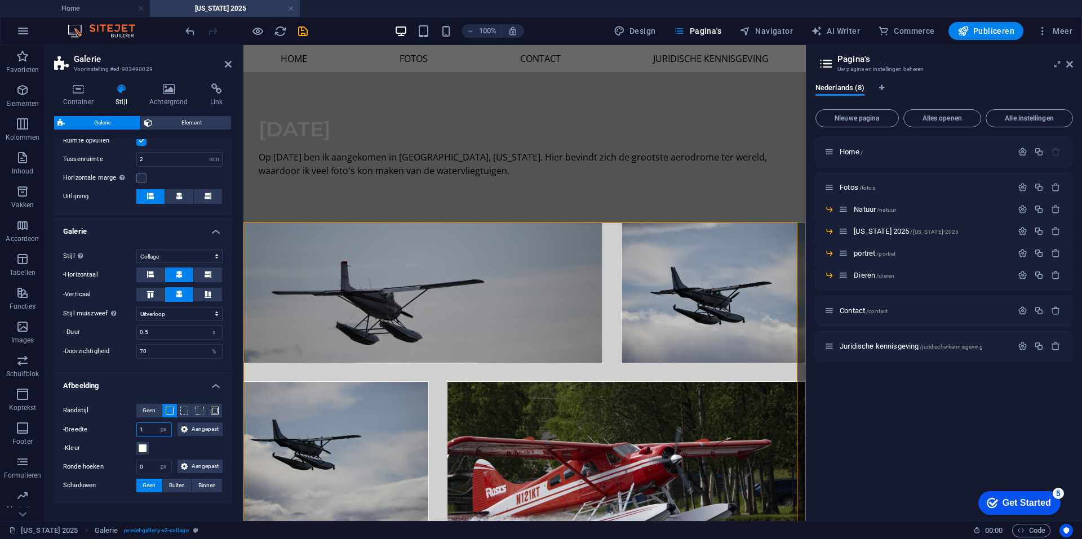
drag, startPoint x: 147, startPoint y: 425, endPoint x: 85, endPoint y: 421, distance: 62.2
click at [85, 421] on div "Randstijl Geen -Breedte 1 px rem vh vw Aangepast Aangepast 1 px rem vh vw 1 px …" at bounding box center [143, 449] width 182 height 112
click at [117, 416] on label "Randstijl" at bounding box center [99, 411] width 73 height 14
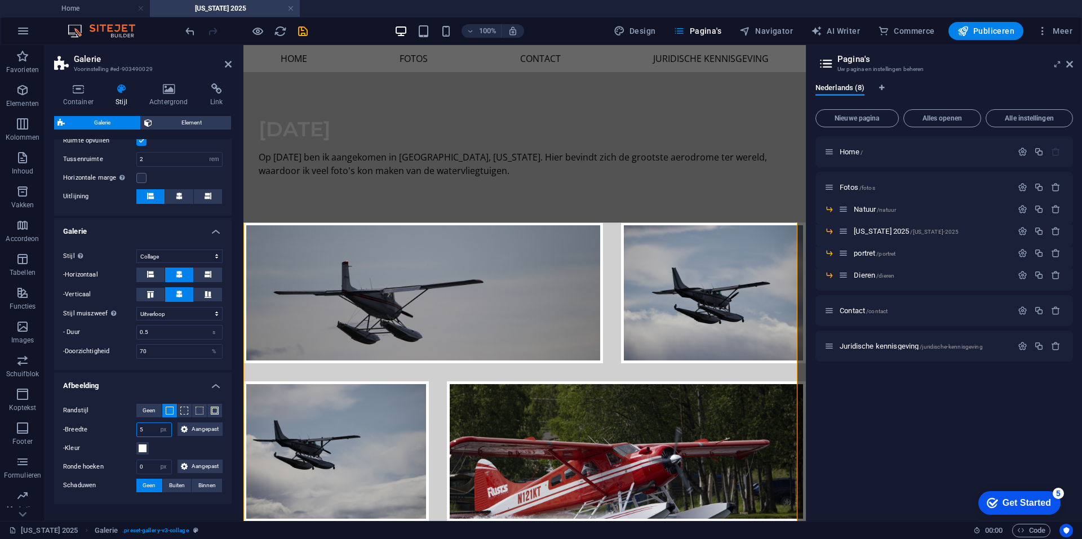
drag, startPoint x: 144, startPoint y: 431, endPoint x: 71, endPoint y: 426, distance: 72.9
click at [104, 429] on div "-Breedte 5 px rem vh vw Aangepast Aangepast" at bounding box center [143, 430] width 160 height 15
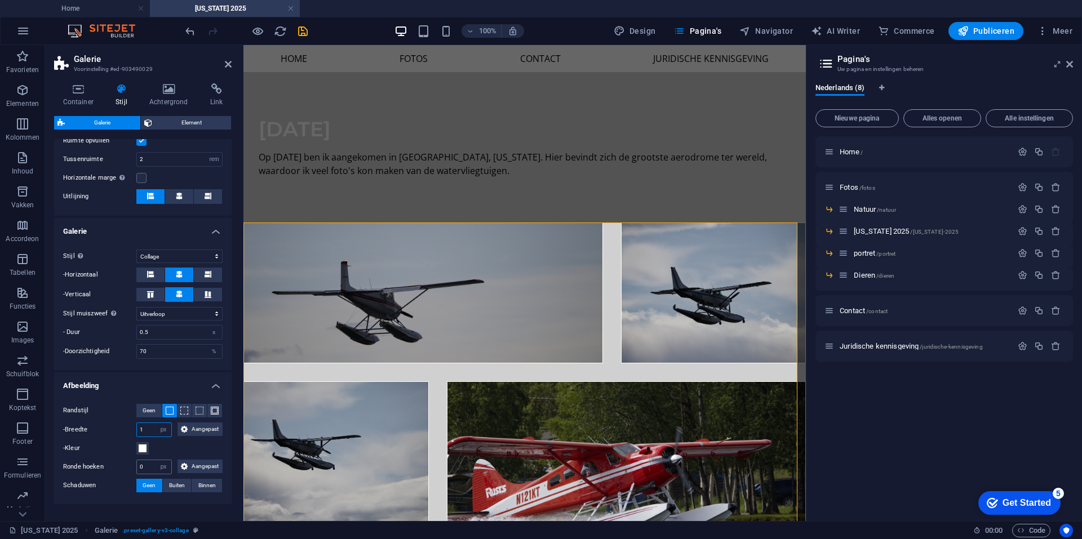
type input "1"
drag, startPoint x: 148, startPoint y: 468, endPoint x: 104, endPoint y: 466, distance: 44.6
click at [105, 466] on div "Ronde hoeken 0 px rem % vh vw Aangepast Aangepast" at bounding box center [143, 467] width 160 height 15
click at [122, 454] on label "-Kleur" at bounding box center [99, 449] width 73 height 14
click at [136, 454] on button "-Kleur" at bounding box center [142, 448] width 12 height 12
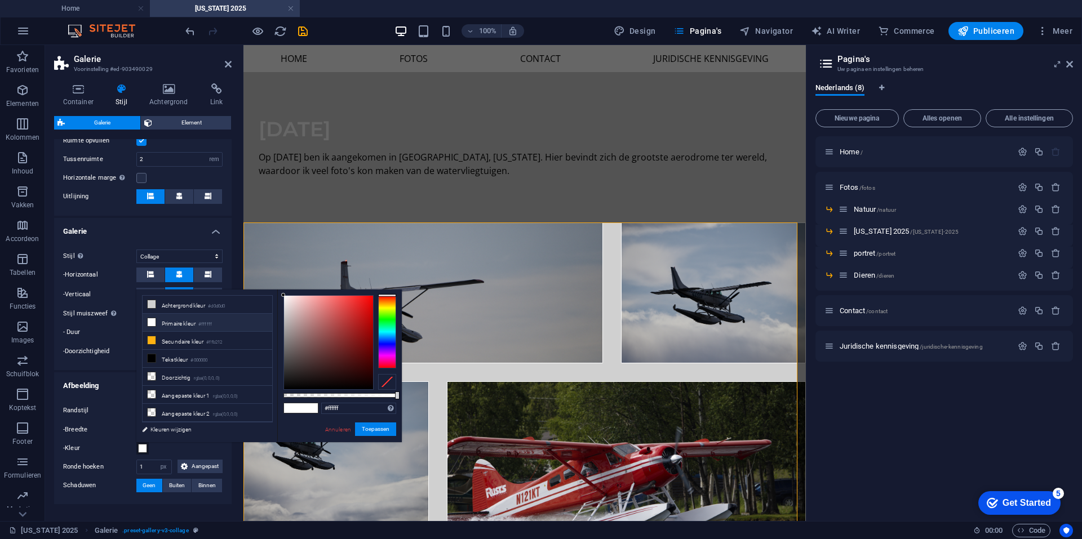
click at [116, 465] on label "Ronde hoeken" at bounding box center [99, 468] width 73 height 14
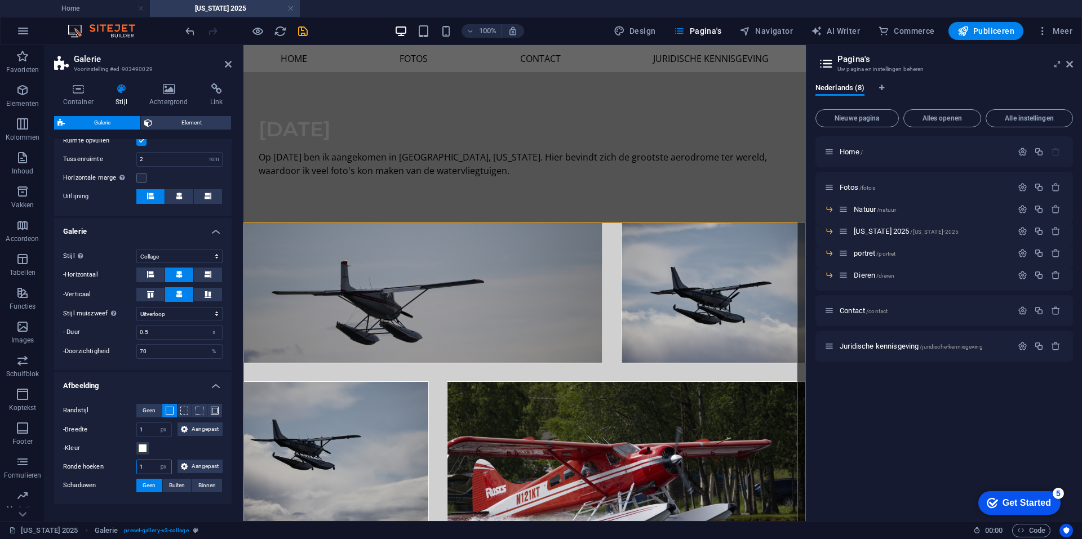
drag, startPoint x: 147, startPoint y: 466, endPoint x: 104, endPoint y: 463, distance: 43.5
click at [104, 463] on div "Ronde hoeken 1 px rem % vh vw Aangepast Aangepast" at bounding box center [143, 467] width 160 height 15
type input "5"
click at [110, 463] on label "Ronde hoeken" at bounding box center [99, 468] width 73 height 14
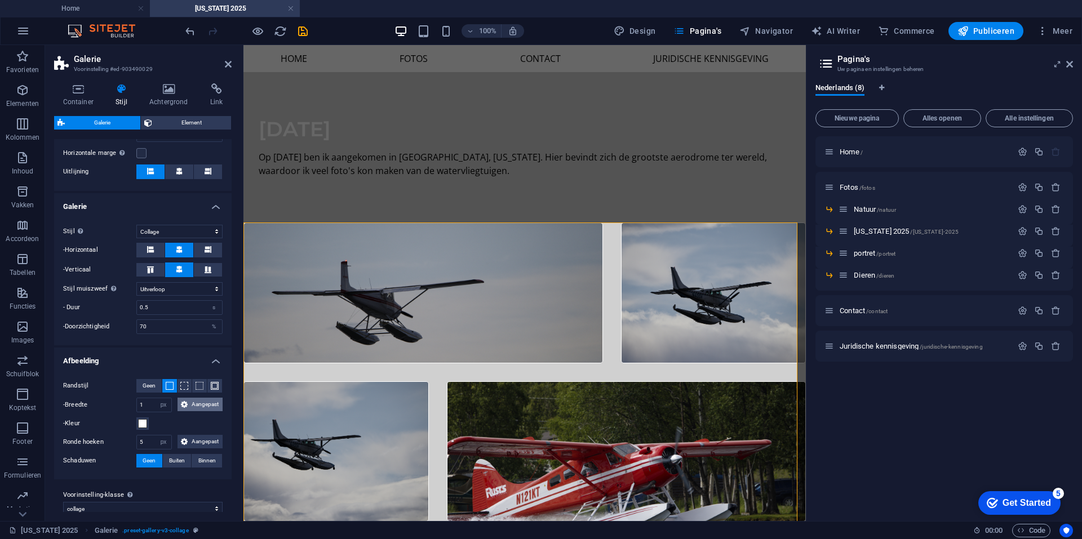
scroll to position [284, 0]
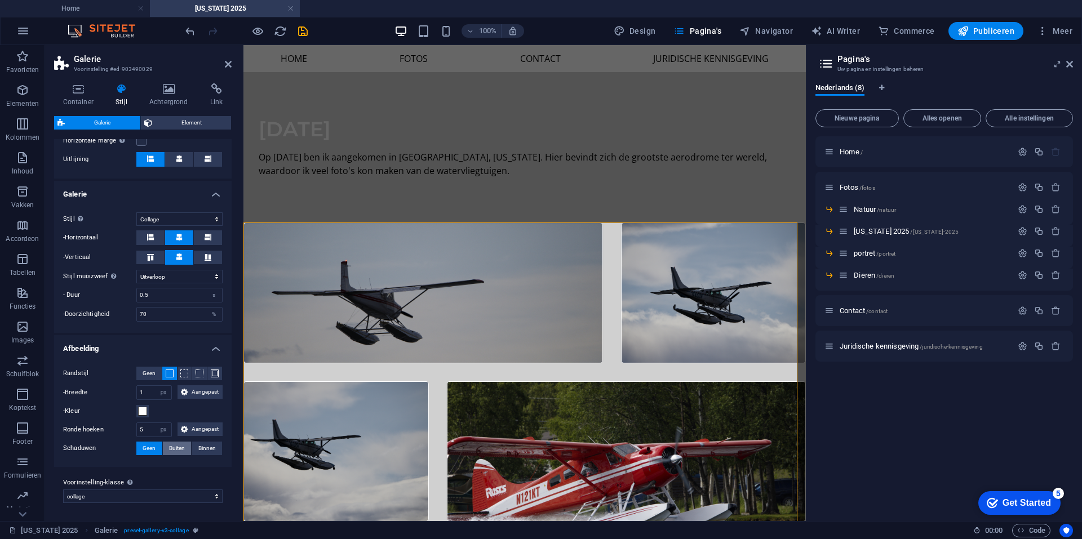
click at [184, 449] on button "Buiten" at bounding box center [177, 449] width 29 height 14
type input "2"
type input "4"
click at [211, 449] on span "Binnen" at bounding box center [206, 449] width 17 height 14
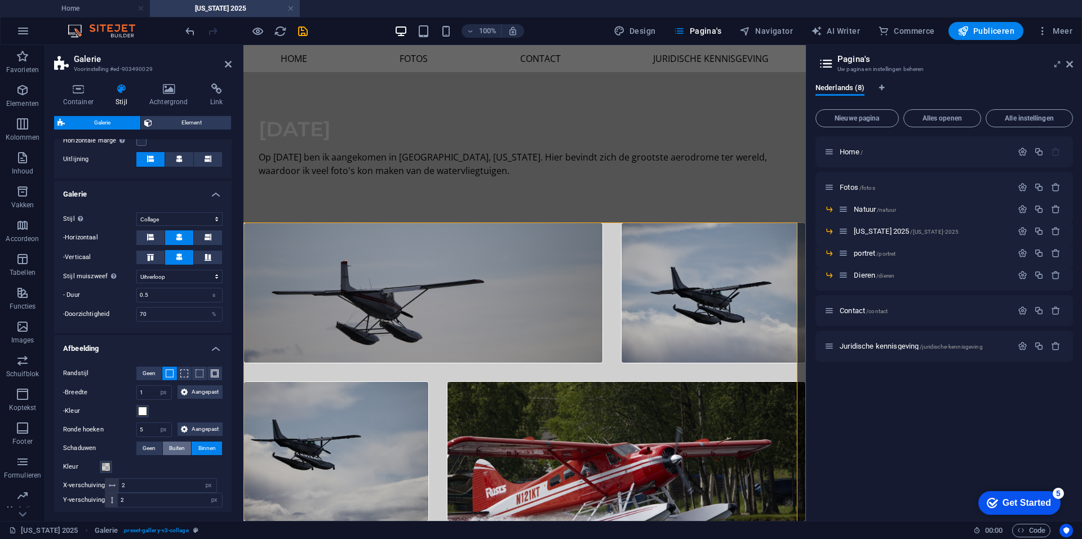
click at [184, 451] on button "Buiten" at bounding box center [177, 449] width 29 height 14
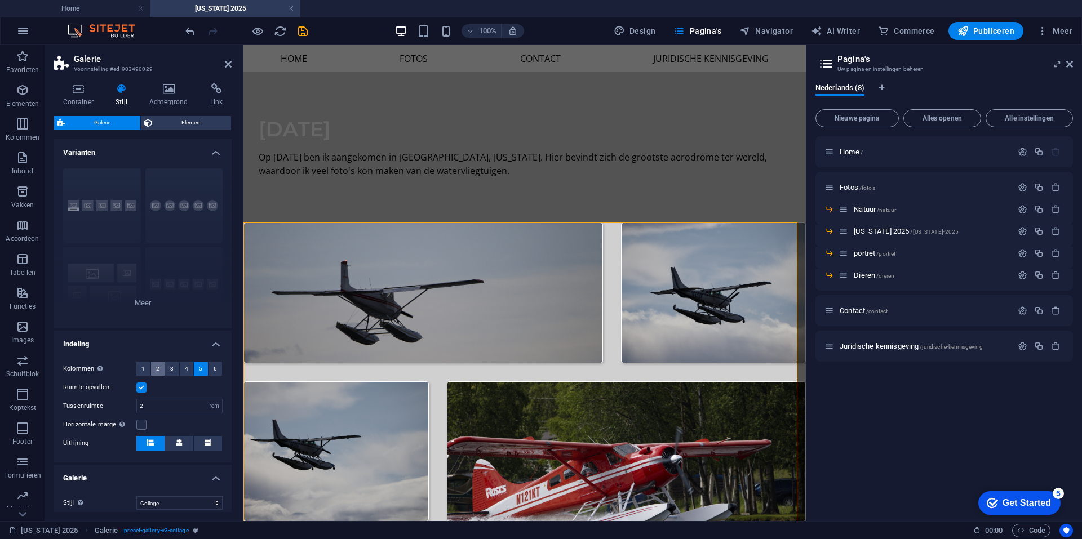
scroll to position [113, 0]
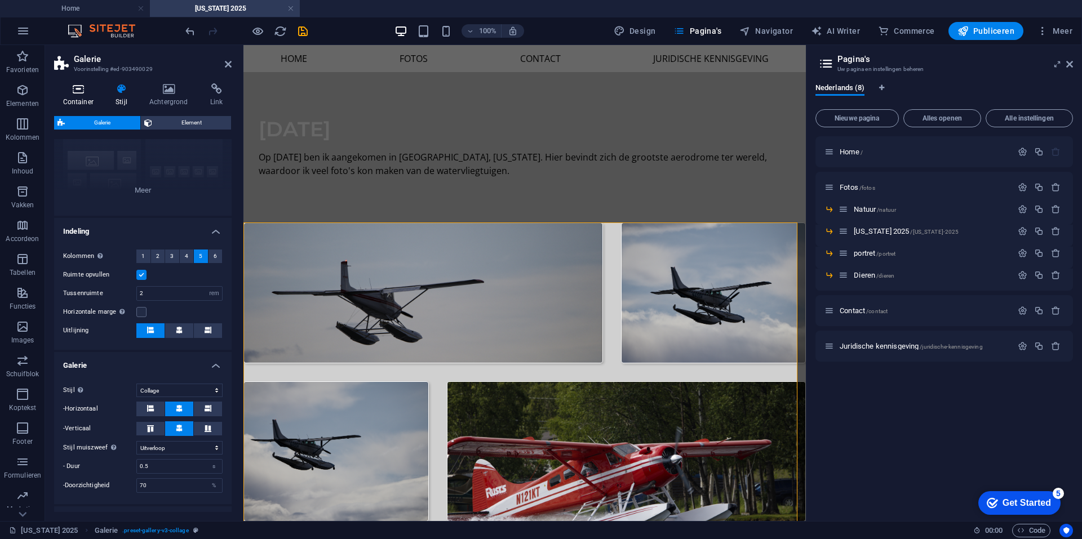
click at [86, 90] on icon at bounding box center [78, 88] width 48 height 11
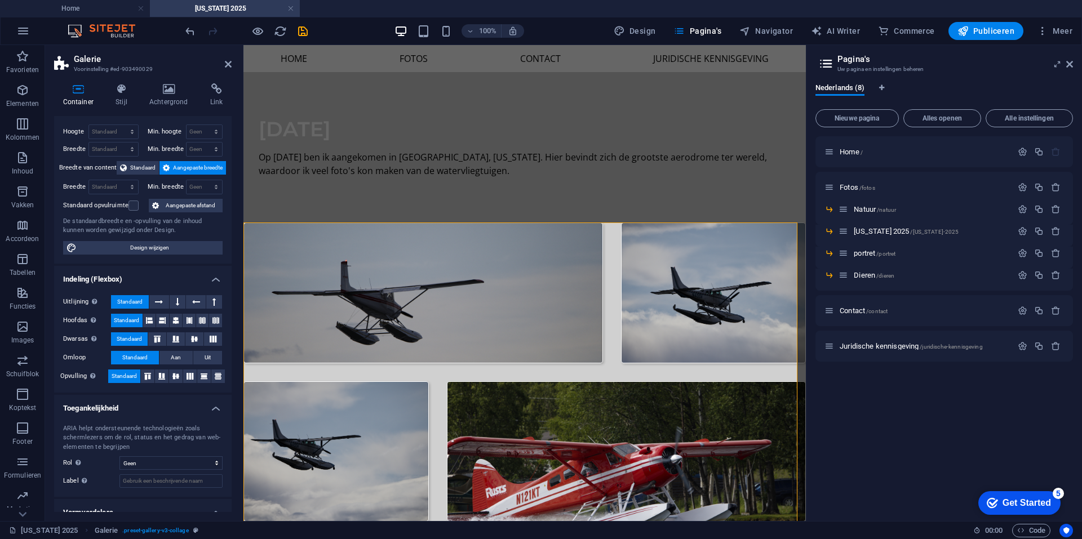
scroll to position [0, 0]
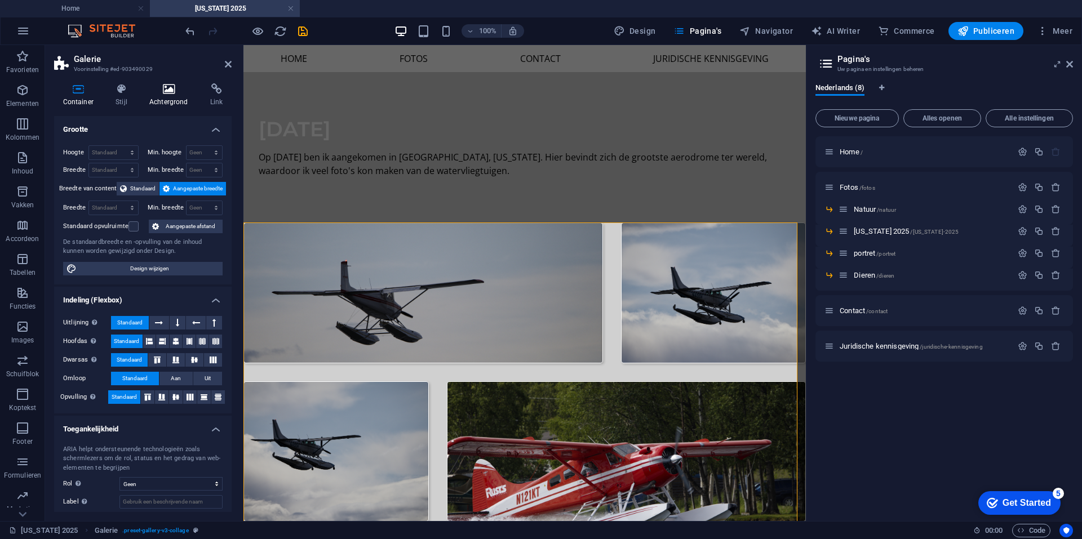
click at [172, 84] on icon at bounding box center [168, 88] width 56 height 11
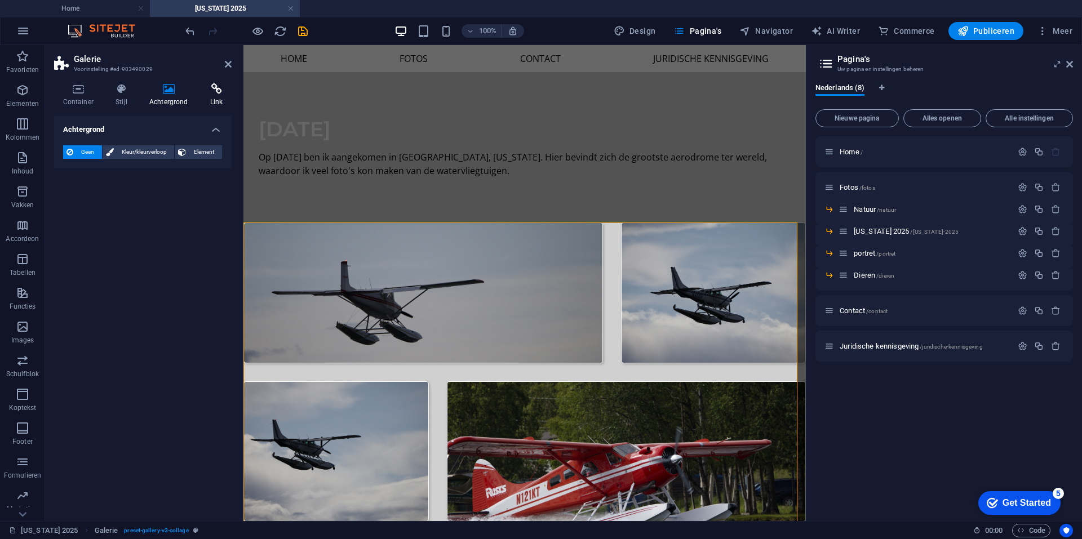
click at [209, 84] on icon at bounding box center [216, 88] width 30 height 11
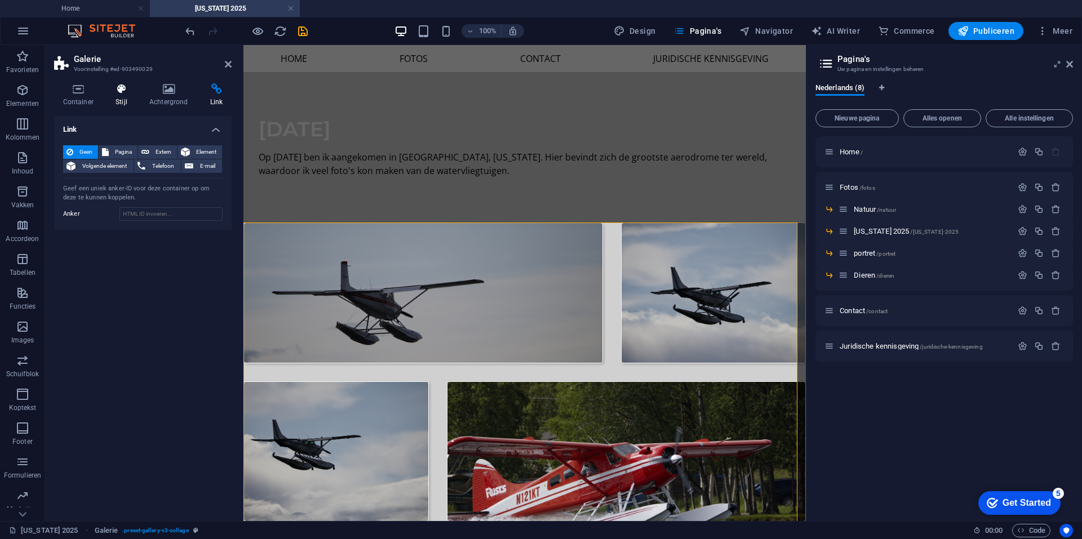
click at [117, 92] on icon at bounding box center [121, 88] width 29 height 11
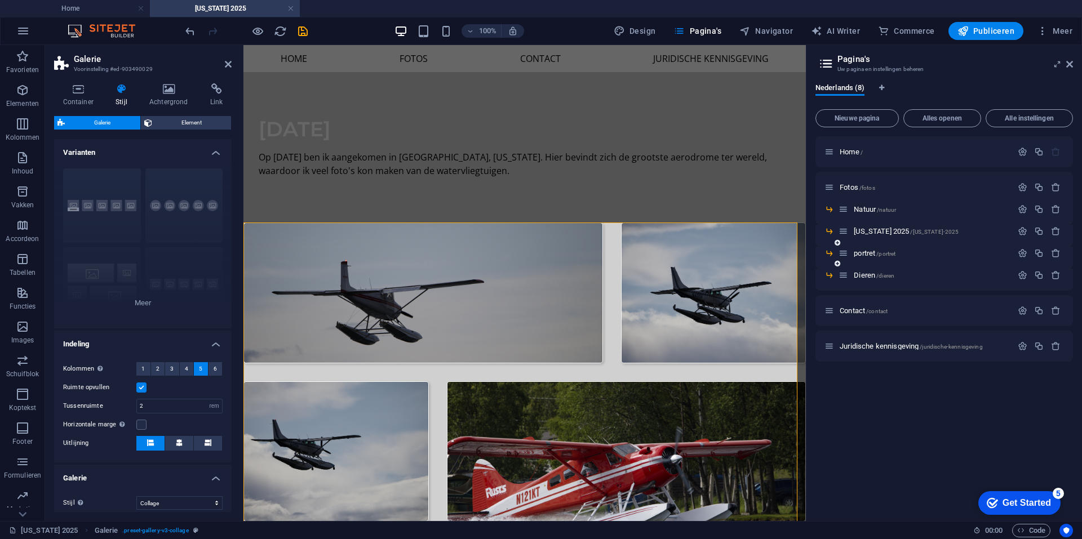
click at [903, 249] on div "portret /portret" at bounding box center [926, 253] width 174 height 13
click at [903, 251] on p "portret /portret" at bounding box center [931, 253] width 155 height 7
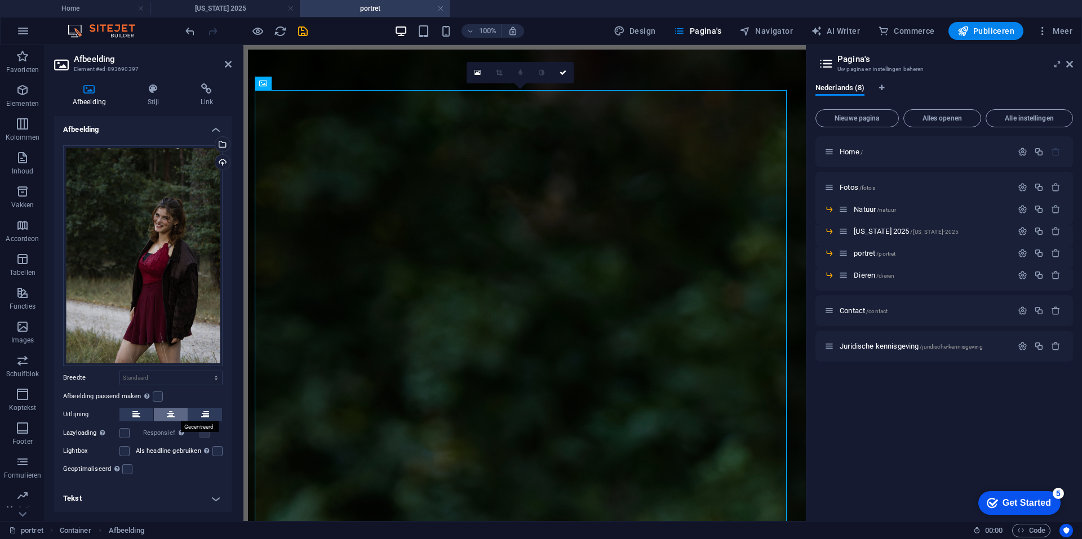
click at [175, 415] on button at bounding box center [171, 415] width 34 height 14
click at [174, 382] on select "Standaard auto px rem % em vh vw" at bounding box center [171, 378] width 102 height 14
click at [180, 371] on select "Standaard auto px rem % em vh vw" at bounding box center [171, 378] width 102 height 14
click at [157, 82] on div "Afbeelding Stijl Link Afbeelding Sleep bestanden hierheen, klik om bestanden te…" at bounding box center [143, 297] width 196 height 447
click at [158, 91] on icon at bounding box center [153, 88] width 48 height 11
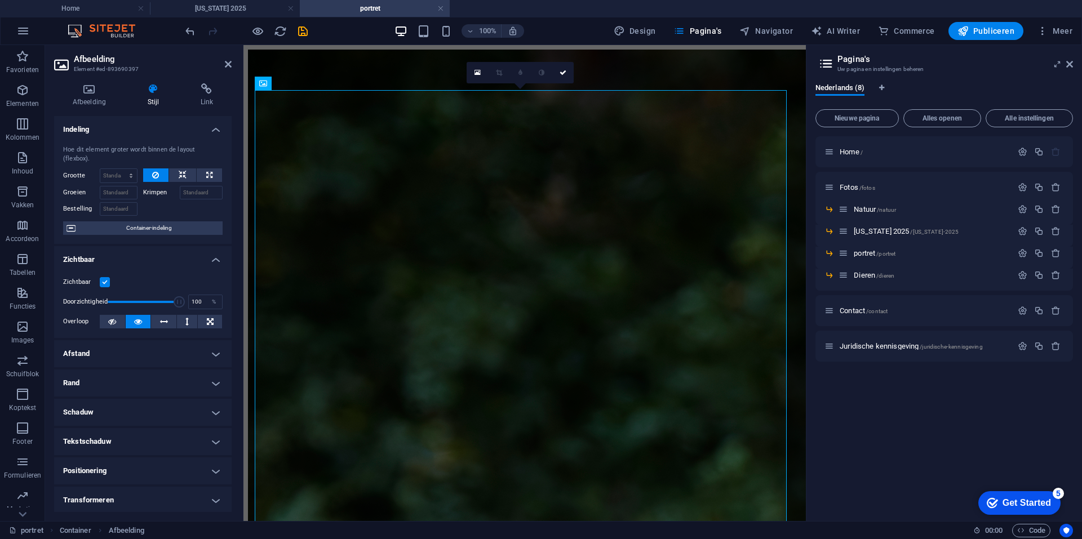
click at [115, 384] on h4 "Rand" at bounding box center [143, 383] width 178 height 27
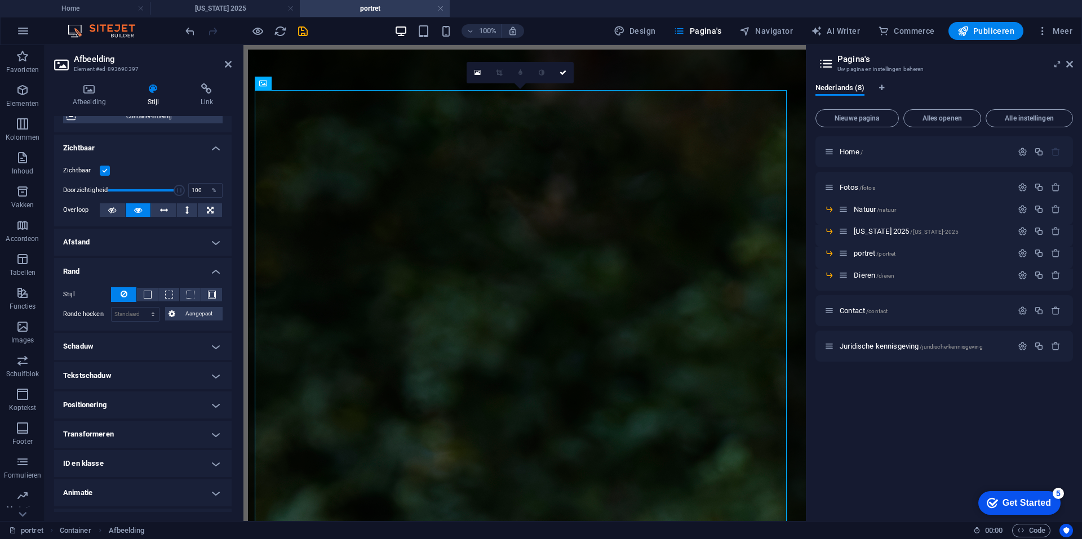
scroll to position [113, 0]
click at [145, 291] on span at bounding box center [148, 294] width 8 height 8
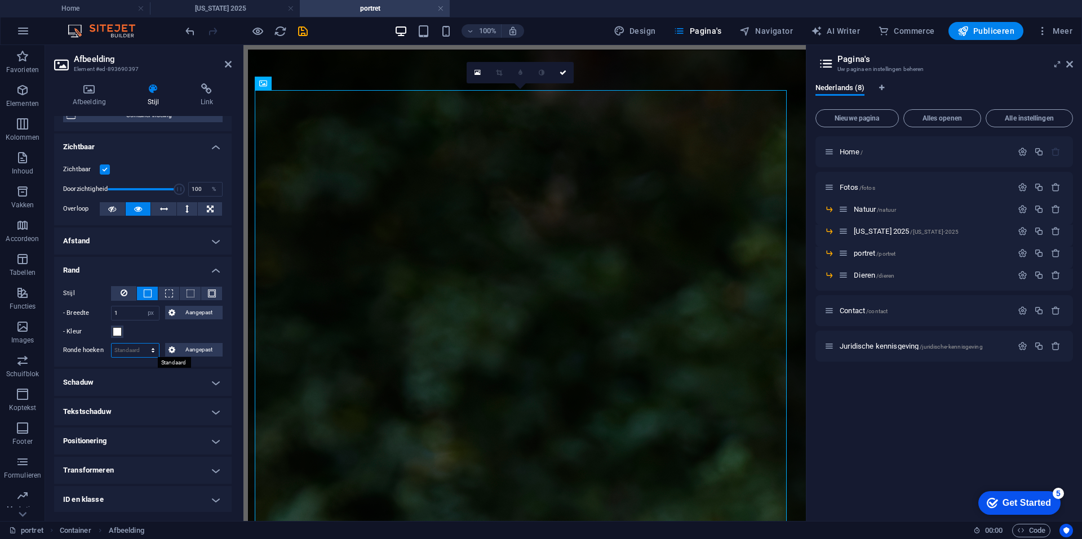
click at [131, 351] on select "Standaard px rem % vh vw Aangepast" at bounding box center [135, 351] width 47 height 14
select select "px"
click at [141, 344] on select "Standaard px rem % vh vw Aangepast" at bounding box center [135, 351] width 47 height 14
type input "5"
click at [144, 380] on h4 "Schaduw" at bounding box center [143, 382] width 178 height 27
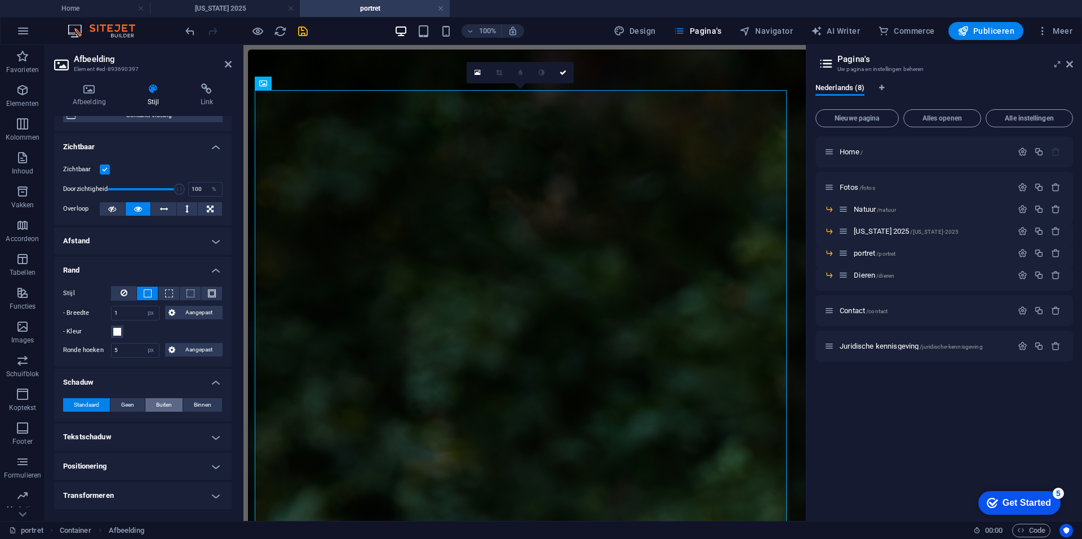
click at [160, 407] on span "Buiten" at bounding box center [164, 406] width 16 height 14
type input "2"
type input "4"
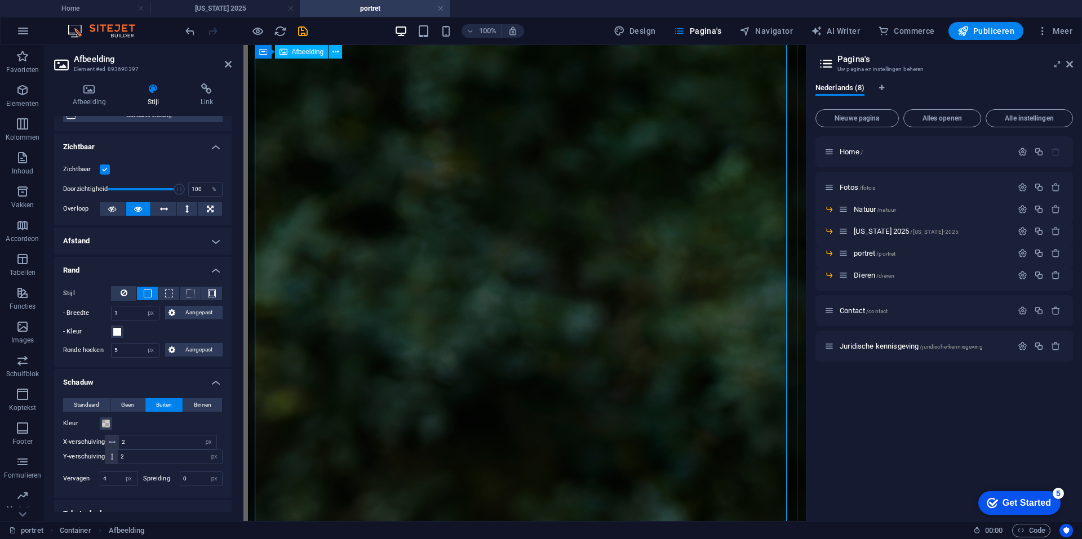
scroll to position [372, 0]
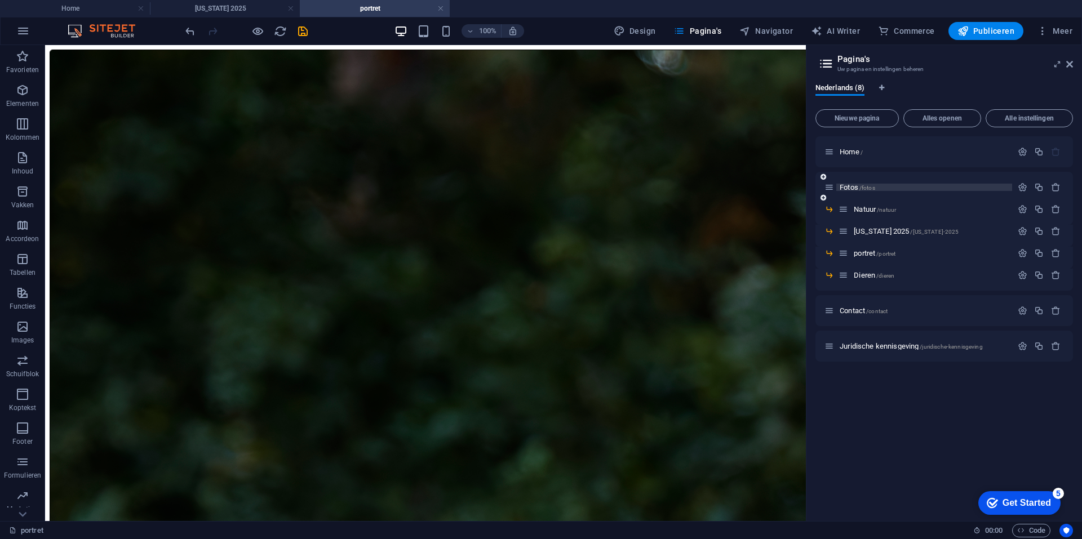
click at [905, 185] on p "Fotos /fotos" at bounding box center [924, 187] width 169 height 7
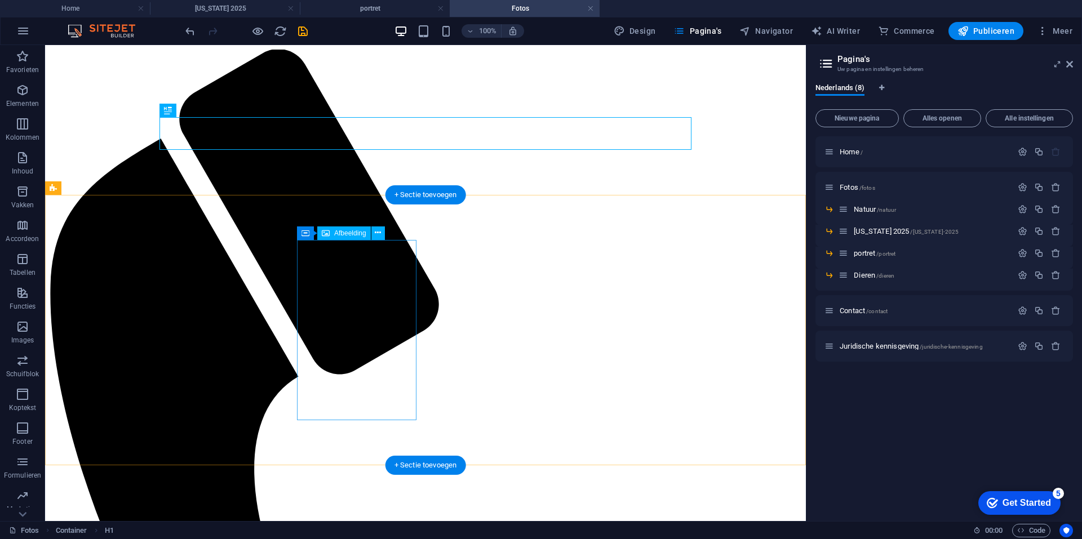
drag, startPoint x: 855, startPoint y: 270, endPoint x: 341, endPoint y: 288, distance: 514.4
select select "px"
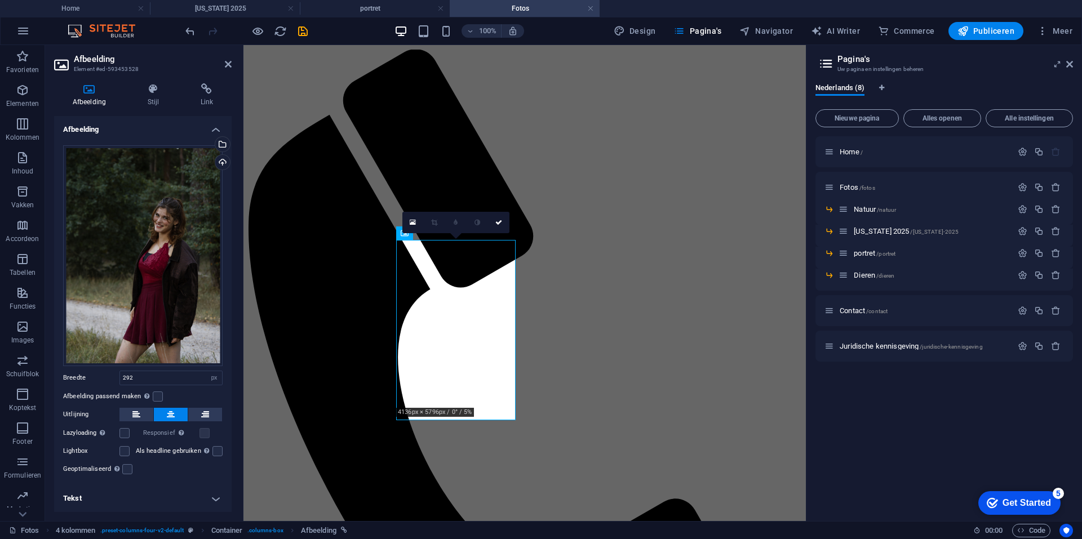
click at [138, 507] on h4 "Tekst" at bounding box center [143, 498] width 178 height 27
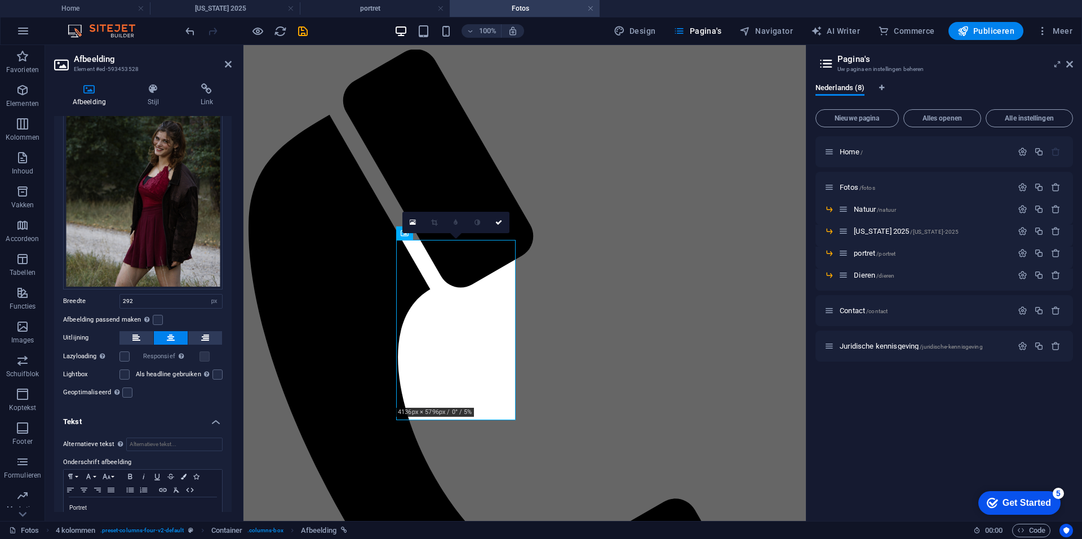
scroll to position [103, 0]
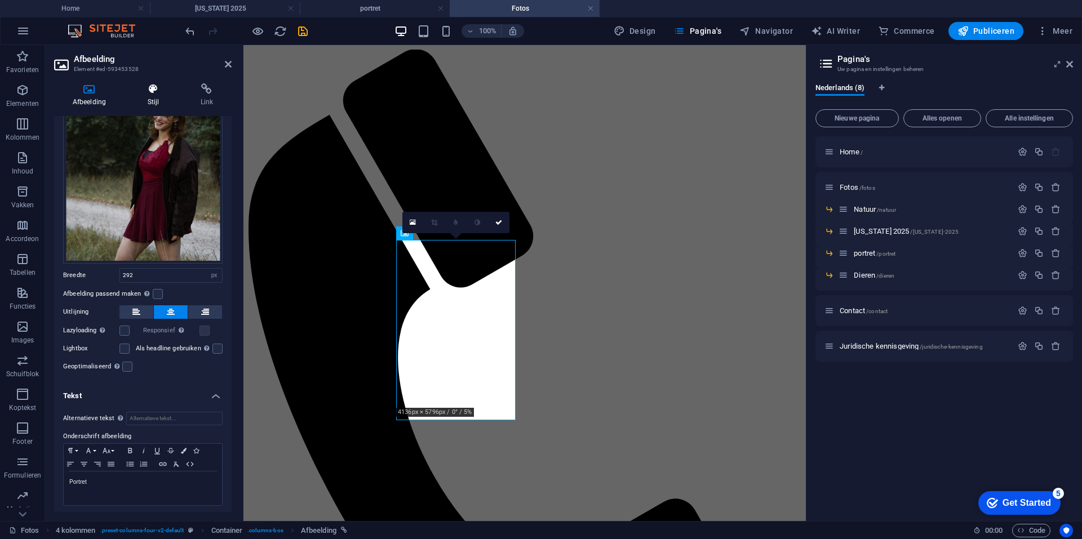
click at [147, 95] on h4 "Stijl" at bounding box center [155, 95] width 53 height 24
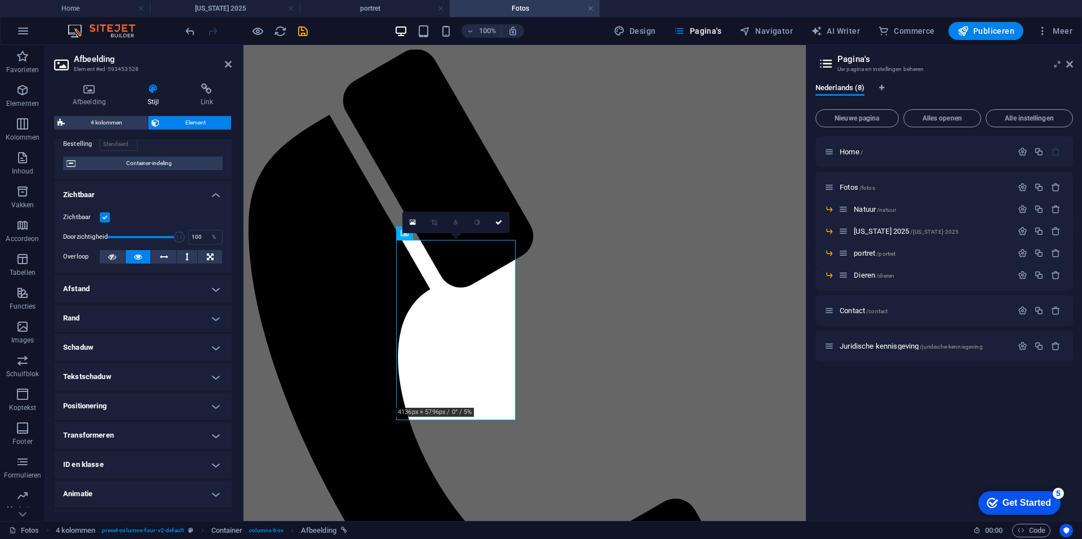
scroll to position [113, 0]
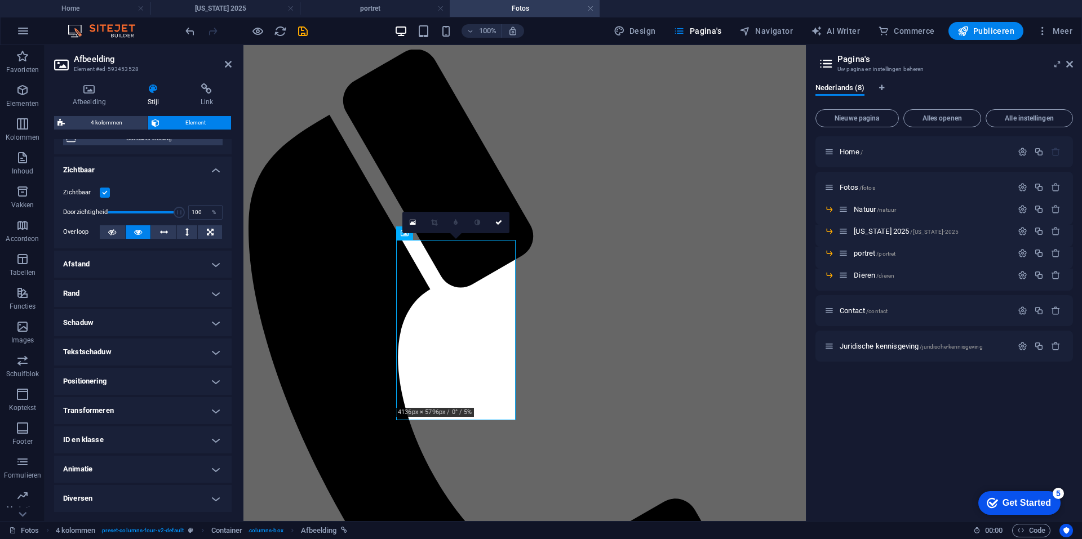
click at [112, 285] on h4 "Rand" at bounding box center [143, 293] width 178 height 27
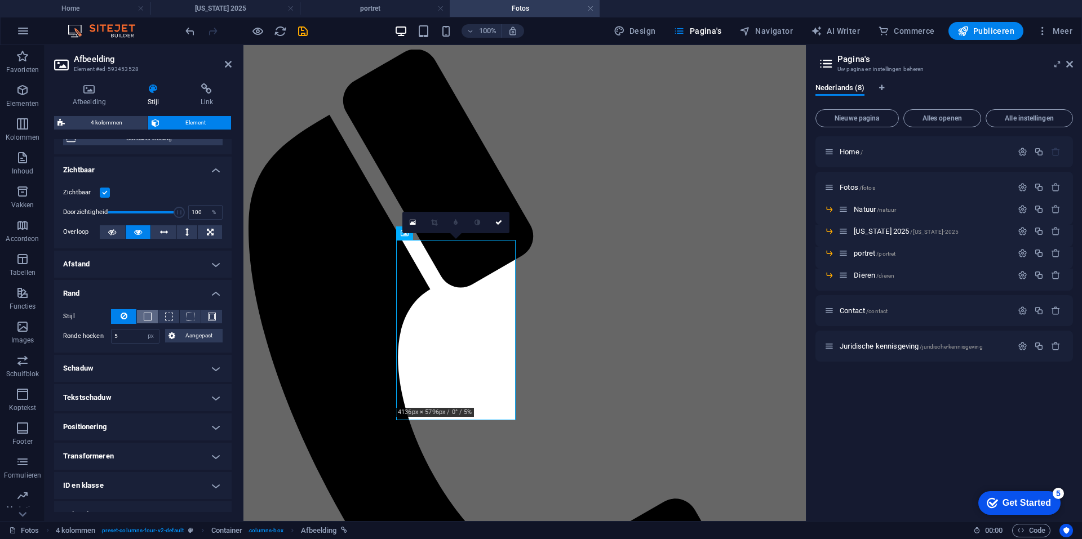
click at [150, 318] on span at bounding box center [148, 317] width 8 height 8
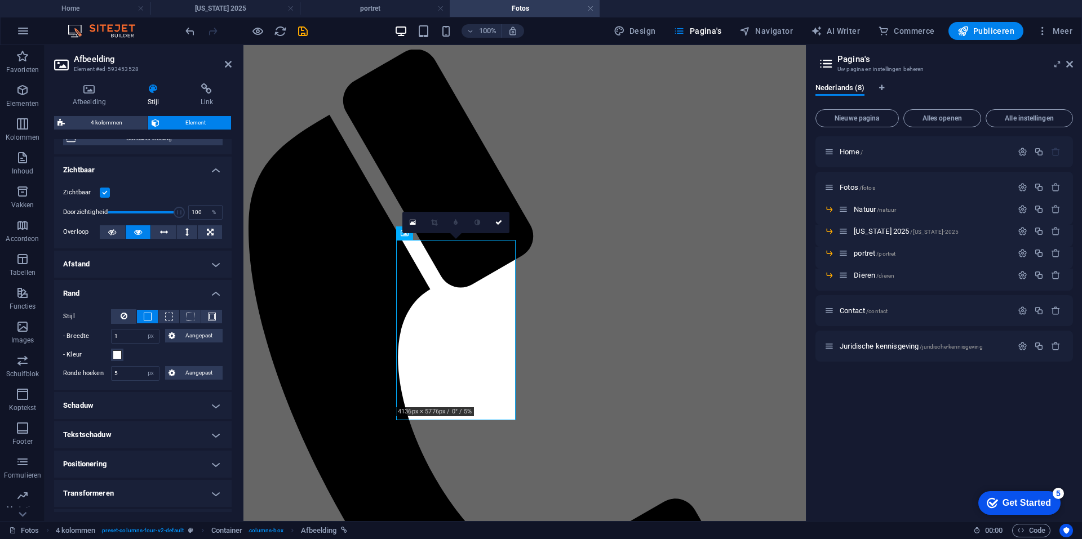
click at [135, 410] on h4 "Schaduw" at bounding box center [143, 405] width 178 height 27
click at [164, 431] on span "Buiten" at bounding box center [164, 429] width 16 height 14
type input "2"
type input "4"
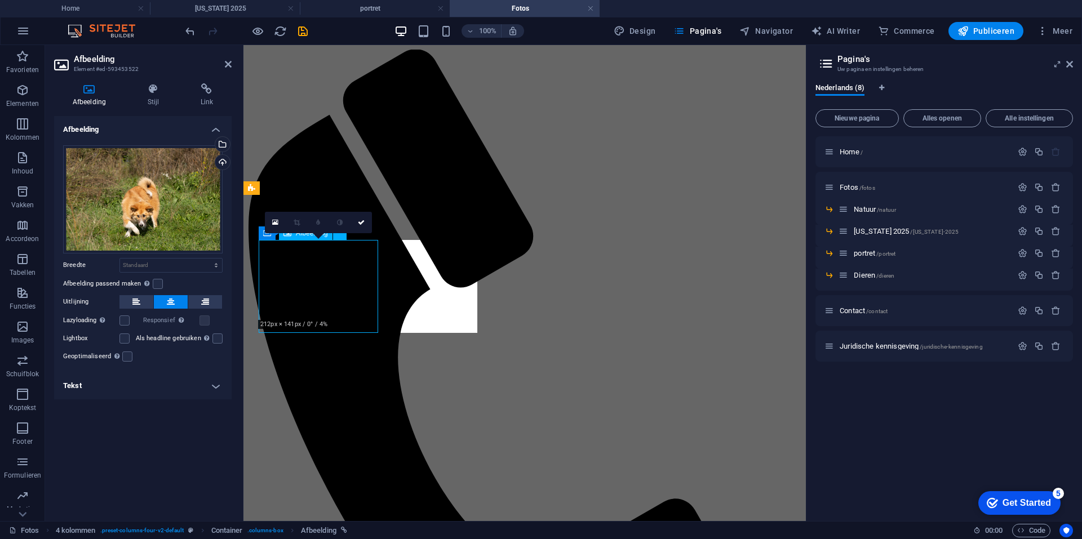
select select "px"
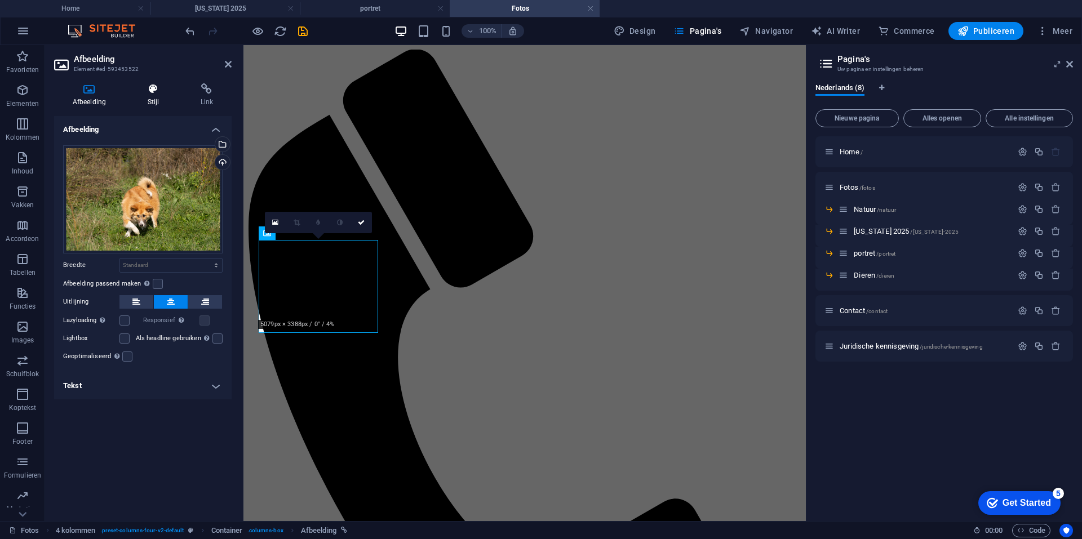
click at [153, 98] on h4 "Stijl" at bounding box center [155, 95] width 53 height 24
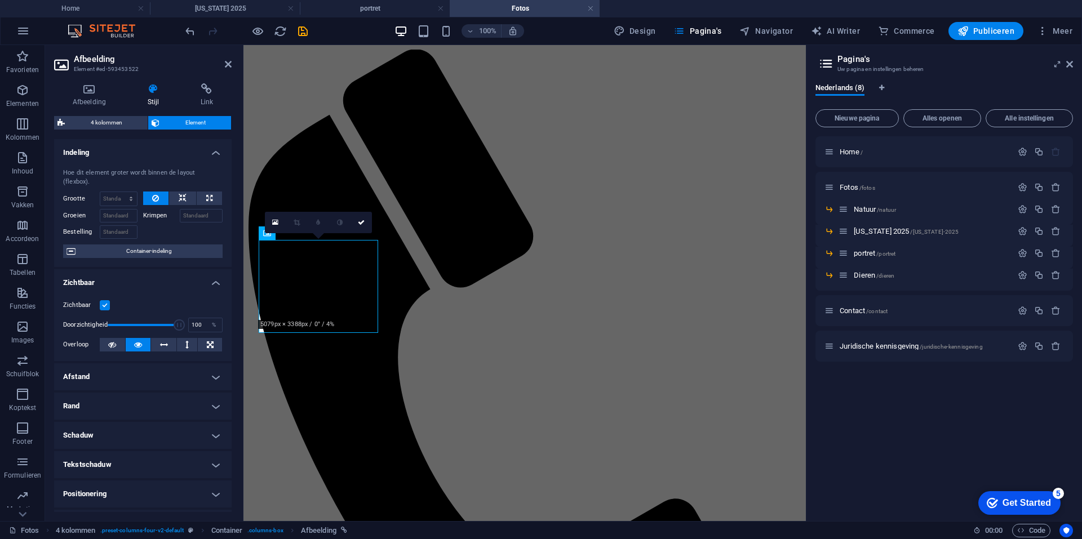
click at [123, 406] on h4 "Rand" at bounding box center [143, 406] width 178 height 27
click at [152, 430] on button at bounding box center [147, 430] width 21 height 14
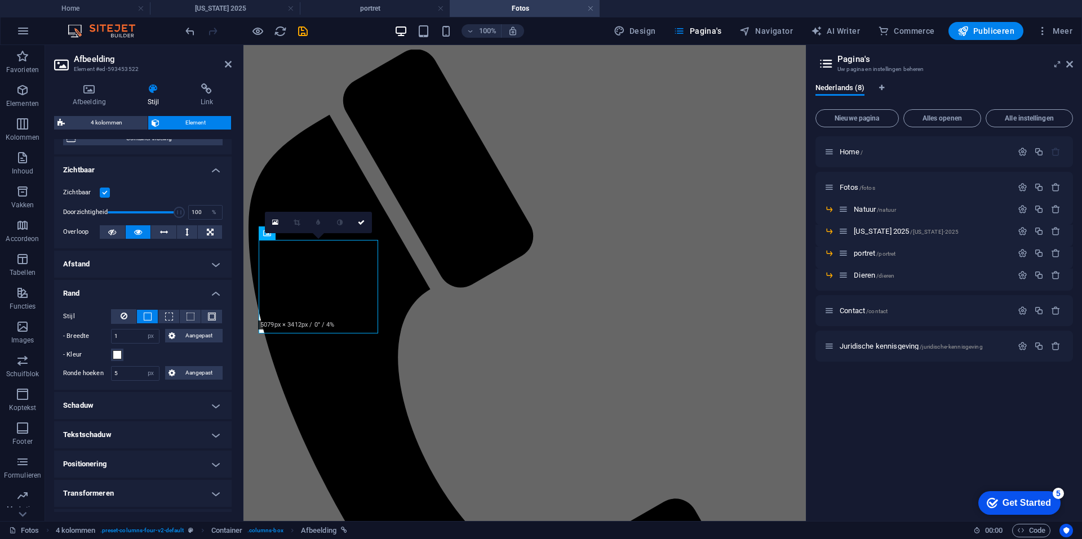
click at [126, 406] on h4 "Schaduw" at bounding box center [143, 405] width 178 height 27
drag, startPoint x: 161, startPoint y: 427, endPoint x: 178, endPoint y: 334, distance: 95.1
click at [161, 427] on span "Buiten" at bounding box center [164, 429] width 16 height 14
type input "2"
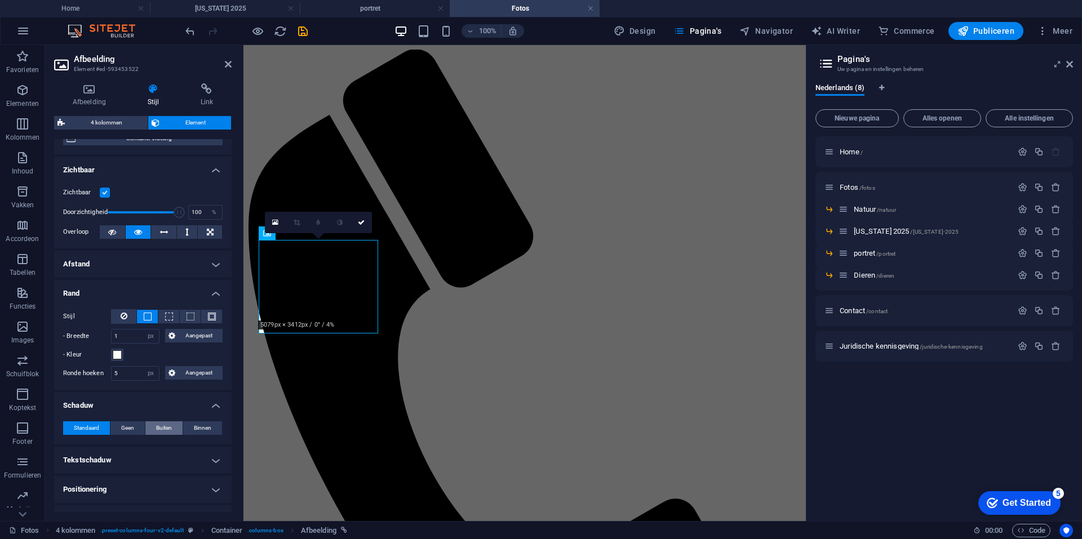
type input "4"
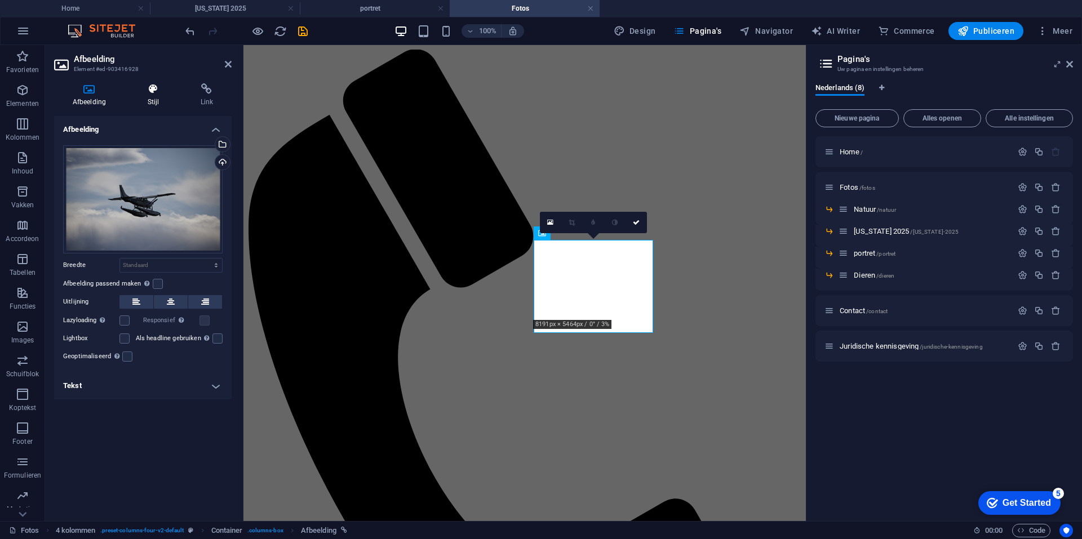
click at [152, 100] on h4 "Stijl" at bounding box center [155, 95] width 53 height 24
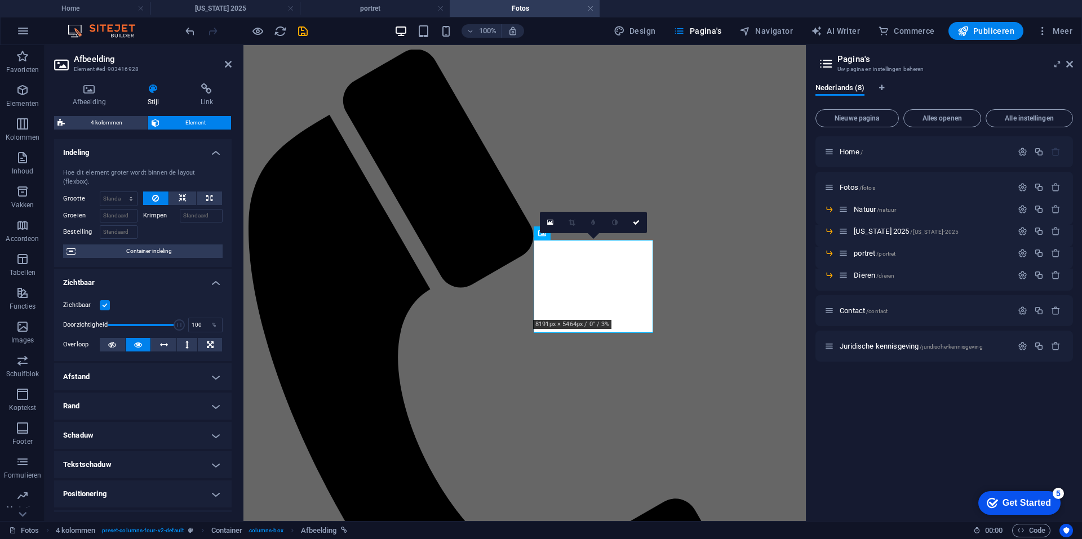
click at [139, 382] on h4 "Afstand" at bounding box center [143, 377] width 178 height 27
click at [132, 467] on h4 "Schaduw" at bounding box center [143, 480] width 178 height 27
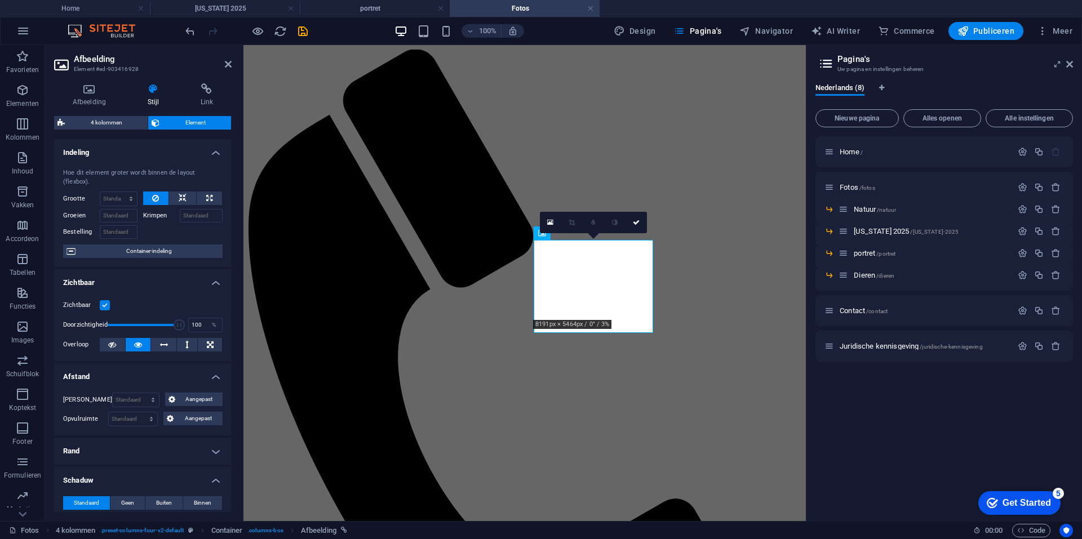
click at [139, 450] on h4 "Rand" at bounding box center [143, 451] width 178 height 27
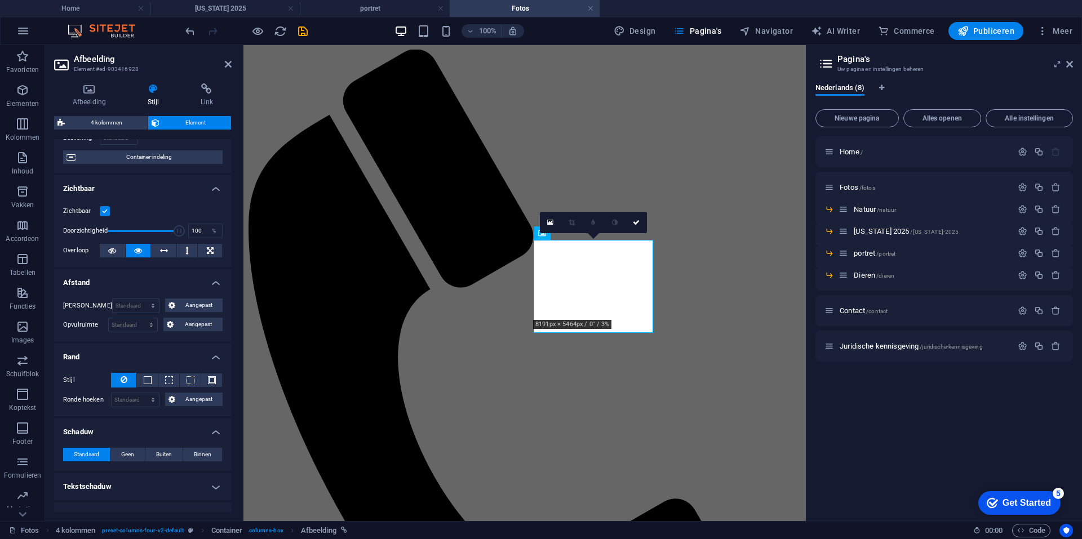
scroll to position [169, 0]
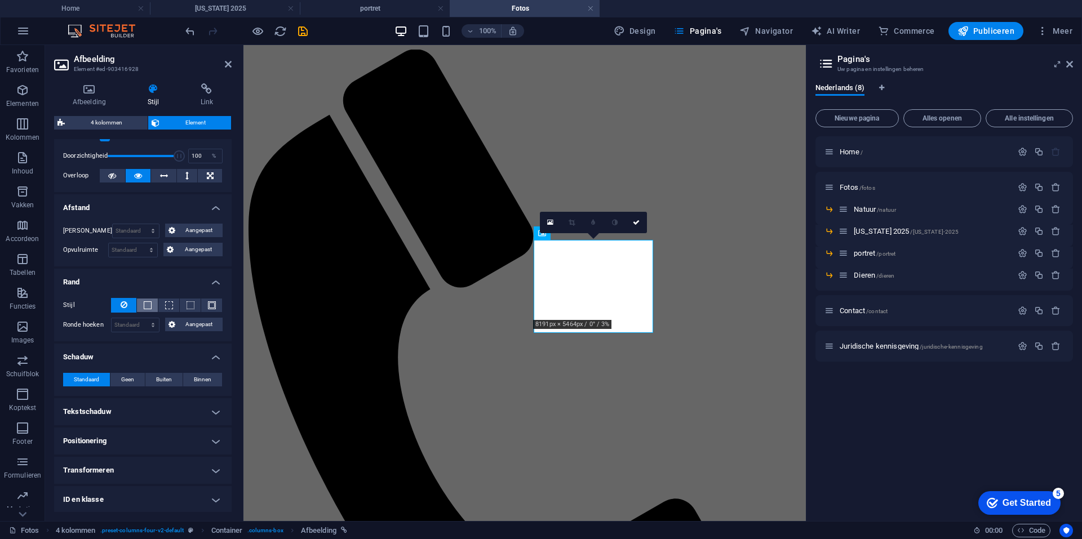
click at [149, 304] on span at bounding box center [148, 306] width 8 height 8
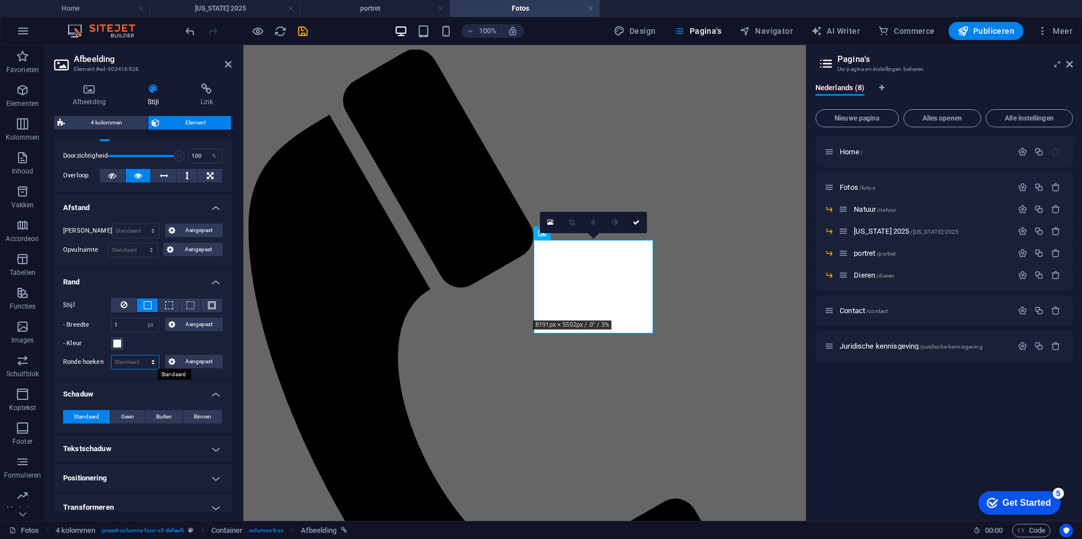
click at [134, 365] on select "Standaard px rem % vh vw Aangepast" at bounding box center [135, 363] width 47 height 14
select select "px"
click at [141, 356] on select "Standaard px rem % vh vw Aangepast" at bounding box center [135, 363] width 47 height 14
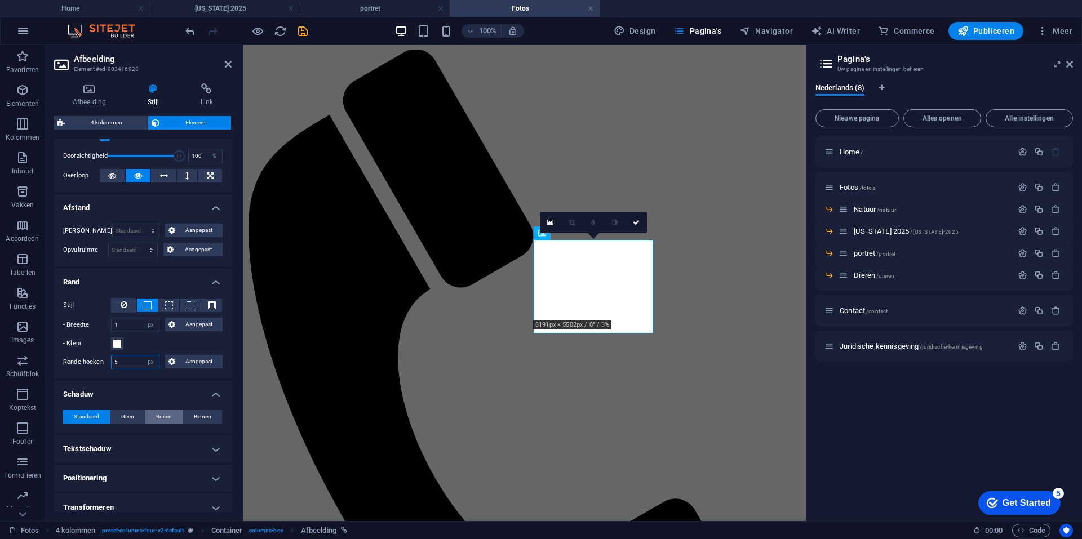
type input "5"
click at [167, 417] on span "Buiten" at bounding box center [164, 417] width 16 height 14
type input "2"
type input "4"
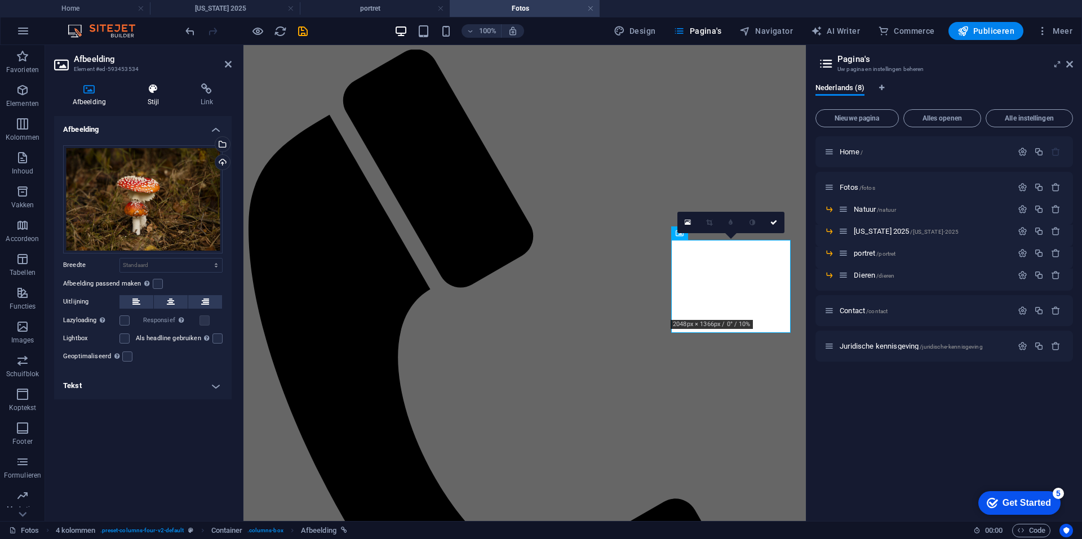
click at [148, 96] on h4 "Stijl" at bounding box center [155, 95] width 53 height 24
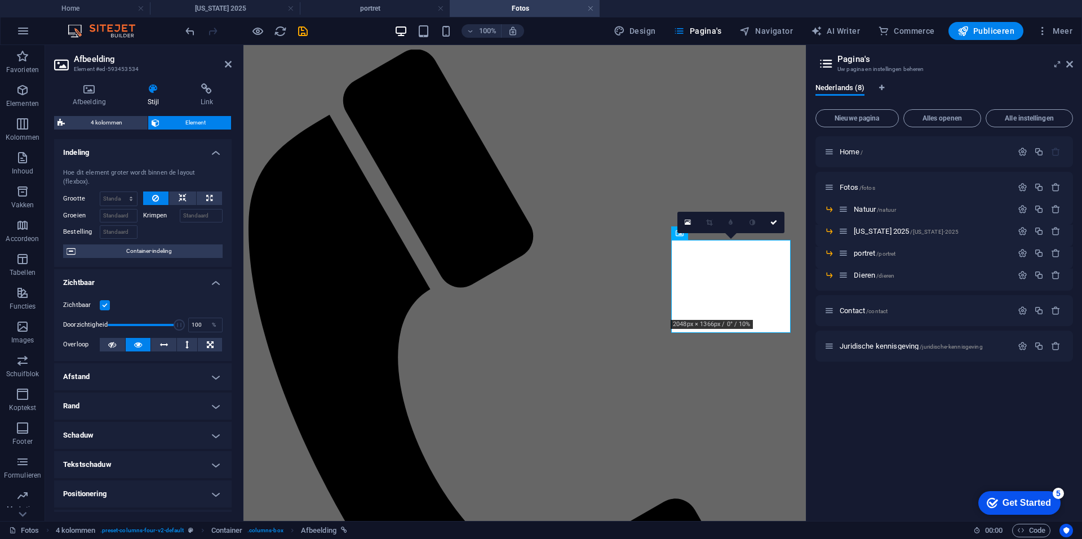
scroll to position [113, 0]
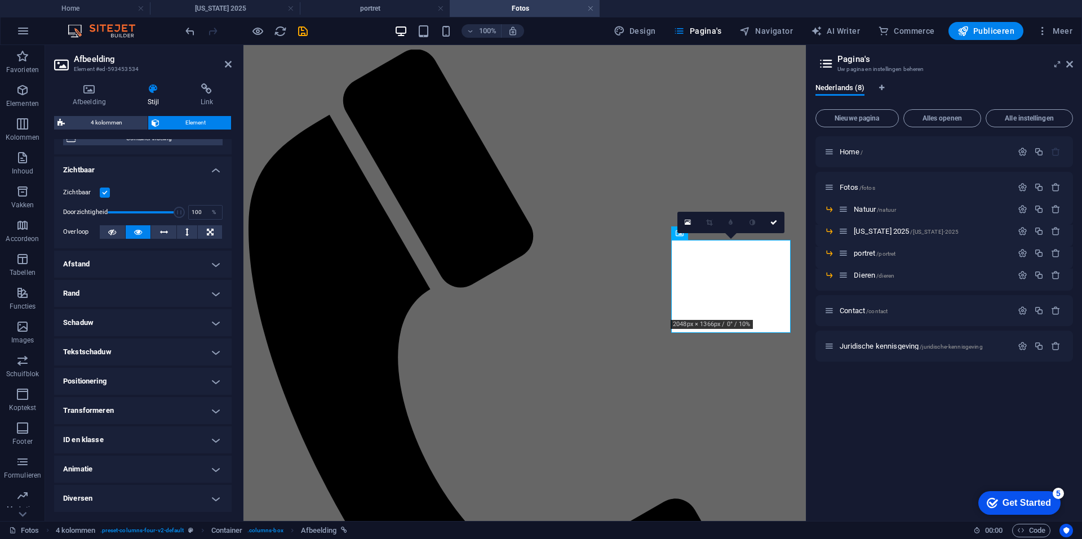
click at [120, 293] on h4 "Rand" at bounding box center [143, 293] width 178 height 27
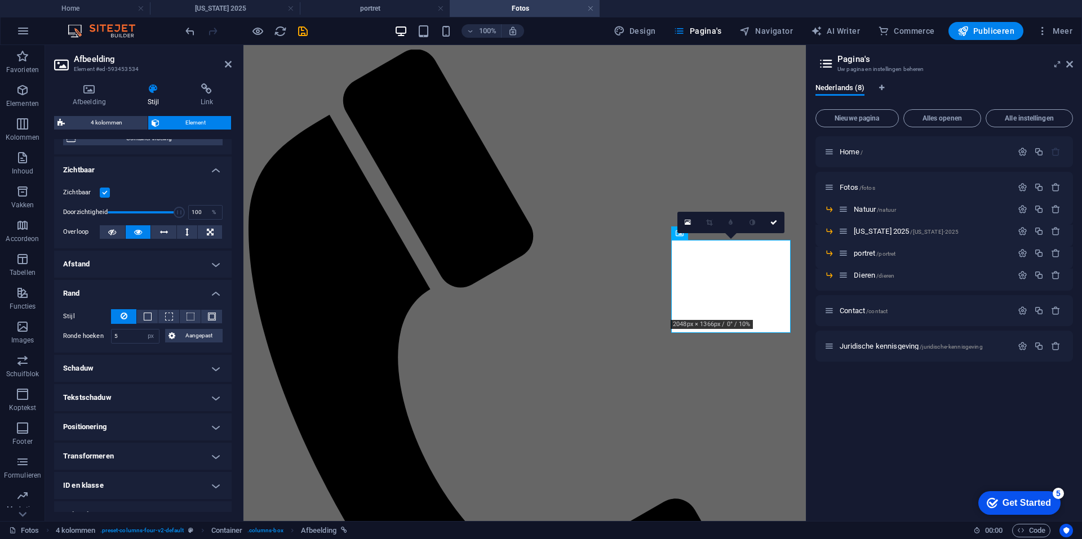
click at [132, 258] on h4 "Afstand" at bounding box center [143, 264] width 178 height 27
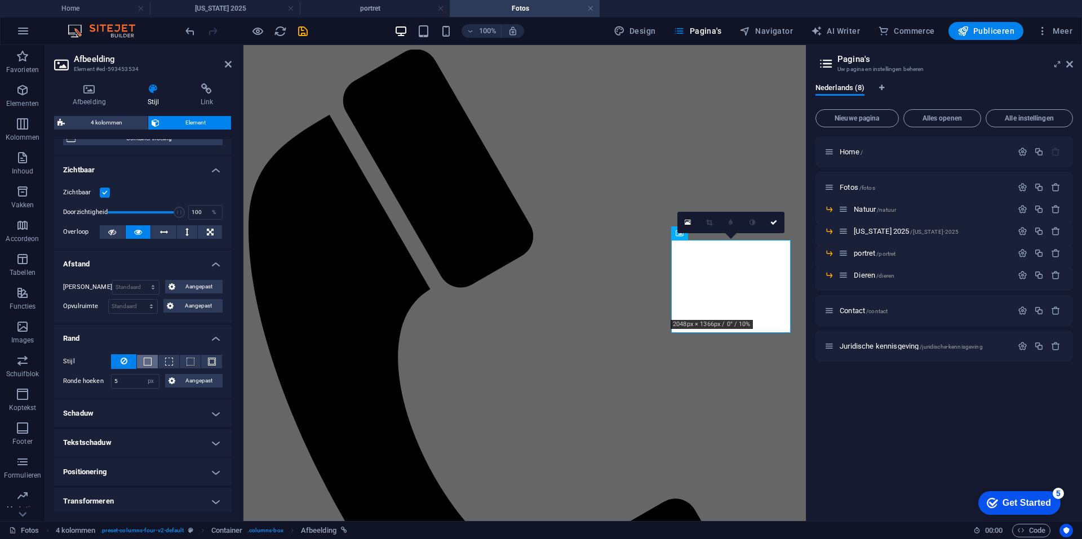
click at [152, 365] on button at bounding box center [147, 362] width 21 height 14
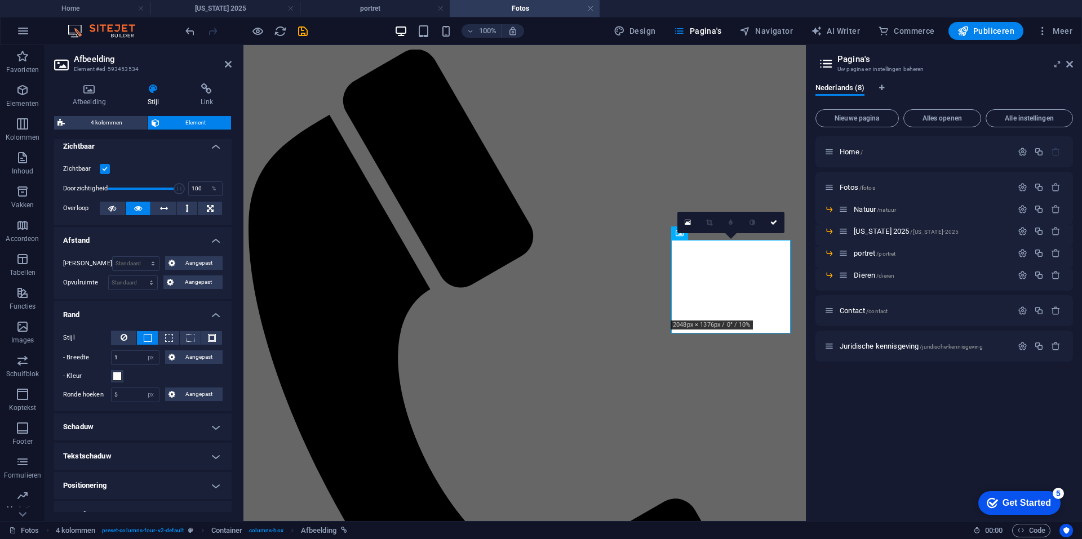
scroll to position [169, 0]
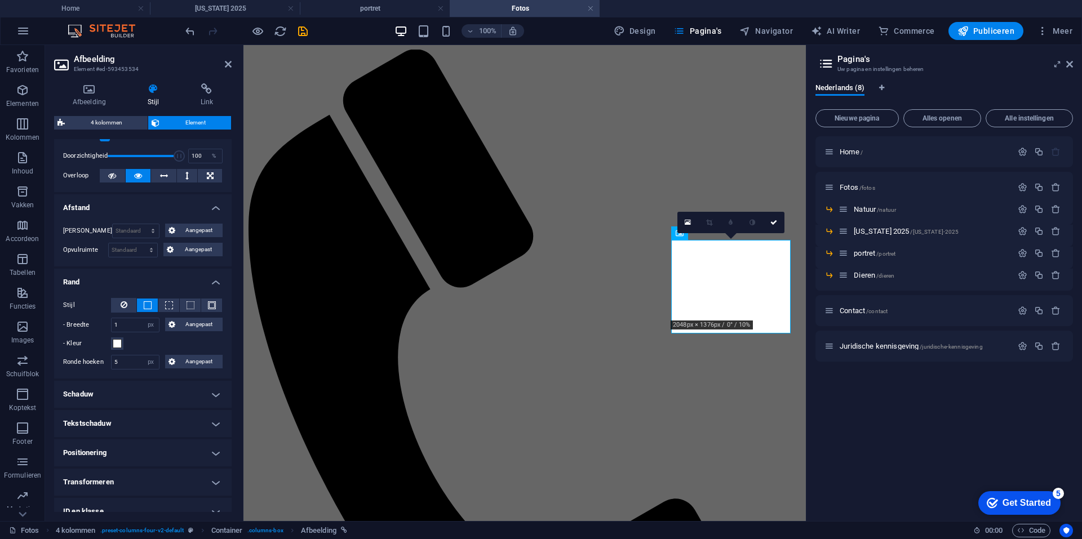
click at [139, 394] on h4 "Schaduw" at bounding box center [143, 394] width 178 height 27
click at [156, 422] on span "Buiten" at bounding box center [164, 417] width 16 height 14
type input "2"
type input "4"
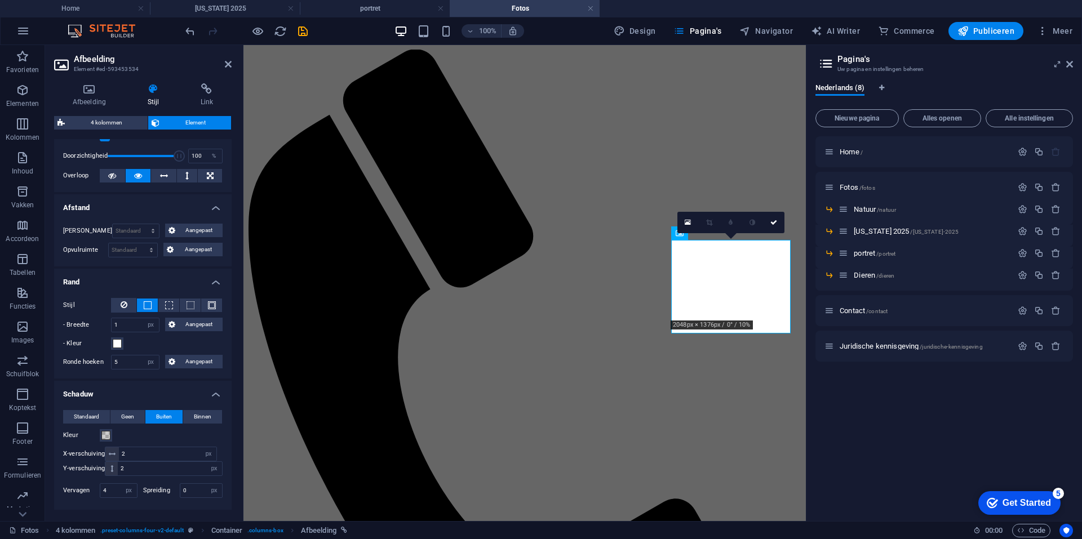
click at [775, 225] on icon at bounding box center [774, 222] width 7 height 7
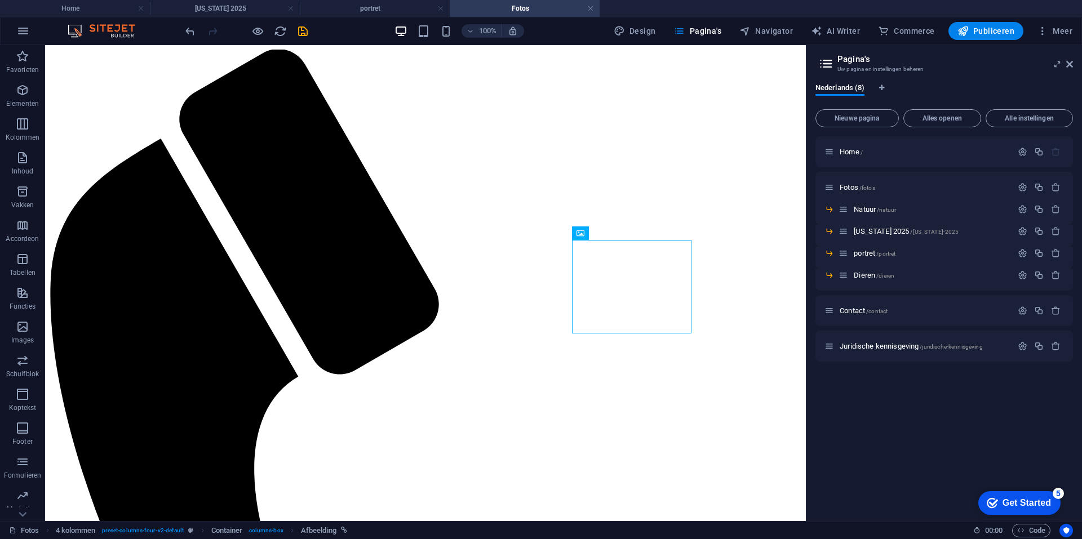
click at [891, 234] on span "Alaska 2025 /alaska-2025" at bounding box center [906, 231] width 105 height 8
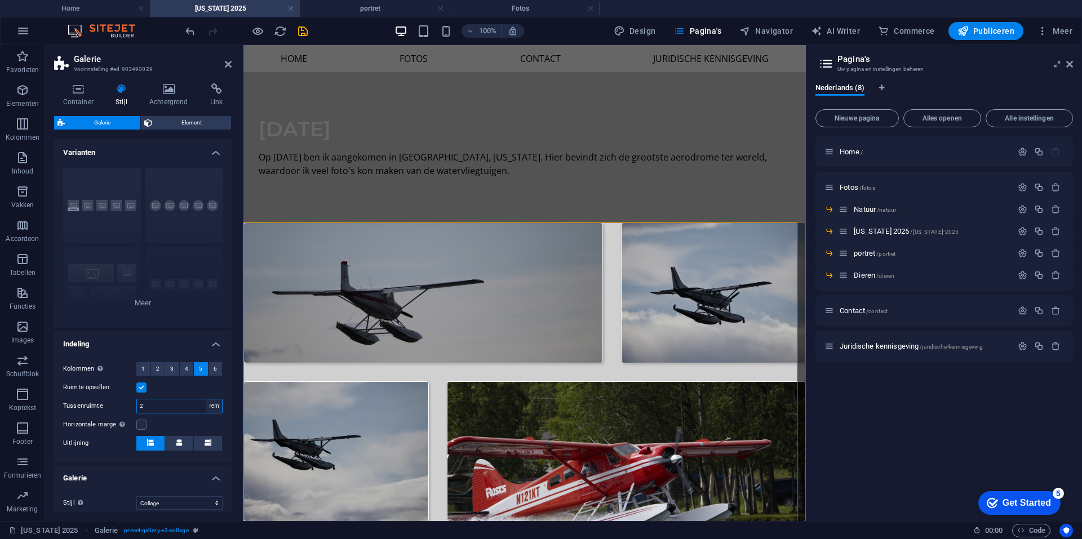
click at [218, 408] on select "px rem % vh vw" at bounding box center [214, 407] width 16 height 14
click at [187, 432] on div "Kolommen Alleen als "Stijl" is ingesteld op "Standaard". 1 2 3 4 5 6 Ruimte opv…" at bounding box center [143, 407] width 182 height 112
click at [184, 450] on button at bounding box center [179, 443] width 28 height 15
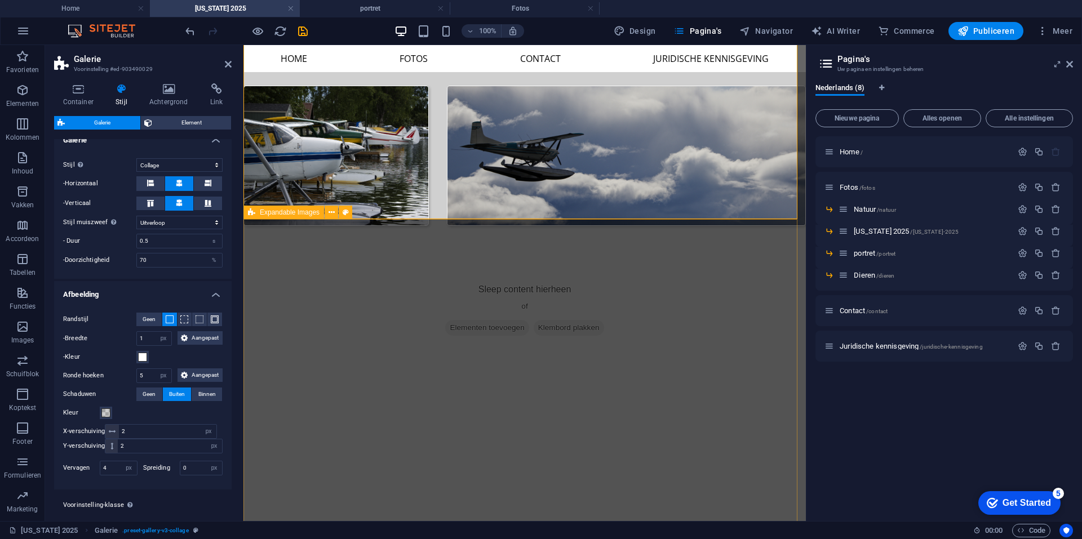
scroll to position [620, 0]
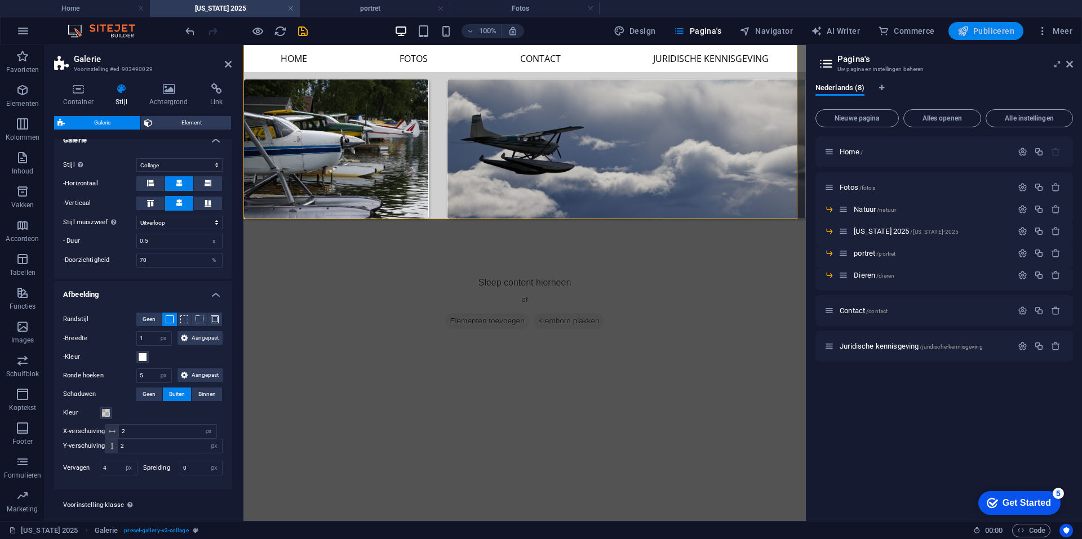
click at [991, 35] on span "Publiceren" at bounding box center [986, 30] width 57 height 11
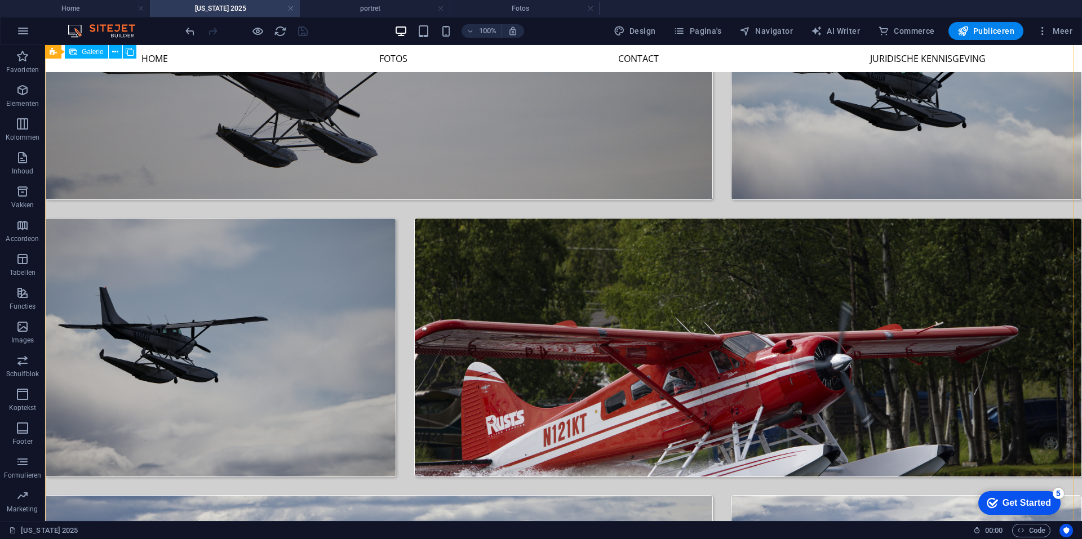
scroll to position [0, 0]
